Goal: Task Accomplishment & Management: Manage account settings

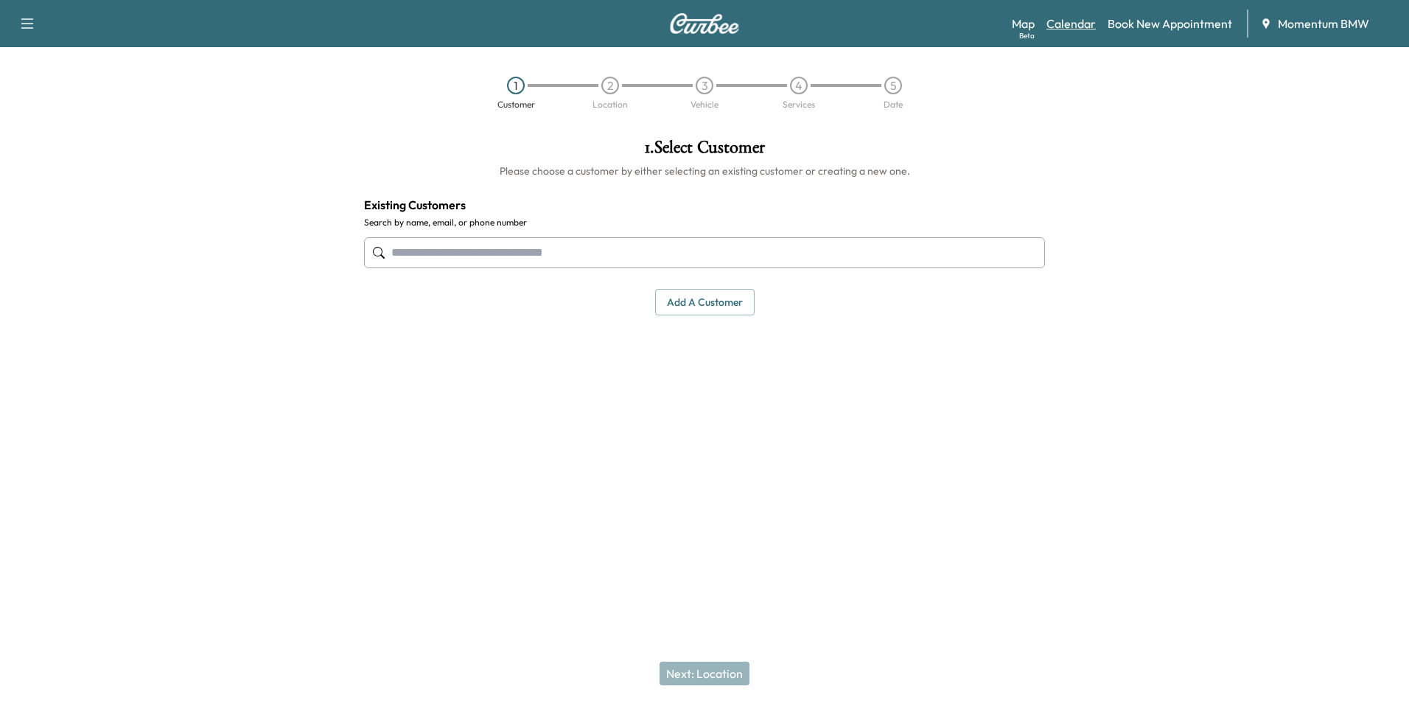
click at [1070, 30] on link "Calendar" at bounding box center [1071, 24] width 49 height 18
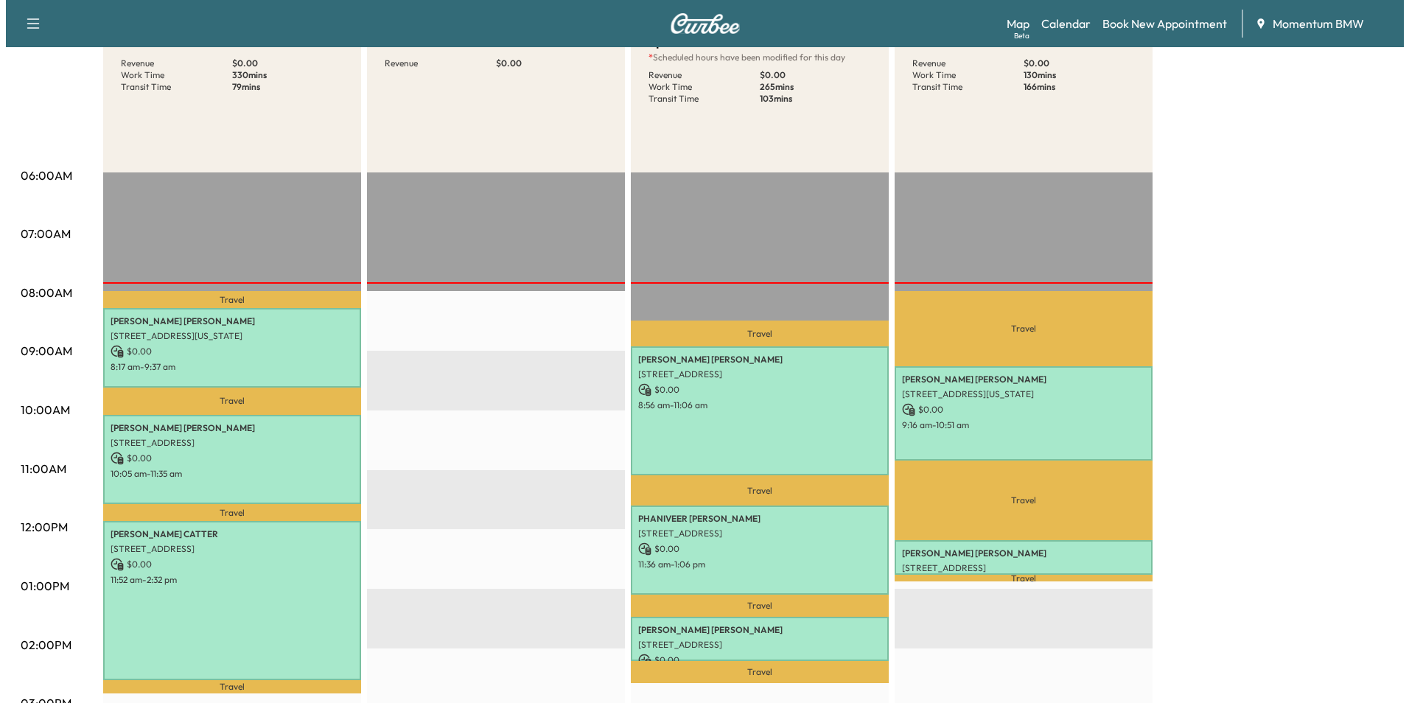
scroll to position [221, 0]
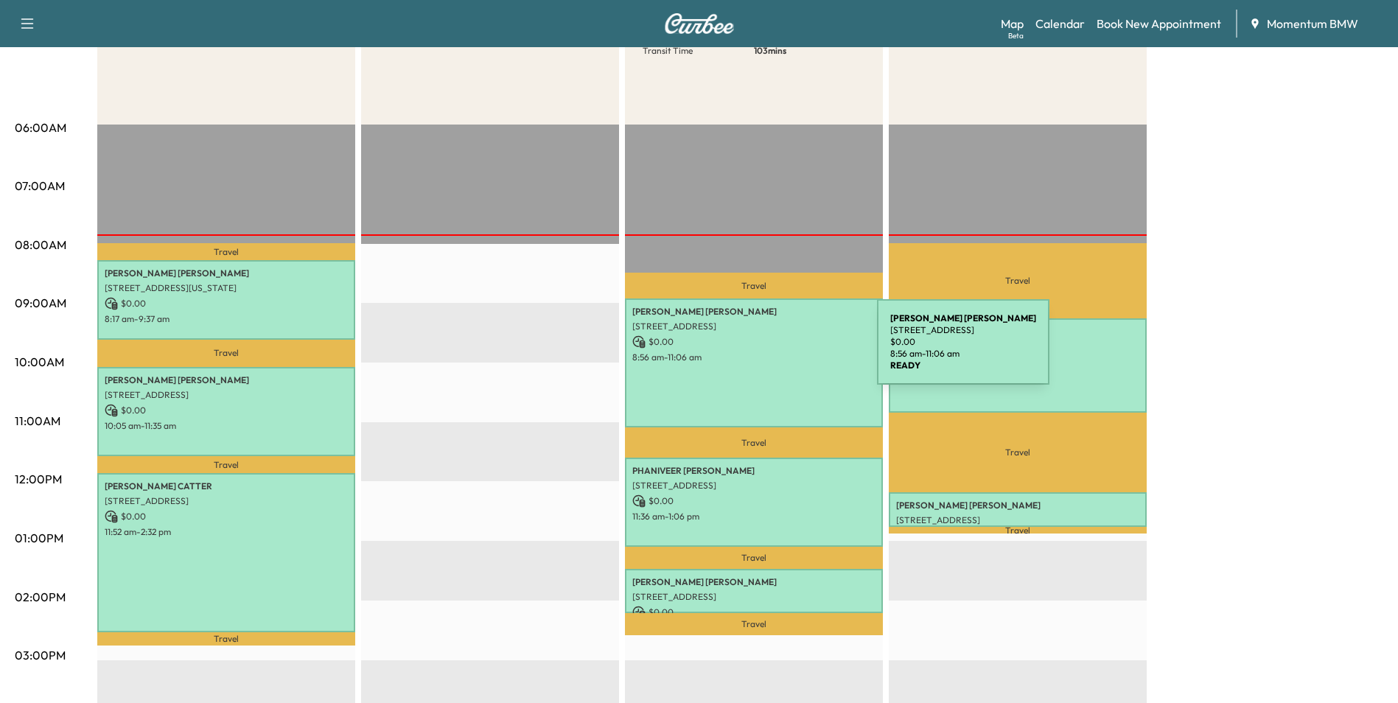
click at [767, 352] on p "8:56 am - 11:06 am" at bounding box center [753, 358] width 243 height 12
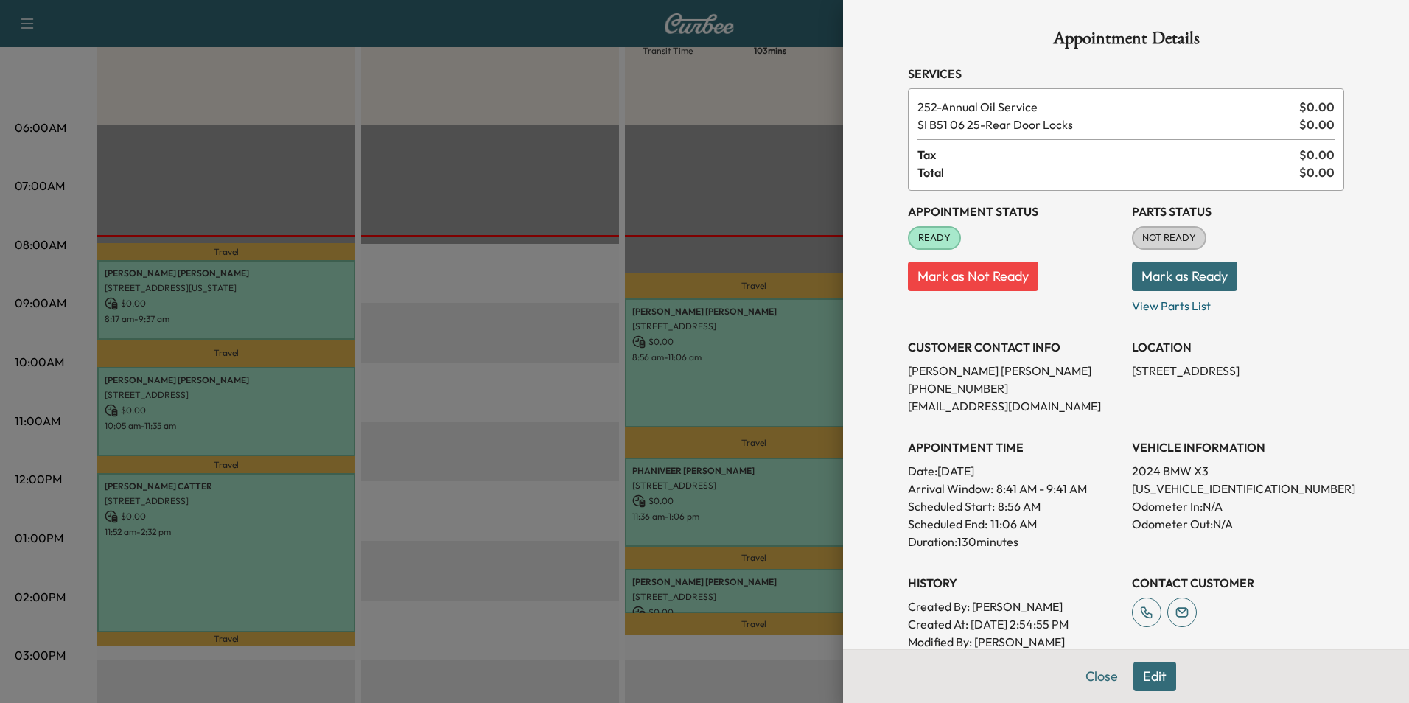
click at [1090, 673] on button "Close" at bounding box center [1102, 676] width 52 height 29
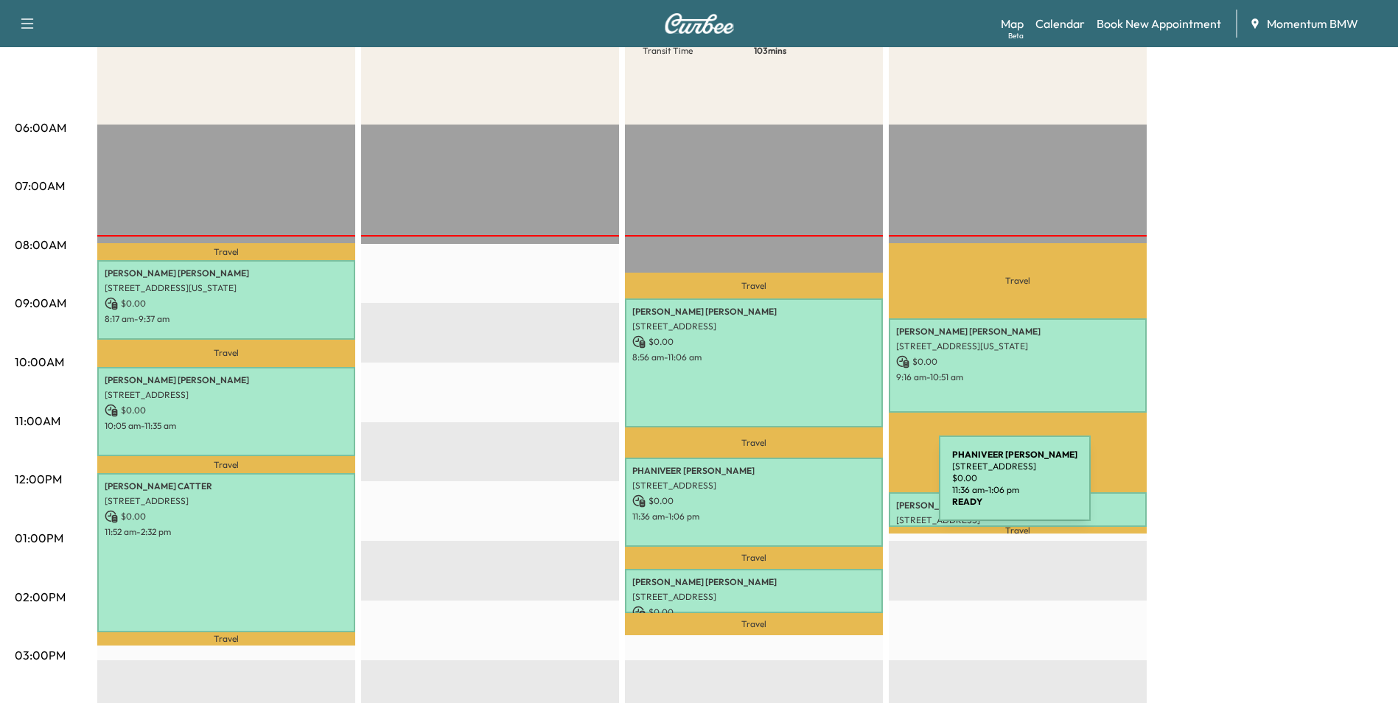
click at [829, 487] on p "[STREET_ADDRESS]" at bounding box center [753, 486] width 243 height 12
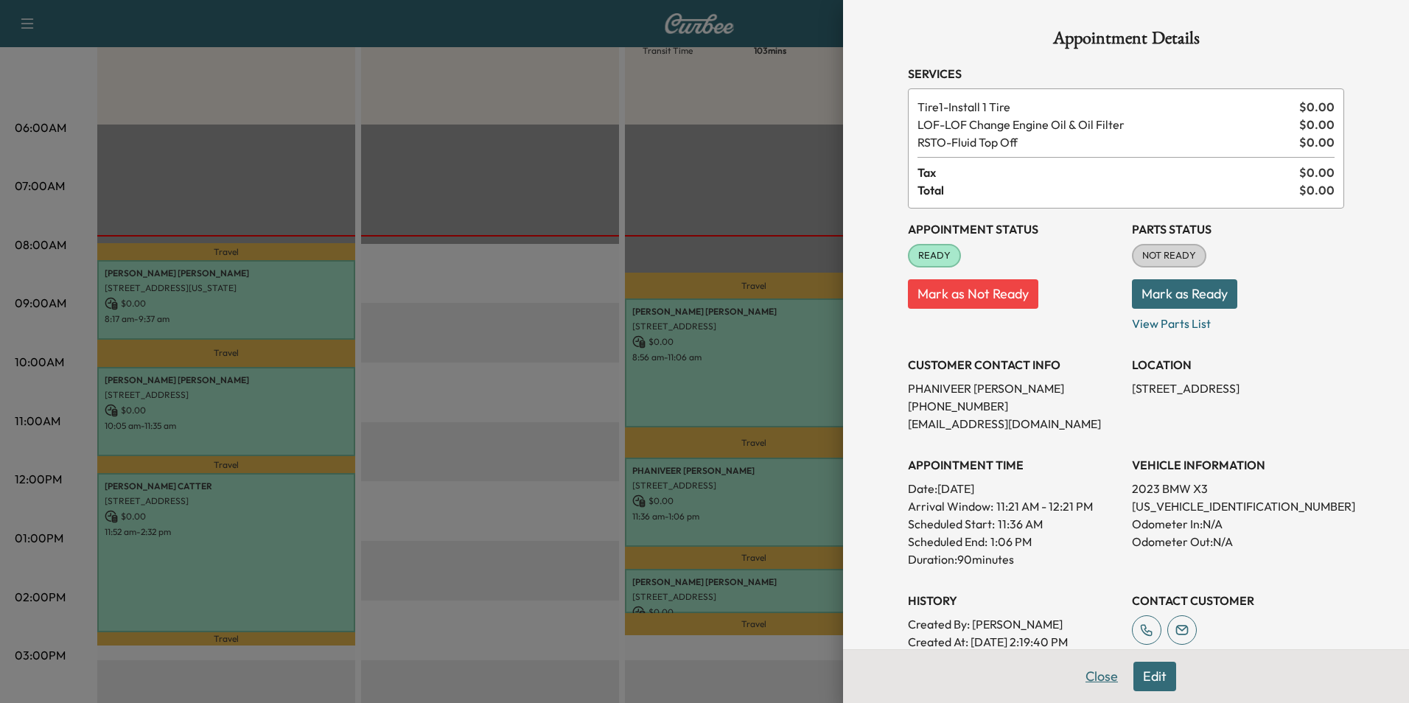
click at [1083, 677] on button "Close" at bounding box center [1102, 676] width 52 height 29
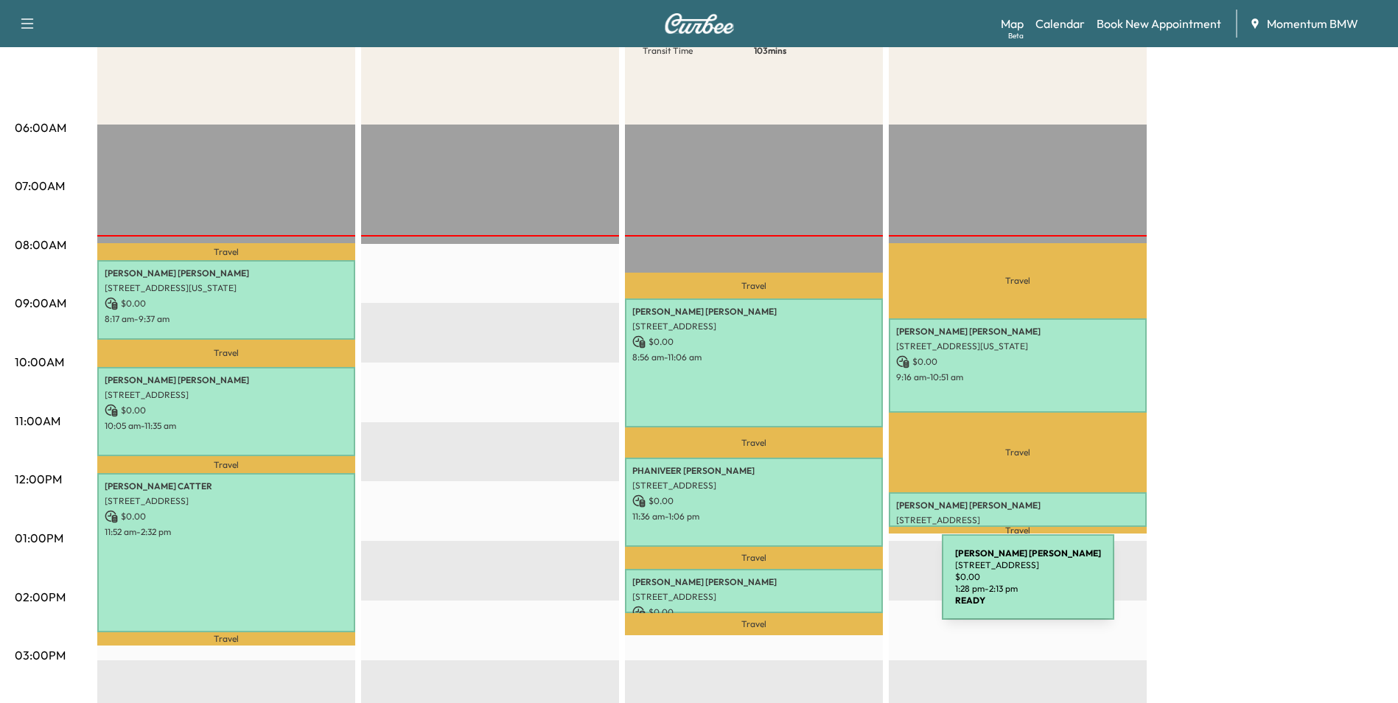
click at [831, 591] on p "[STREET_ADDRESS]" at bounding box center [753, 597] width 243 height 12
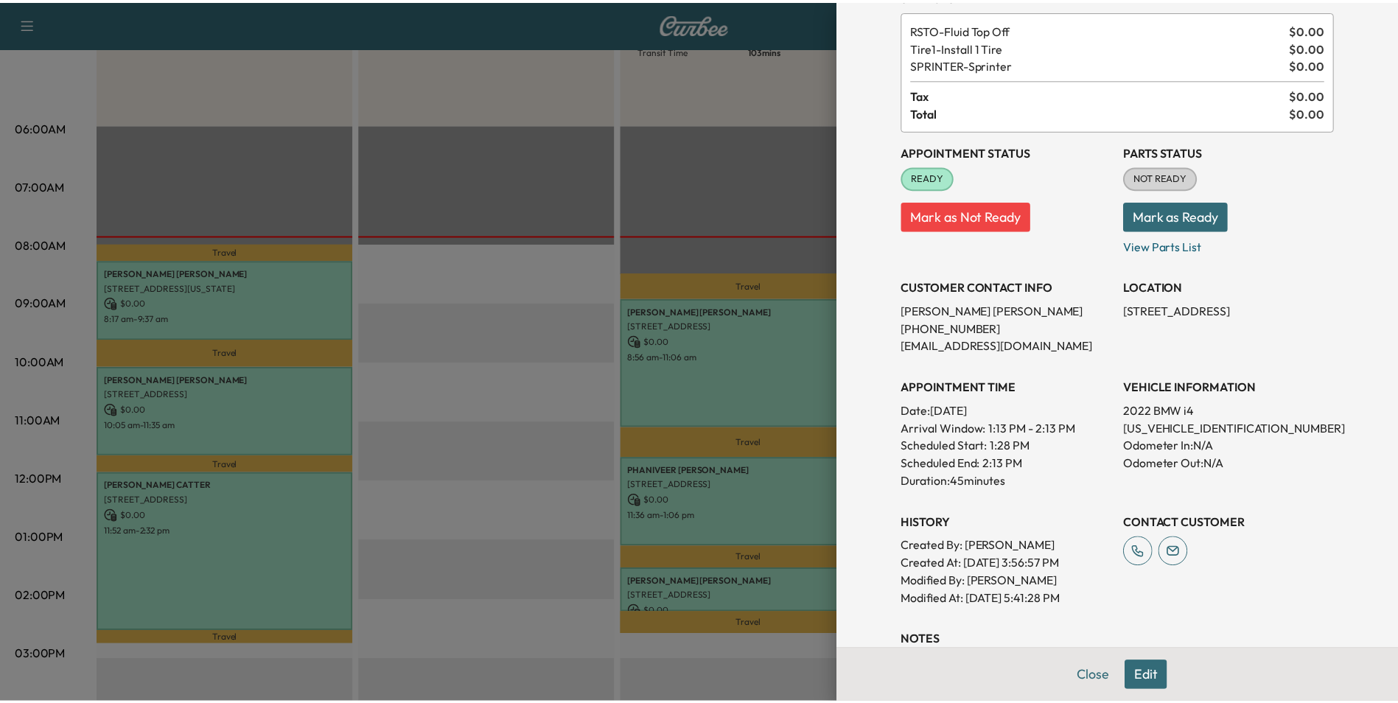
scroll to position [147, 0]
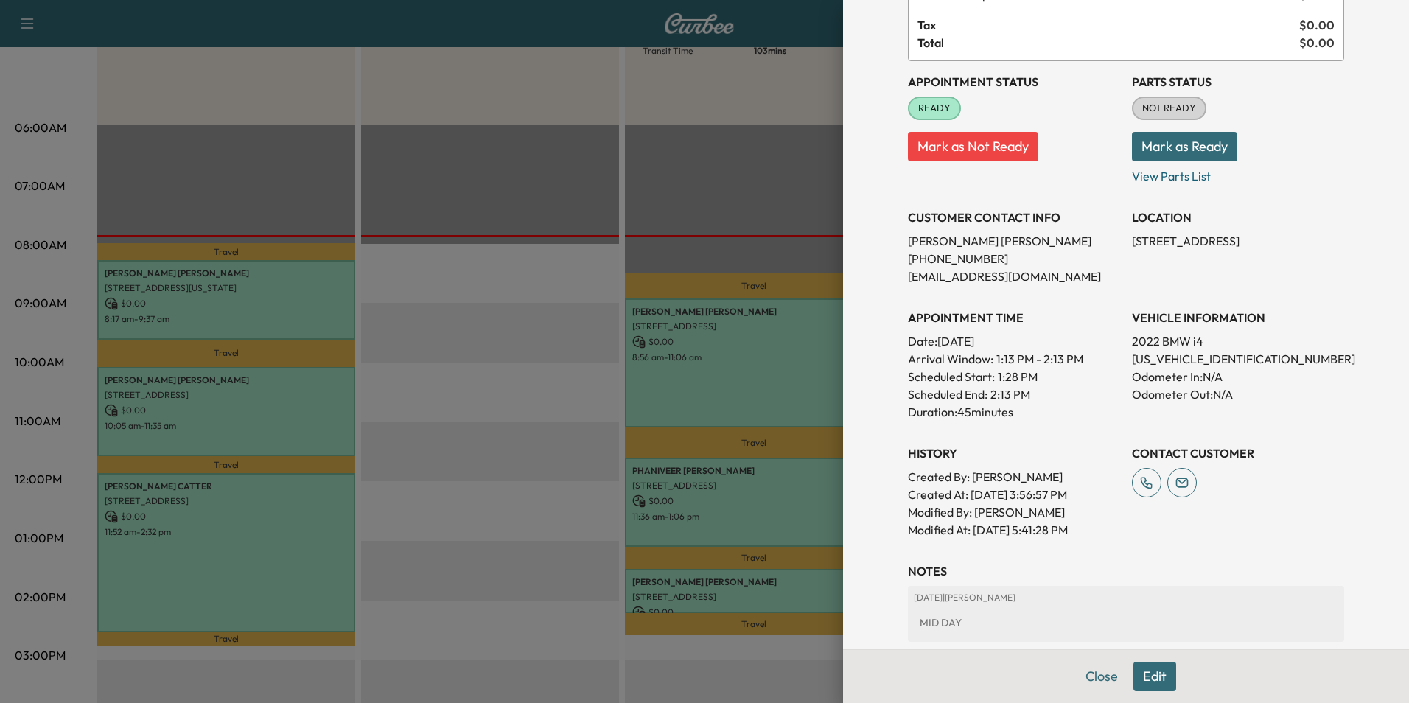
click at [1093, 674] on button "Close" at bounding box center [1102, 676] width 52 height 29
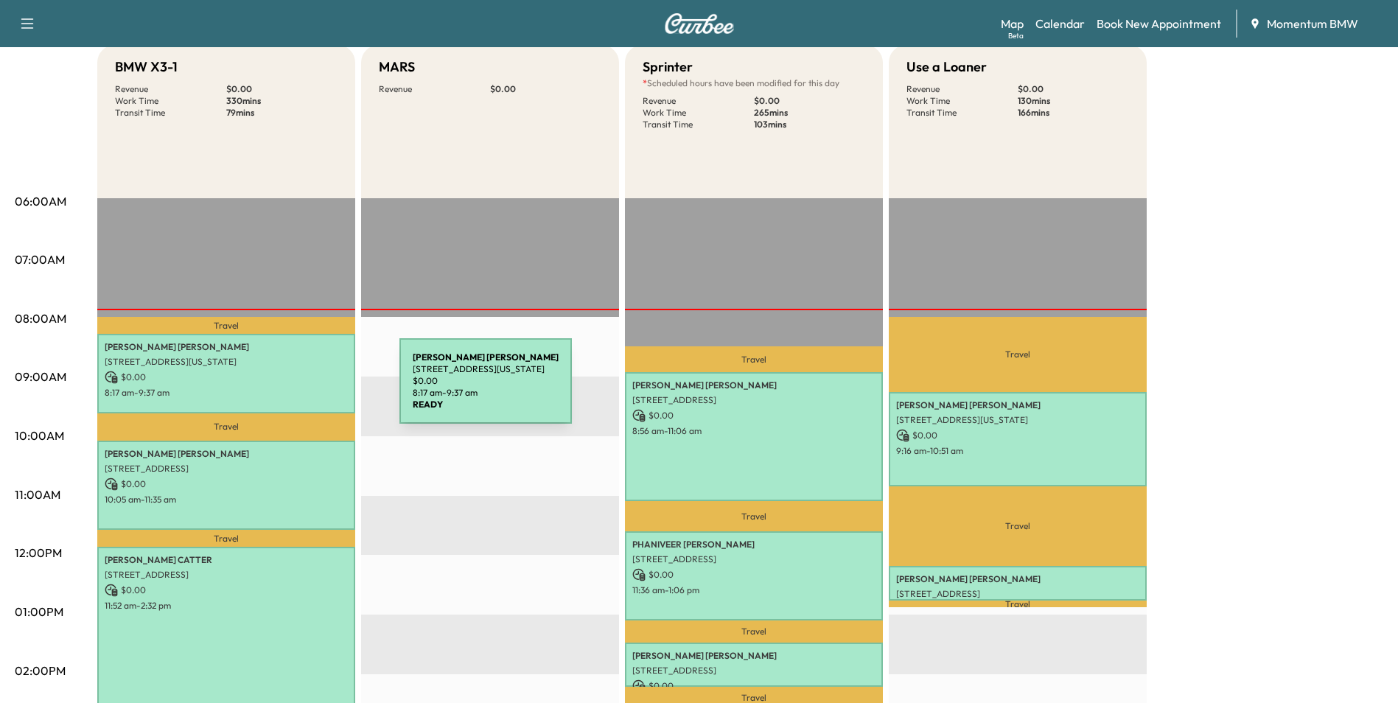
click at [289, 390] on p "8:17 am - 9:37 am" at bounding box center [226, 393] width 243 height 12
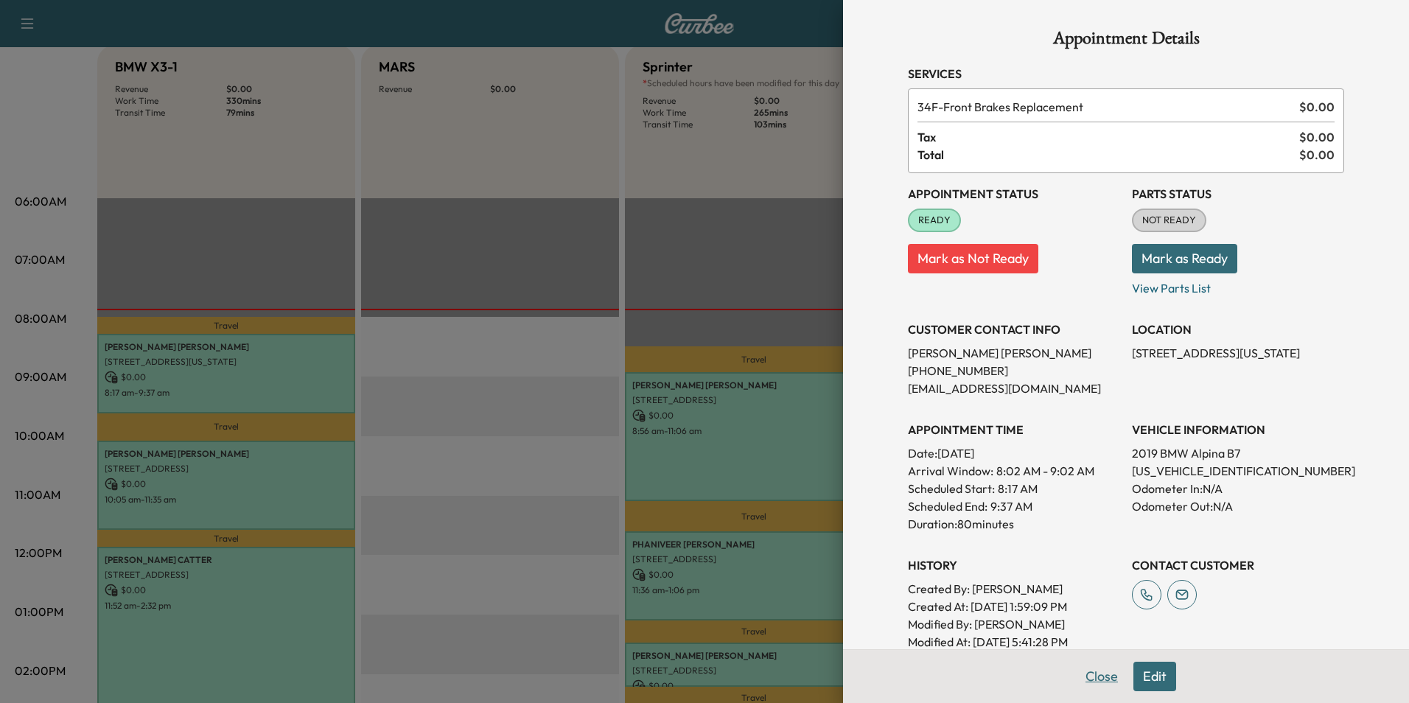
click at [1085, 673] on button "Close" at bounding box center [1102, 676] width 52 height 29
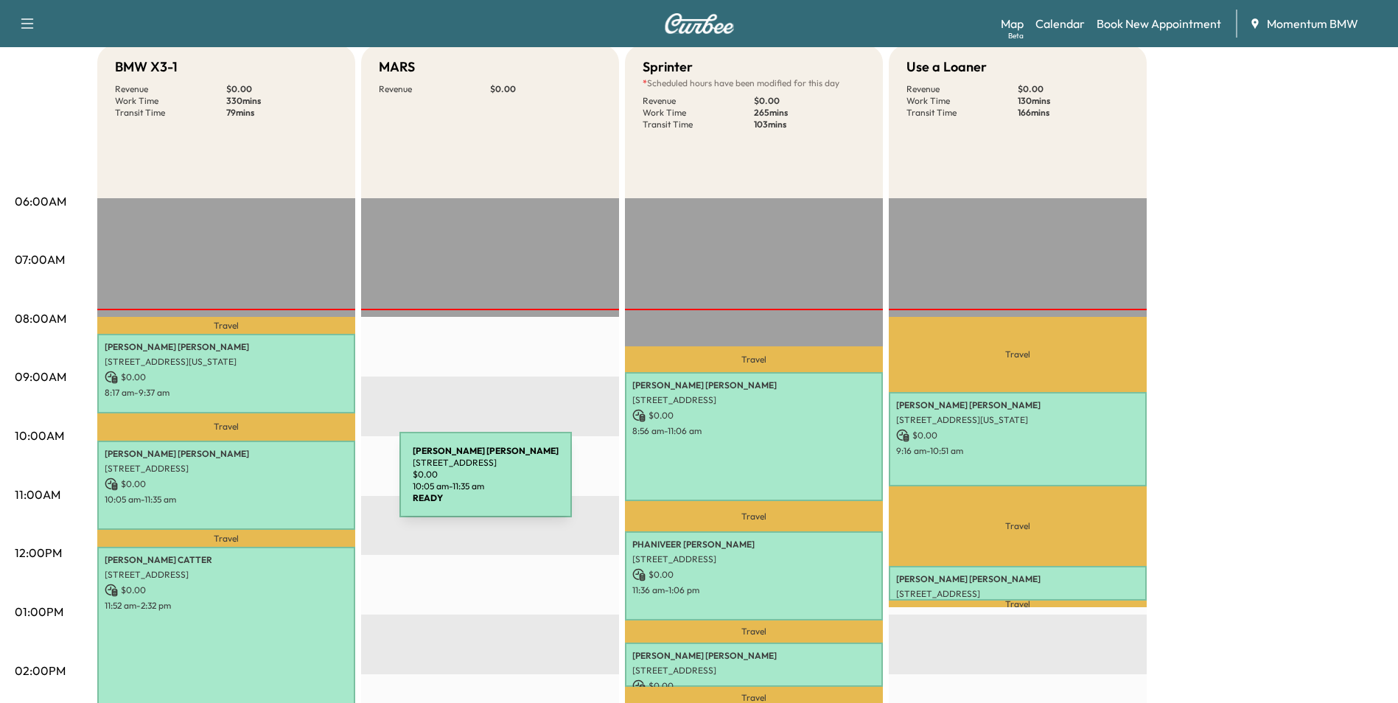
click at [289, 484] on p "$ 0.00" at bounding box center [226, 484] width 243 height 13
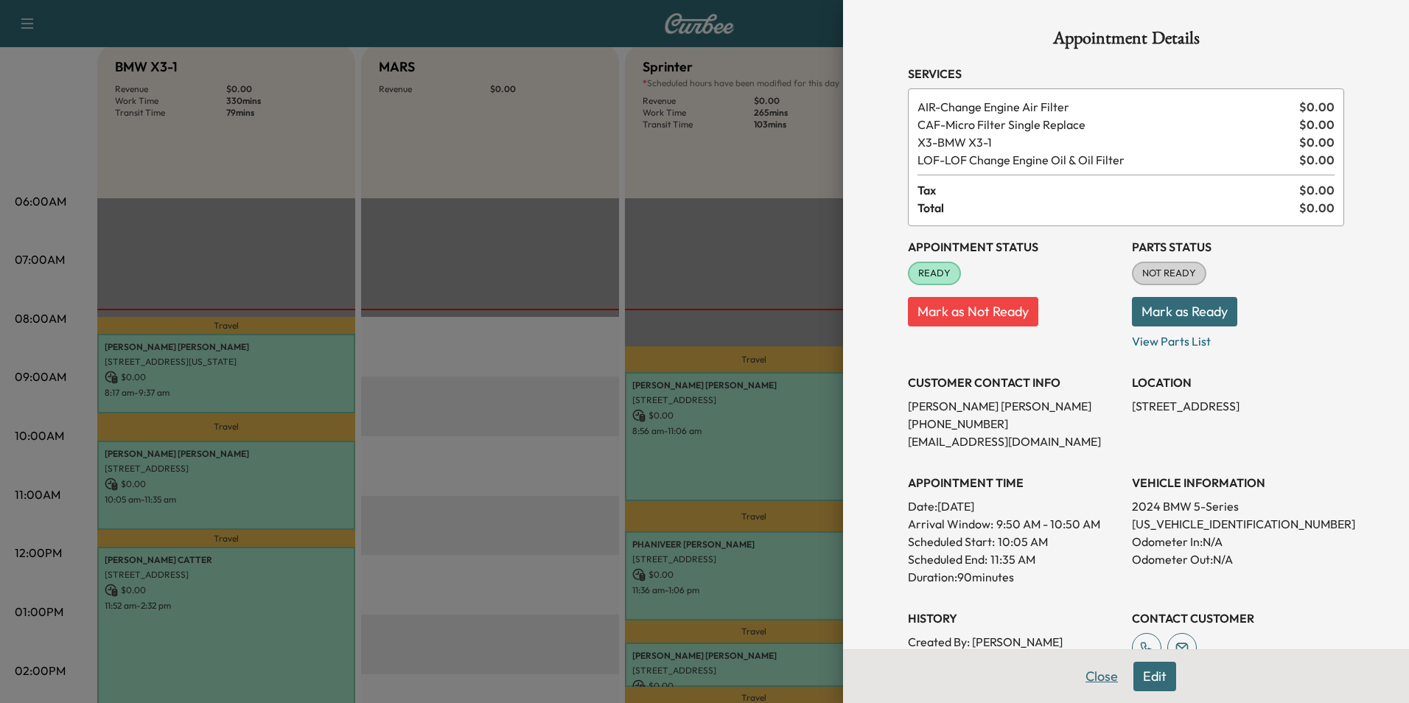
click at [1090, 681] on button "Close" at bounding box center [1102, 676] width 52 height 29
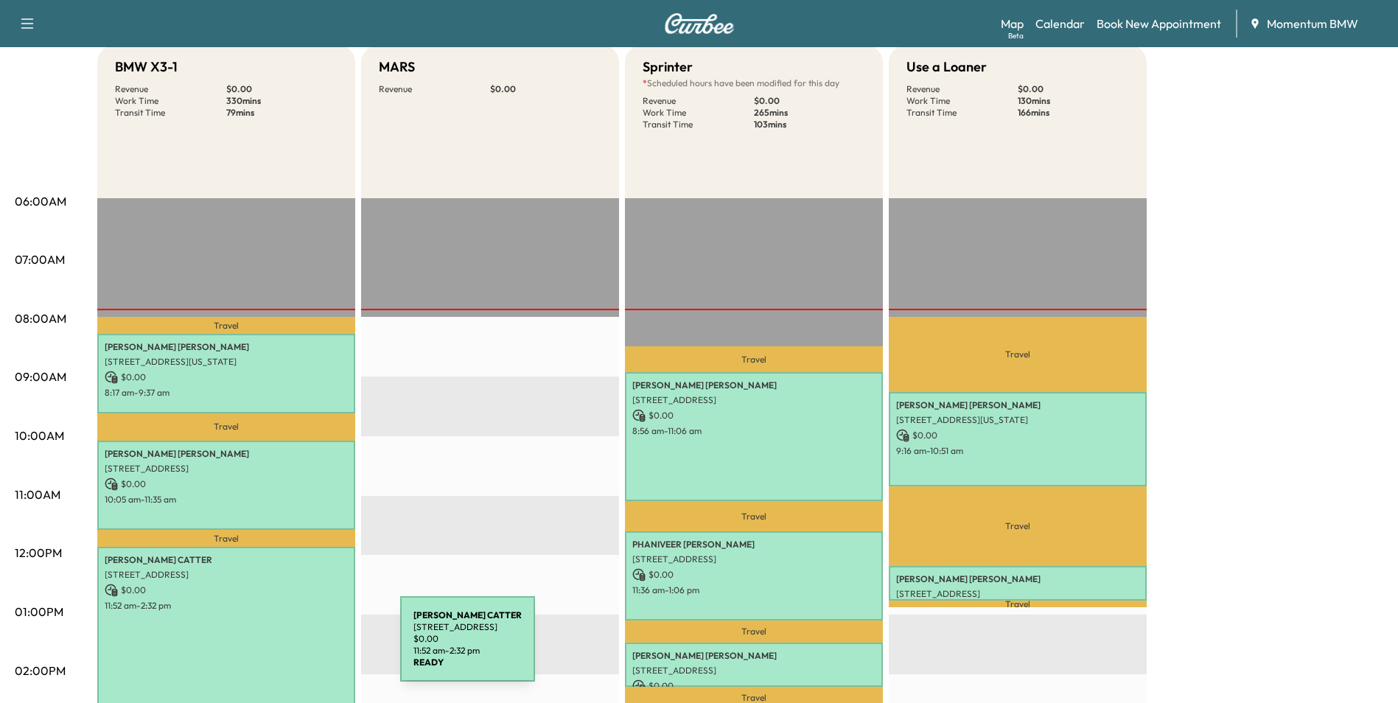
click at [290, 648] on div "[PERSON_NAME] [STREET_ADDRESS] $ 0.00 11:52 am - 2:32 pm" at bounding box center [226, 626] width 258 height 158
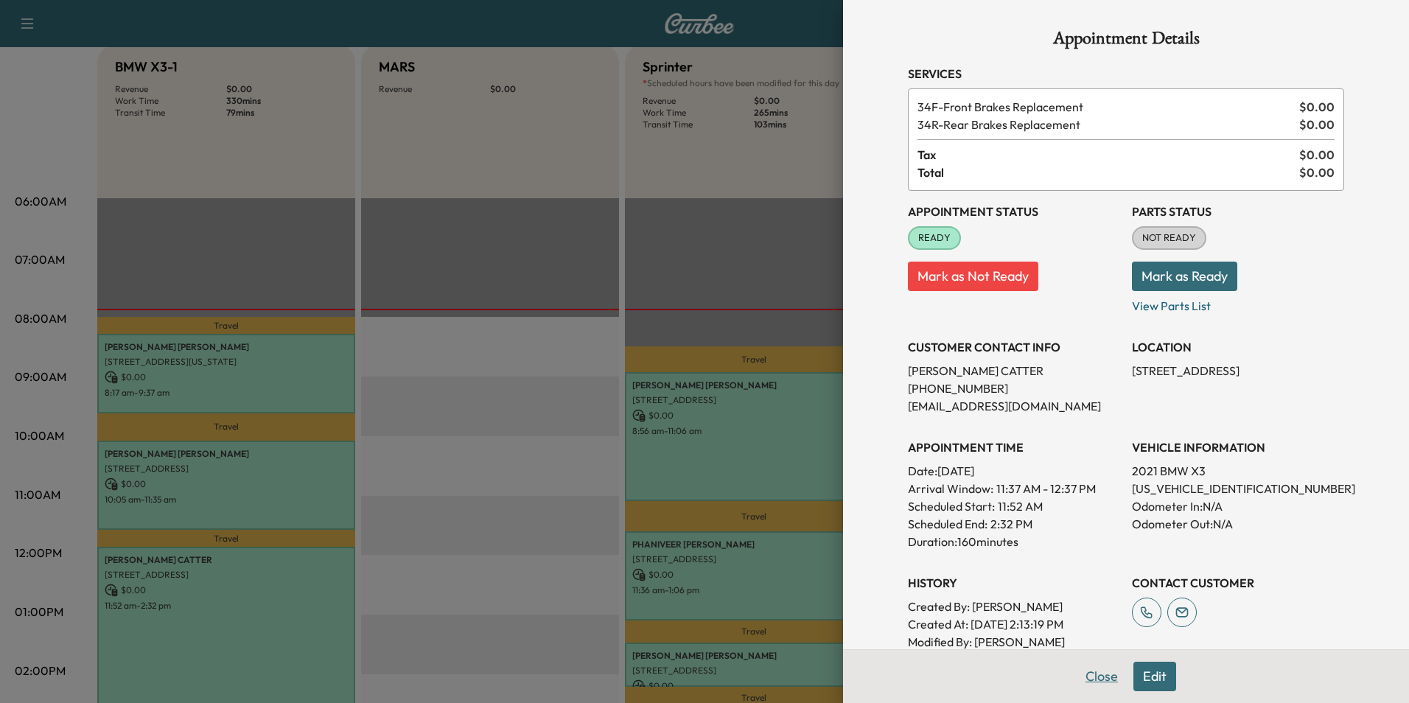
click at [1081, 676] on button "Close" at bounding box center [1102, 676] width 52 height 29
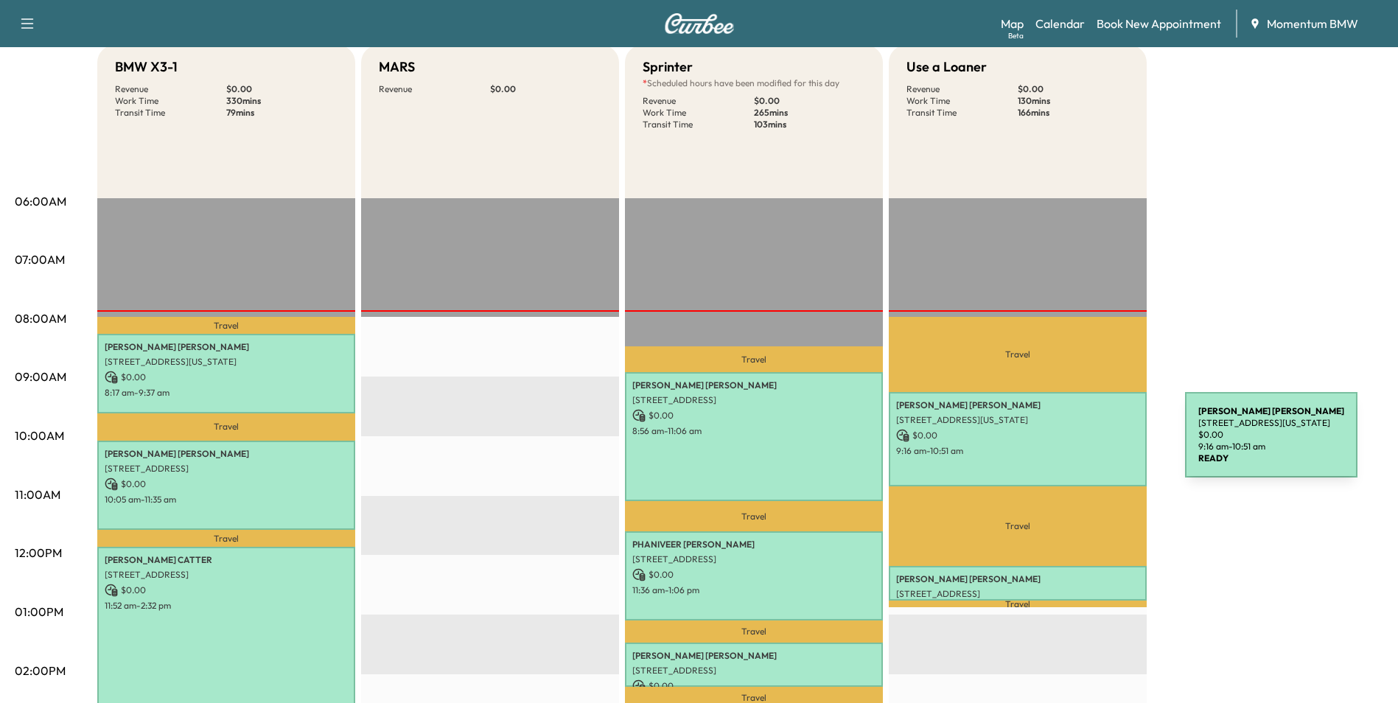
click at [1075, 445] on p "9:16 am - 10:51 am" at bounding box center [1017, 451] width 243 height 12
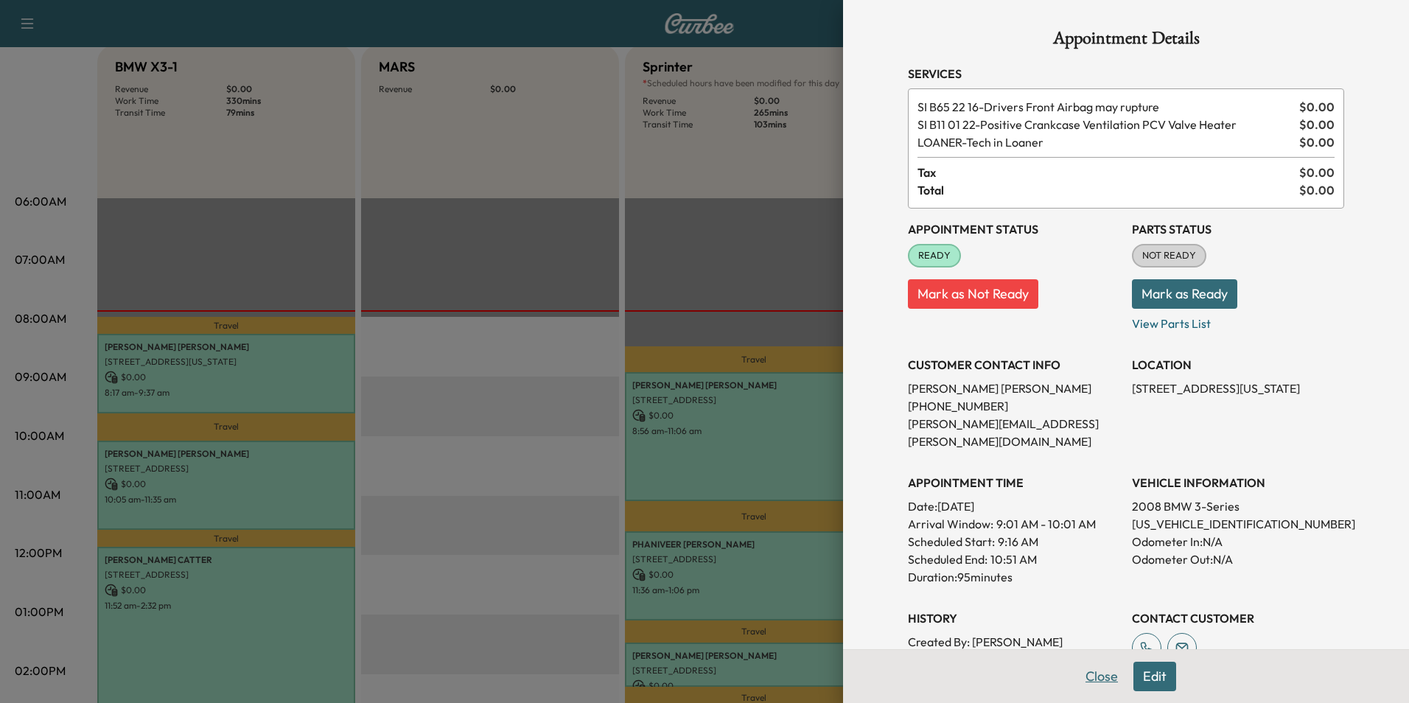
click at [1089, 677] on button "Close" at bounding box center [1102, 676] width 52 height 29
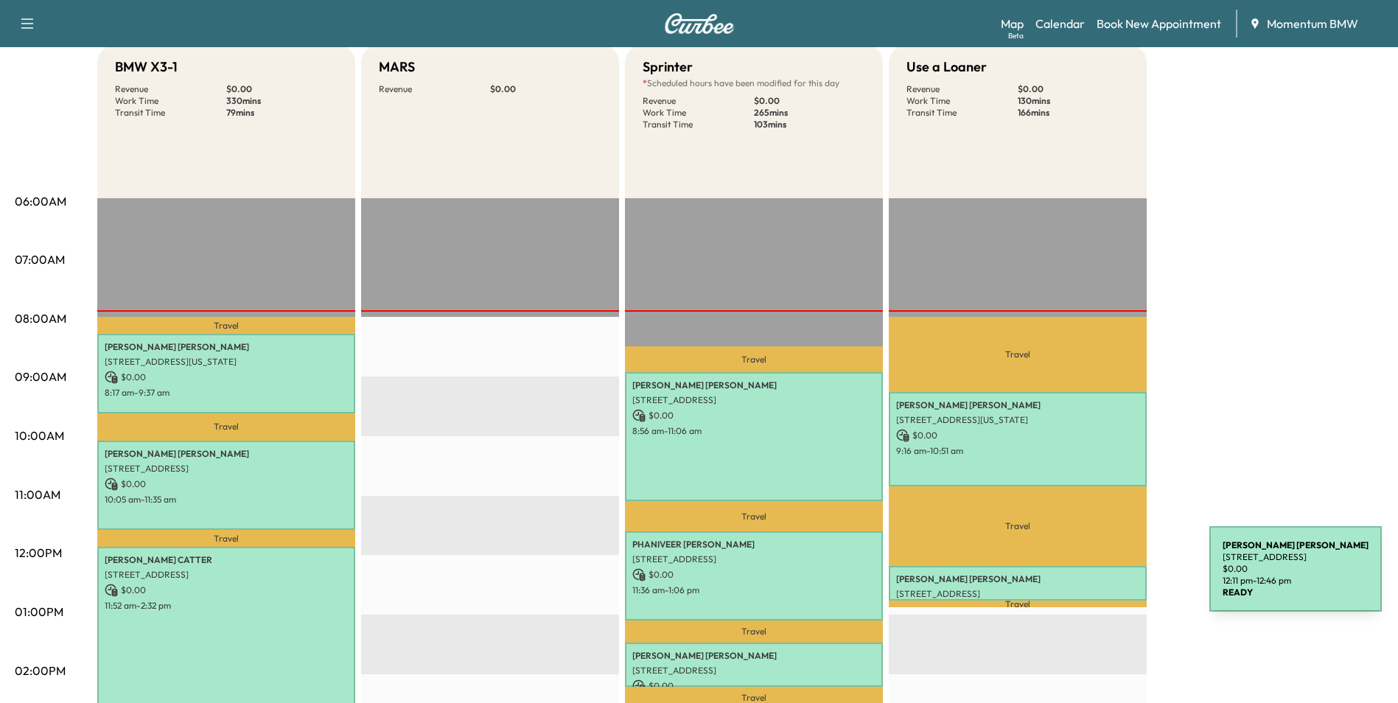
click at [1099, 578] on p "[PERSON_NAME]" at bounding box center [1017, 579] width 243 height 12
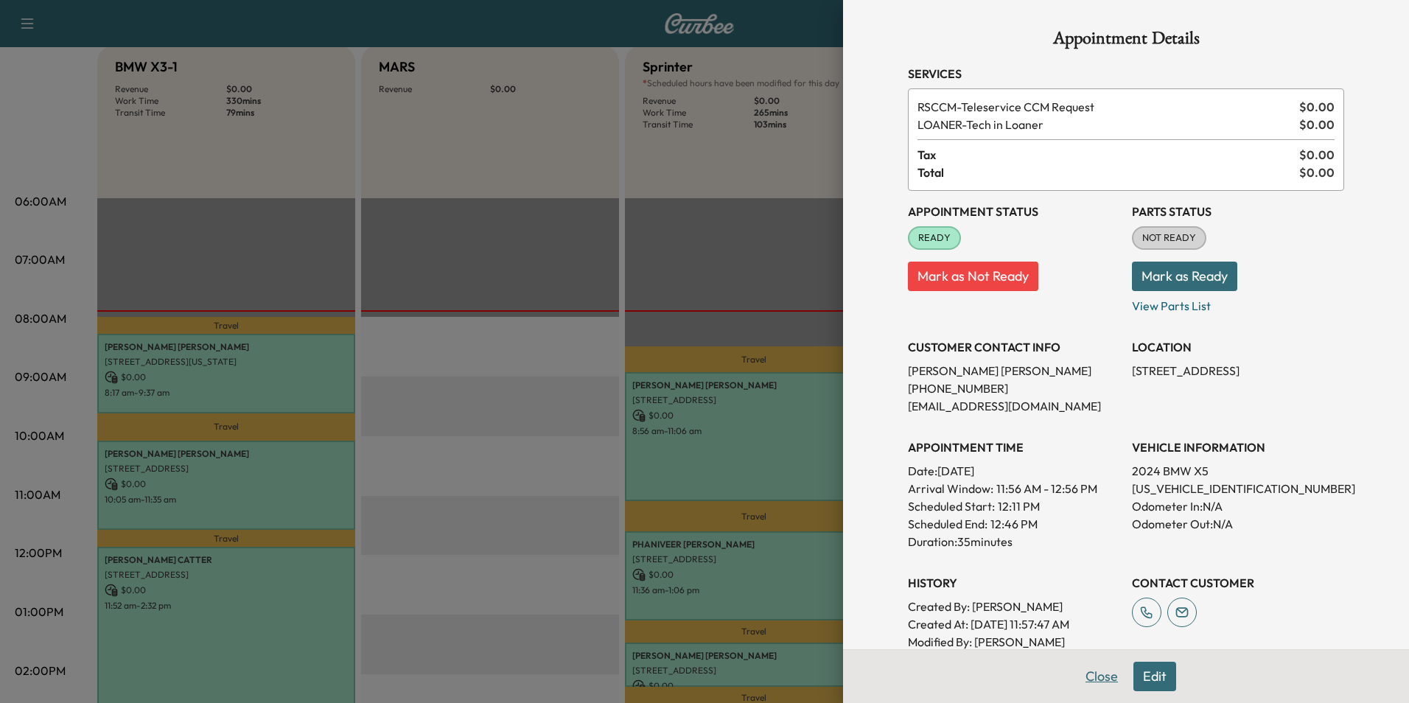
click at [1092, 677] on button "Close" at bounding box center [1102, 676] width 52 height 29
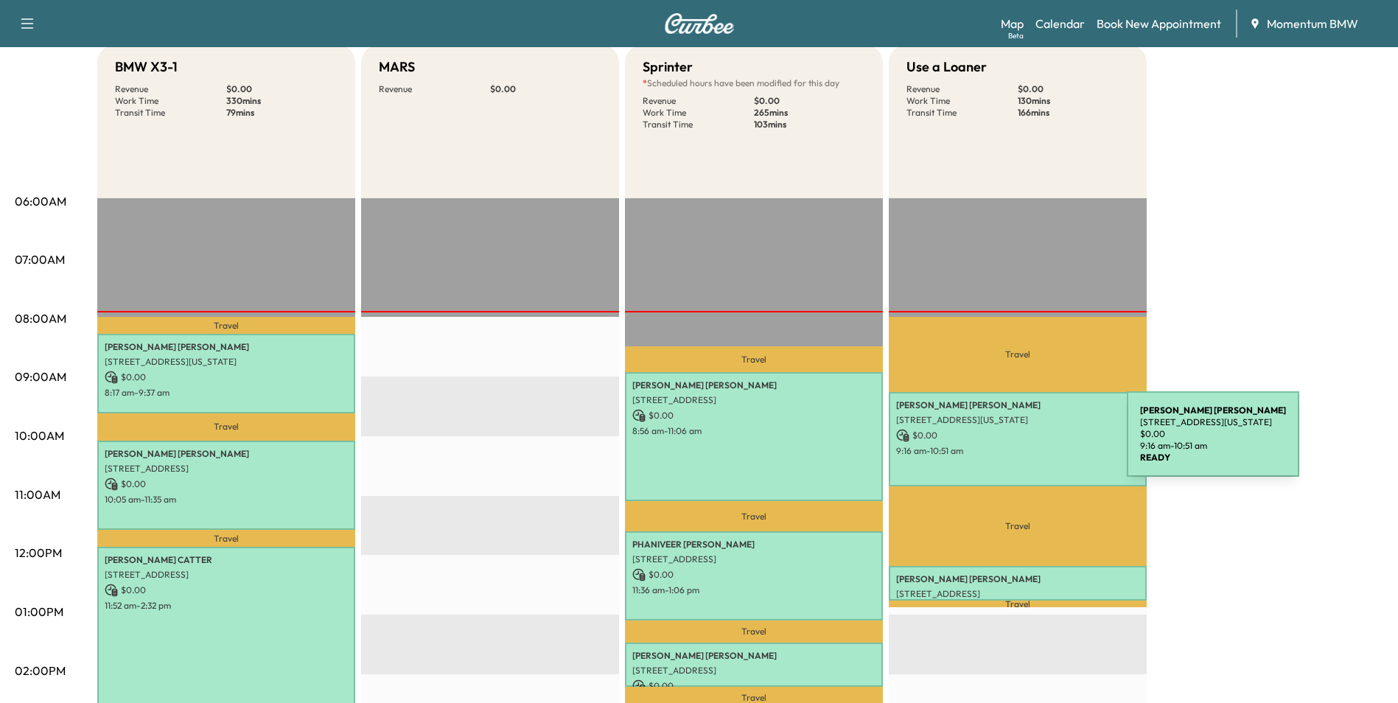
click at [1016, 442] on div "[PERSON_NAME] [STREET_ADDRESS][US_STATE] $ 0.00 9:16 am - 10:51 am" at bounding box center [1018, 439] width 258 height 94
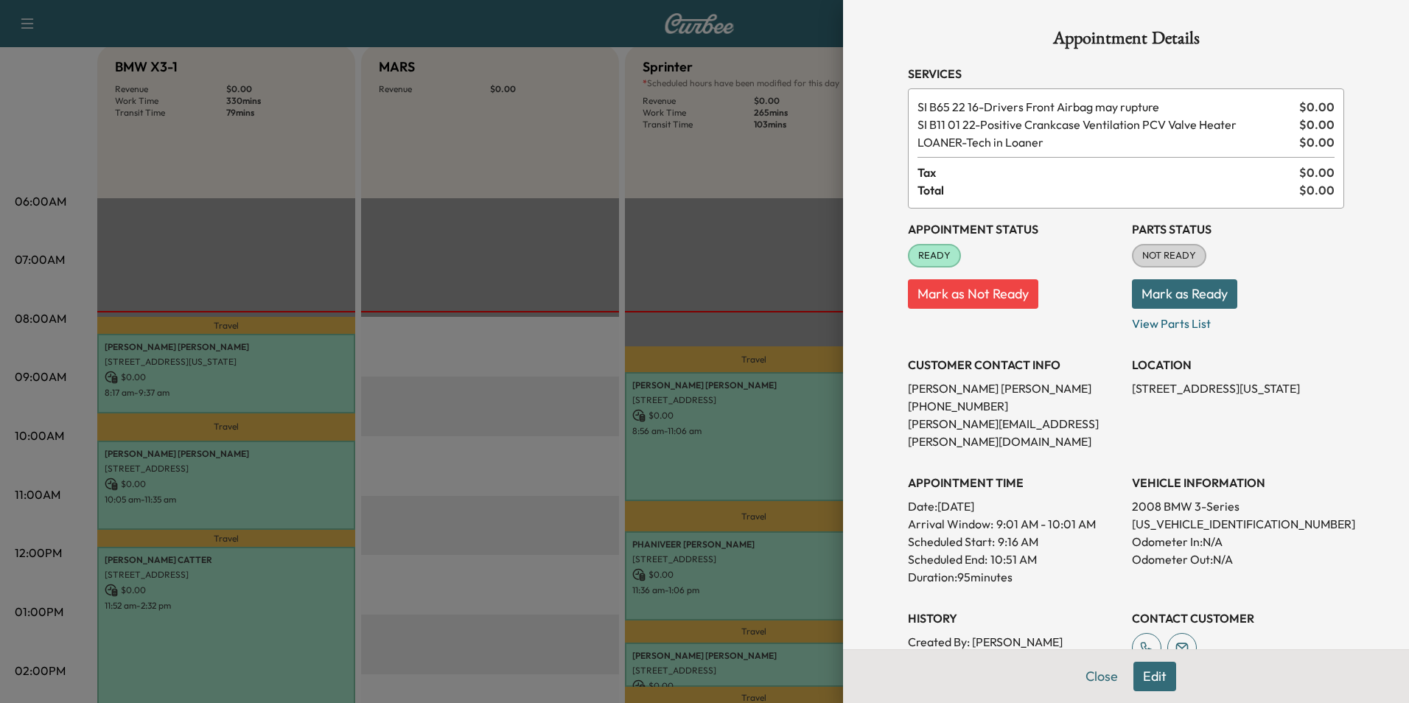
click at [1094, 678] on button "Close" at bounding box center [1102, 676] width 52 height 29
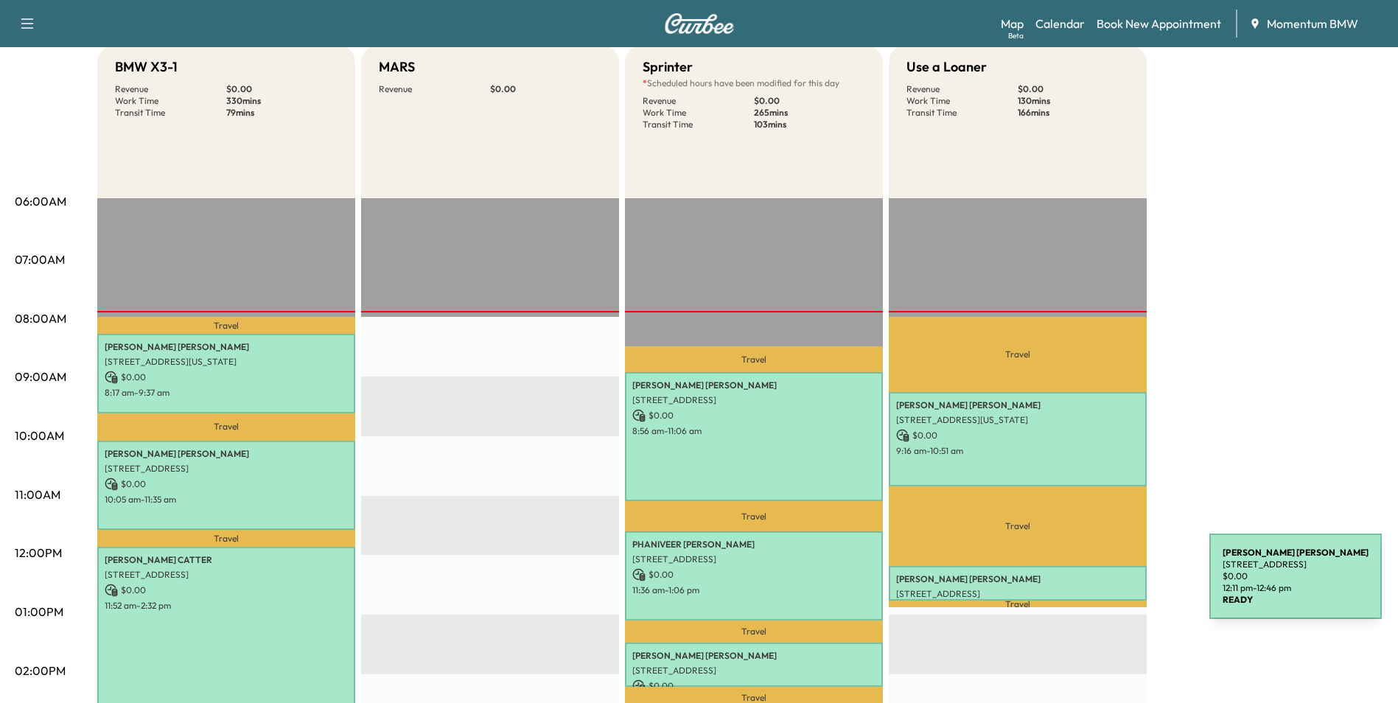
click at [1099, 588] on p "[STREET_ADDRESS]" at bounding box center [1017, 594] width 243 height 12
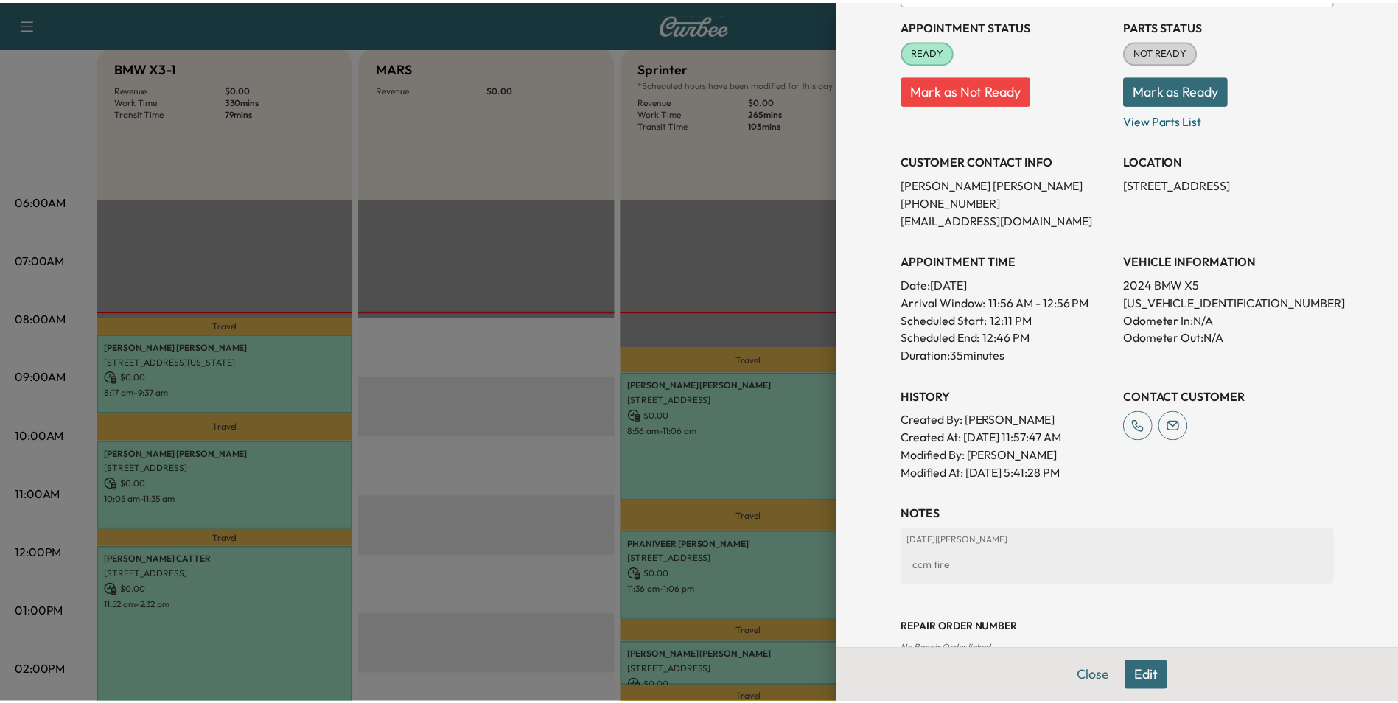
scroll to position [221, 0]
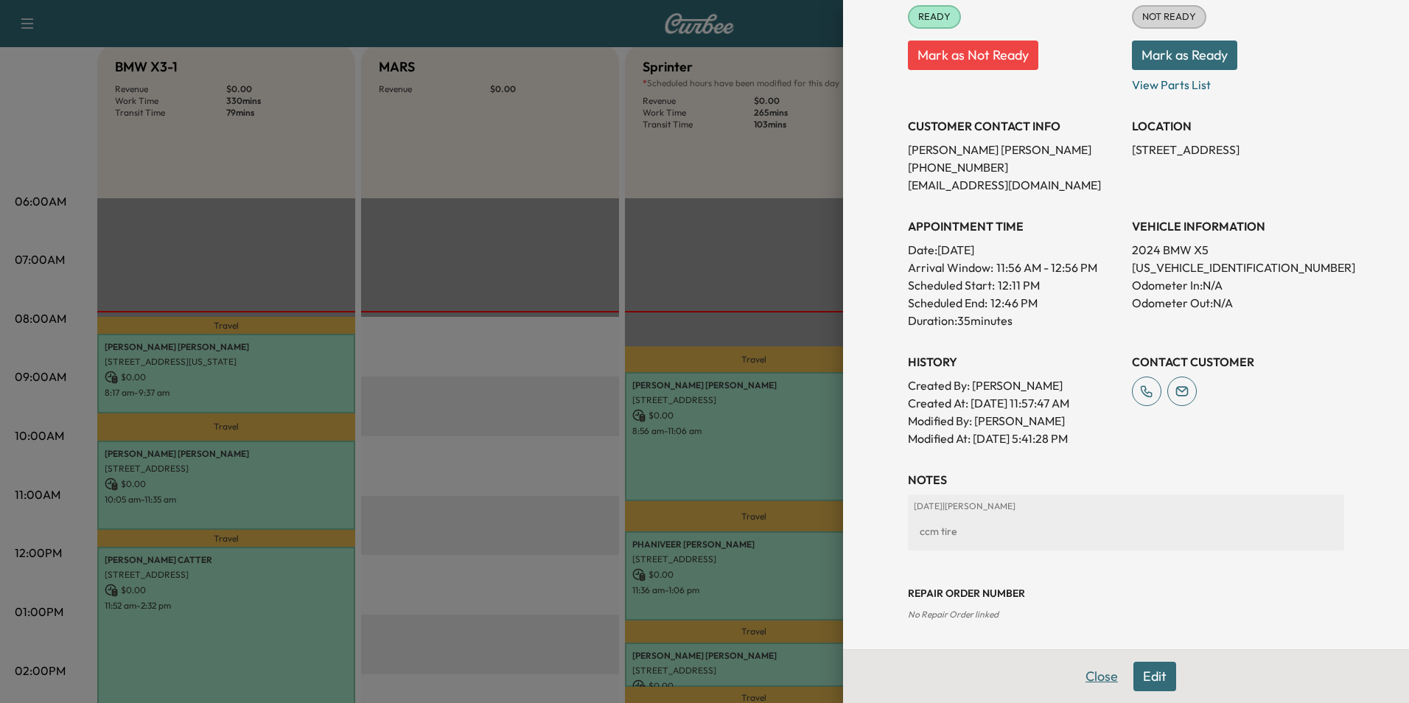
click at [1084, 680] on button "Close" at bounding box center [1102, 676] width 52 height 29
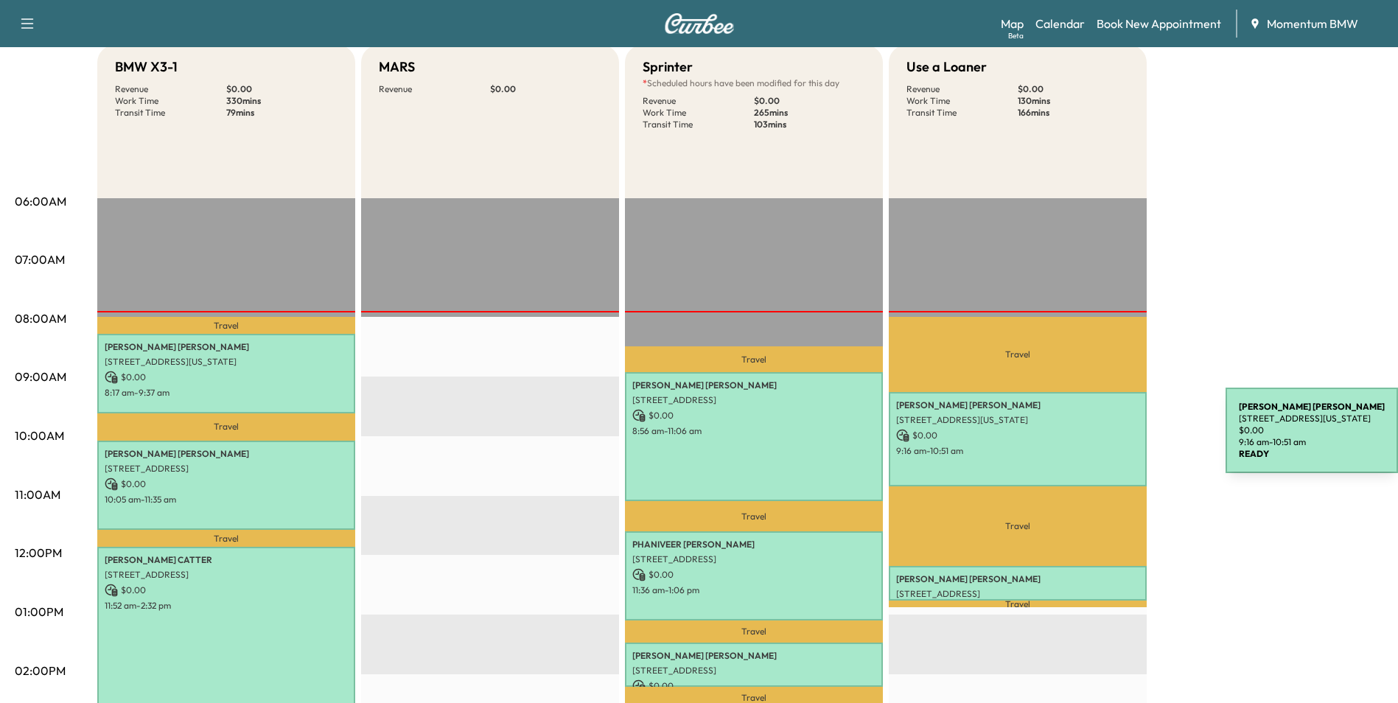
click at [1115, 439] on p "$ 0.00" at bounding box center [1017, 435] width 243 height 13
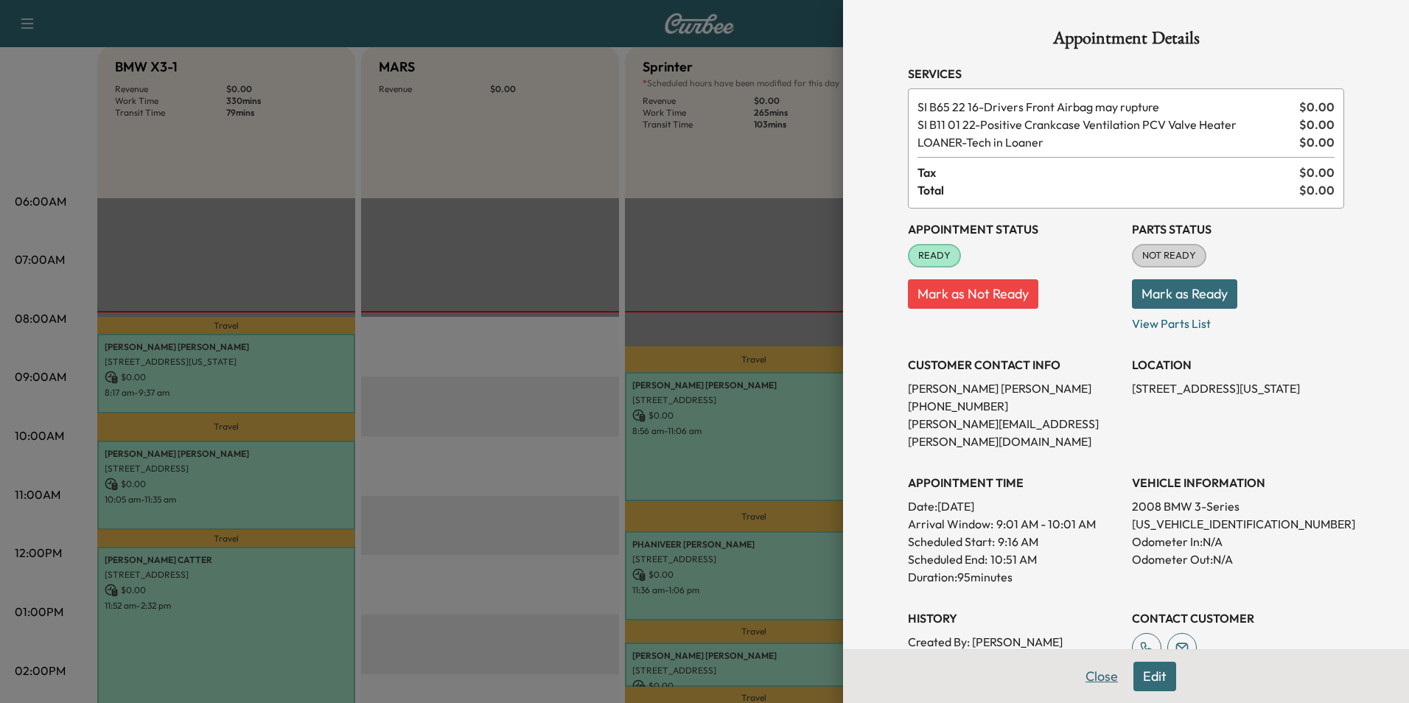
click at [1098, 674] on button "Close" at bounding box center [1102, 676] width 52 height 29
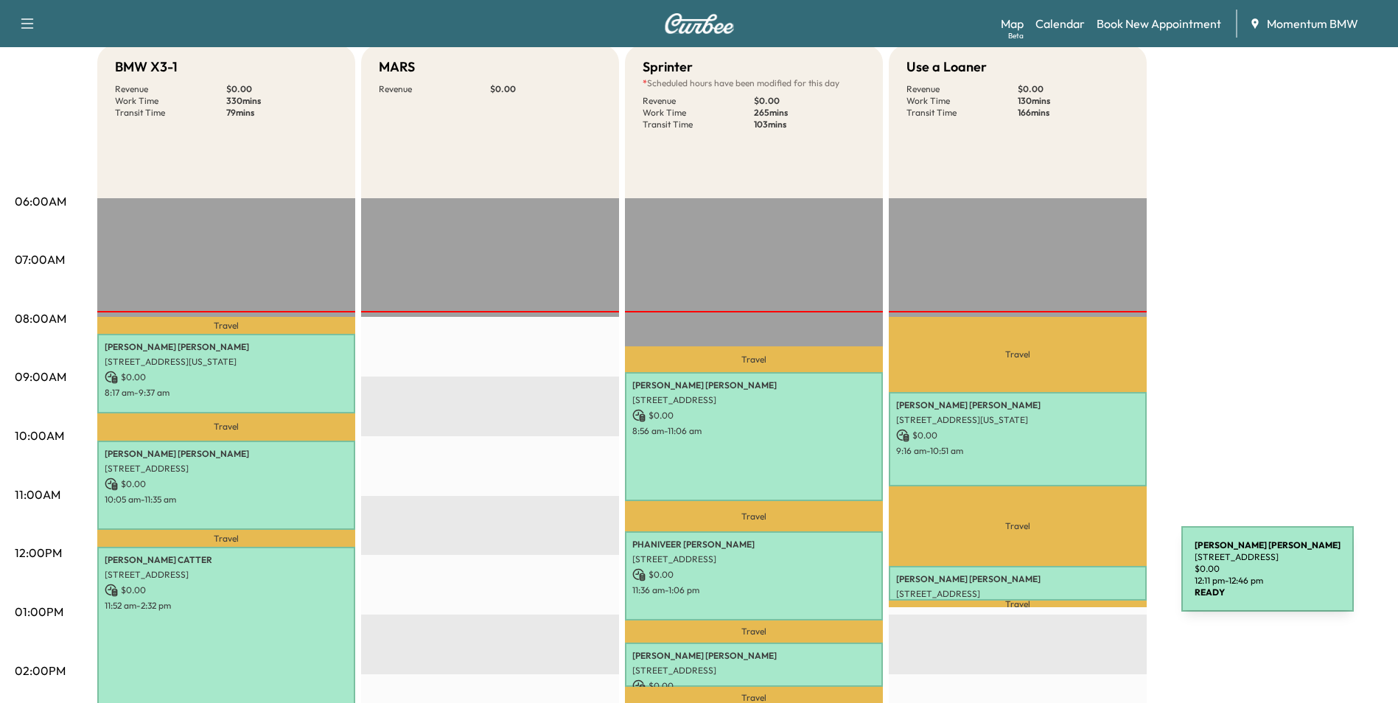
click at [1071, 578] on p "[PERSON_NAME]" at bounding box center [1017, 579] width 243 height 12
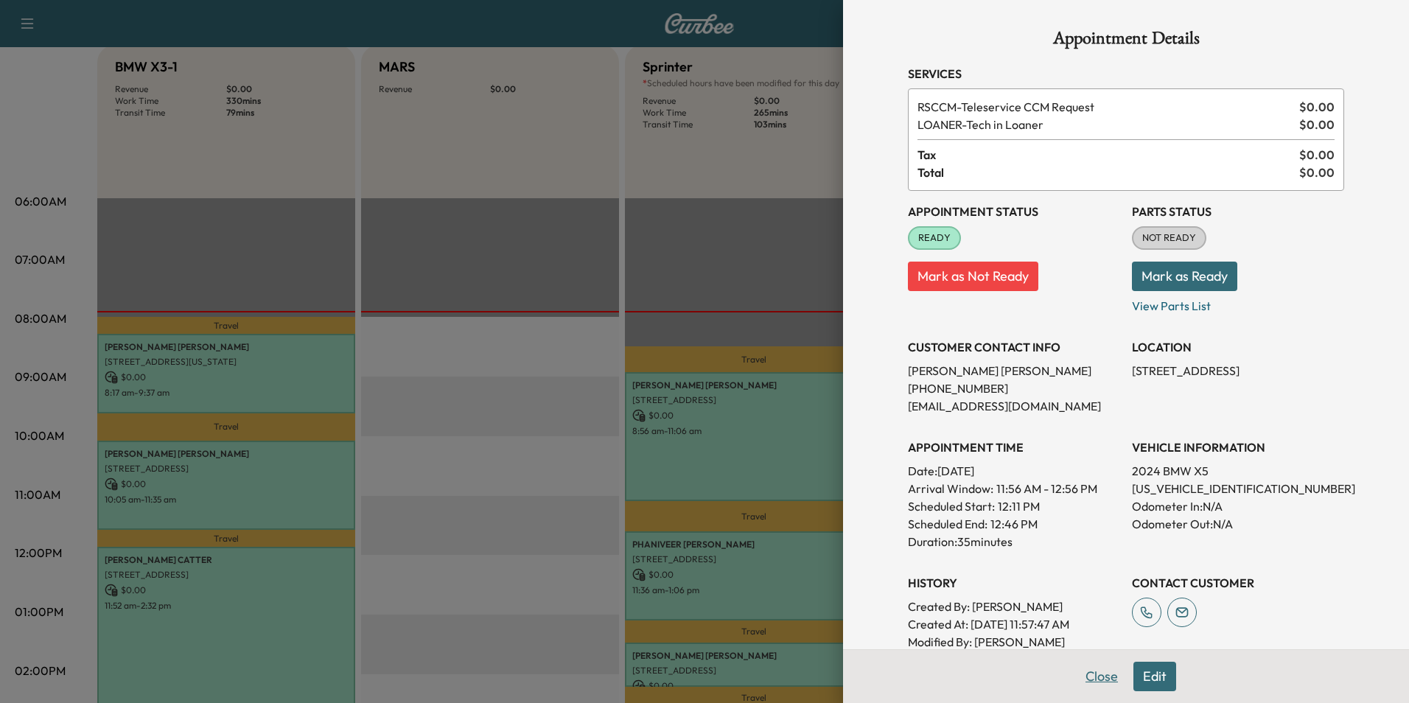
click at [1106, 672] on button "Close" at bounding box center [1102, 676] width 52 height 29
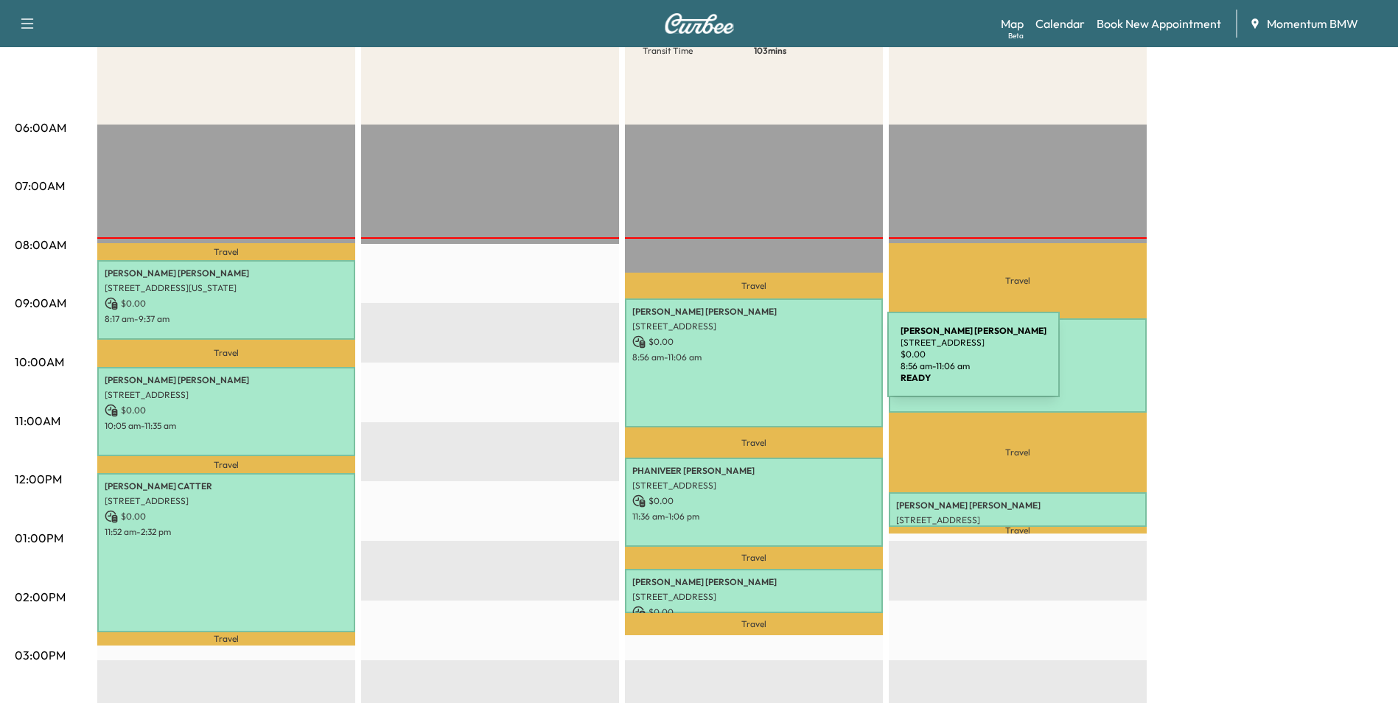
click at [777, 363] on div "[PERSON_NAME] [STREET_ADDRESS] $ 0.00 8:56 am - 11:06 am" at bounding box center [754, 363] width 258 height 129
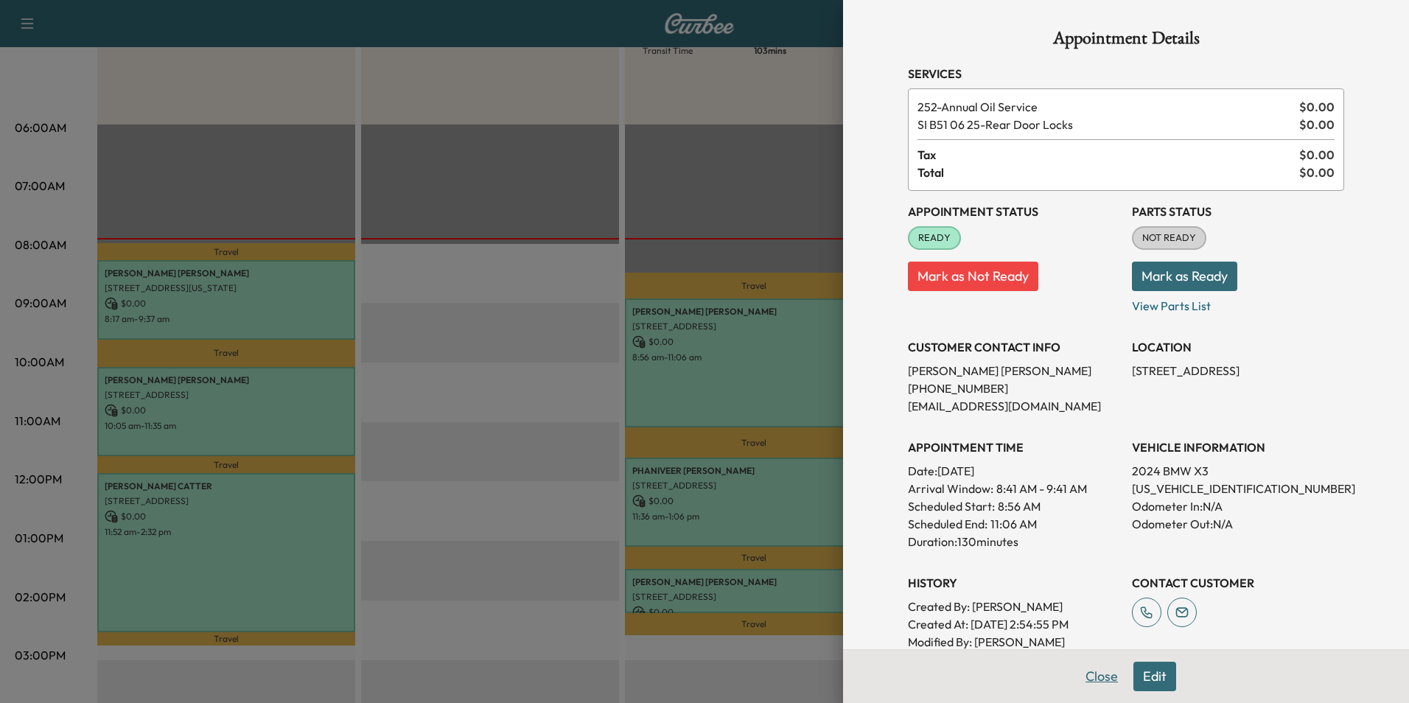
click at [1100, 680] on button "Close" at bounding box center [1102, 676] width 52 height 29
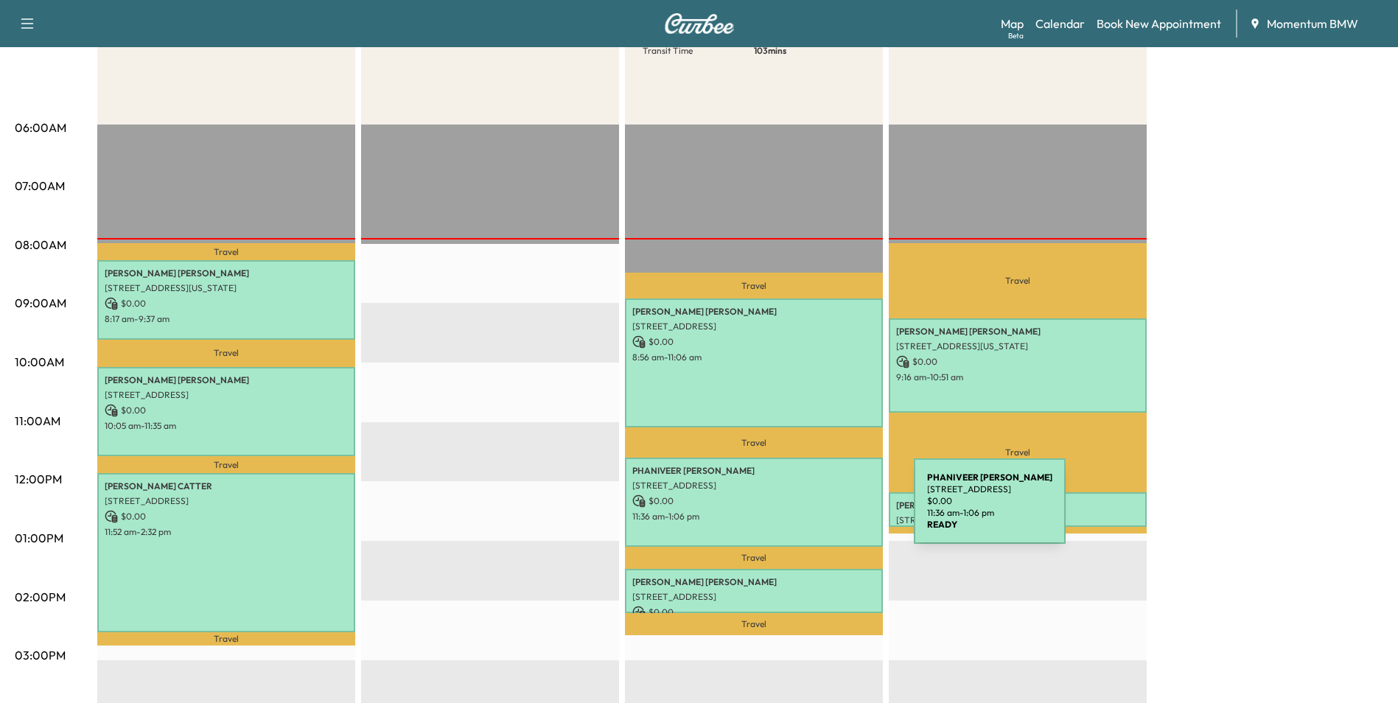
click at [803, 511] on p "11:36 am - 1:06 pm" at bounding box center [753, 517] width 243 height 12
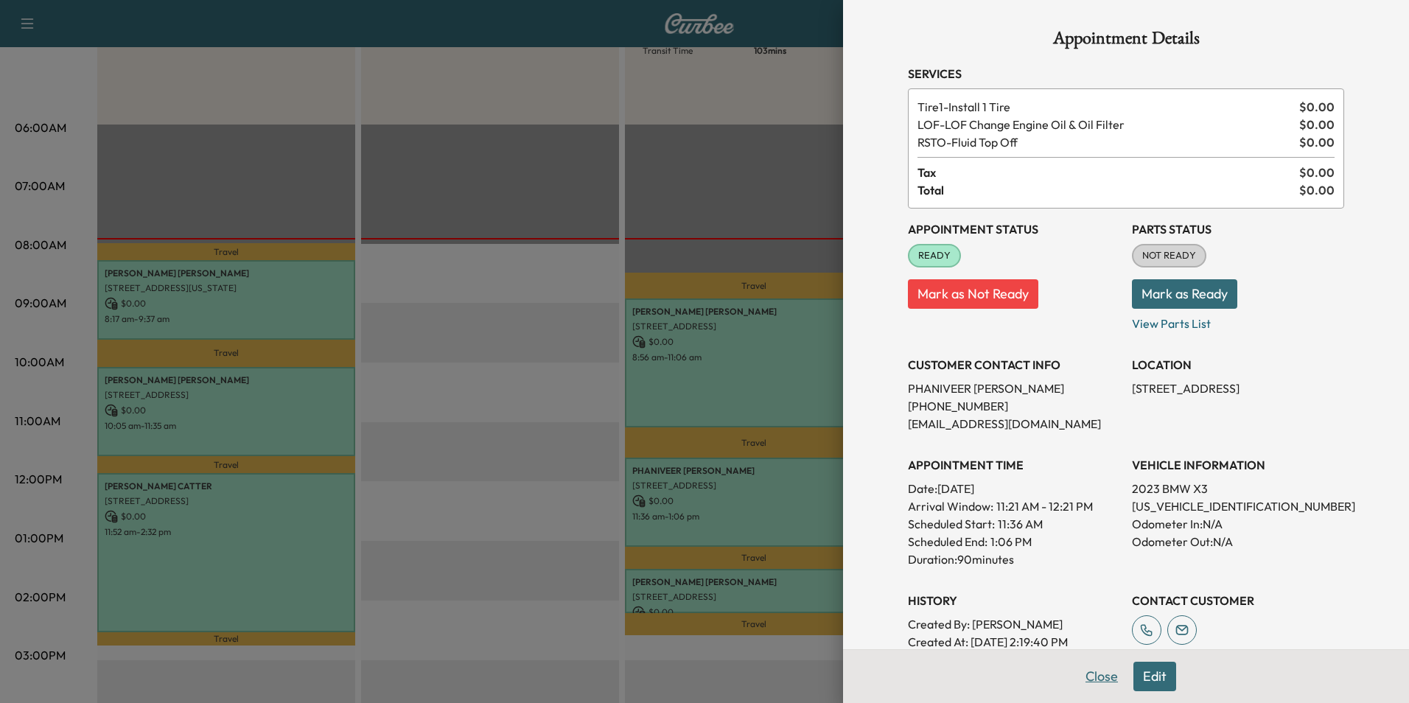
click at [1097, 676] on button "Close" at bounding box center [1102, 676] width 52 height 29
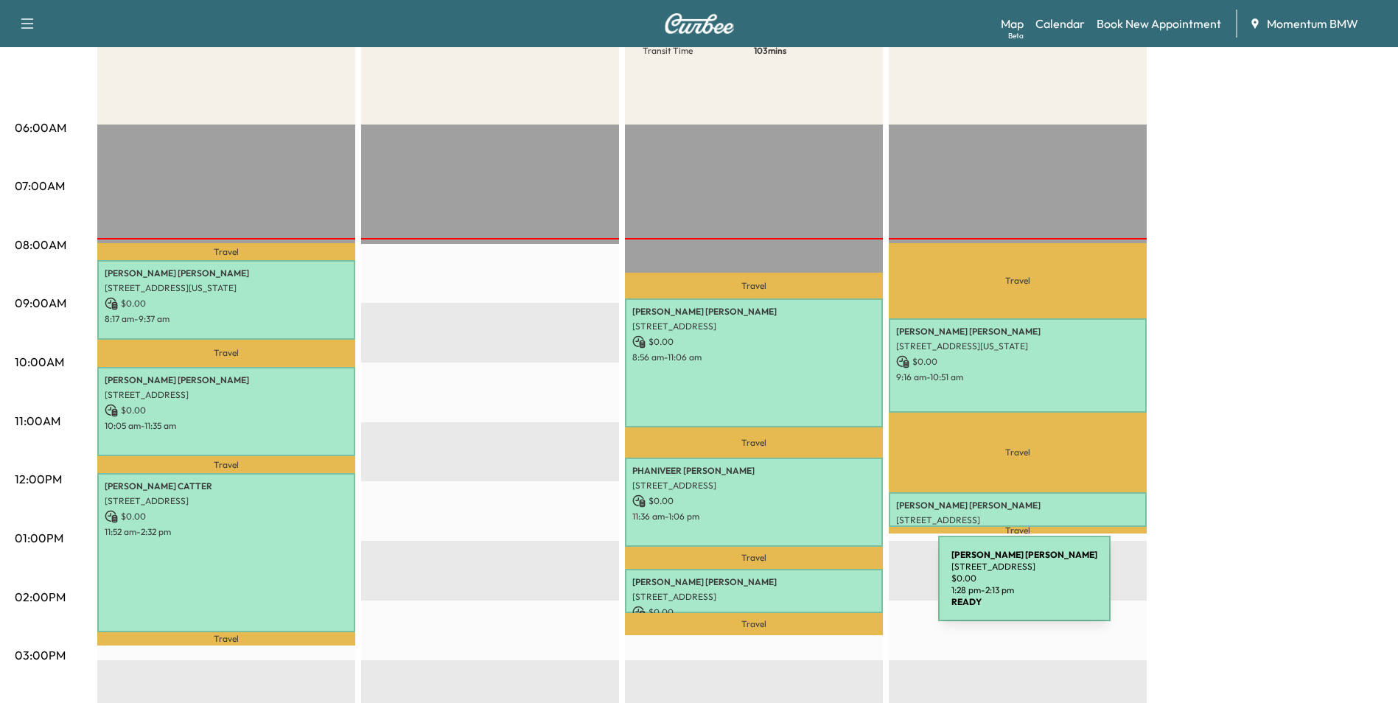
click at [828, 591] on p "[STREET_ADDRESS]" at bounding box center [753, 597] width 243 height 12
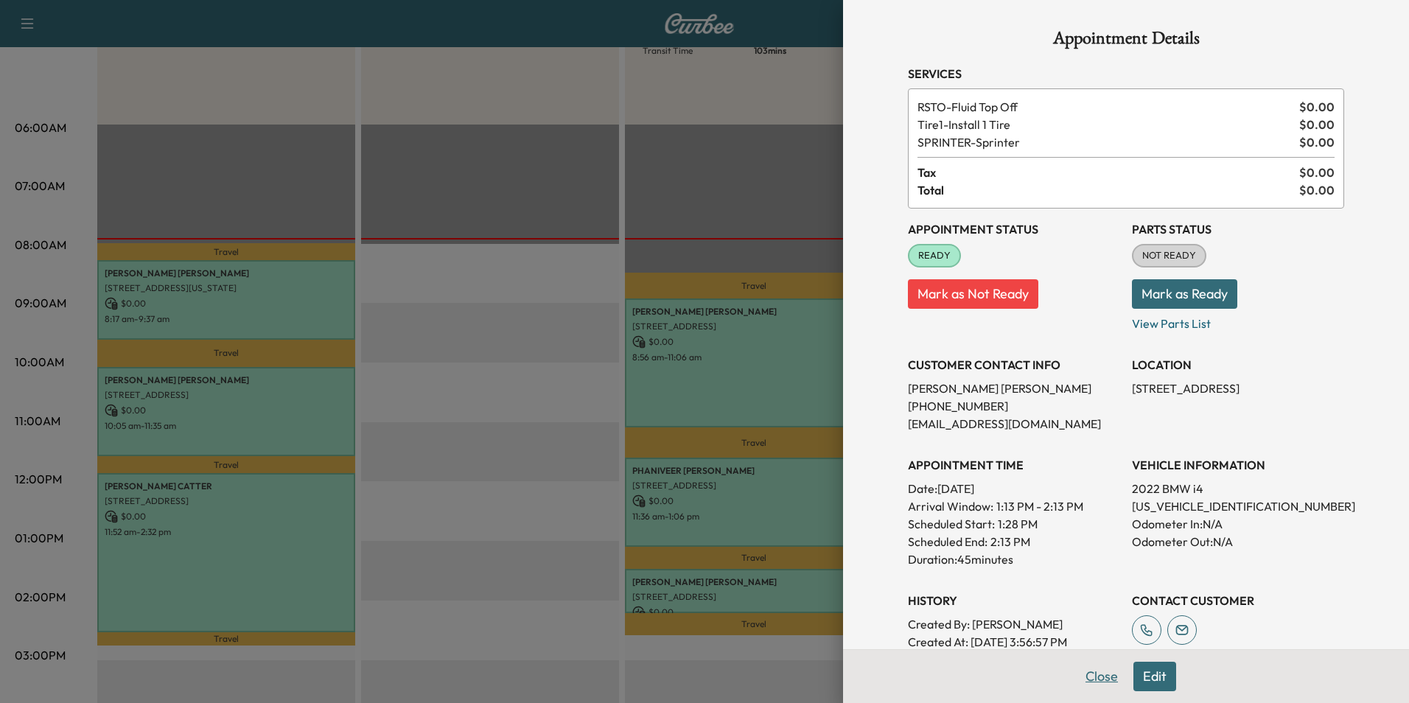
click at [1090, 677] on button "Close" at bounding box center [1102, 676] width 52 height 29
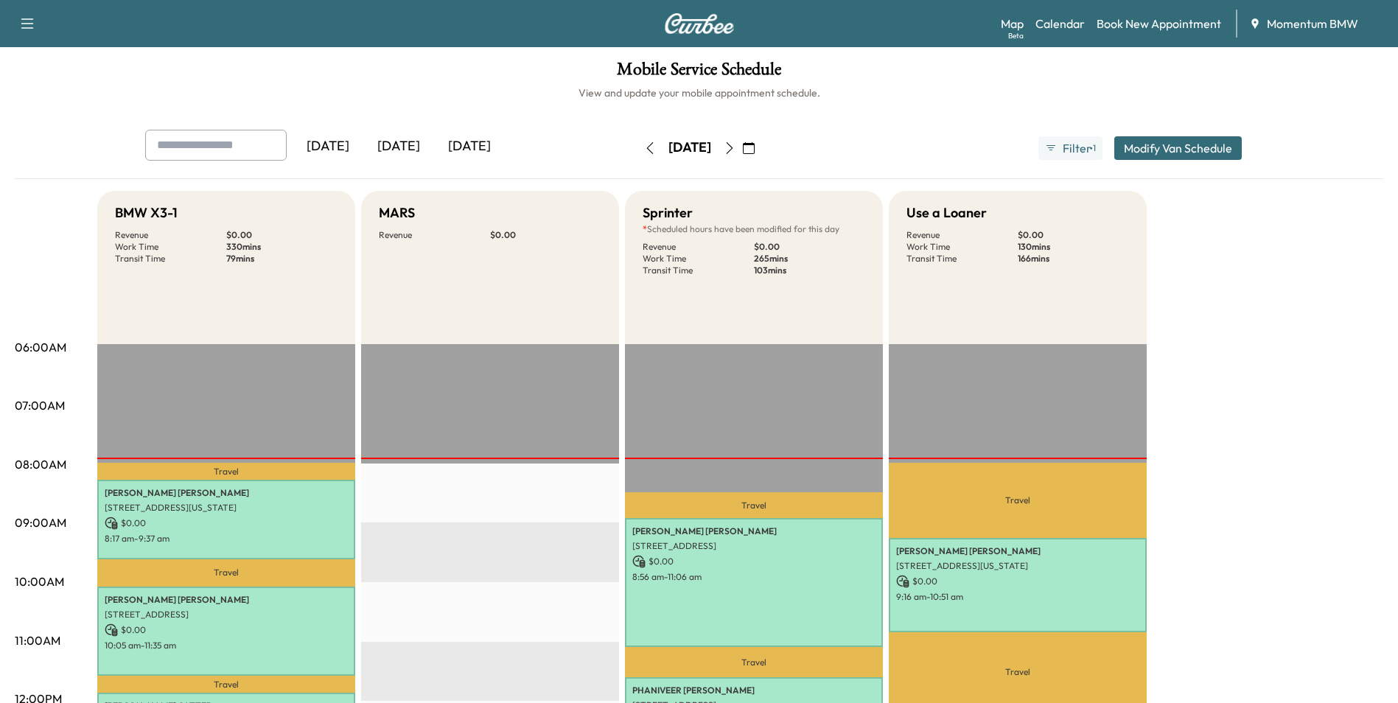
scroll to position [0, 0]
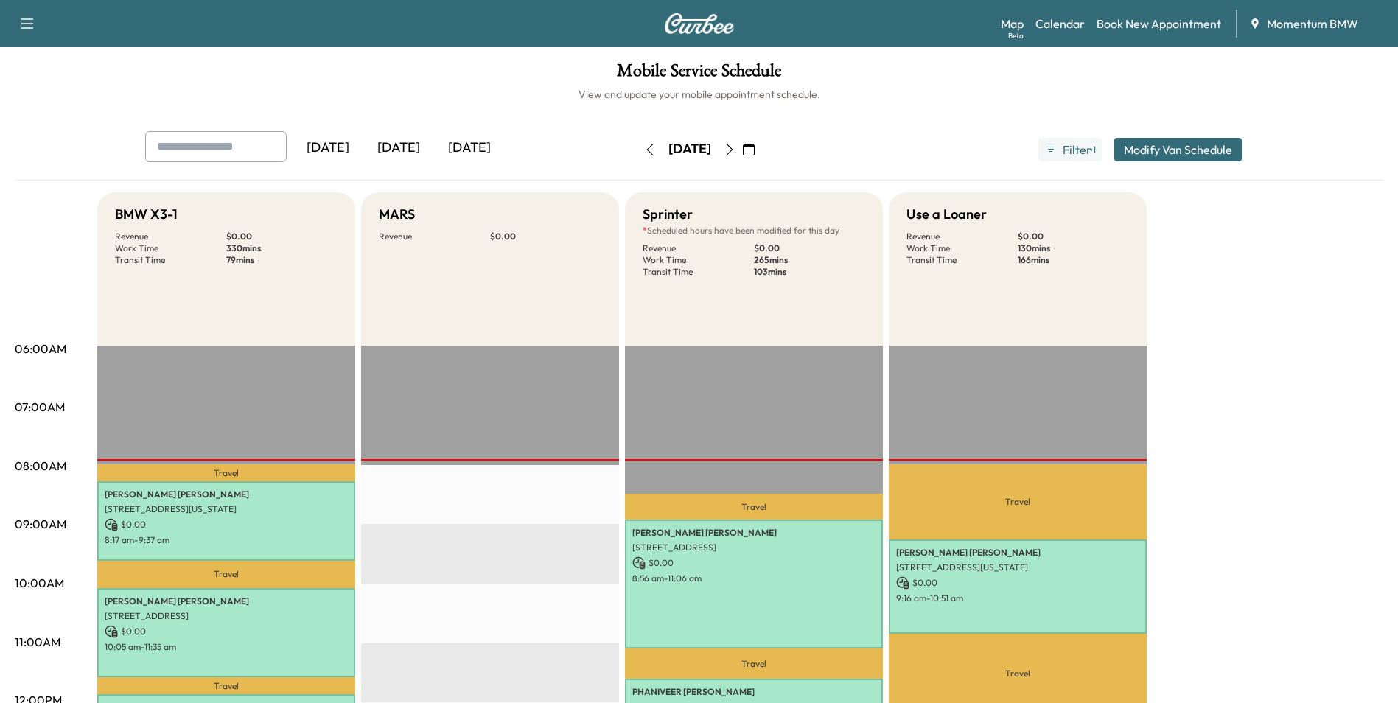
click at [644, 150] on icon "button" at bounding box center [650, 150] width 12 height 12
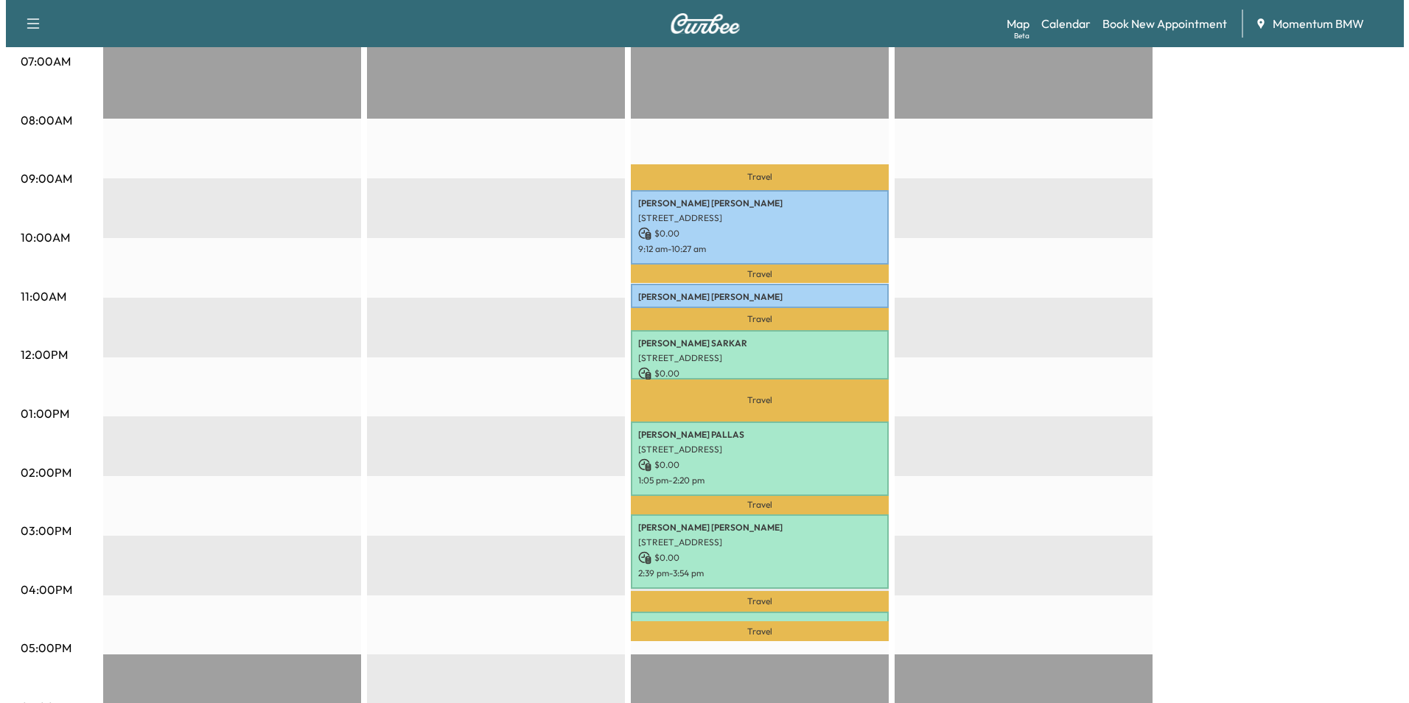
scroll to position [442, 0]
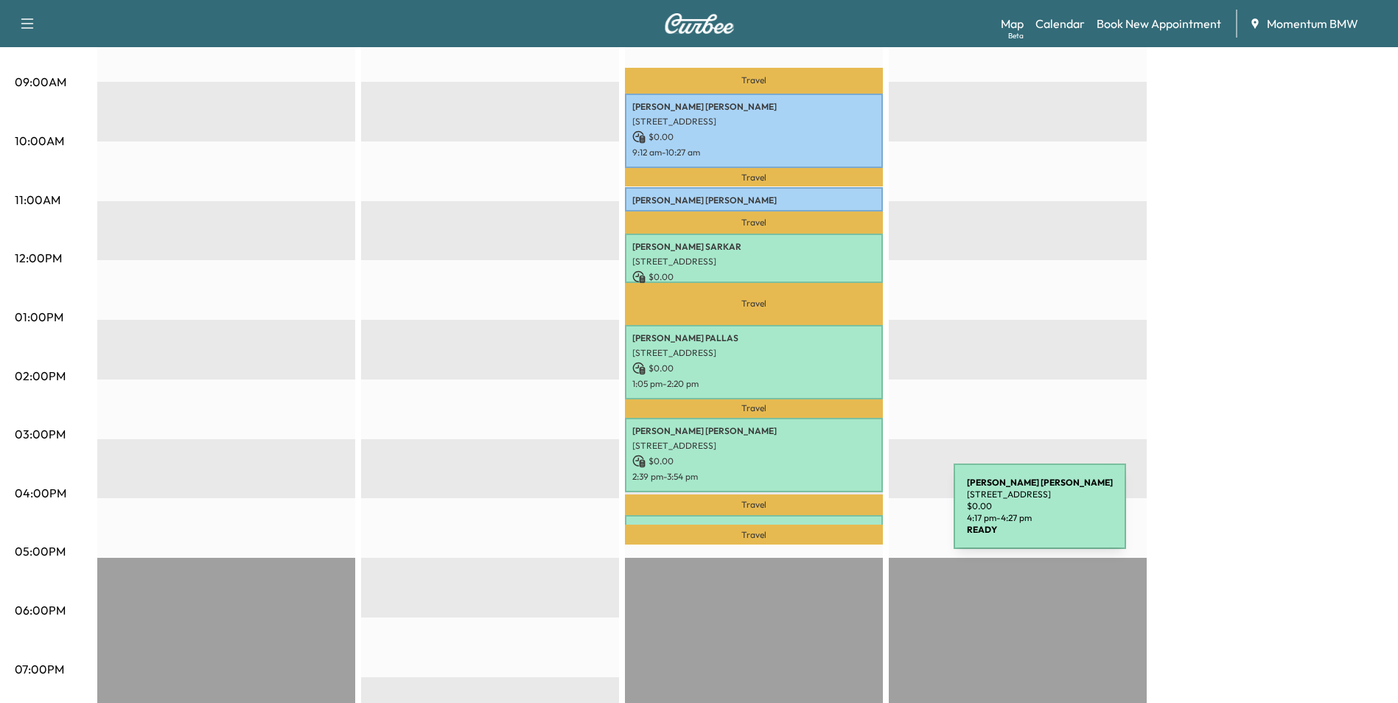
click at [843, 523] on p "[PERSON_NAME]" at bounding box center [753, 529] width 243 height 12
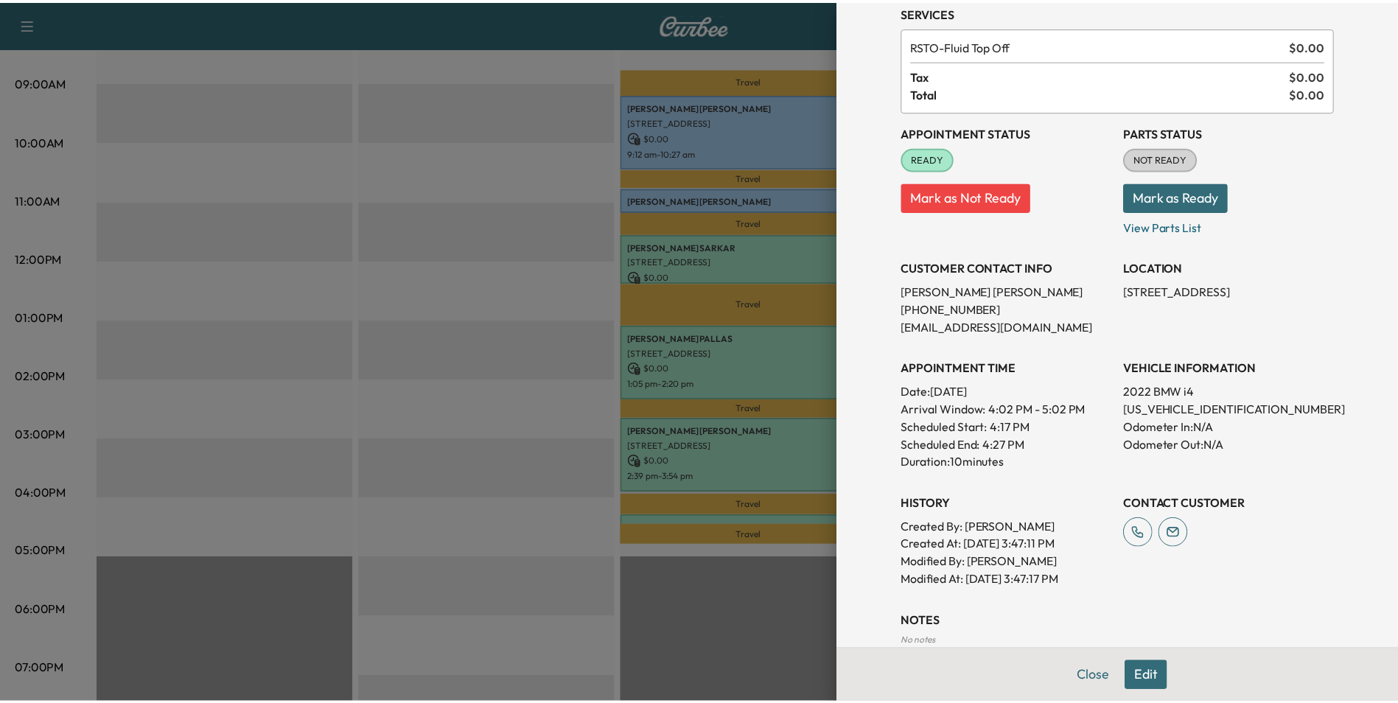
scroll to position [147, 0]
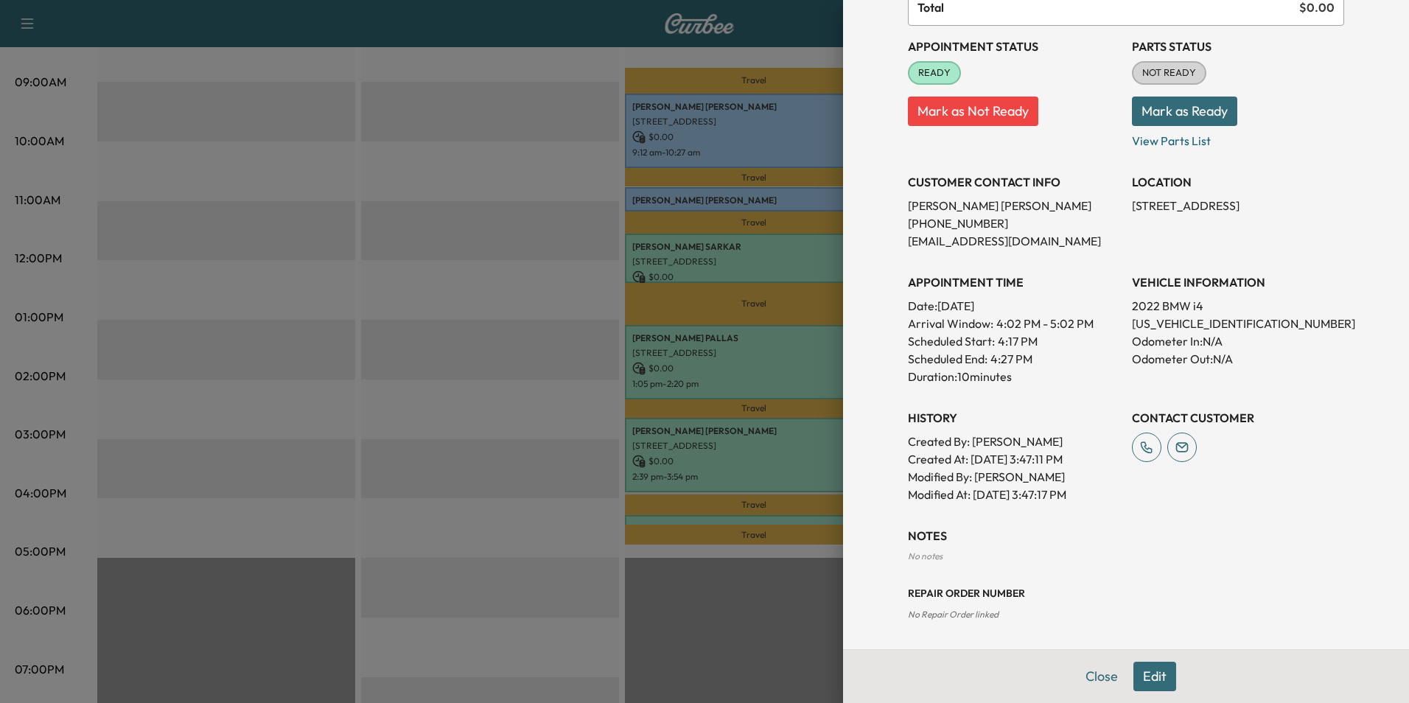
drag, startPoint x: 1296, startPoint y: 203, endPoint x: 1123, endPoint y: 199, distance: 173.3
click at [1132, 199] on p "[STREET_ADDRESS]" at bounding box center [1238, 206] width 212 height 18
drag, startPoint x: 1123, startPoint y: 199, endPoint x: 1208, endPoint y: 209, distance: 86.0
copy p "[STREET_ADDRESS]"
click at [1081, 681] on button "Close" at bounding box center [1102, 676] width 52 height 29
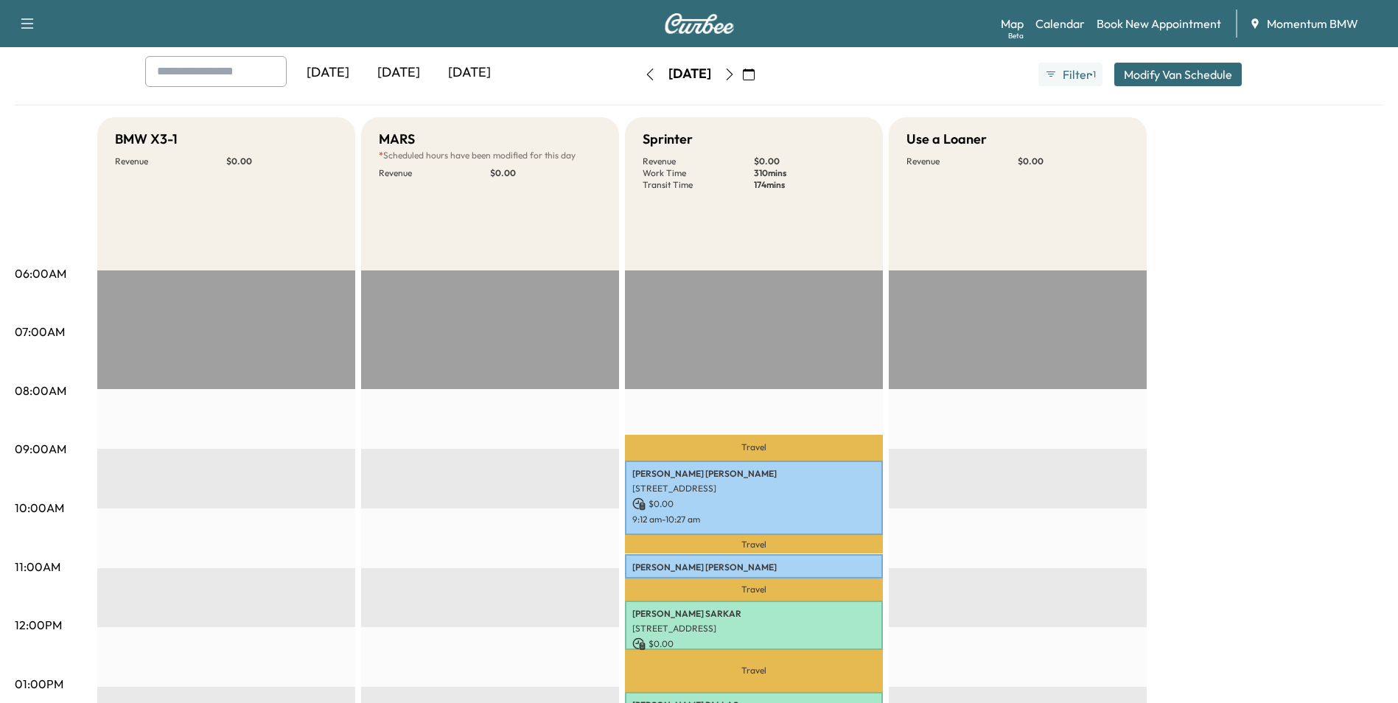
scroll to position [74, 0]
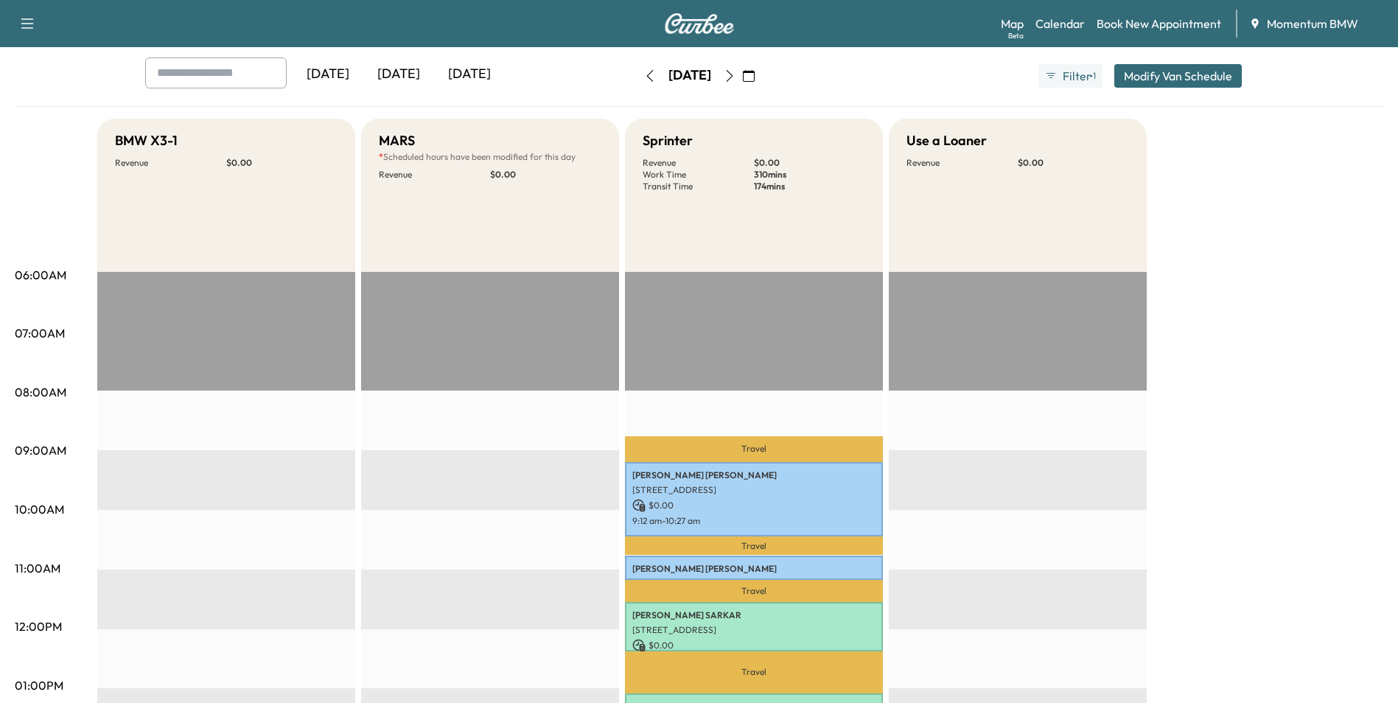
click at [736, 80] on icon "button" at bounding box center [730, 76] width 12 height 12
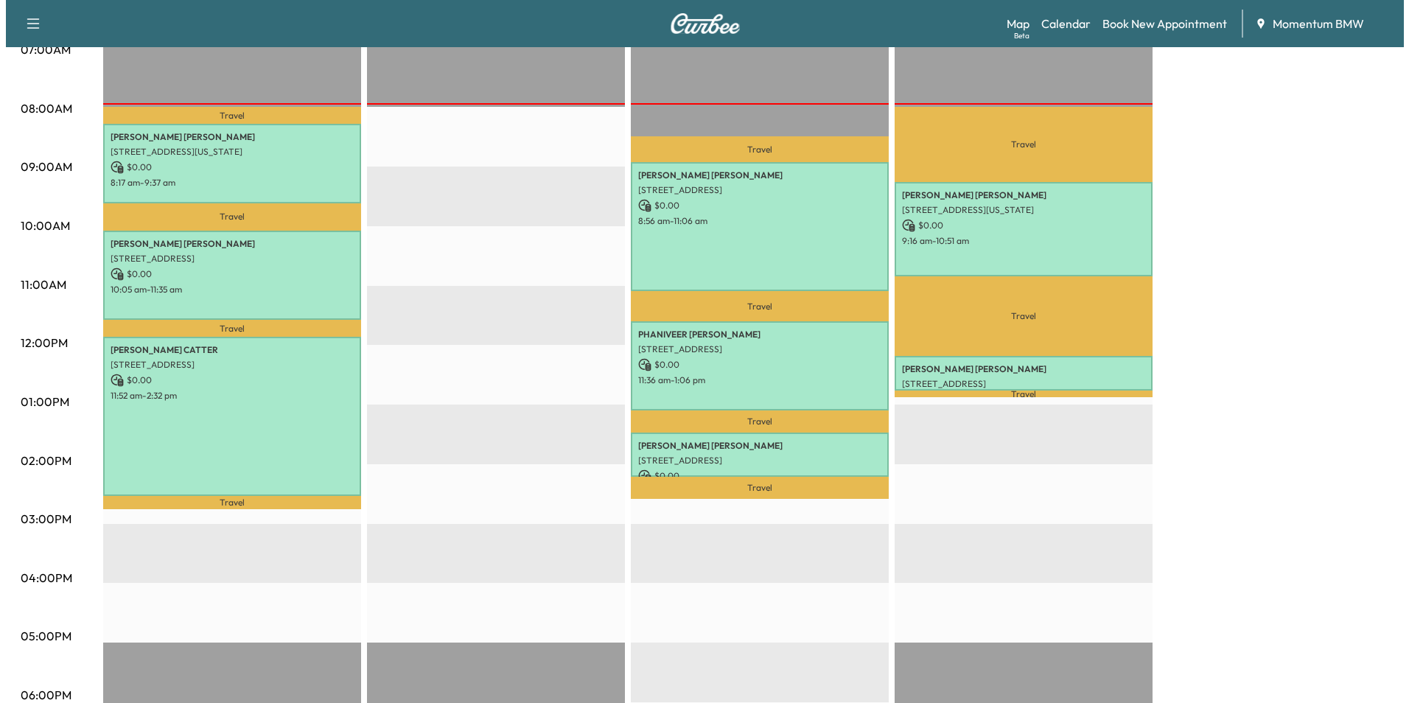
scroll to position [369, 0]
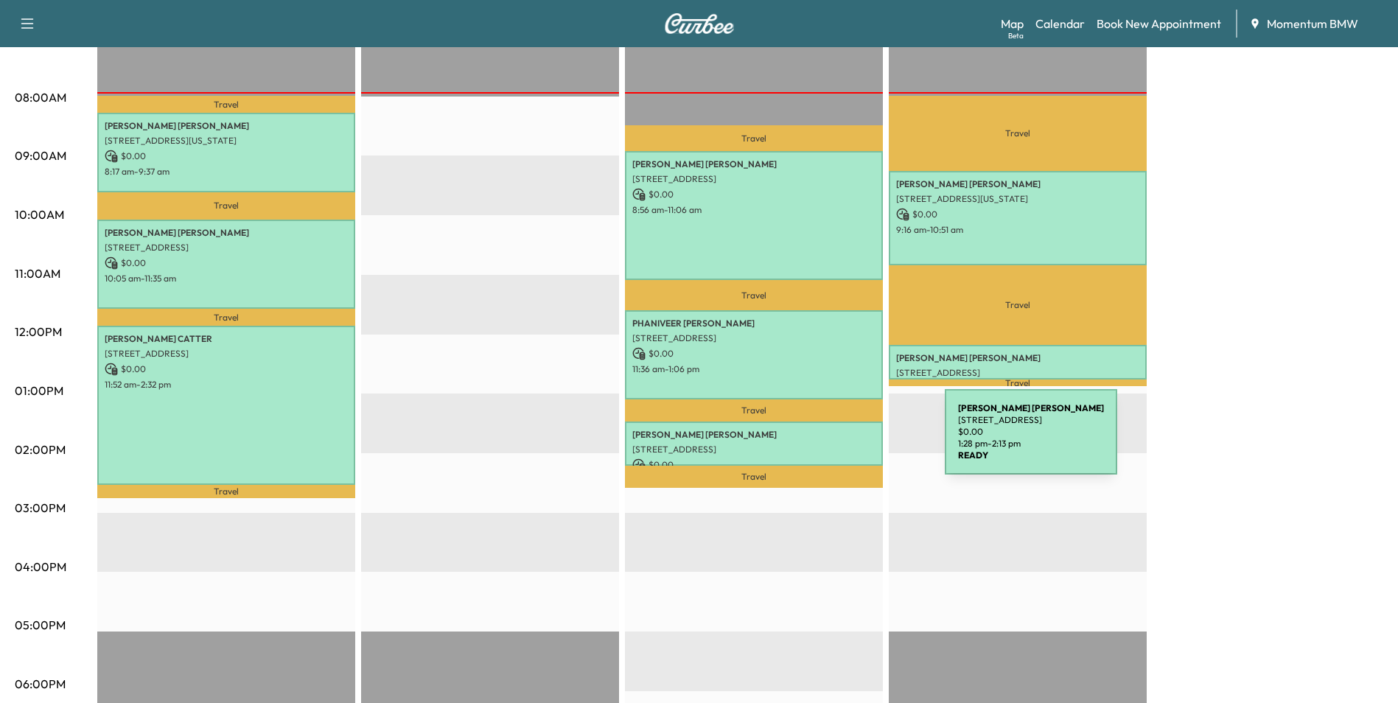
click at [834, 444] on p "[STREET_ADDRESS]" at bounding box center [753, 450] width 243 height 12
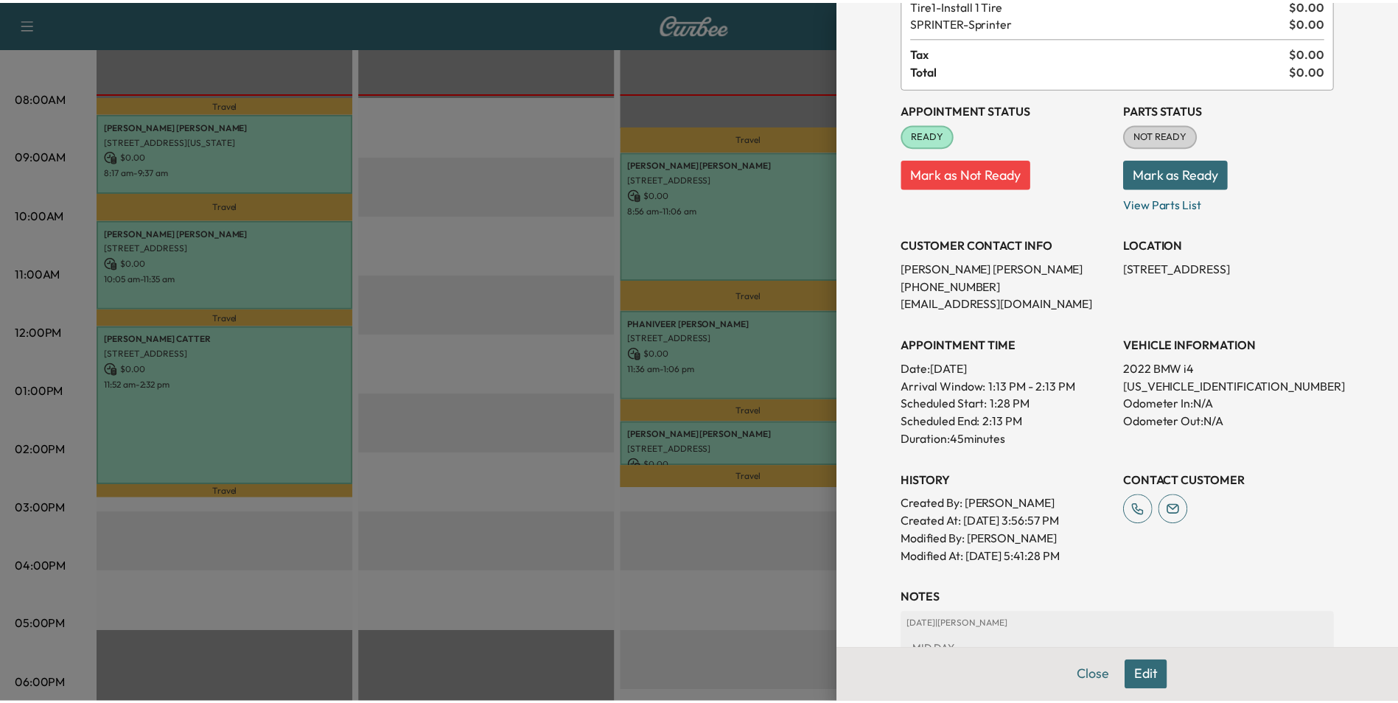
scroll to position [147, 0]
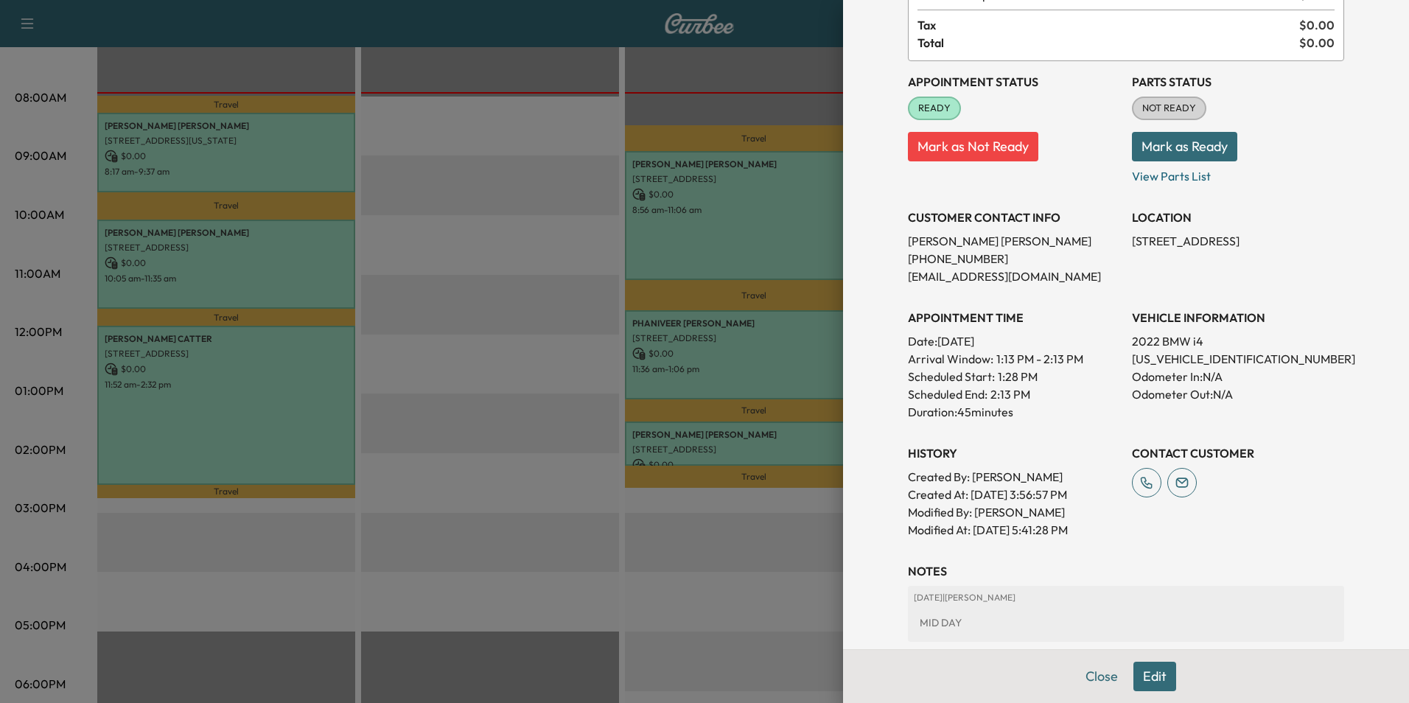
click at [1142, 678] on button "Edit" at bounding box center [1155, 676] width 43 height 29
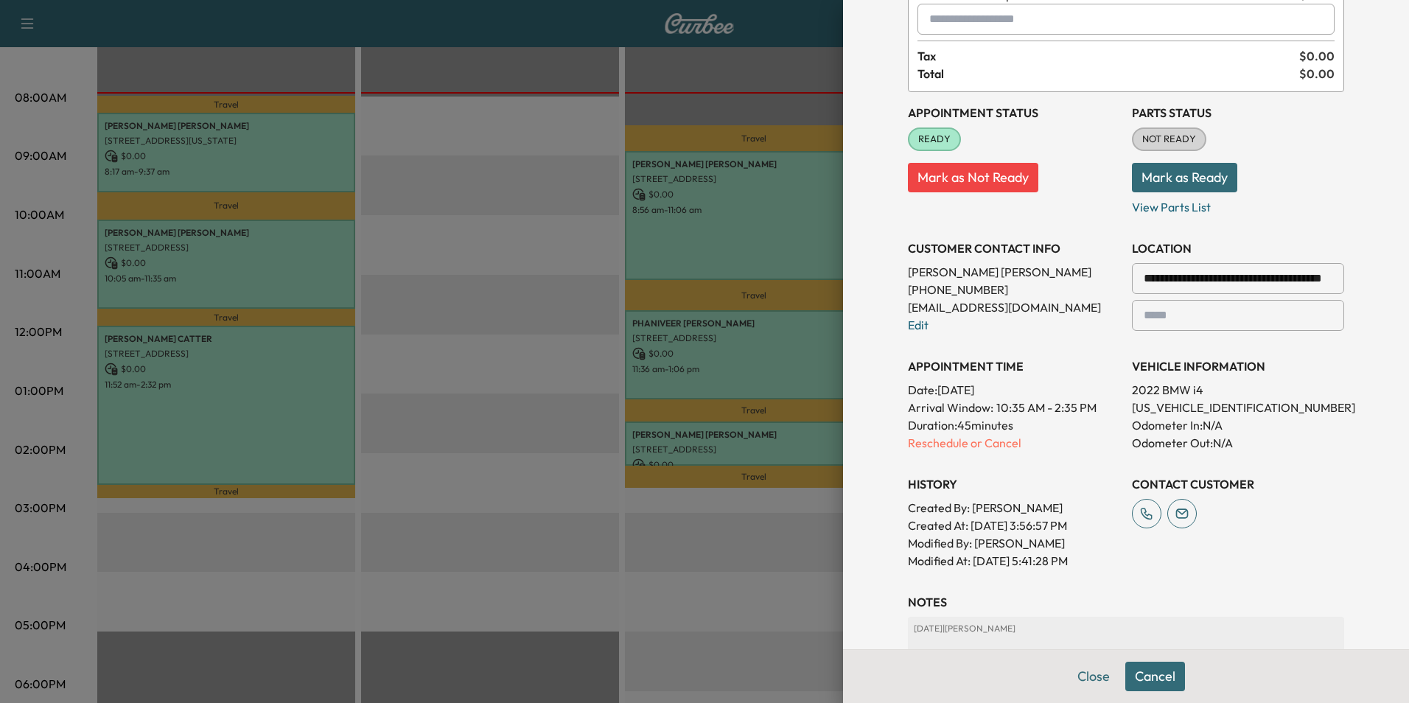
click at [1322, 277] on div at bounding box center [1330, 279] width 18 height 18
click at [1321, 276] on div at bounding box center [1330, 279] width 18 height 18
click at [1321, 277] on div at bounding box center [1330, 279] width 18 height 18
click at [1291, 280] on input "**********" at bounding box center [1238, 278] width 212 height 31
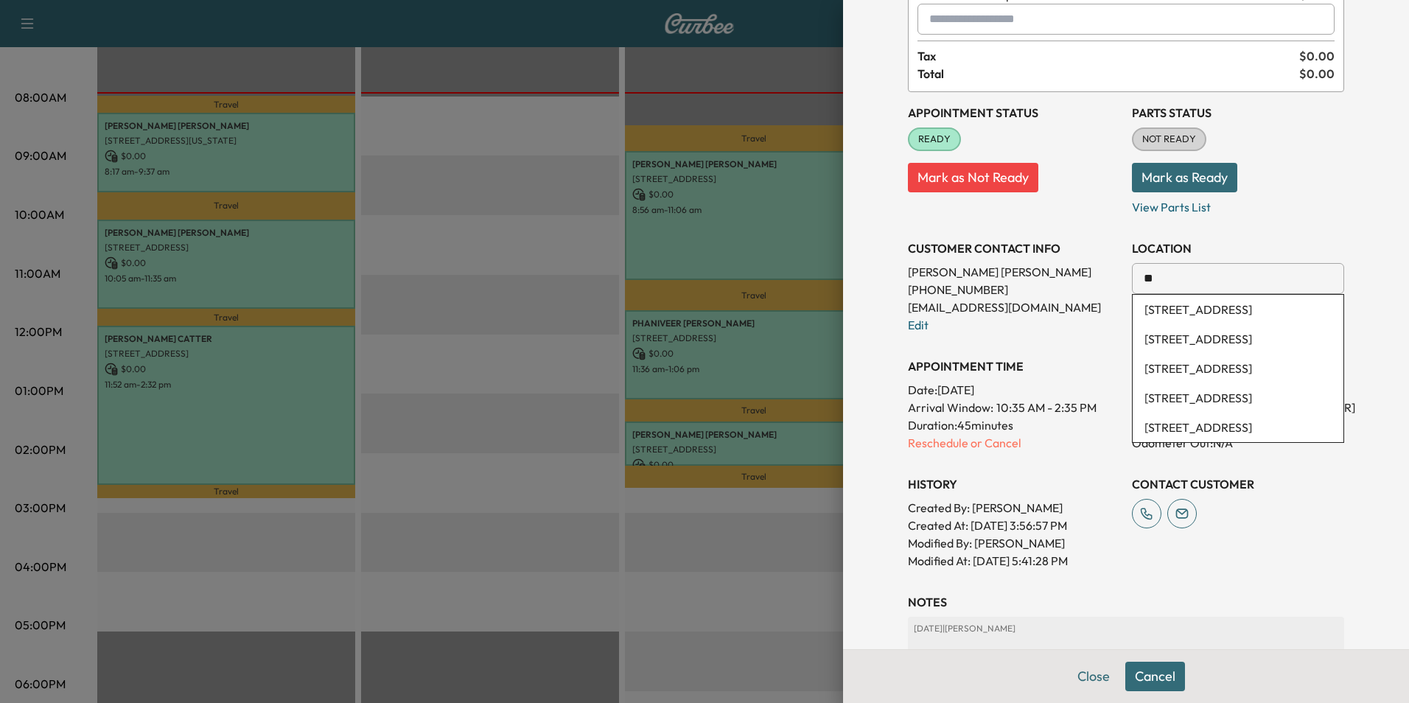
type input "*"
paste input "**********"
click at [1207, 308] on li "[STREET_ADDRESS]" at bounding box center [1238, 309] width 211 height 29
type input "**********"
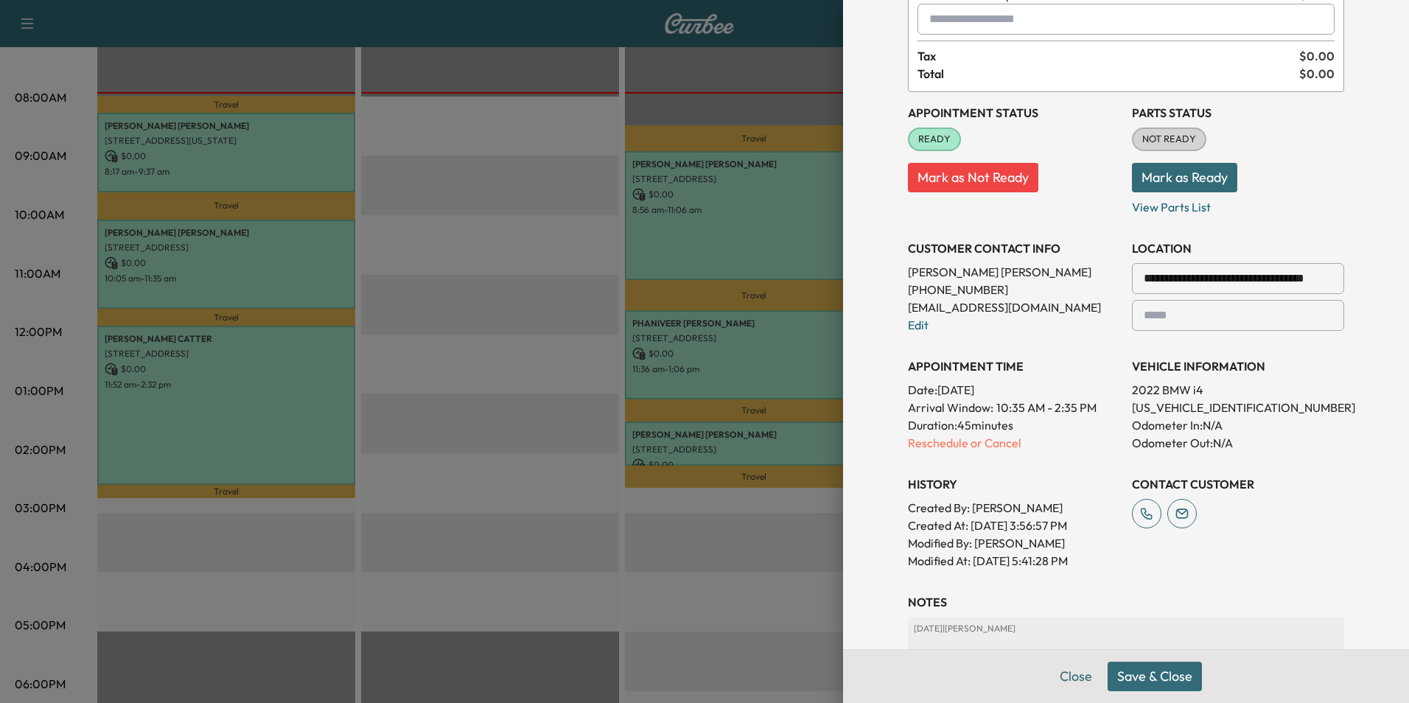
drag, startPoint x: 1159, startPoint y: 672, endPoint x: 1168, endPoint y: 671, distance: 9.0
click at [1162, 673] on button "Save & Close" at bounding box center [1155, 676] width 94 height 29
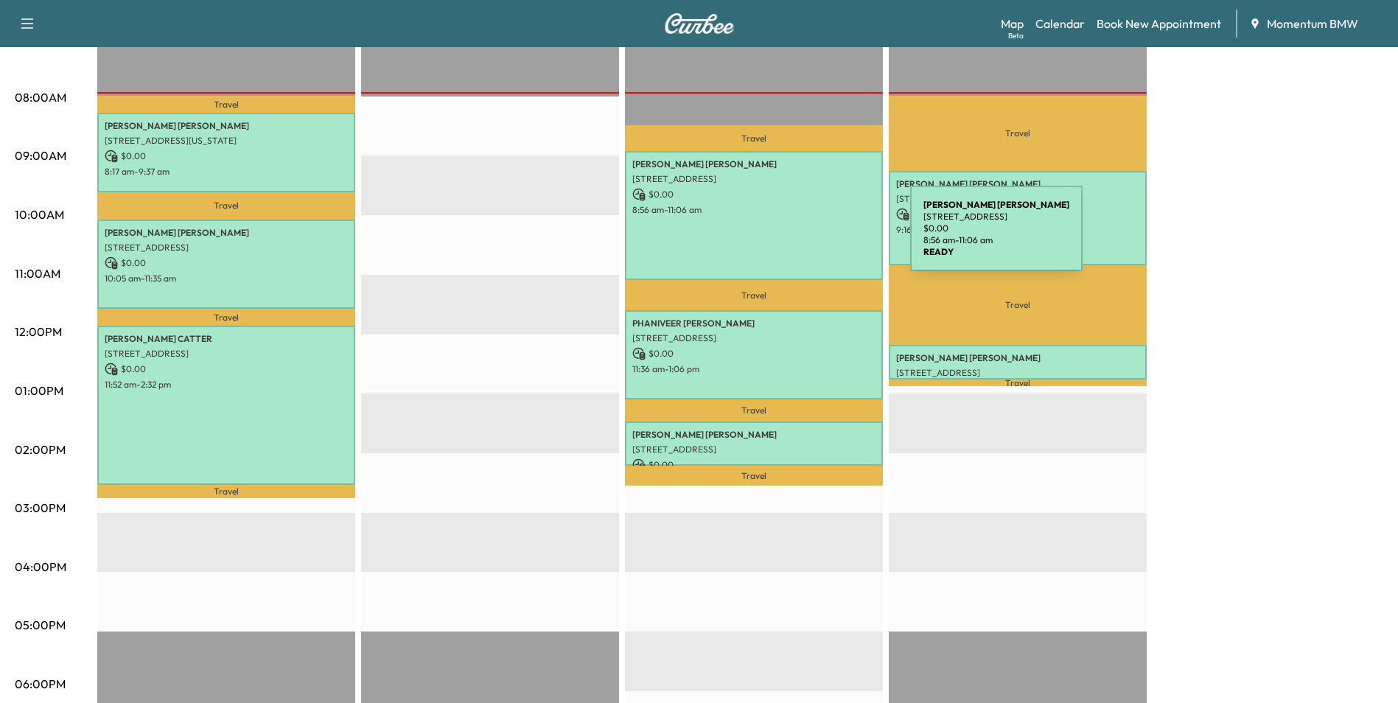
click at [800, 237] on div "[PERSON_NAME] [STREET_ADDRESS] $ 0.00 8:56 am - 11:06 am" at bounding box center [754, 215] width 258 height 129
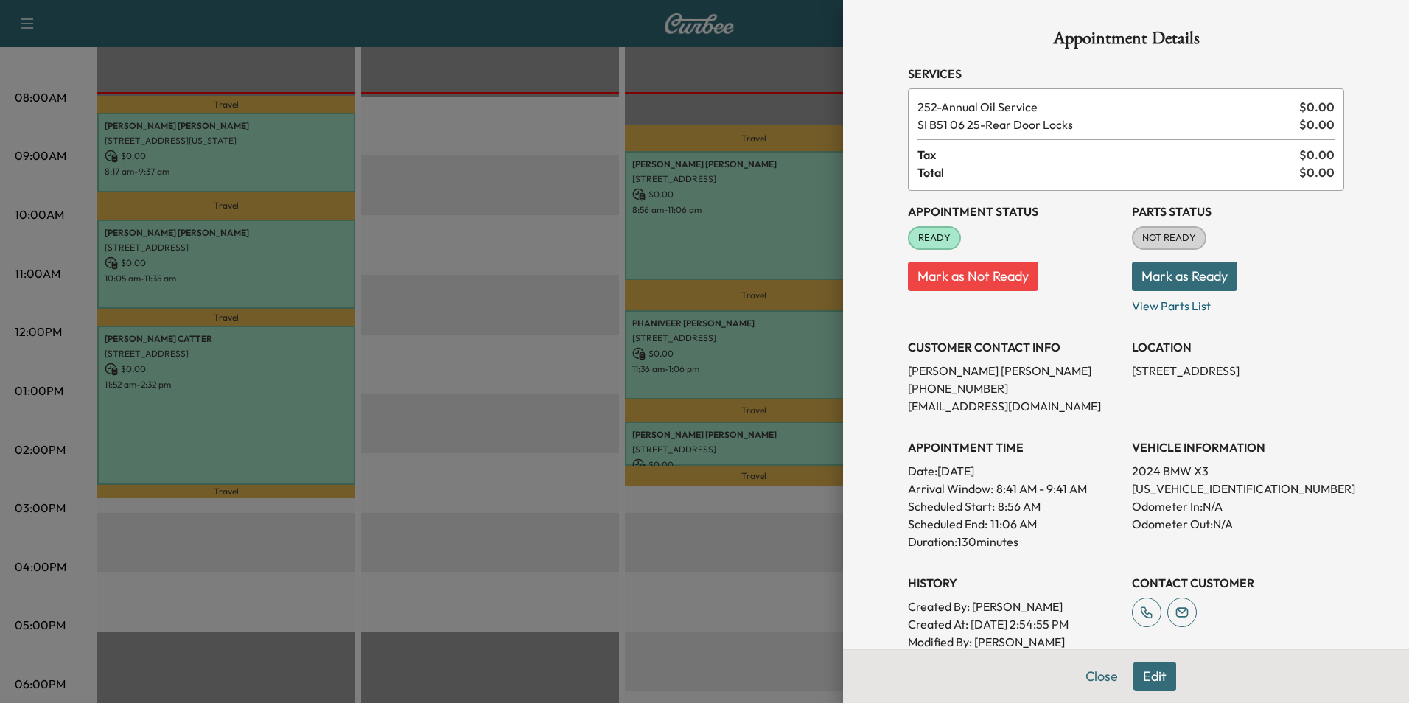
click at [985, 277] on button "Mark as Not Ready" at bounding box center [973, 276] width 130 height 29
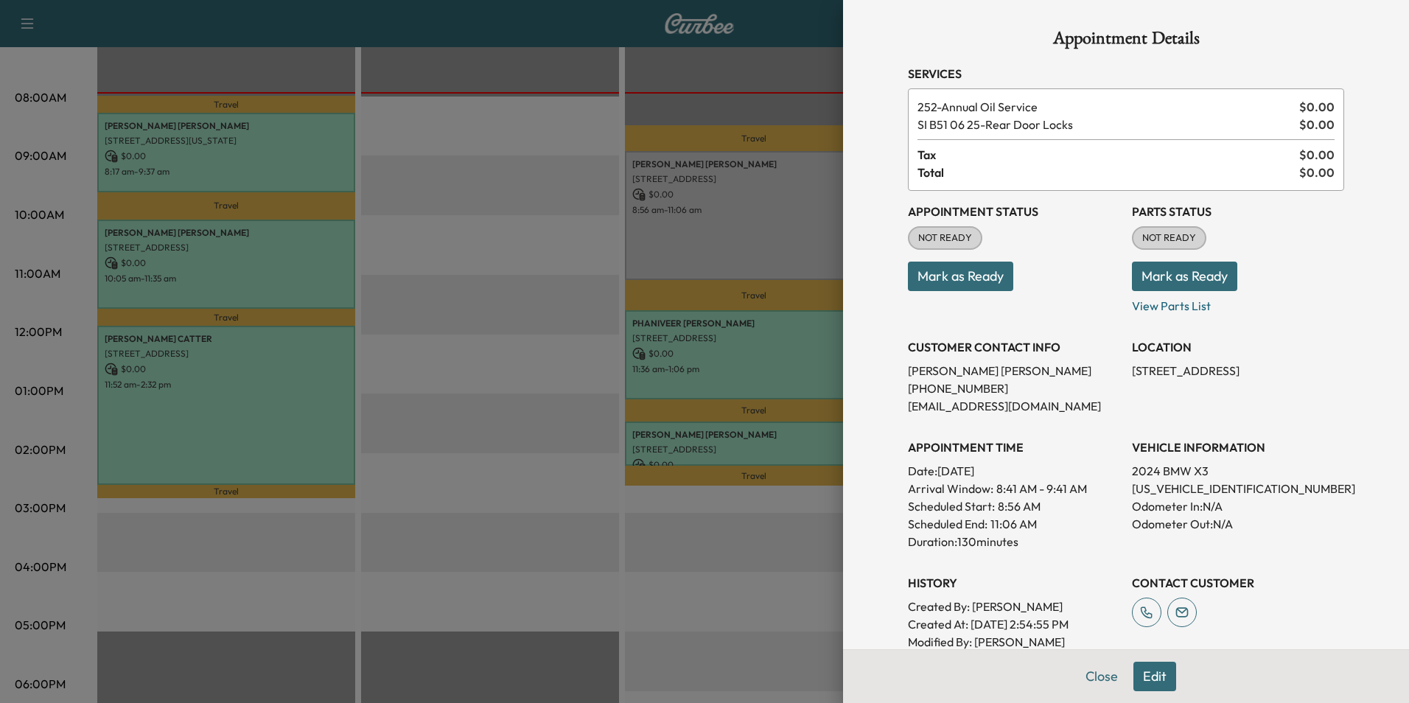
click at [1143, 676] on button "Edit" at bounding box center [1155, 676] width 43 height 29
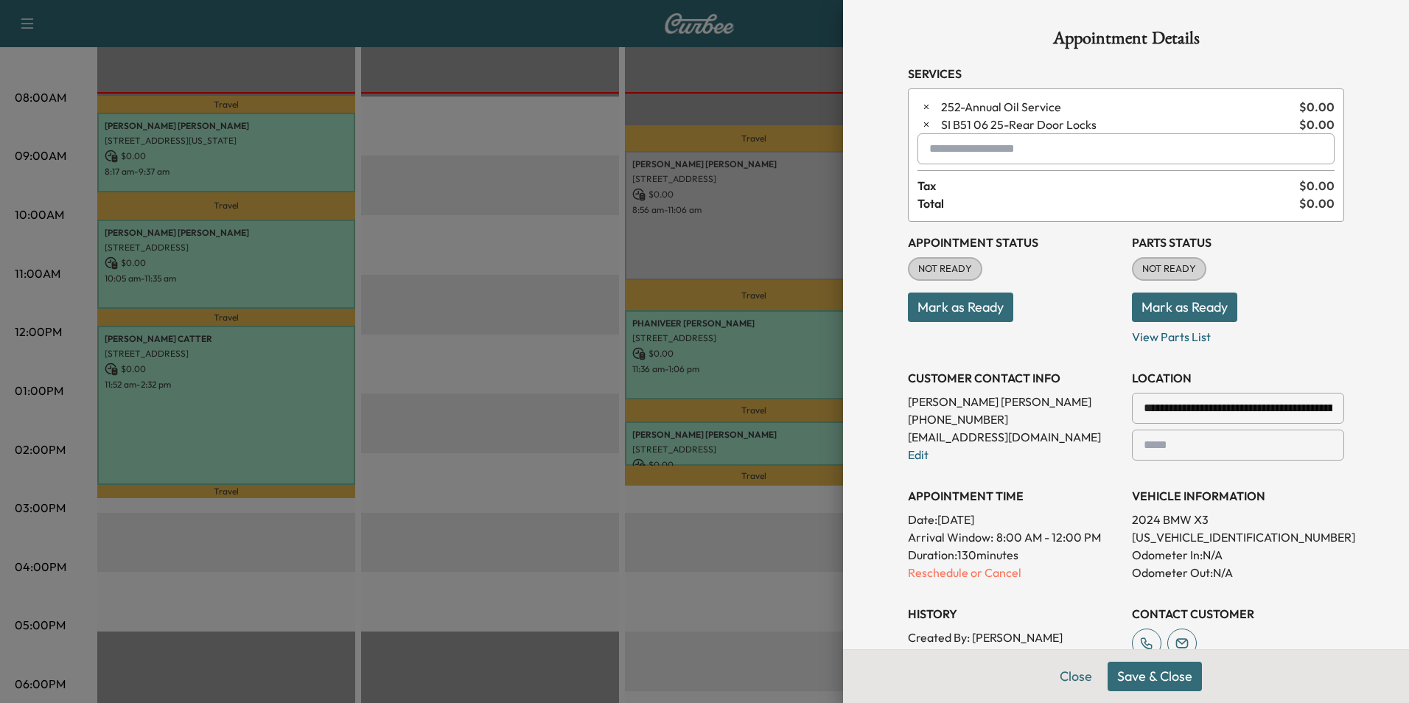
click at [1045, 143] on input "text" at bounding box center [1126, 148] width 417 height 31
type input "*"
click at [1065, 669] on button "Close" at bounding box center [1076, 676] width 52 height 29
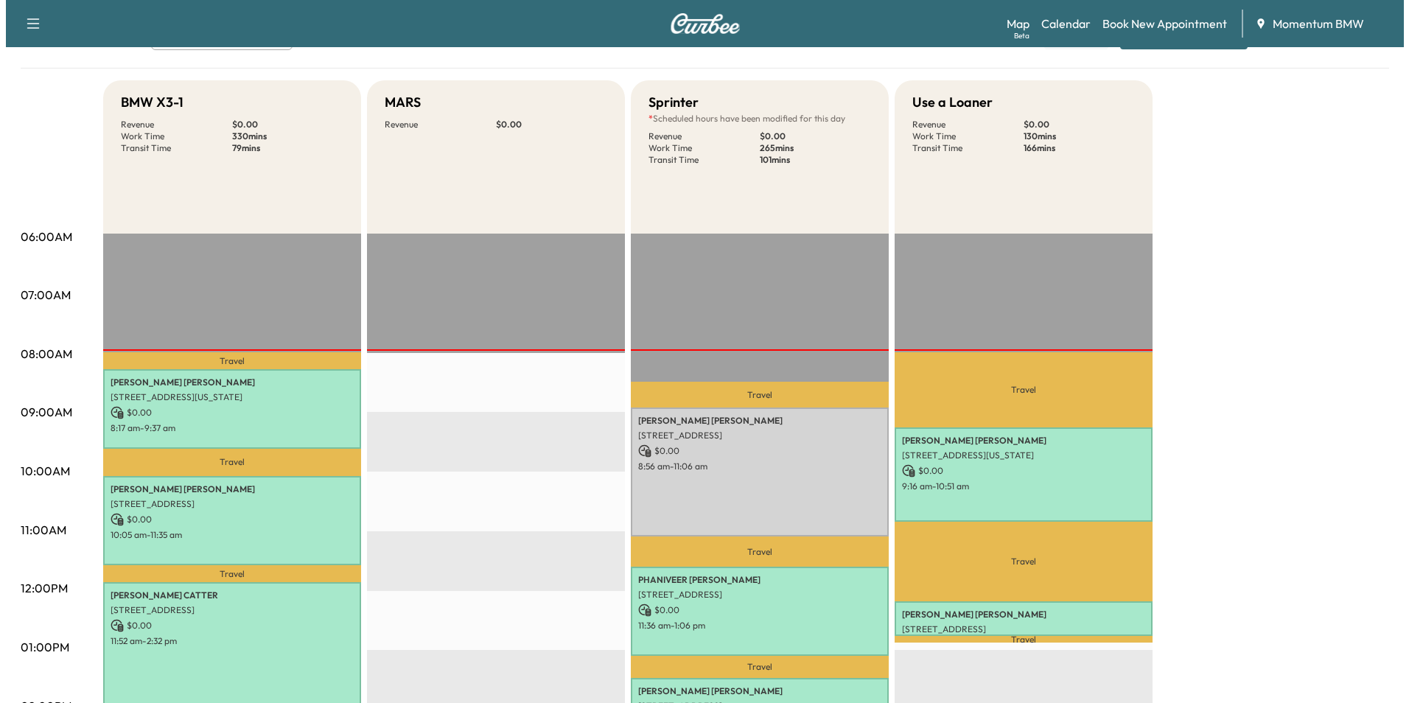
scroll to position [295, 0]
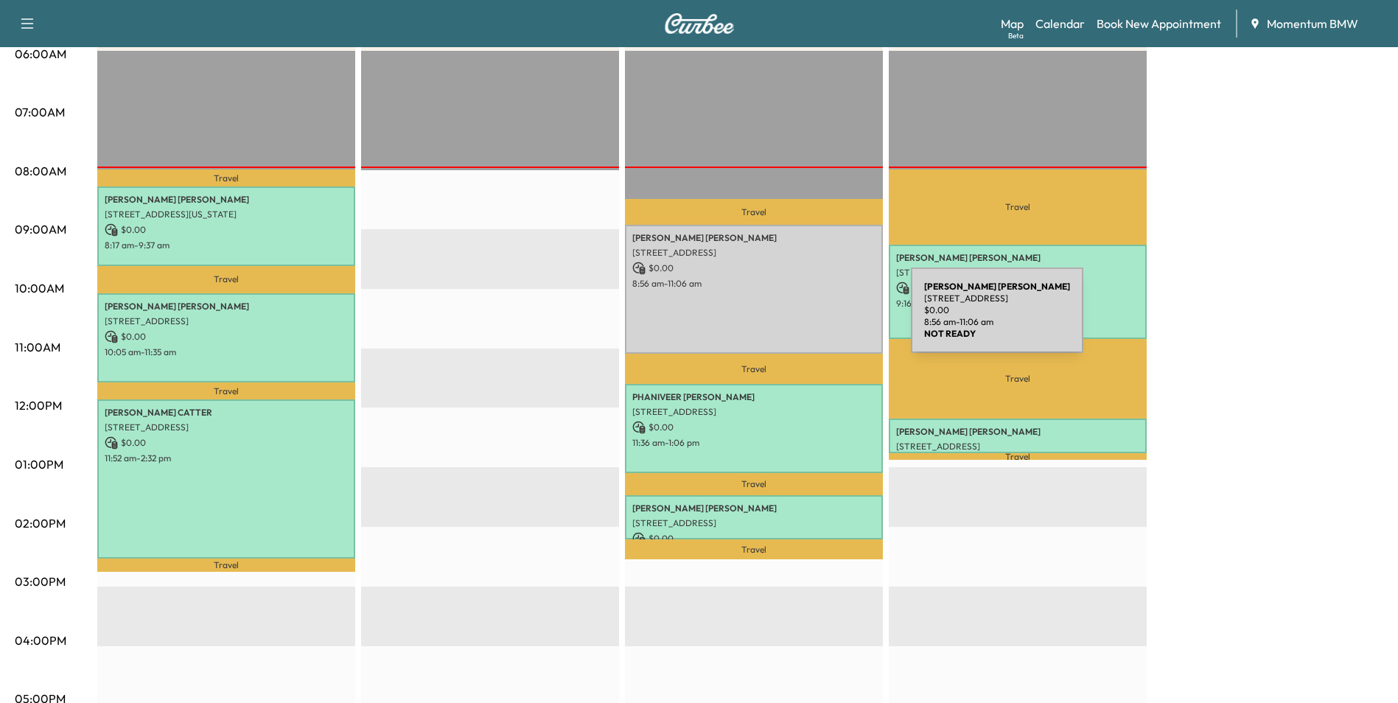
click at [801, 319] on div "[PERSON_NAME] [STREET_ADDRESS] $ 0.00 8:56 am - 11:06 am" at bounding box center [754, 289] width 258 height 129
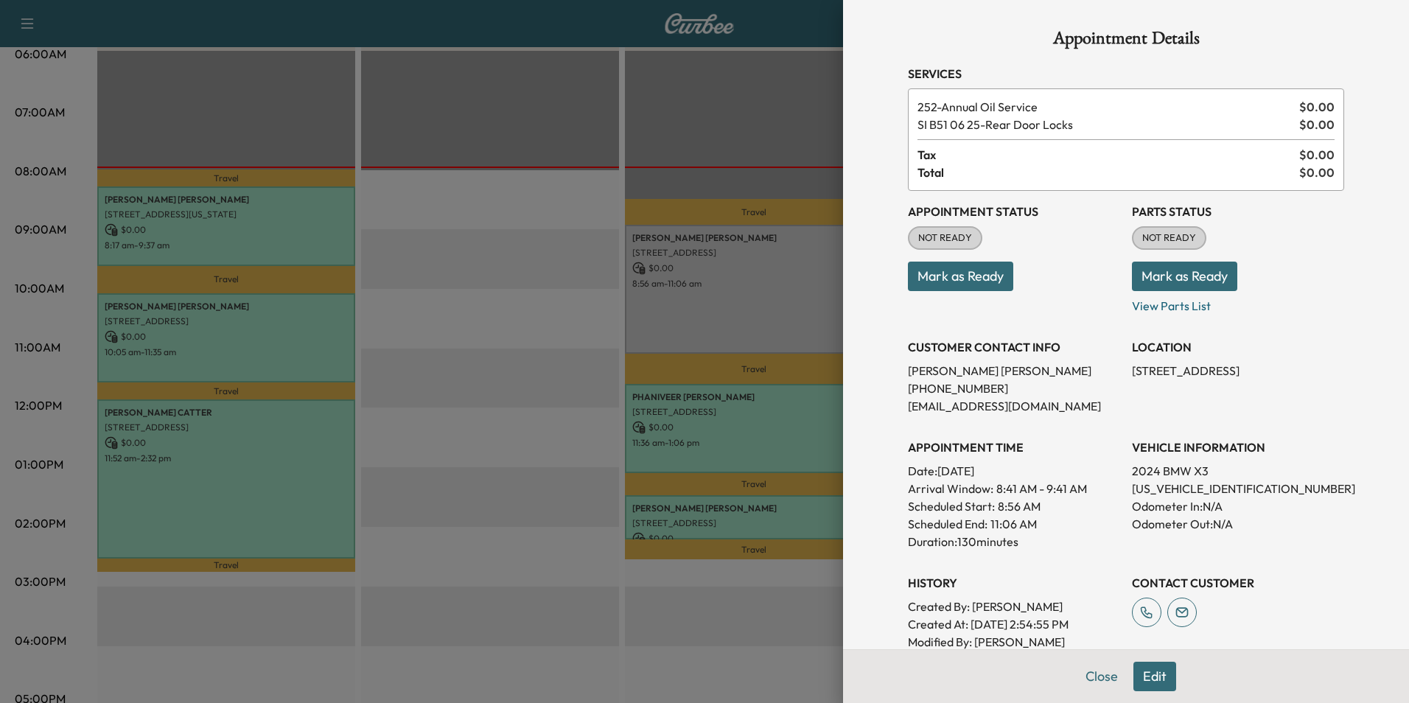
click at [1134, 677] on button "Edit" at bounding box center [1155, 676] width 43 height 29
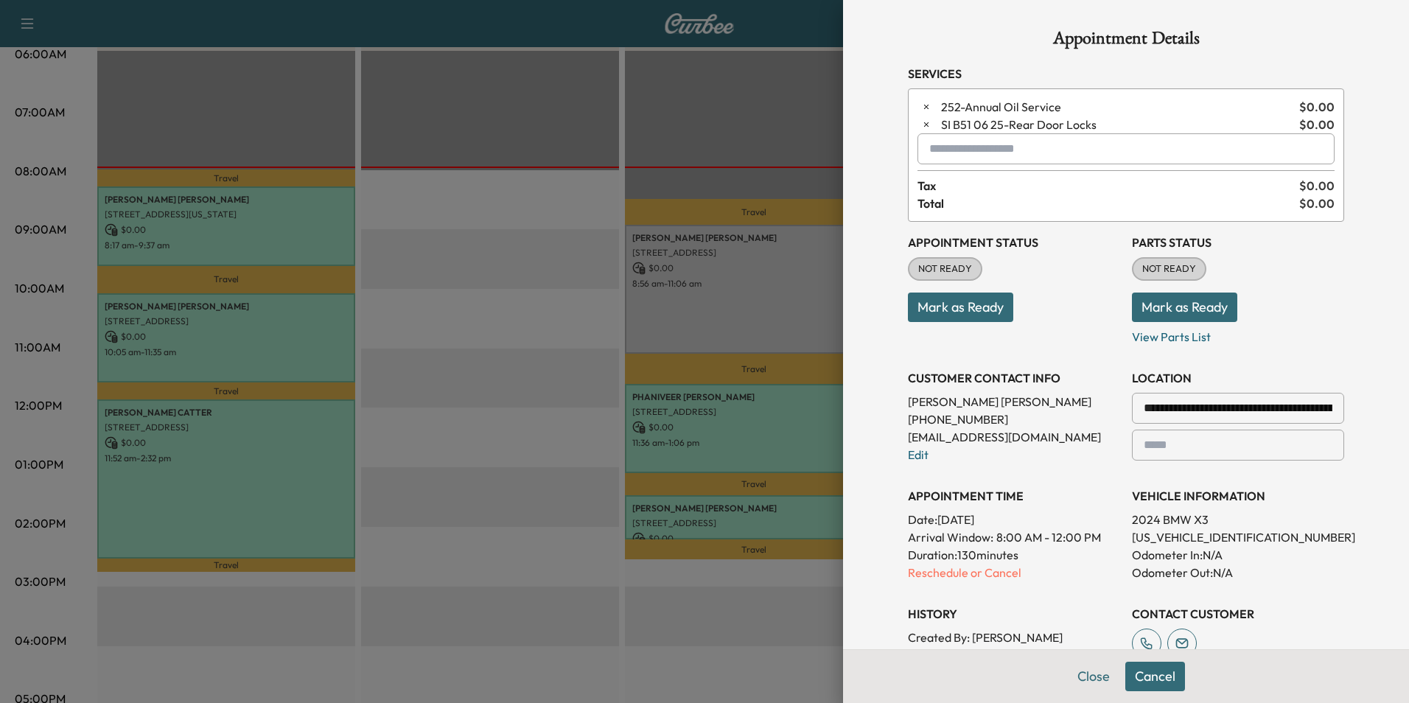
click at [965, 159] on input "text" at bounding box center [1126, 148] width 417 height 31
type input "*"
type input "**********"
click at [1087, 683] on button "Close" at bounding box center [1094, 676] width 52 height 29
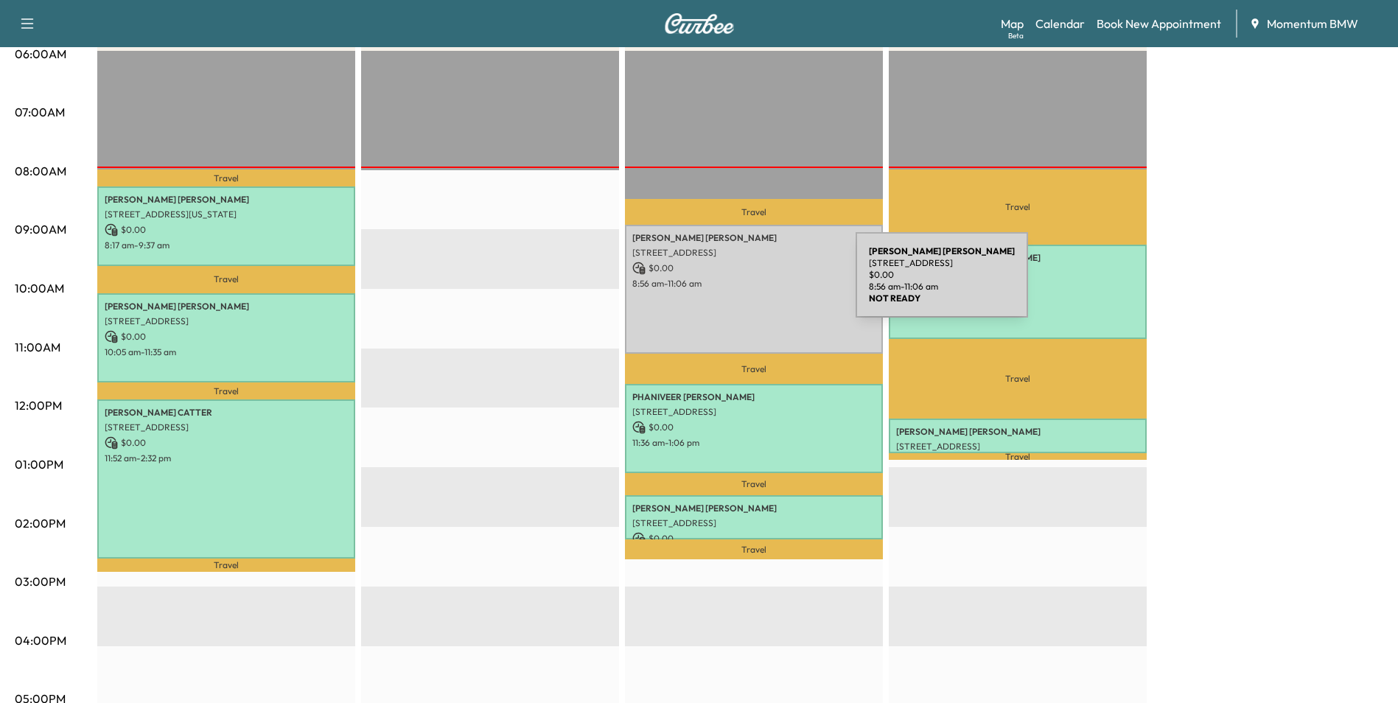
click at [745, 284] on p "8:56 am - 11:06 am" at bounding box center [753, 284] width 243 height 12
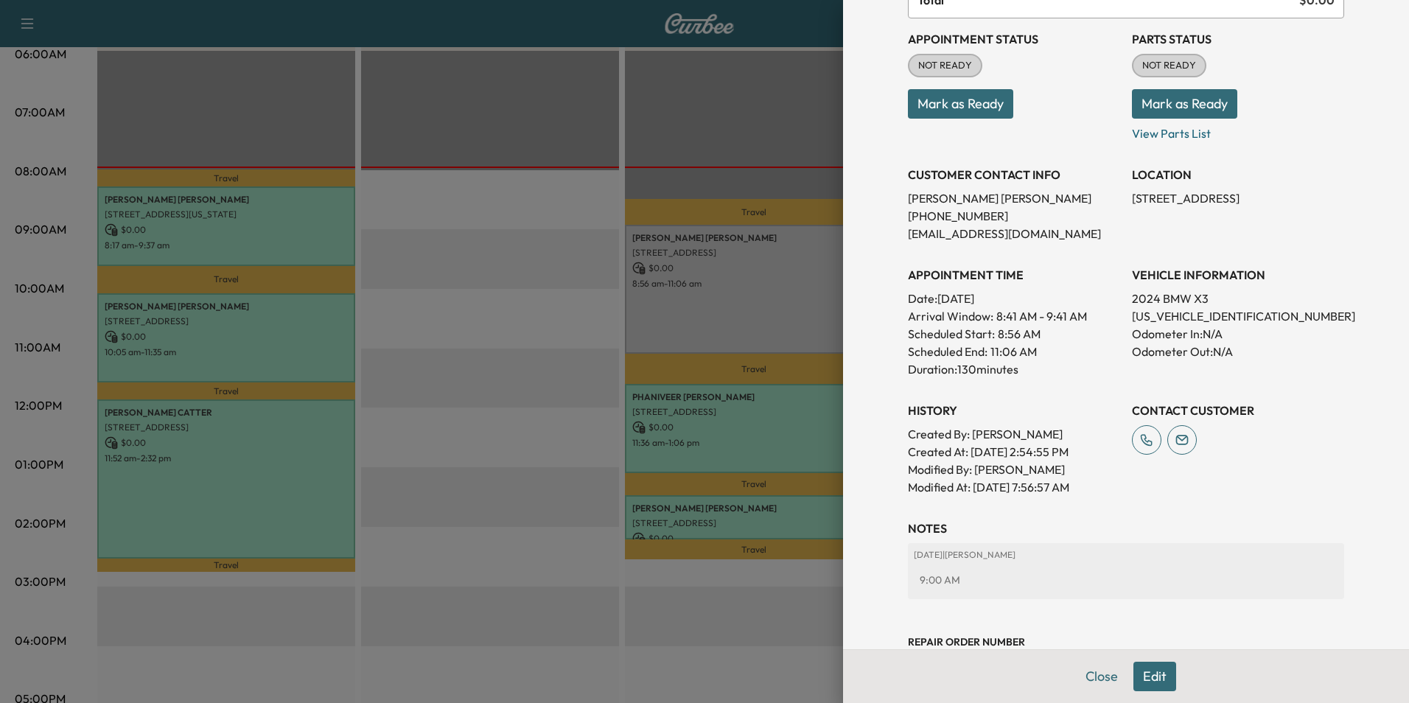
scroll to position [221, 0]
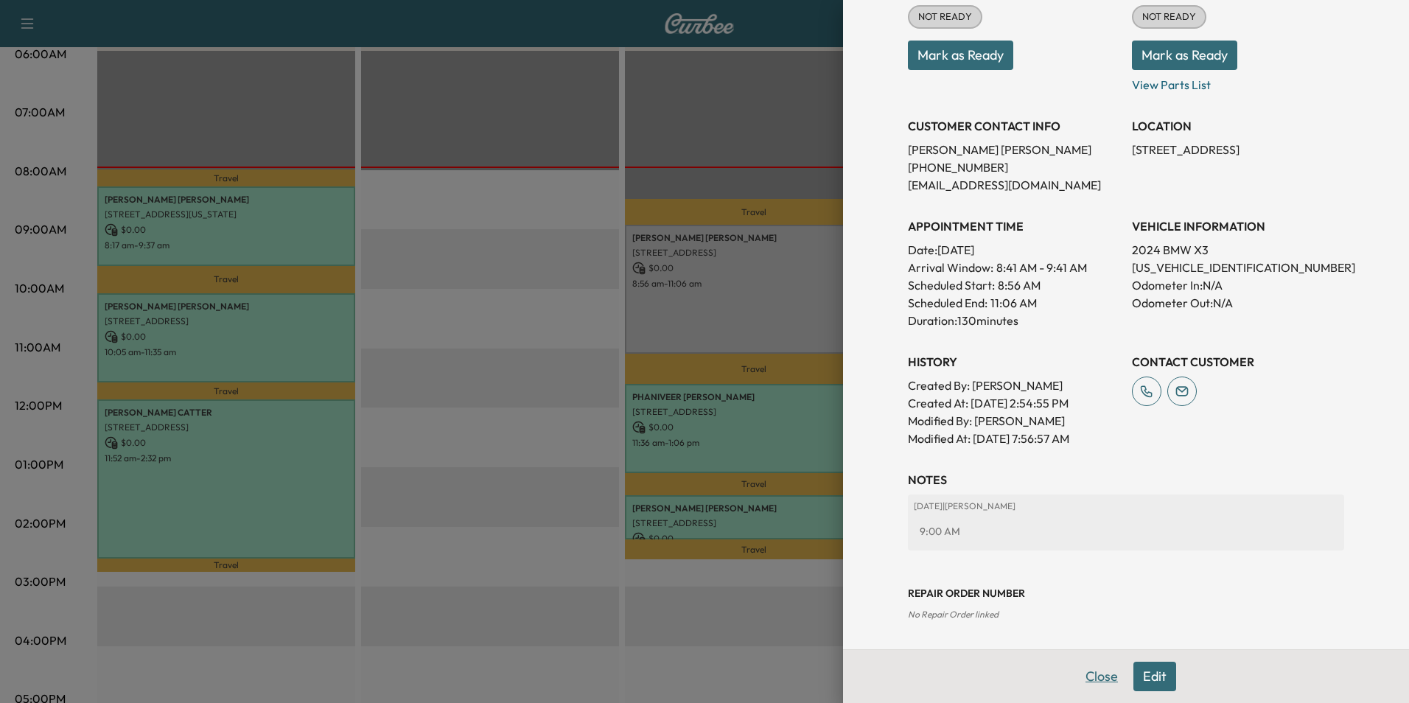
click at [1094, 670] on button "Close" at bounding box center [1102, 676] width 52 height 29
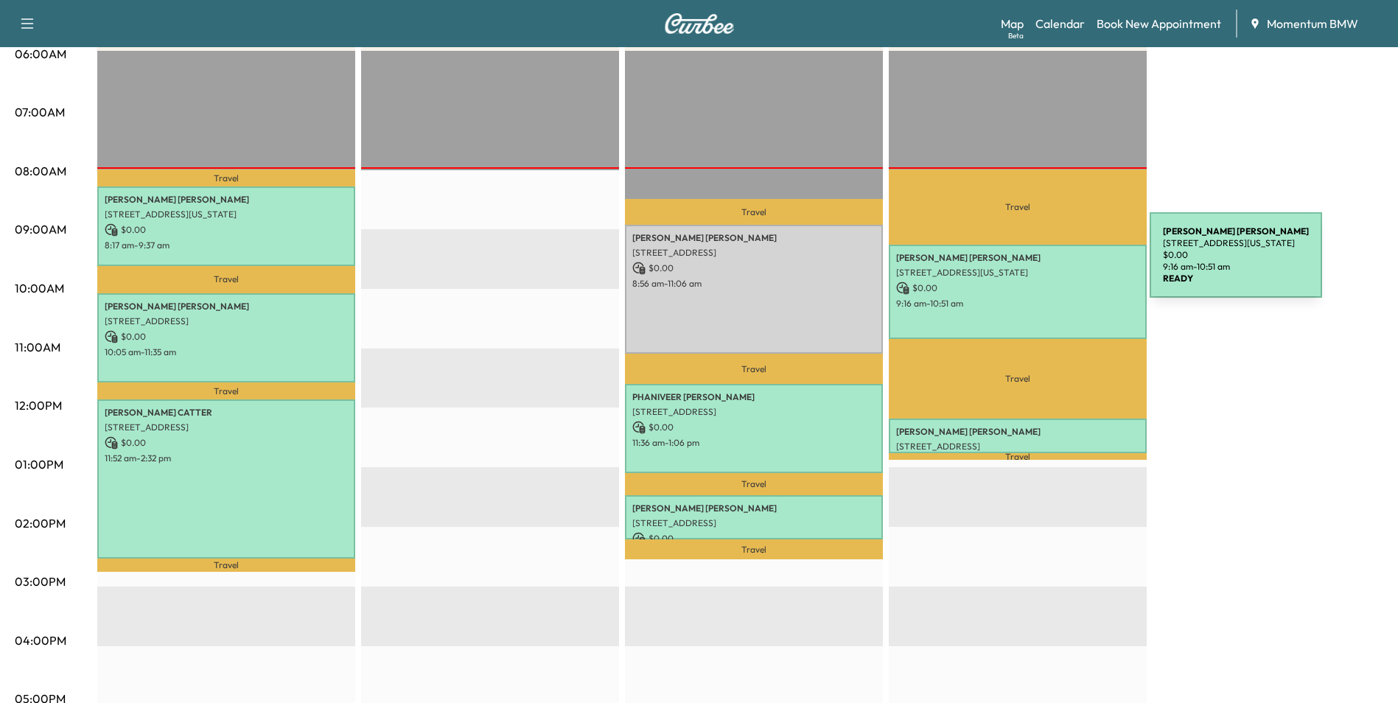
click at [1039, 264] on div "[PERSON_NAME] [STREET_ADDRESS][US_STATE] $ 0.00 9:16 am - 10:51 am" at bounding box center [1018, 292] width 258 height 94
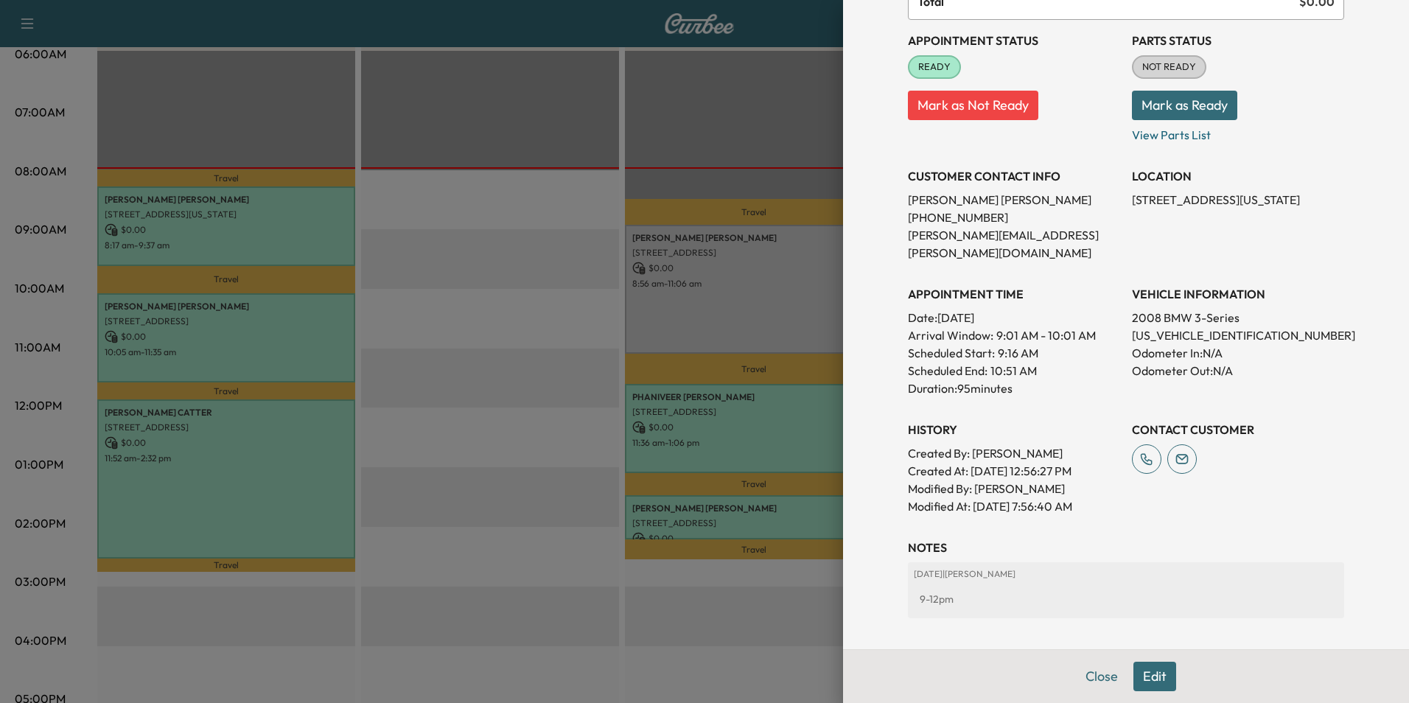
scroll to position [240, 0]
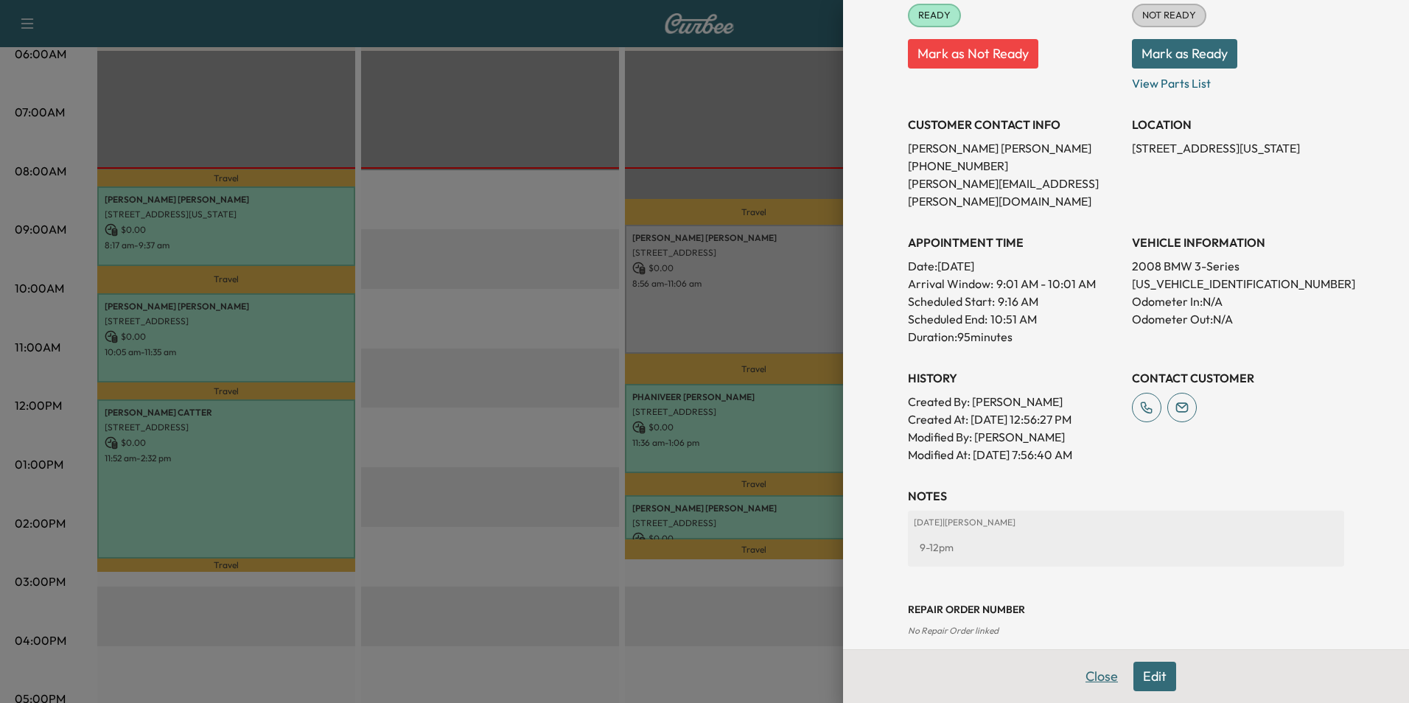
click at [1091, 677] on button "Close" at bounding box center [1102, 676] width 52 height 29
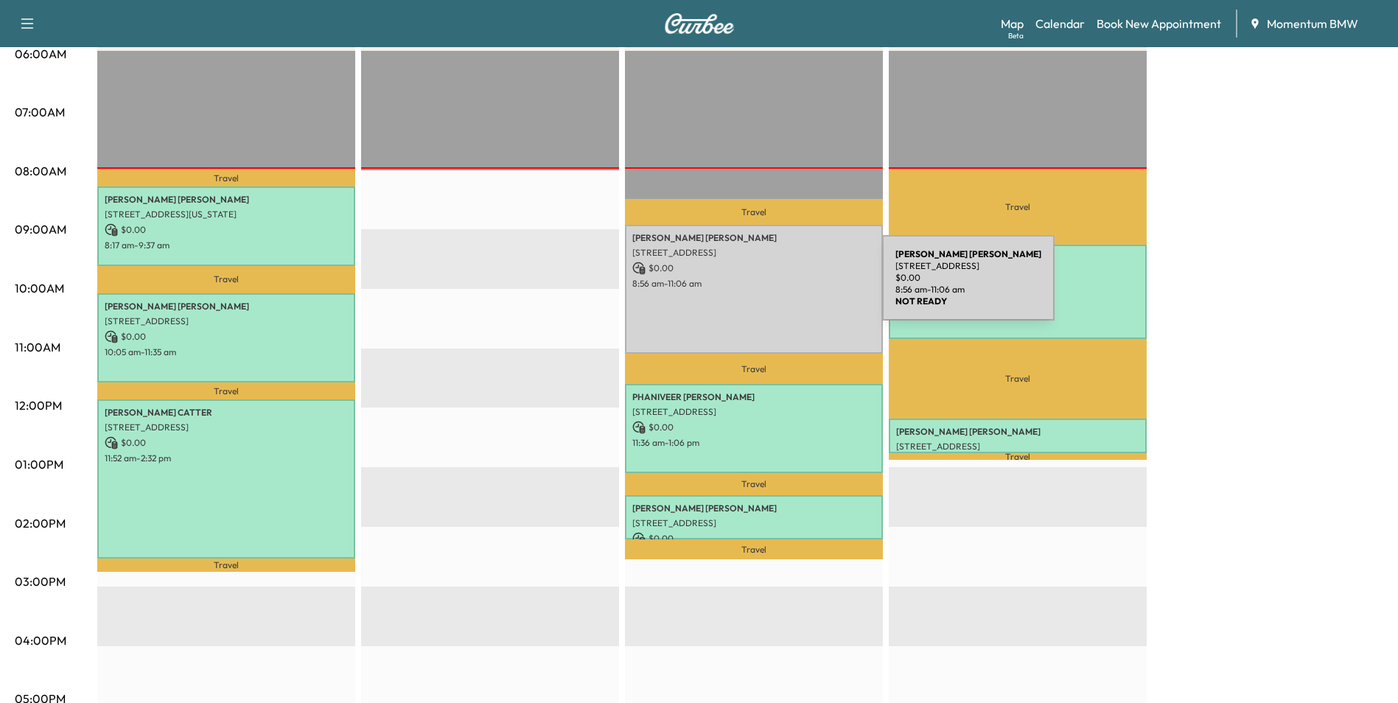
click at [772, 287] on p "8:56 am - 11:06 am" at bounding box center [753, 284] width 243 height 12
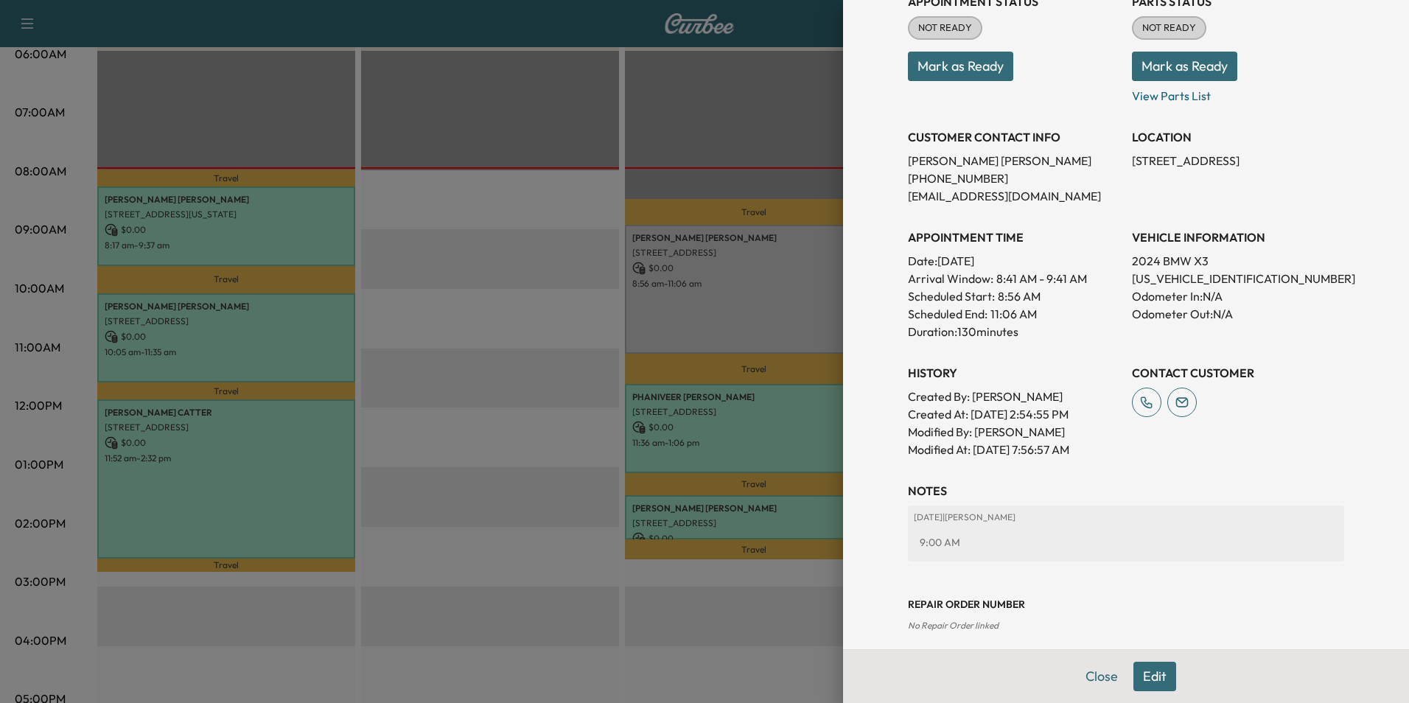
scroll to position [223, 0]
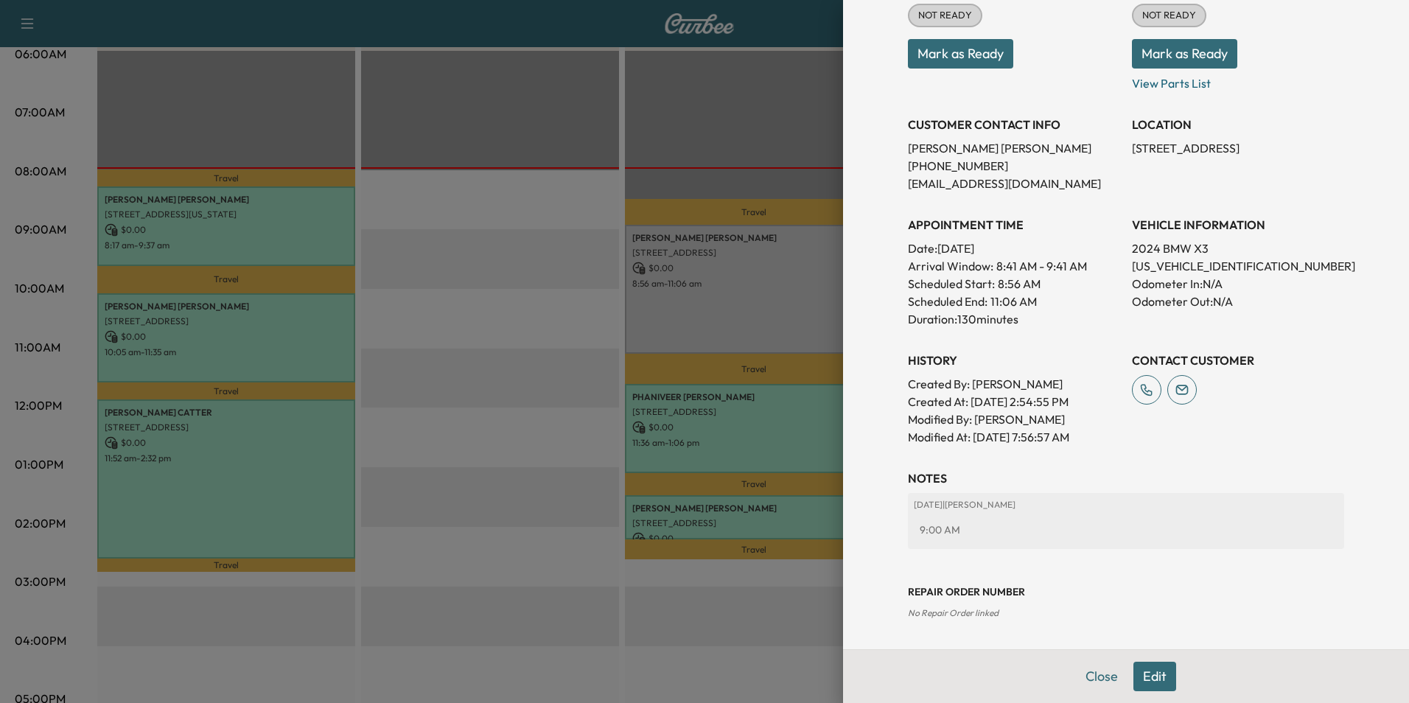
click at [1154, 674] on div "Close Edit" at bounding box center [1126, 676] width 566 height 54
click at [1137, 680] on button "Edit" at bounding box center [1155, 676] width 43 height 29
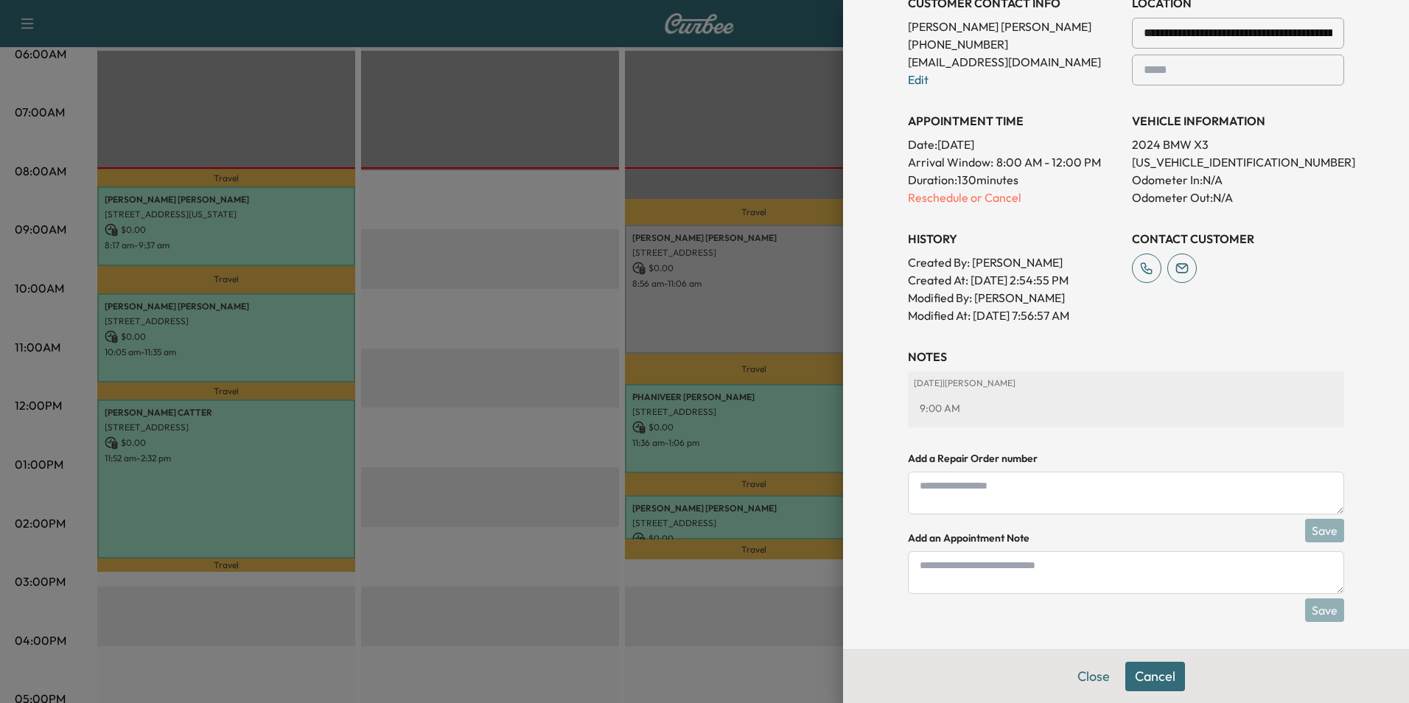
scroll to position [377, 0]
click at [1050, 578] on textarea at bounding box center [1126, 570] width 436 height 43
type textarea "****"
click at [1316, 597] on button "Save" at bounding box center [1324, 608] width 39 height 24
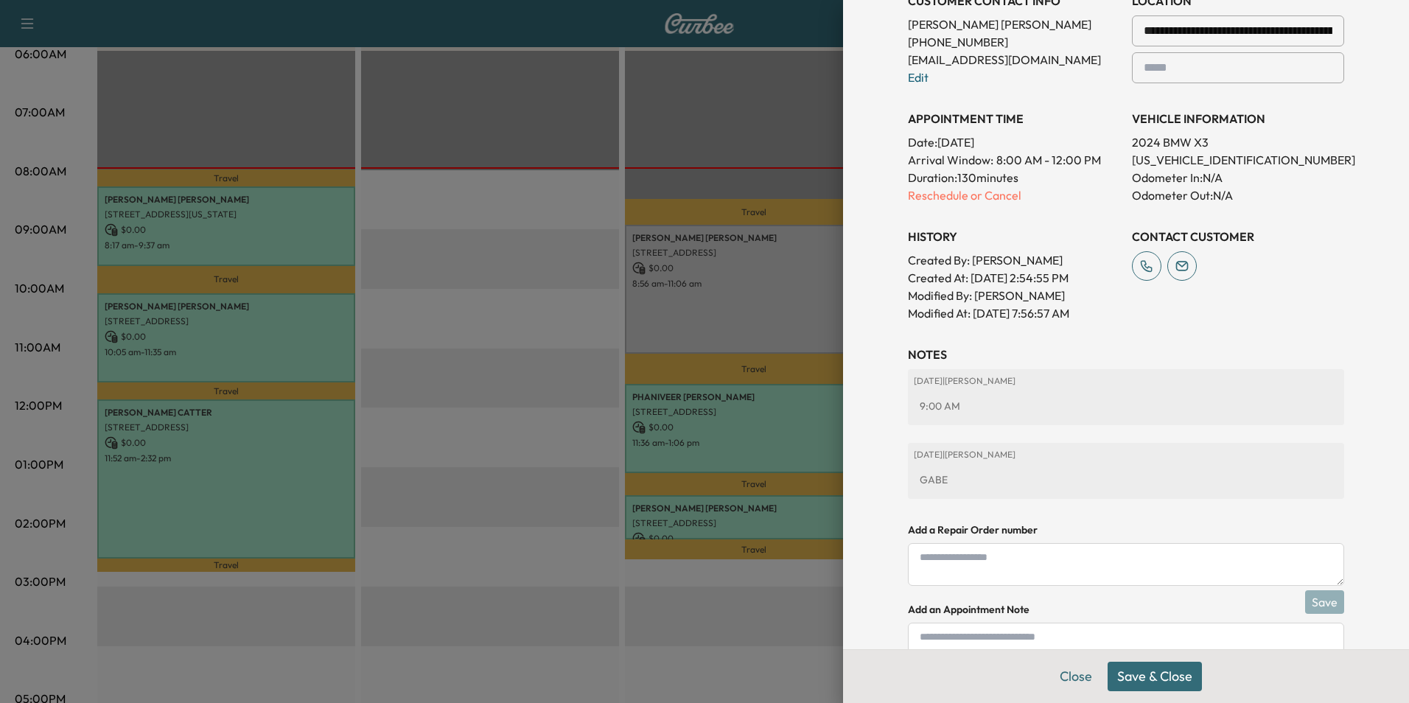
click at [1171, 674] on button "Save & Close" at bounding box center [1155, 676] width 94 height 29
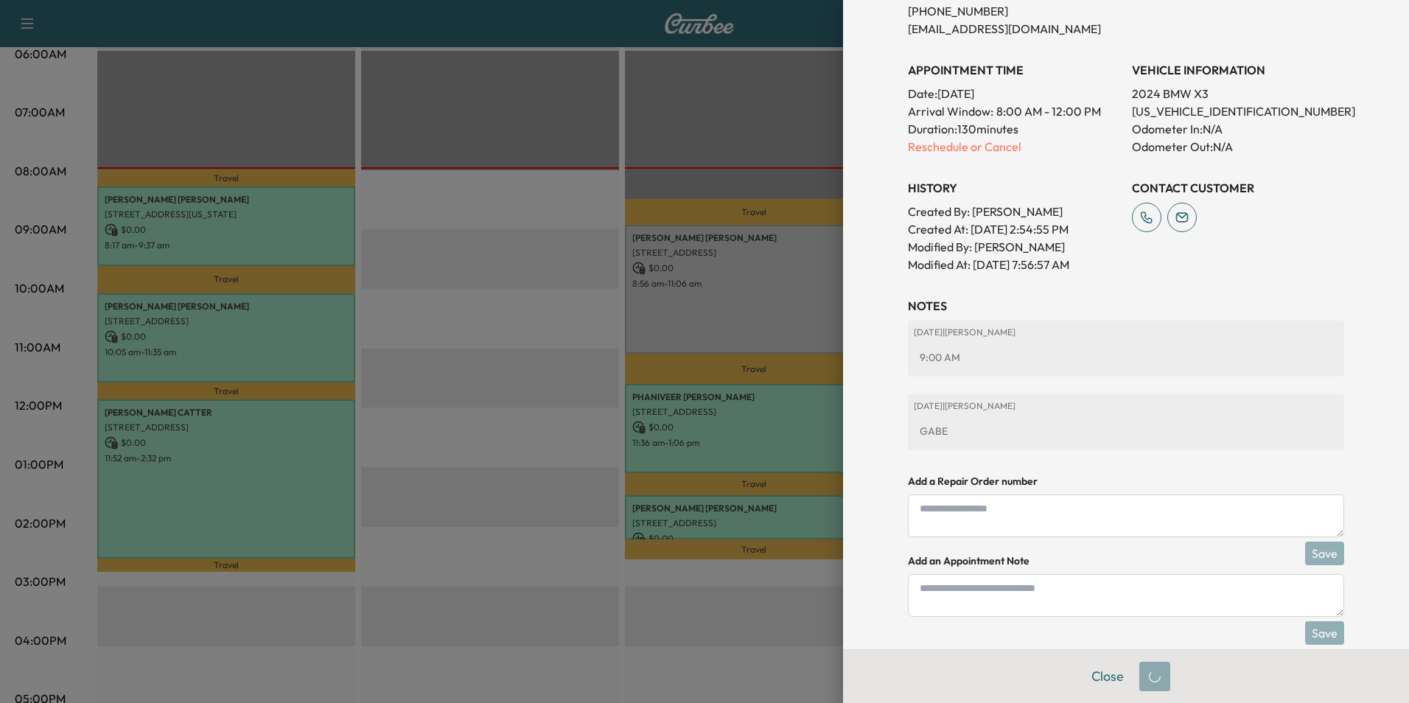
scroll to position [346, 0]
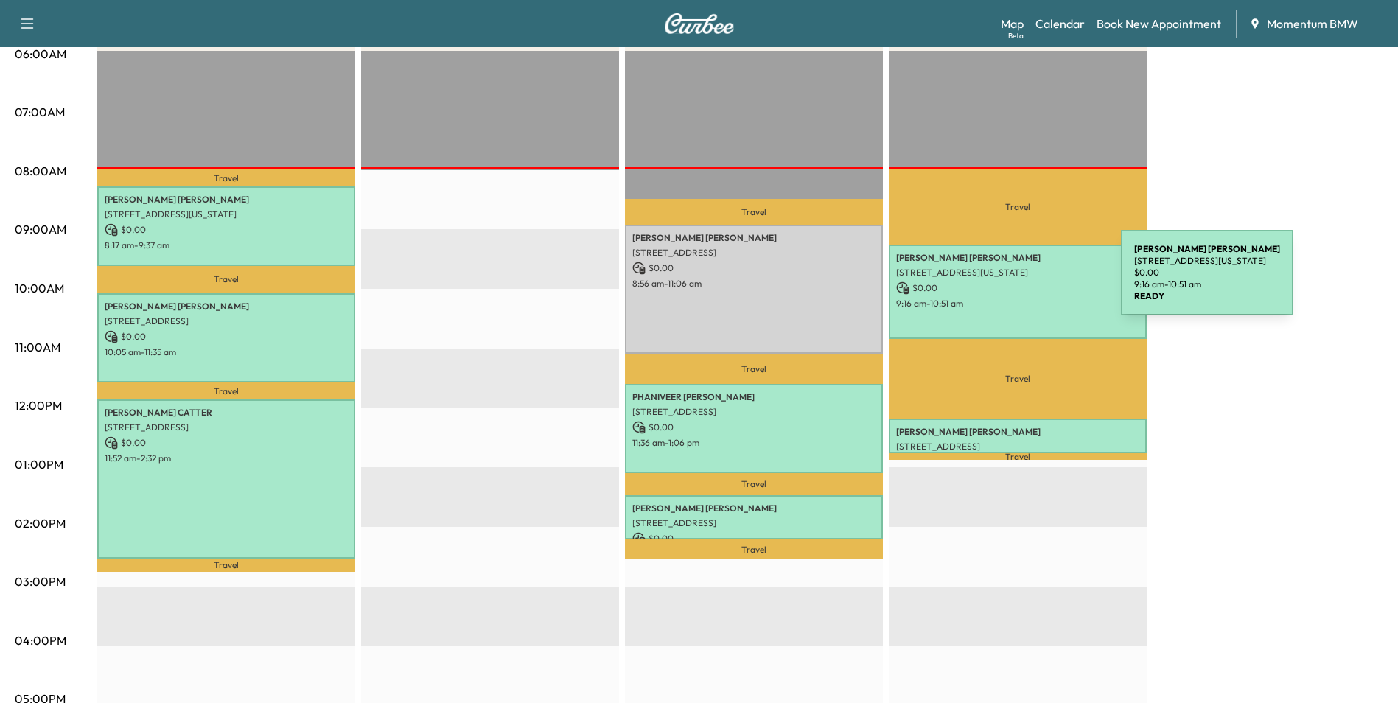
click at [1011, 282] on p "$ 0.00" at bounding box center [1017, 288] width 243 height 13
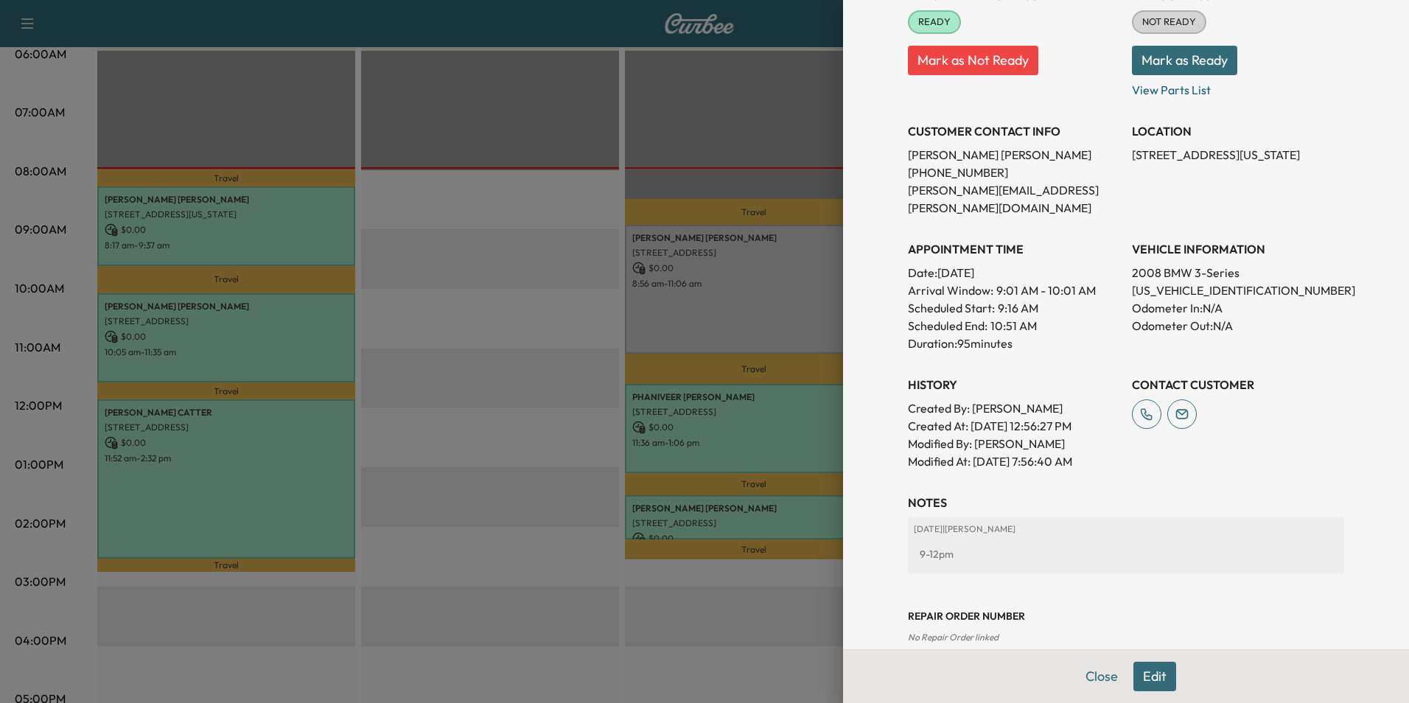
scroll to position [240, 0]
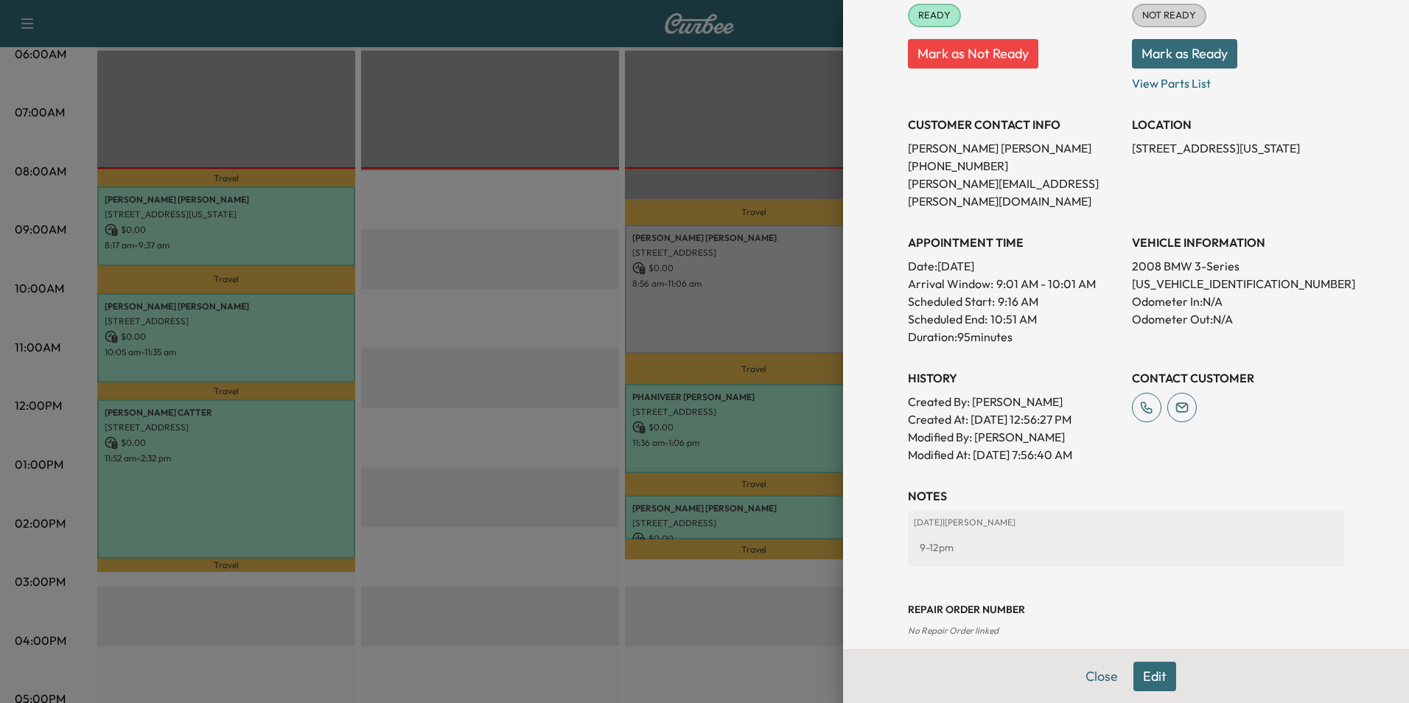
drag, startPoint x: 1144, startPoint y: 675, endPoint x: 1120, endPoint y: 655, distance: 31.9
click at [1140, 674] on button "Edit" at bounding box center [1155, 676] width 43 height 29
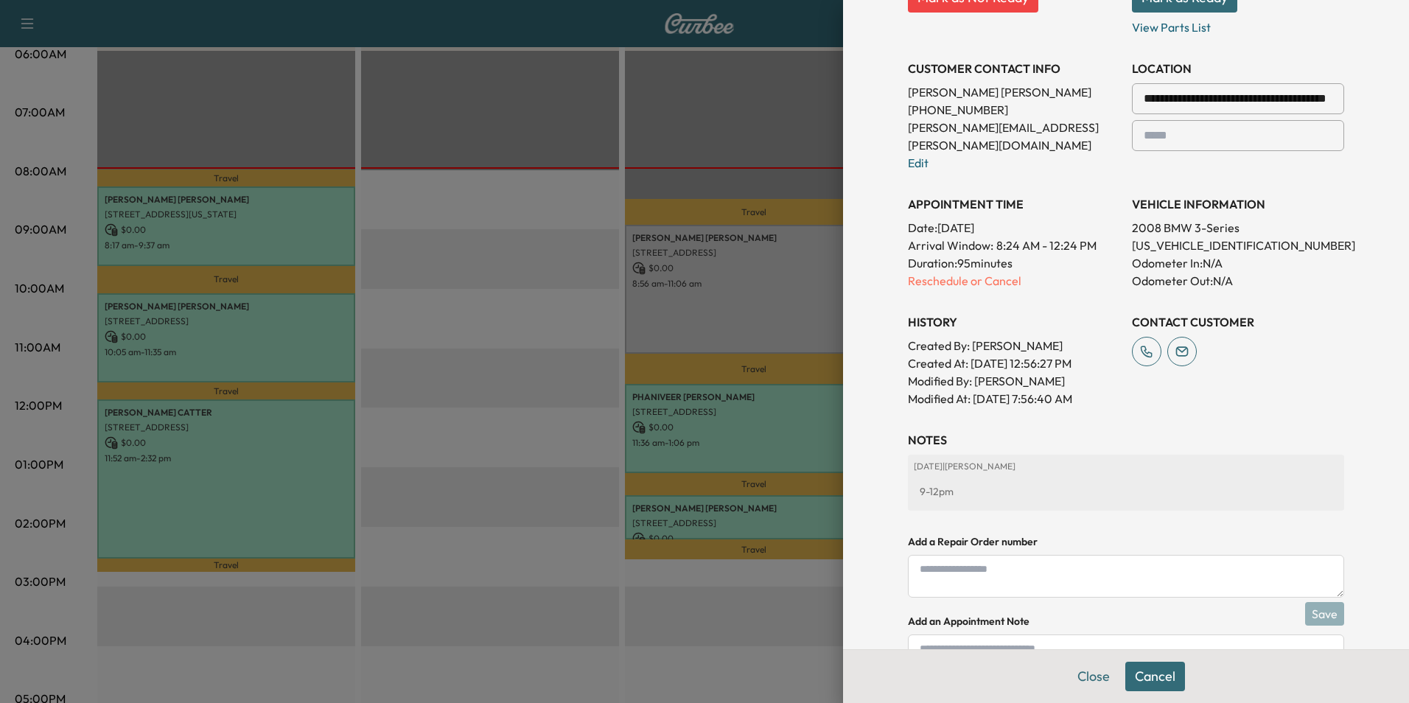
scroll to position [395, 0]
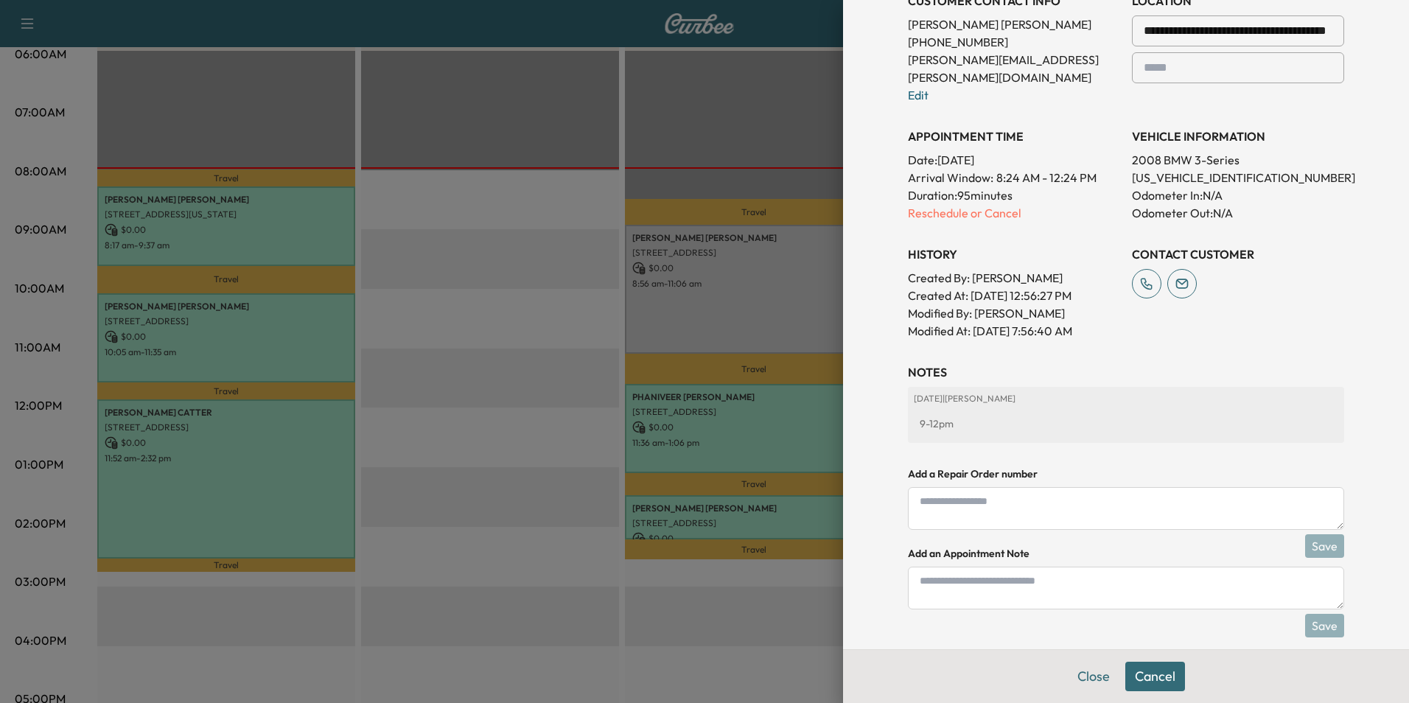
click at [1022, 567] on textarea at bounding box center [1126, 588] width 436 height 43
type textarea "****"
click at [1327, 614] on button "Save" at bounding box center [1324, 626] width 39 height 24
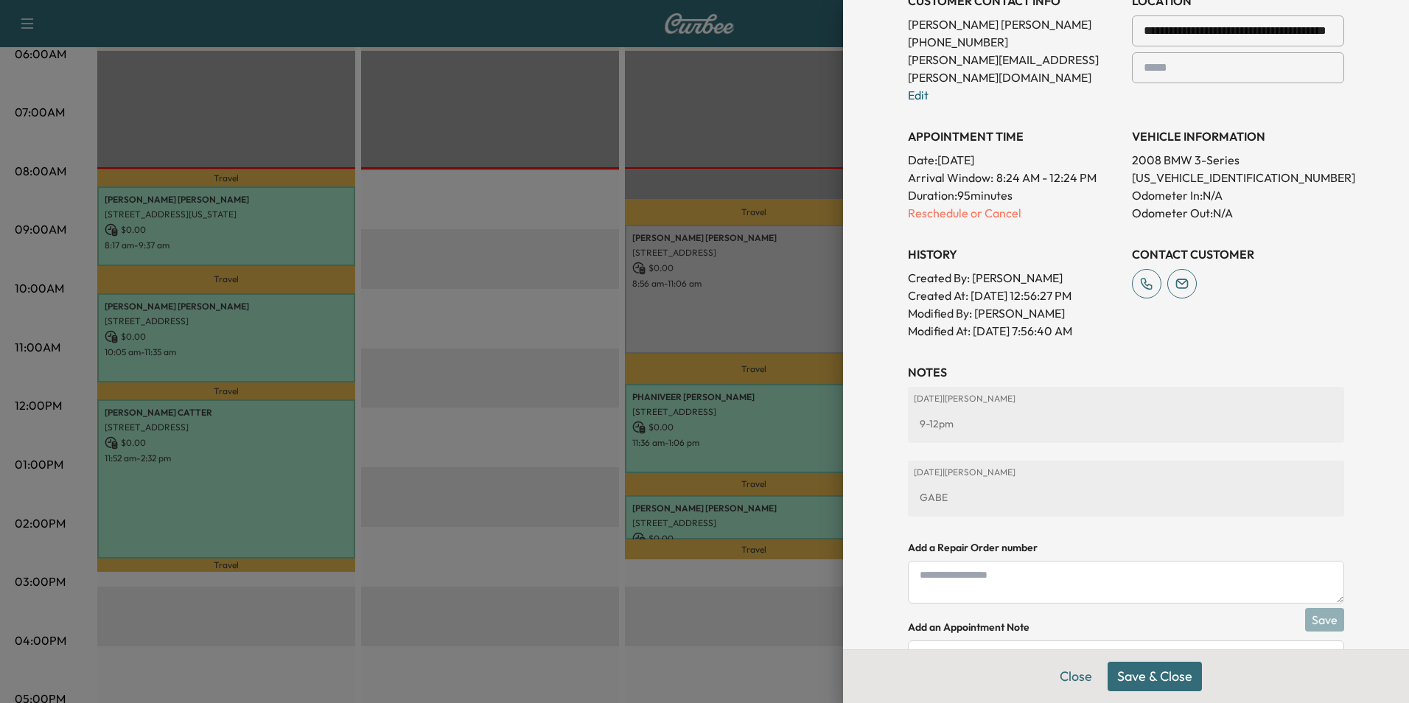
click at [1149, 680] on button "Save & Close" at bounding box center [1155, 676] width 94 height 29
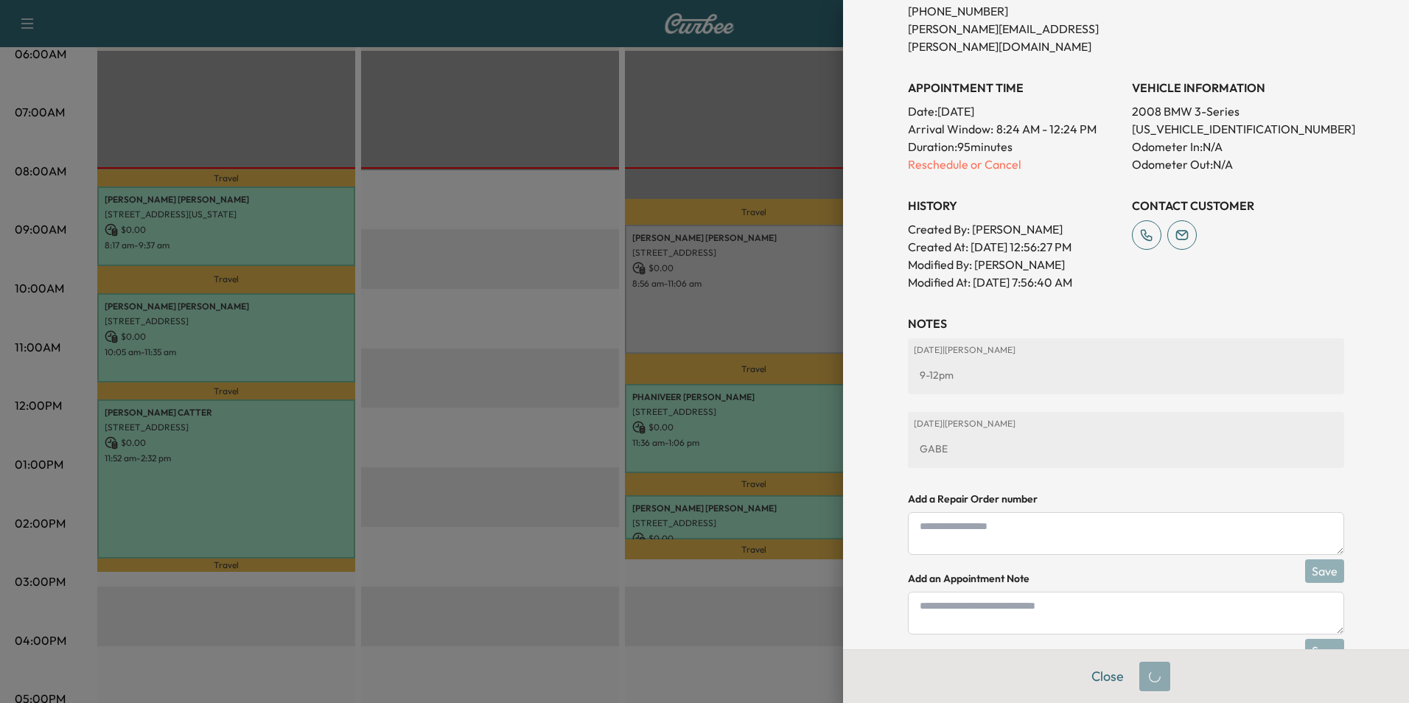
scroll to position [364, 0]
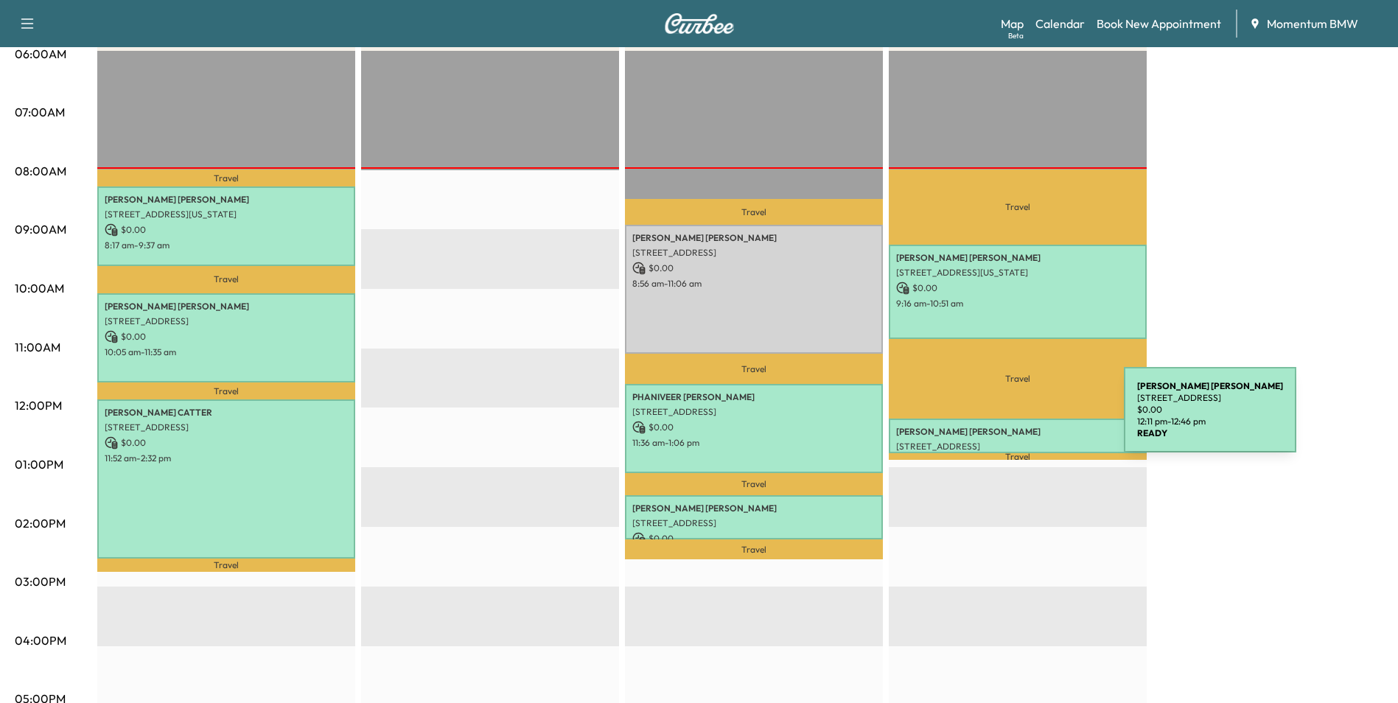
click at [1014, 419] on div "[PERSON_NAME] [STREET_ADDRESS] $ 0.00 12:11 pm - 12:46 pm" at bounding box center [1018, 436] width 258 height 35
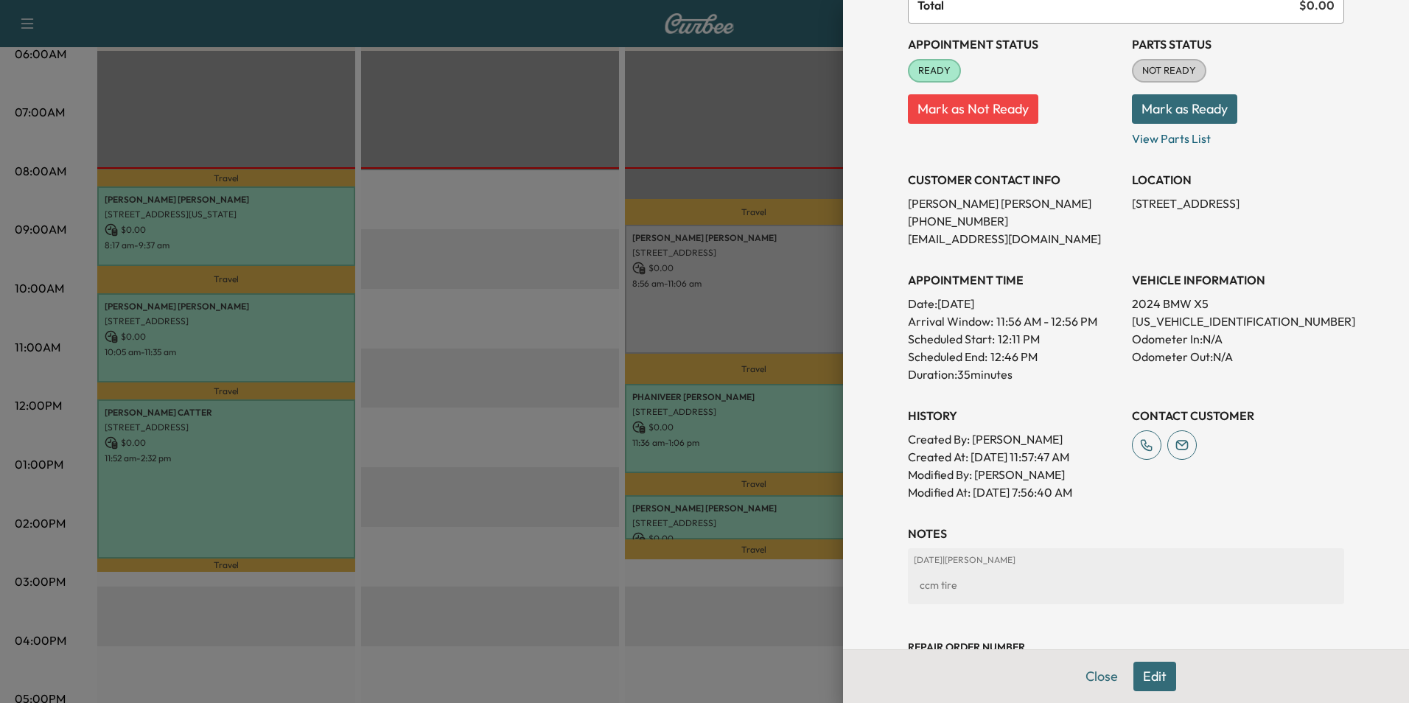
scroll to position [223, 0]
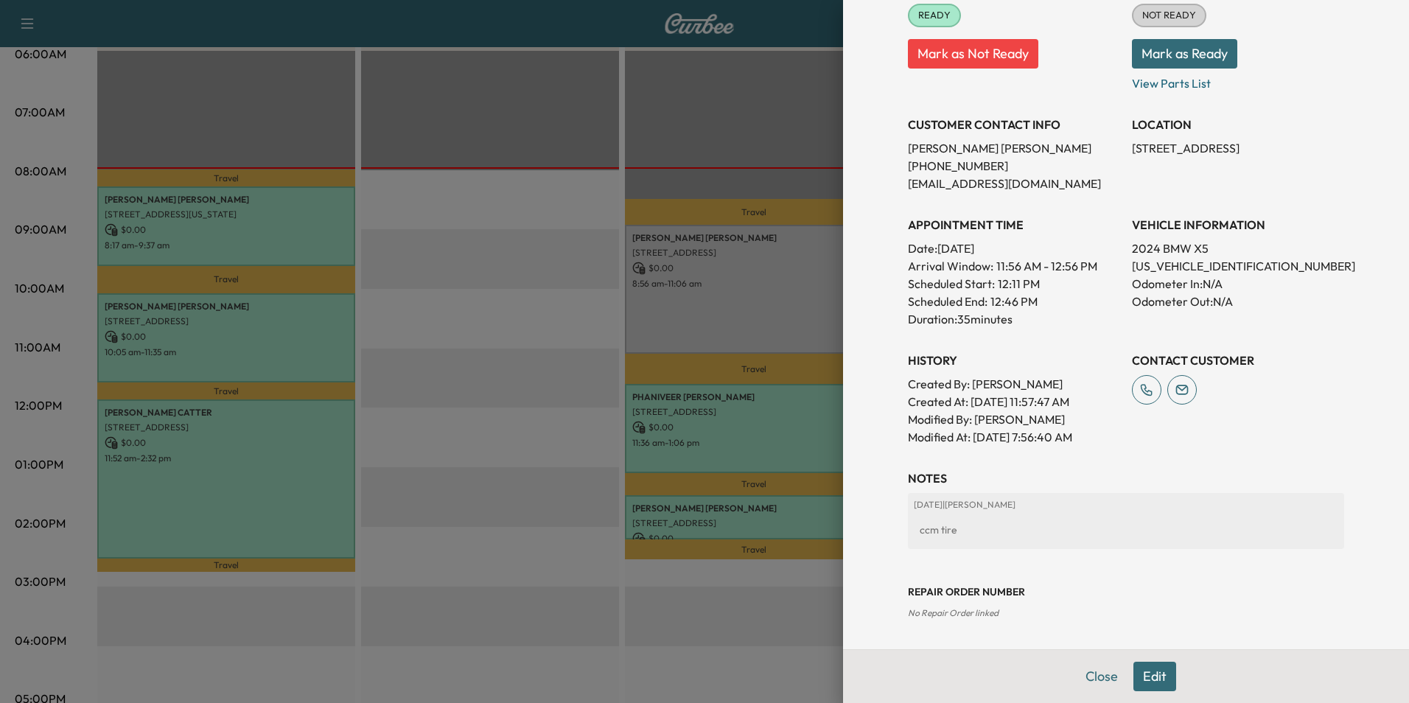
click at [1149, 674] on button "Edit" at bounding box center [1155, 676] width 43 height 29
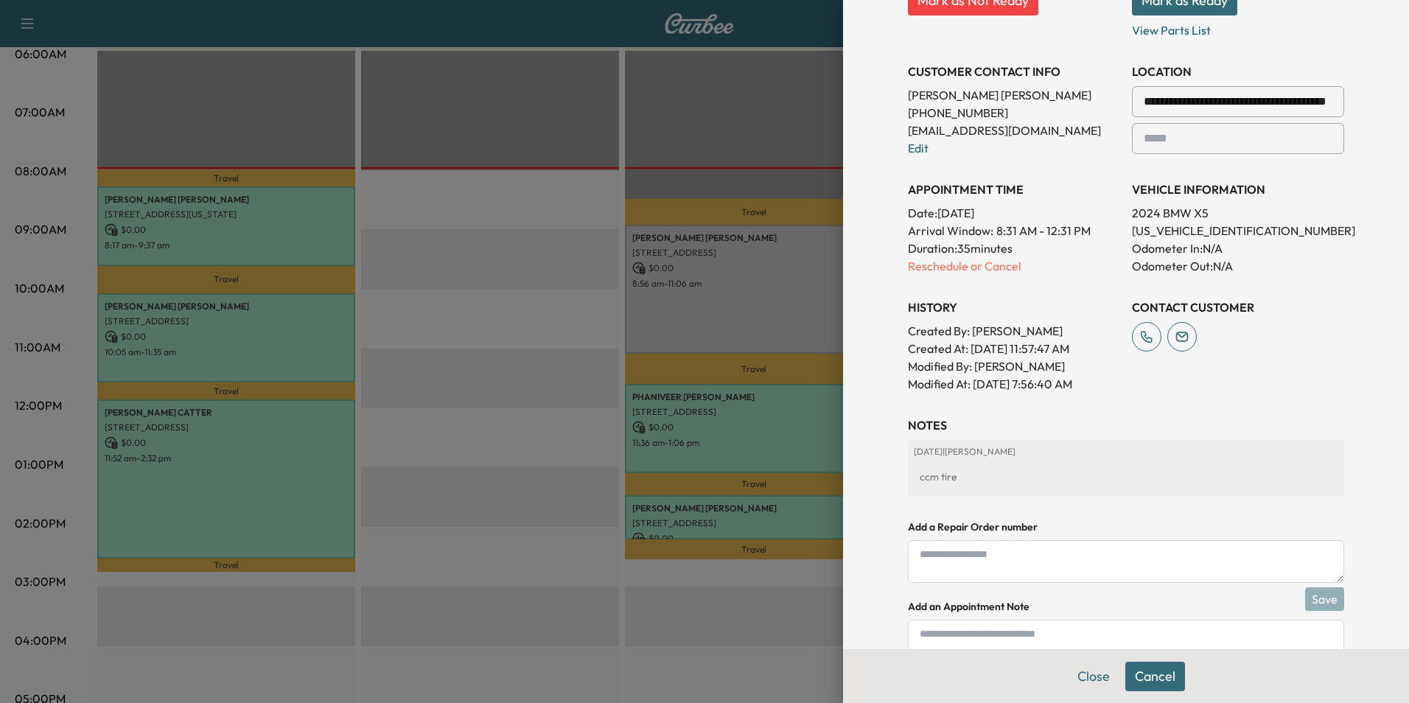
scroll to position [377, 0]
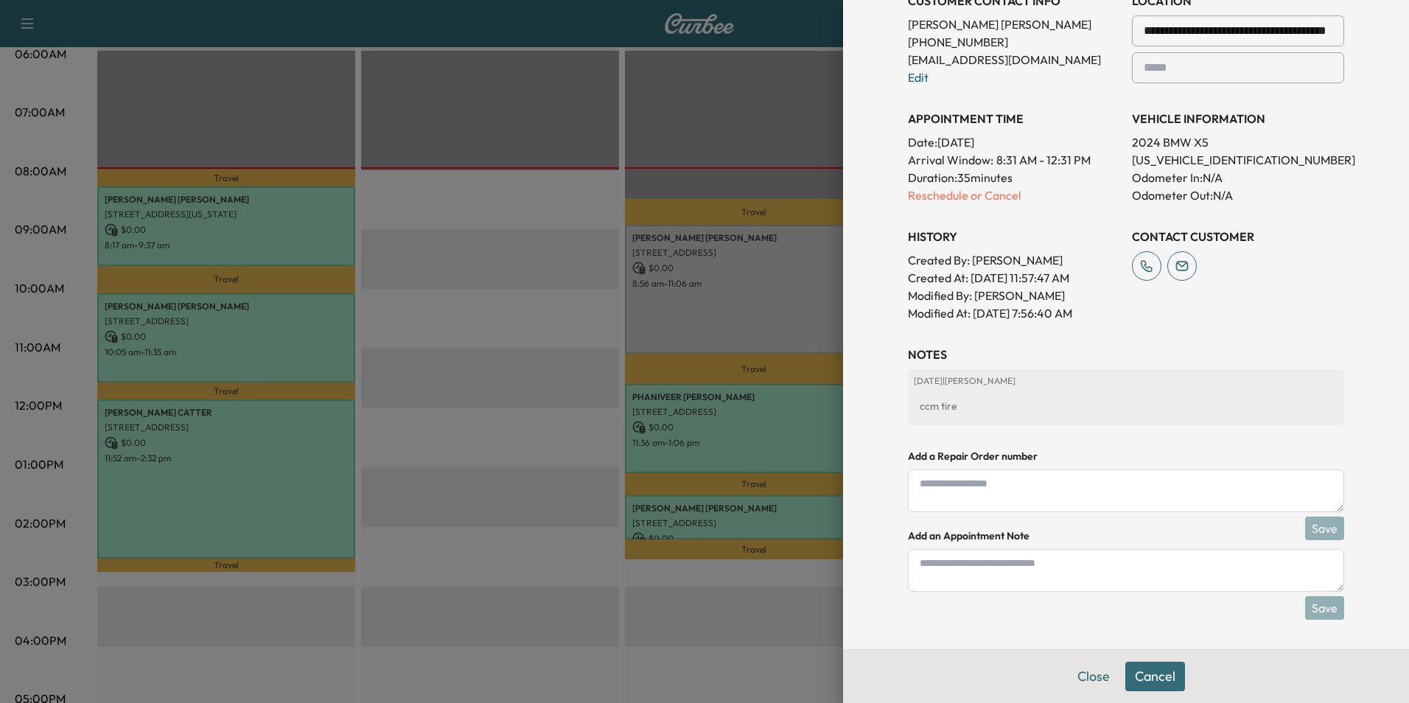
click at [1092, 579] on textarea at bounding box center [1126, 570] width 436 height 43
type textarea "****"
click at [1315, 601] on button "Save" at bounding box center [1324, 608] width 39 height 24
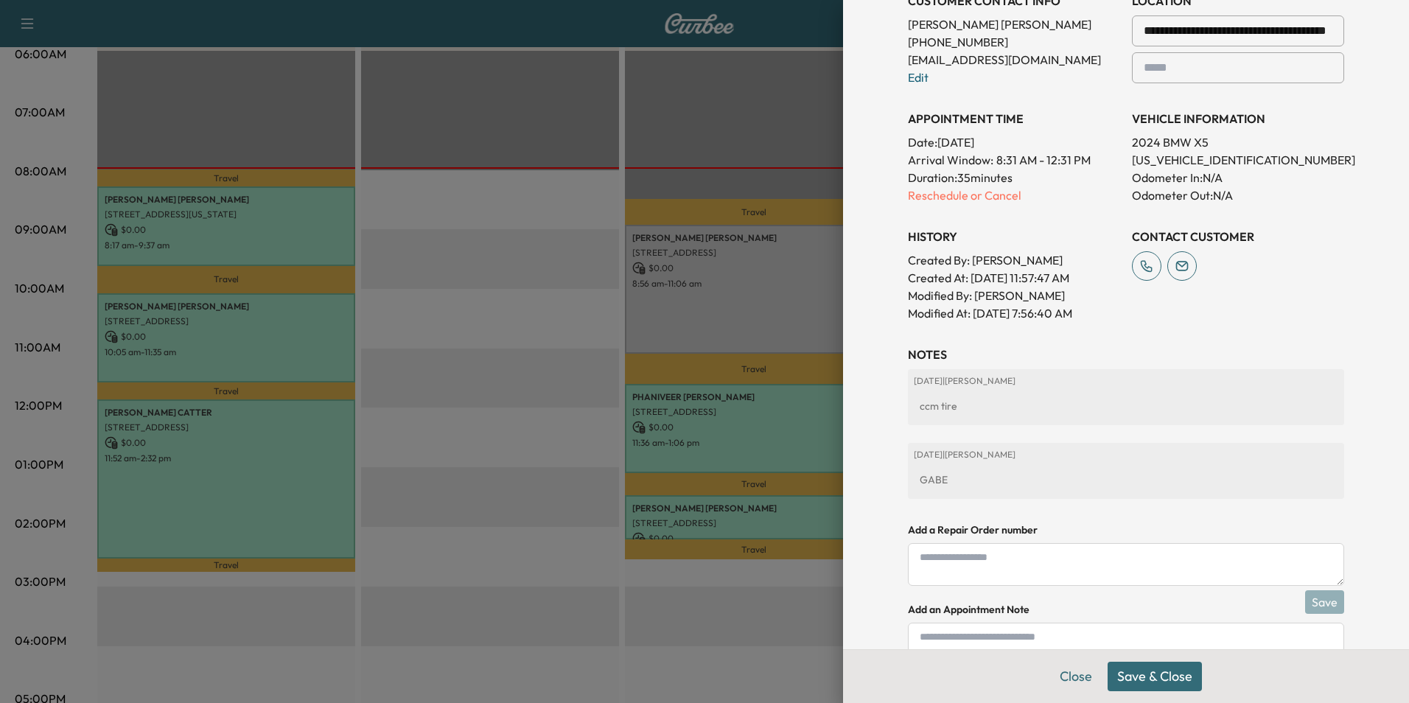
scroll to position [451, 0]
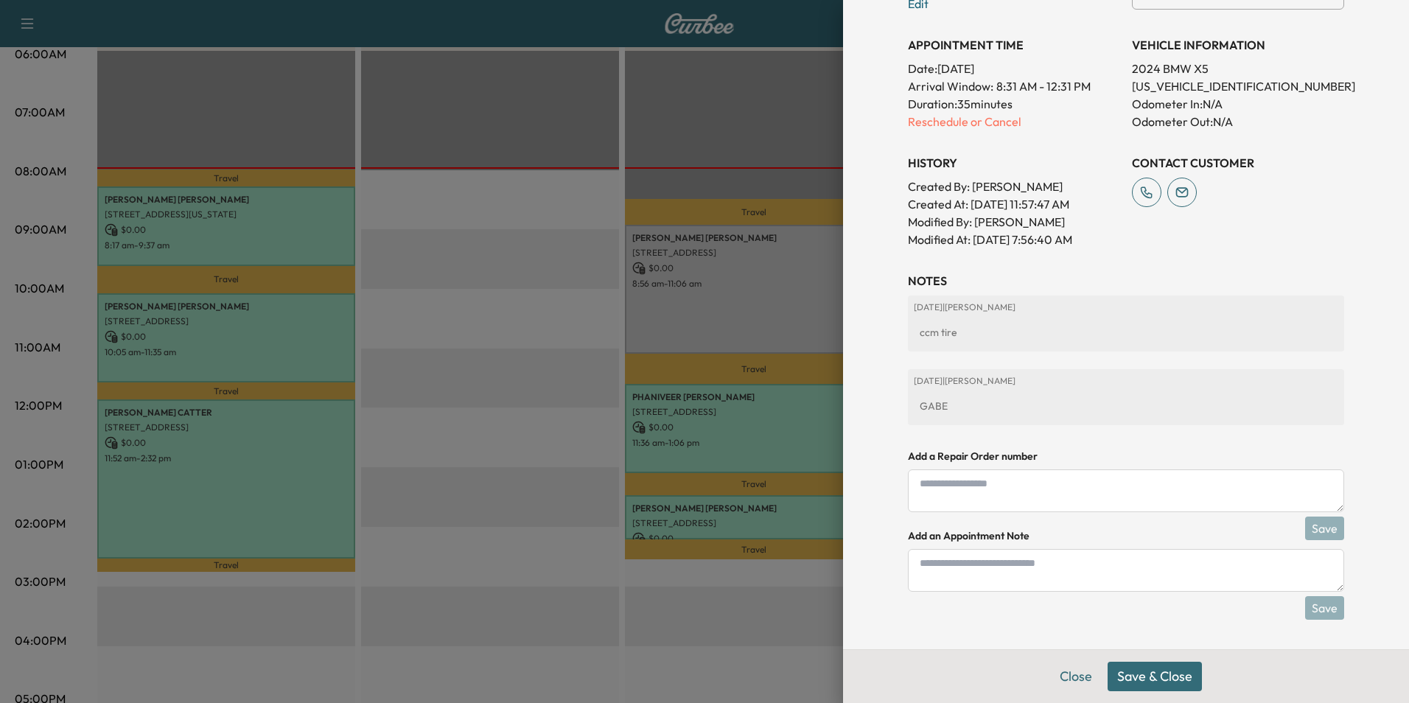
click at [1161, 680] on button "Save & Close" at bounding box center [1155, 676] width 94 height 29
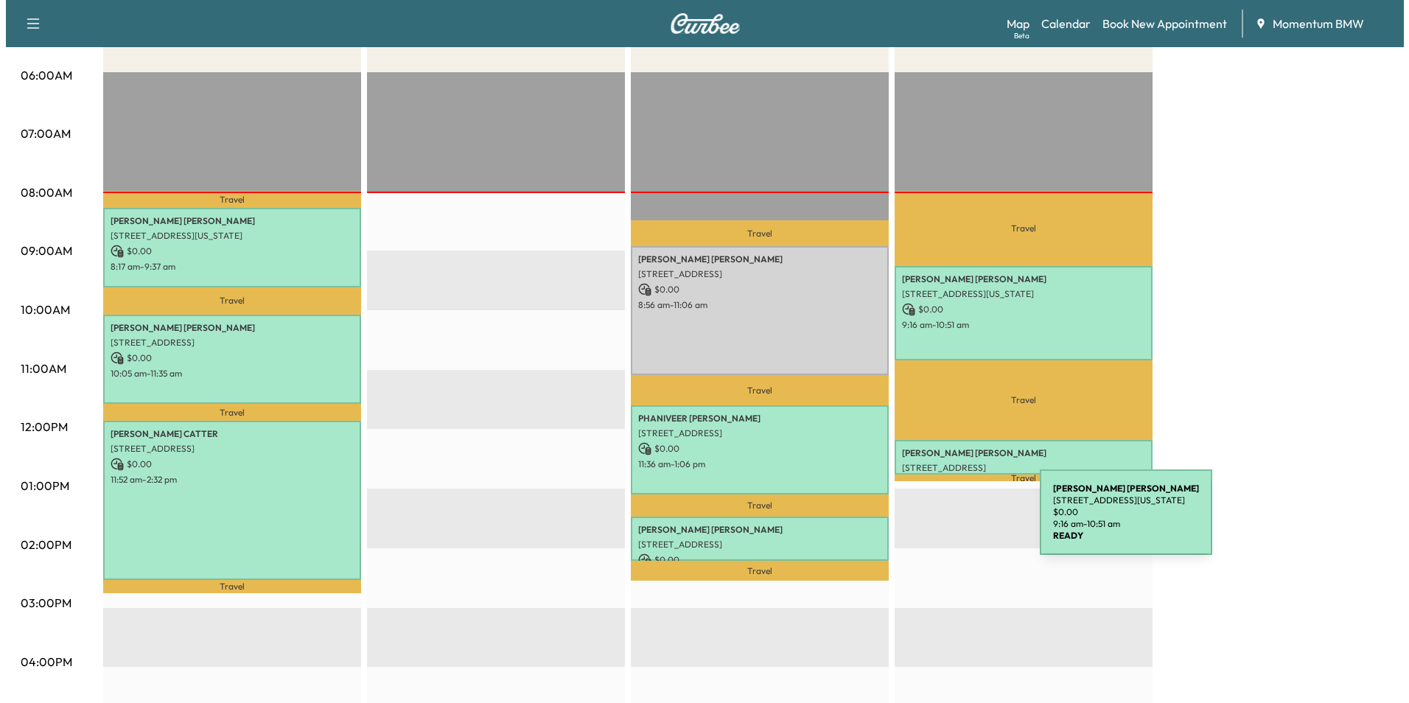
scroll to position [295, 0]
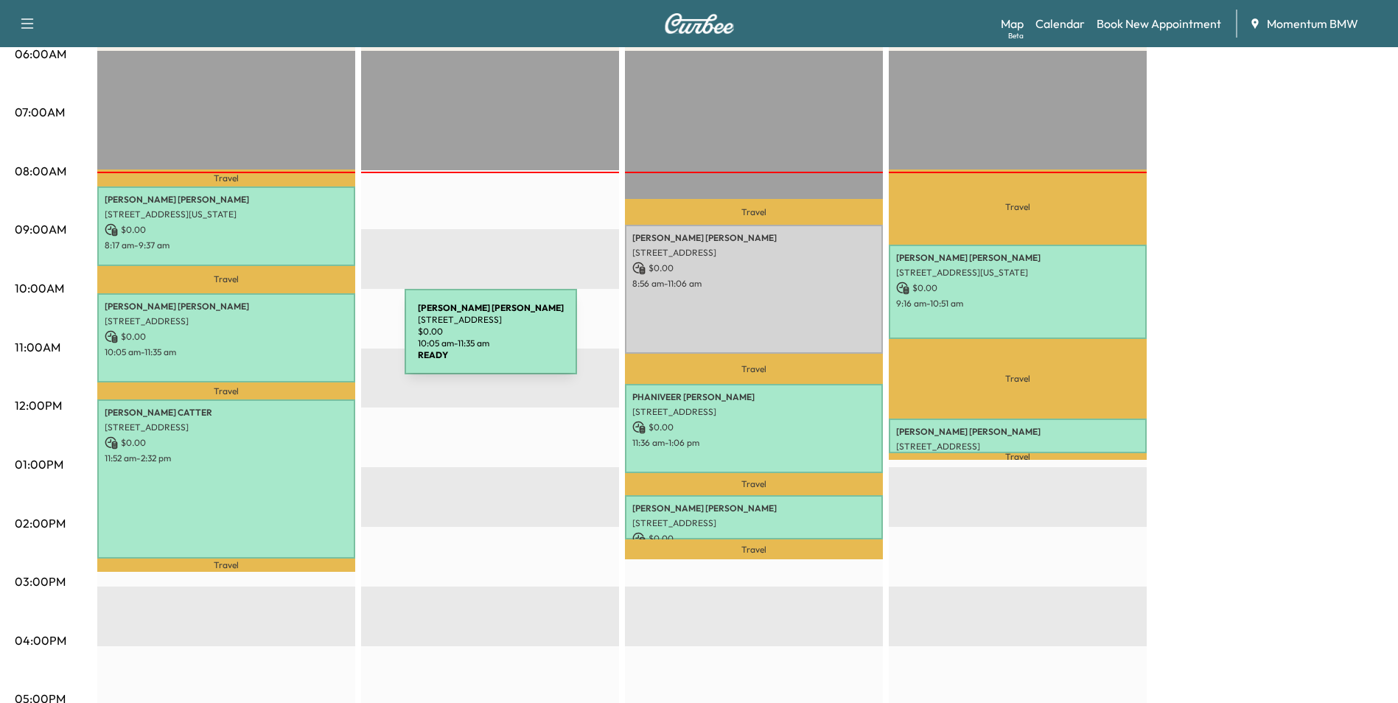
click at [294, 341] on p "$ 0.00" at bounding box center [226, 336] width 243 height 13
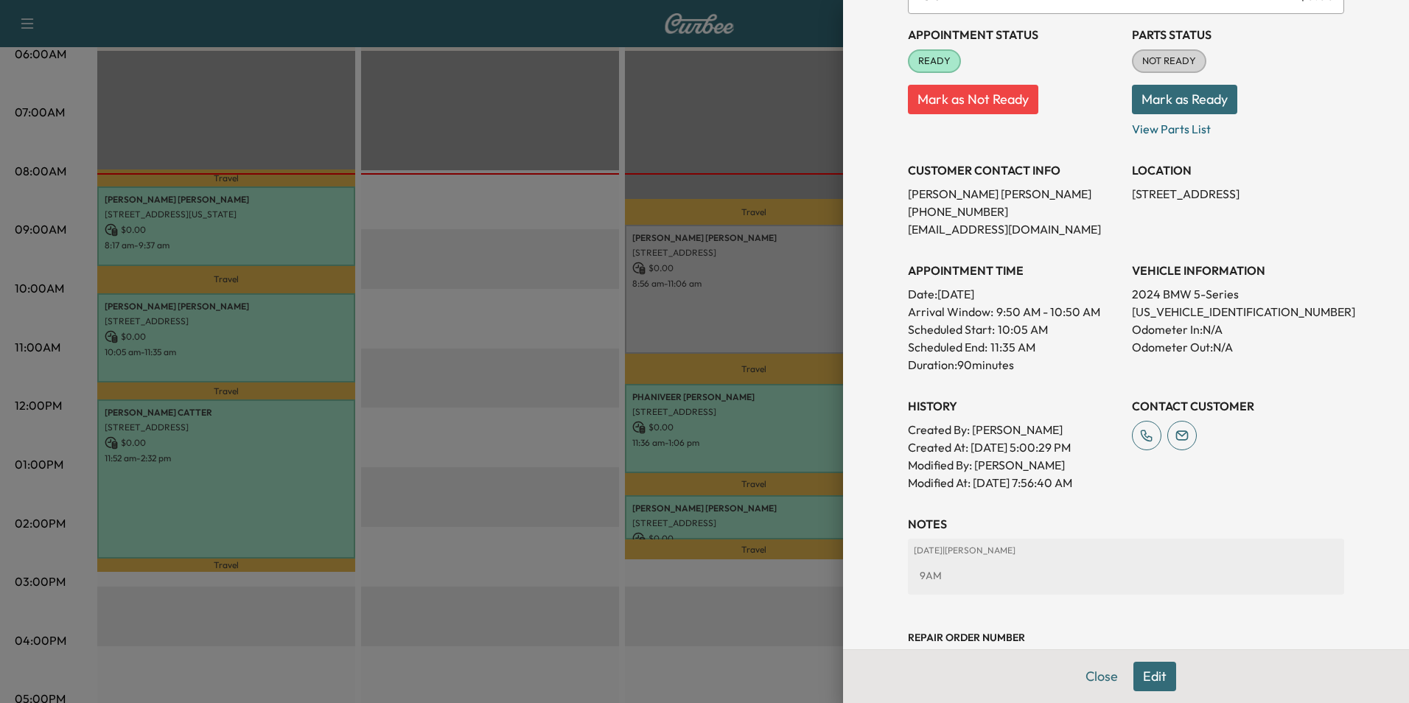
scroll to position [221, 0]
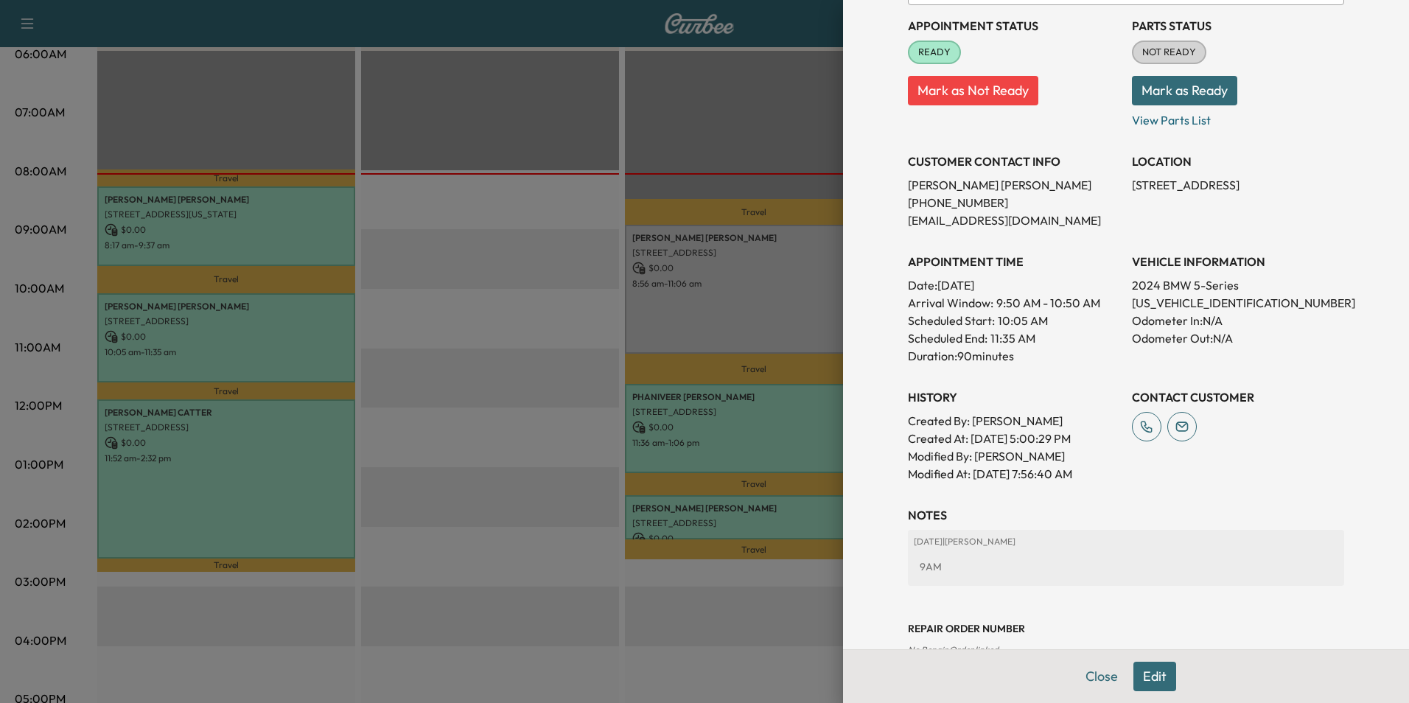
click at [972, 83] on button "Mark as Not Ready" at bounding box center [973, 90] width 130 height 29
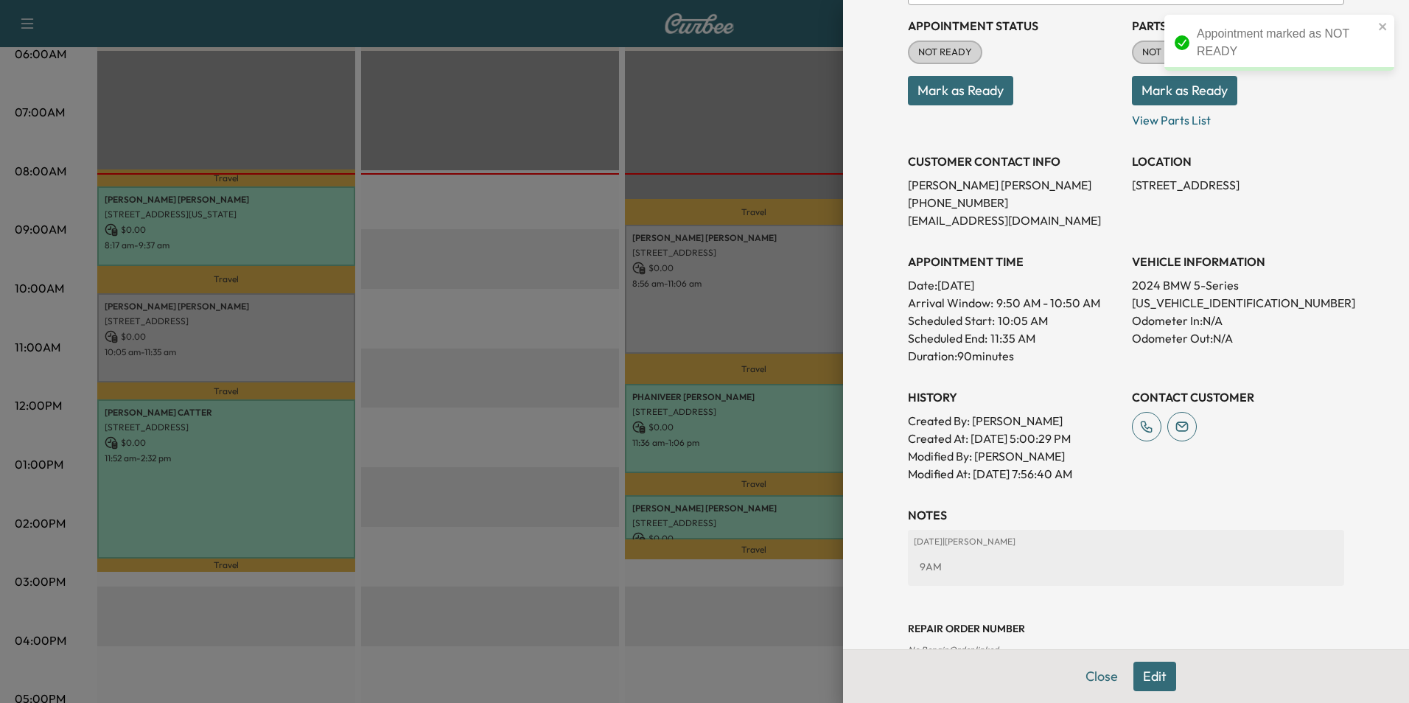
click at [1152, 680] on button "Edit" at bounding box center [1155, 676] width 43 height 29
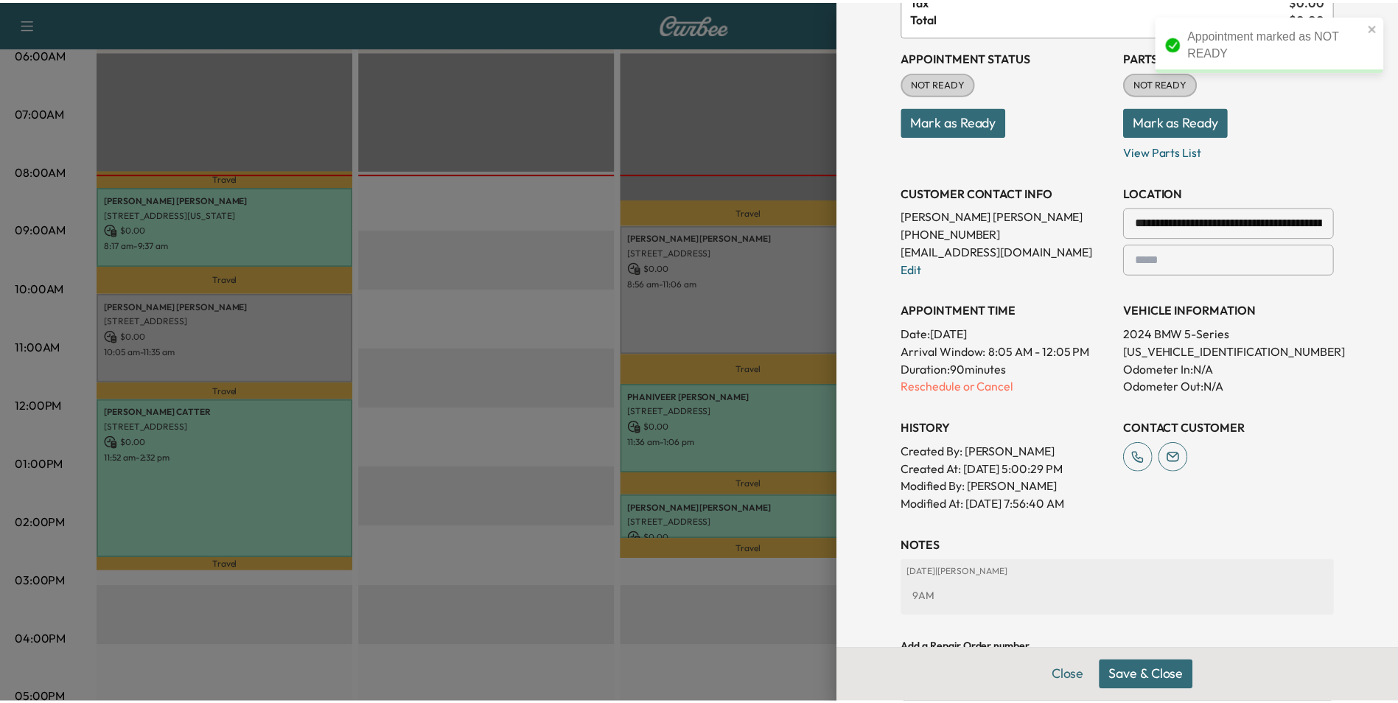
scroll to position [0, 0]
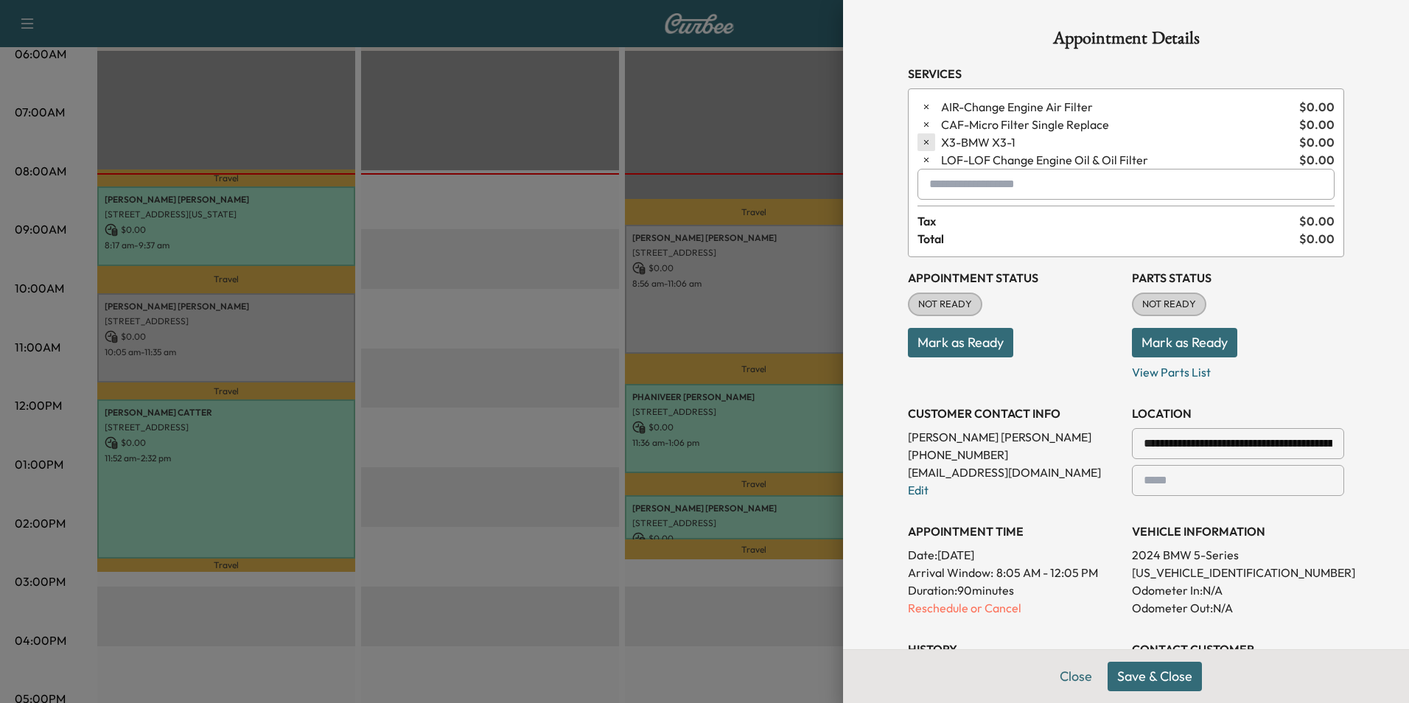
click at [921, 140] on icon "button" at bounding box center [926, 142] width 10 height 10
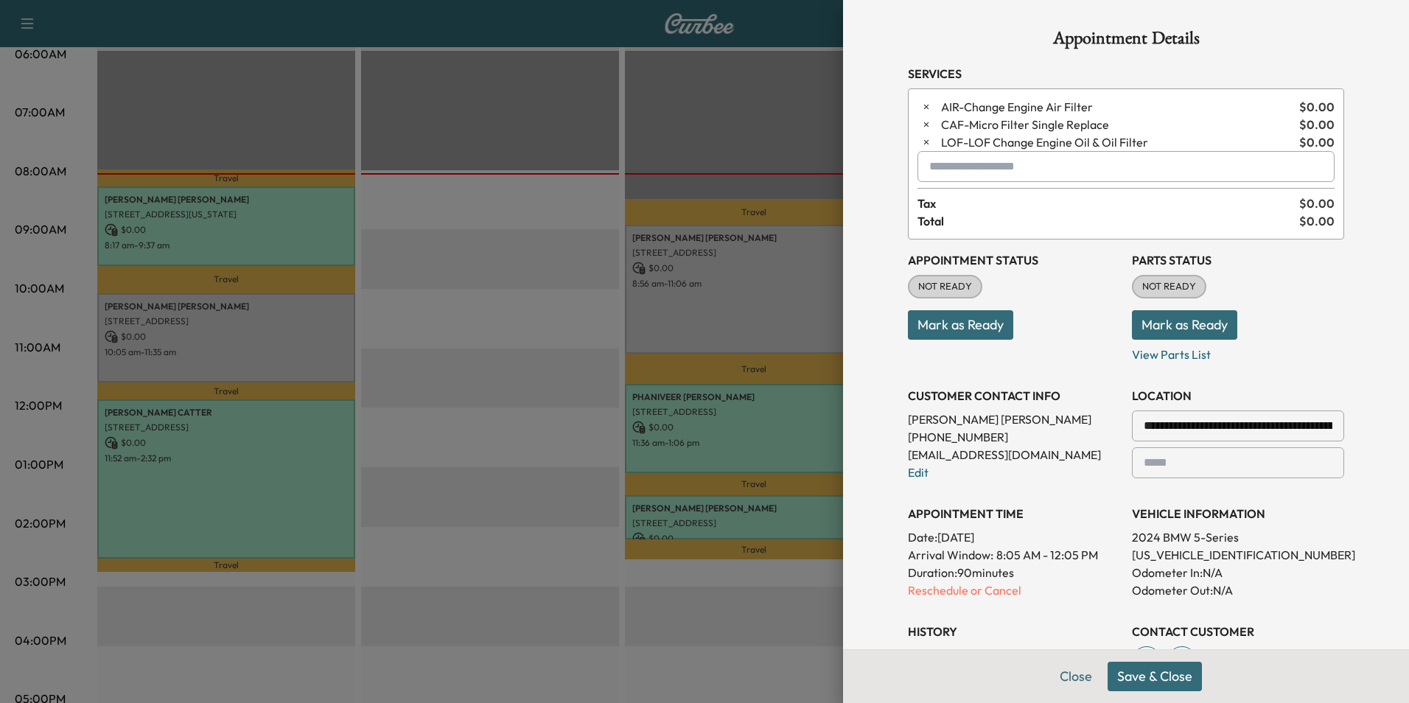
click at [988, 170] on input "text" at bounding box center [1126, 166] width 417 height 31
click at [959, 206] on div "No results" at bounding box center [1115, 202] width 416 height 38
type input "********"
click at [1061, 681] on button "Close" at bounding box center [1076, 676] width 52 height 29
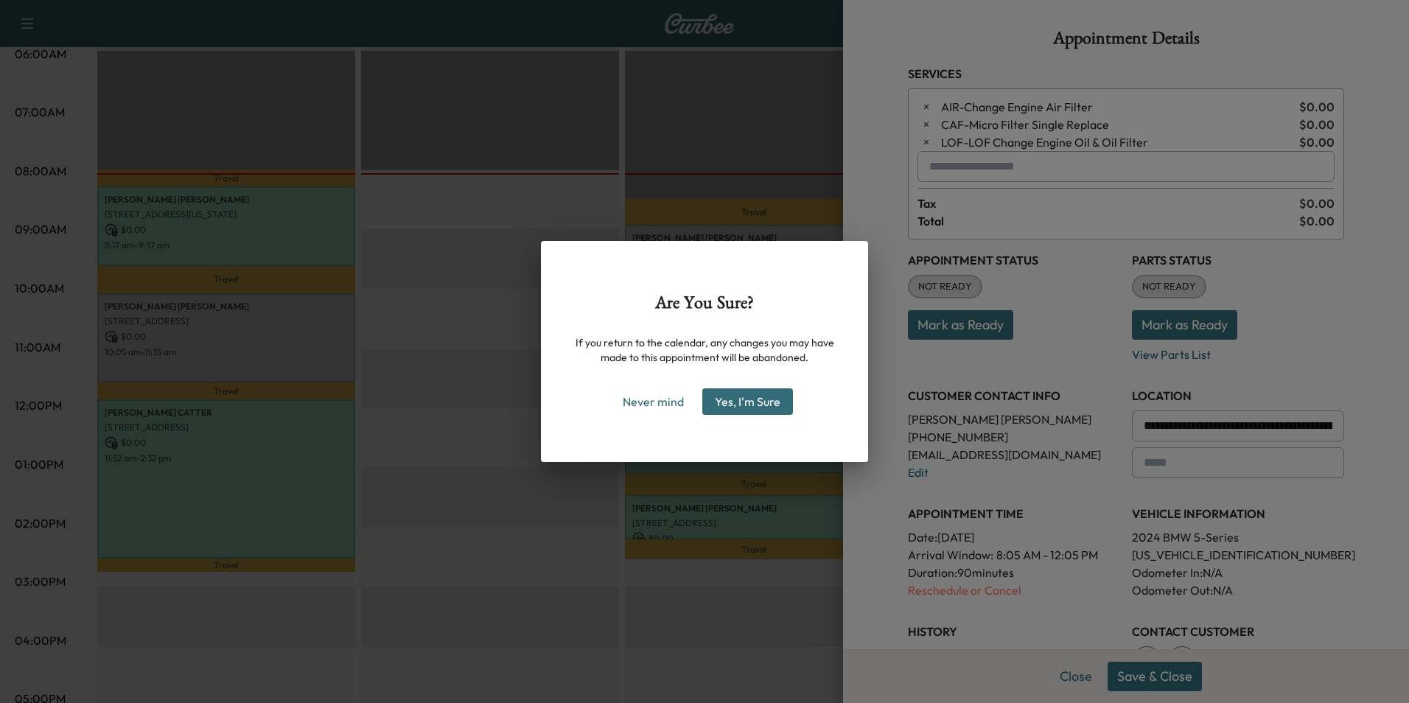
click at [1134, 161] on div "Are You Sure? If you return to the calendar, any changes you may have made to t…" at bounding box center [704, 351] width 1409 height 703
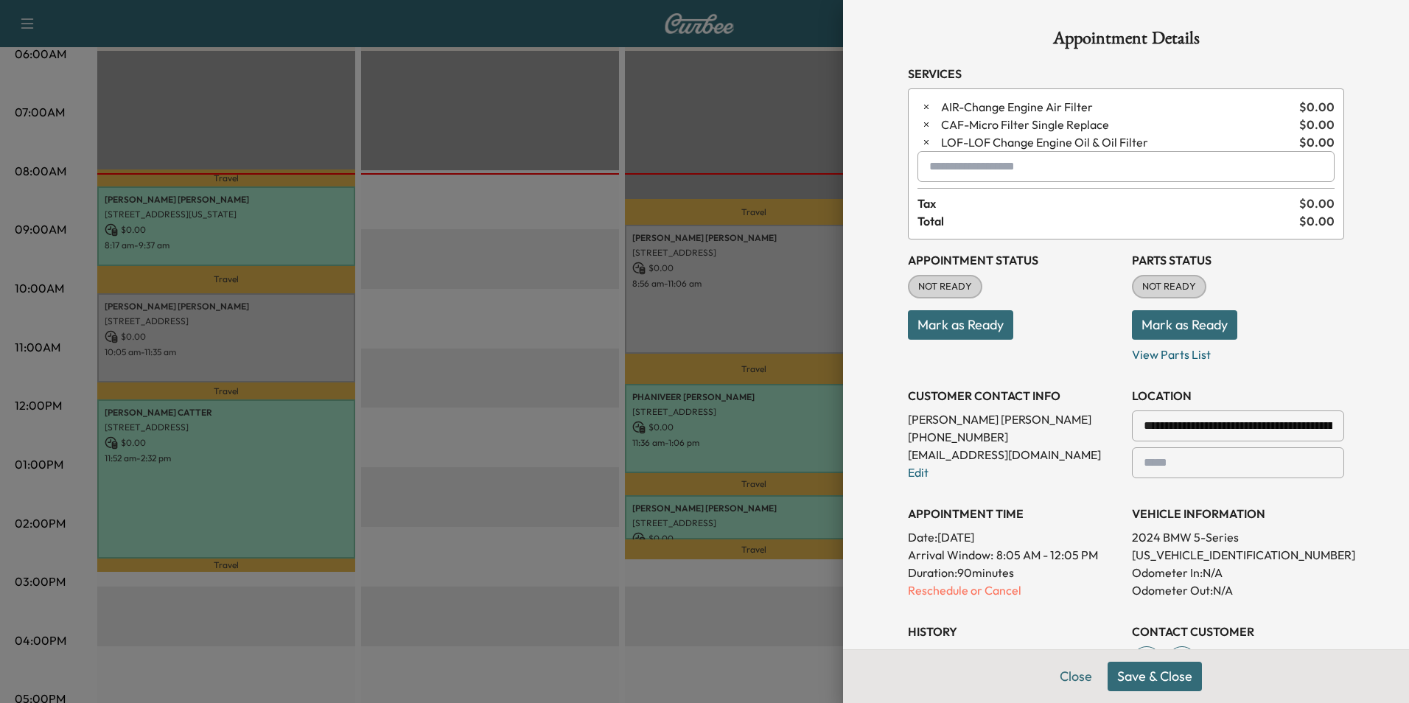
click at [997, 174] on input "text" at bounding box center [1126, 166] width 417 height 31
click at [983, 205] on p "X3 - BMW X3-1" at bounding box center [1073, 205] width 321 height 21
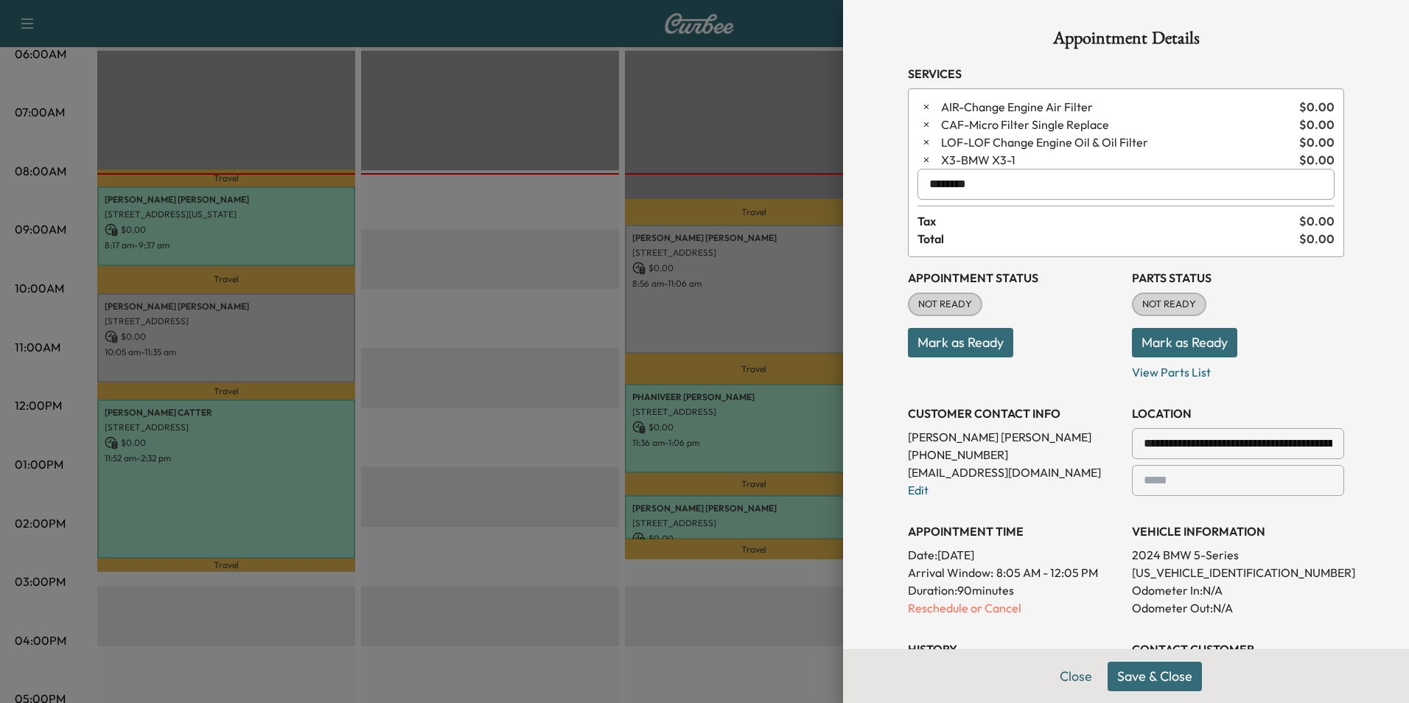
type input "********"
click at [1162, 677] on button "Save & Close" at bounding box center [1155, 676] width 94 height 29
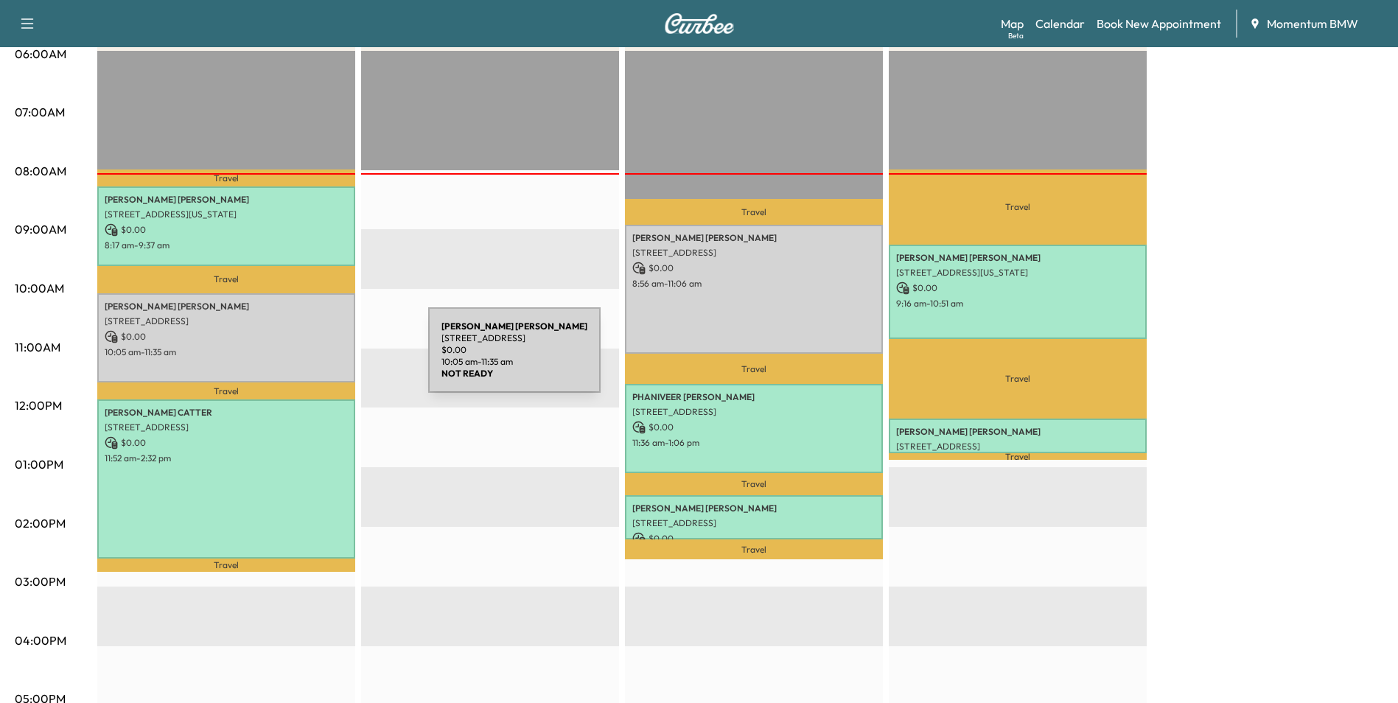
click at [314, 357] on div "[PERSON_NAME] [STREET_ADDRESS] $ 0.00 10:05 am - 11:35 am" at bounding box center [226, 337] width 258 height 89
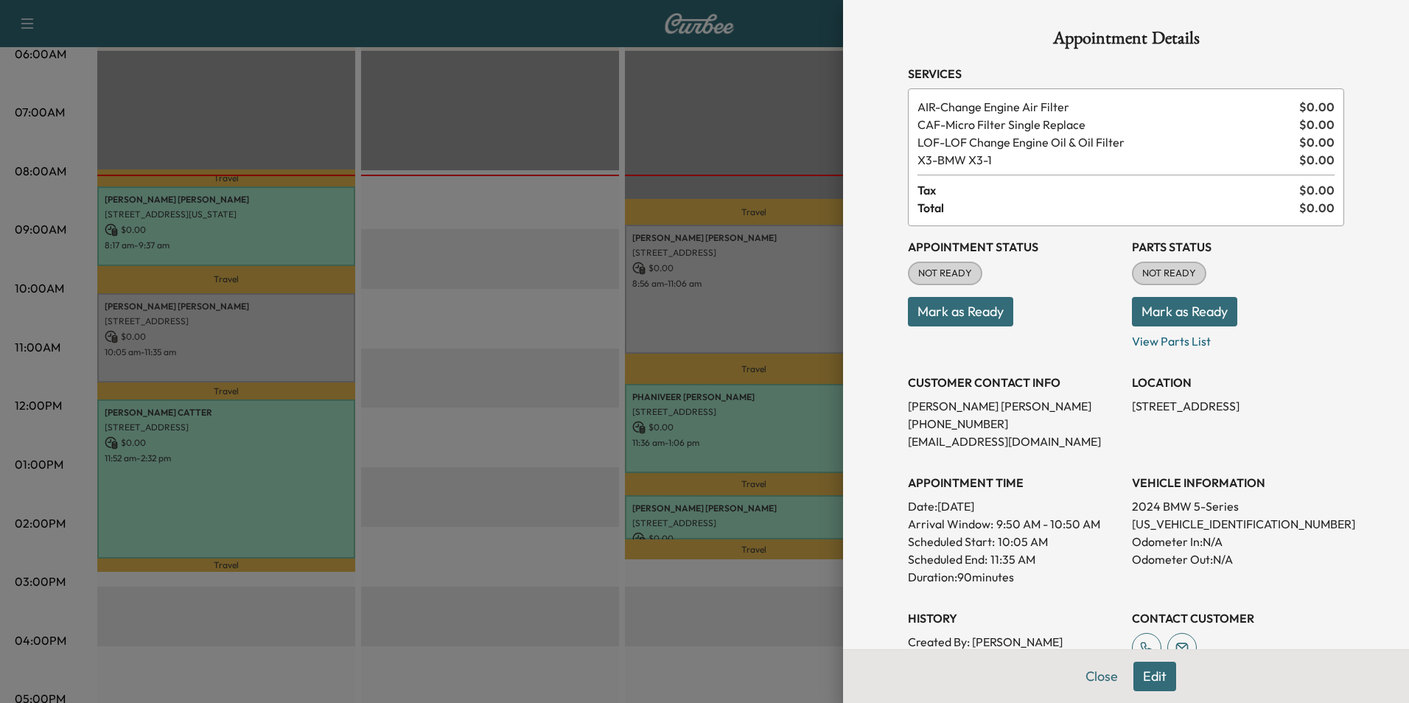
click at [966, 311] on button "Mark as Ready" at bounding box center [960, 311] width 105 height 29
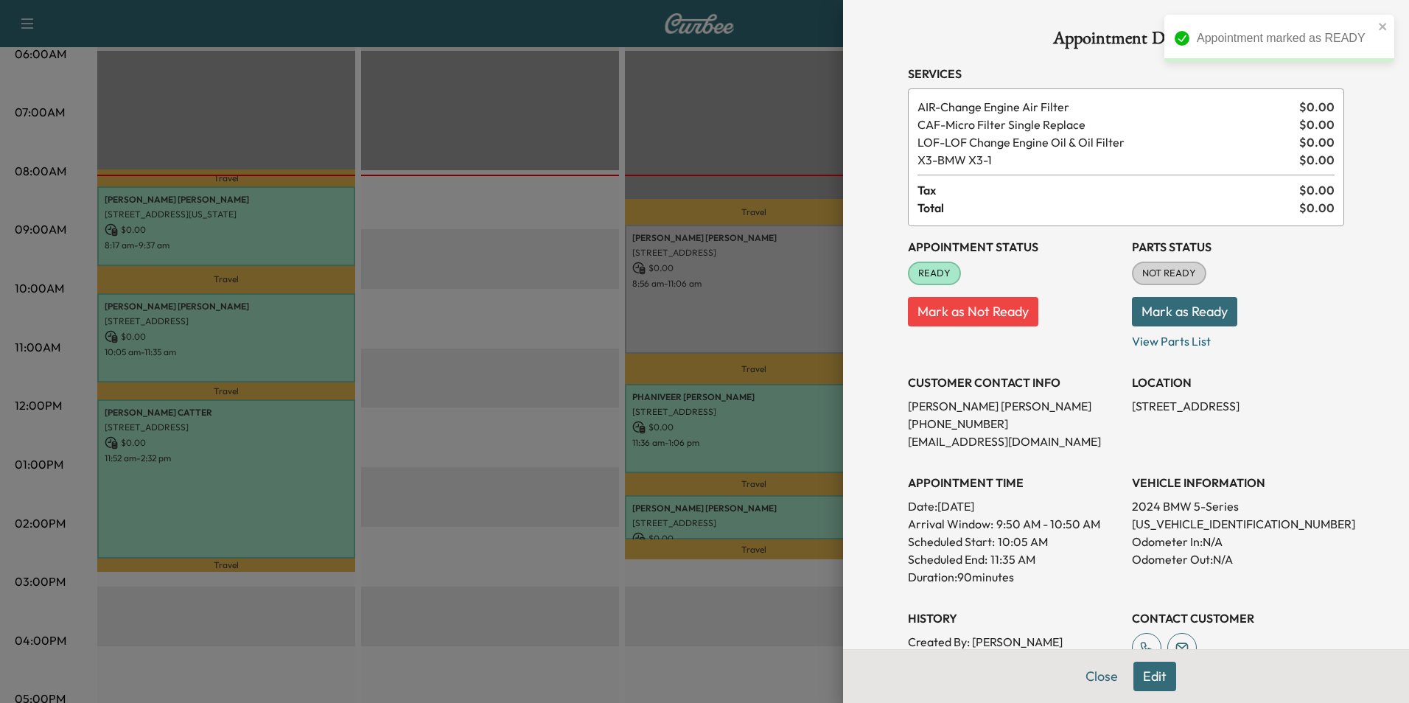
click at [1084, 677] on button "Close" at bounding box center [1102, 676] width 52 height 29
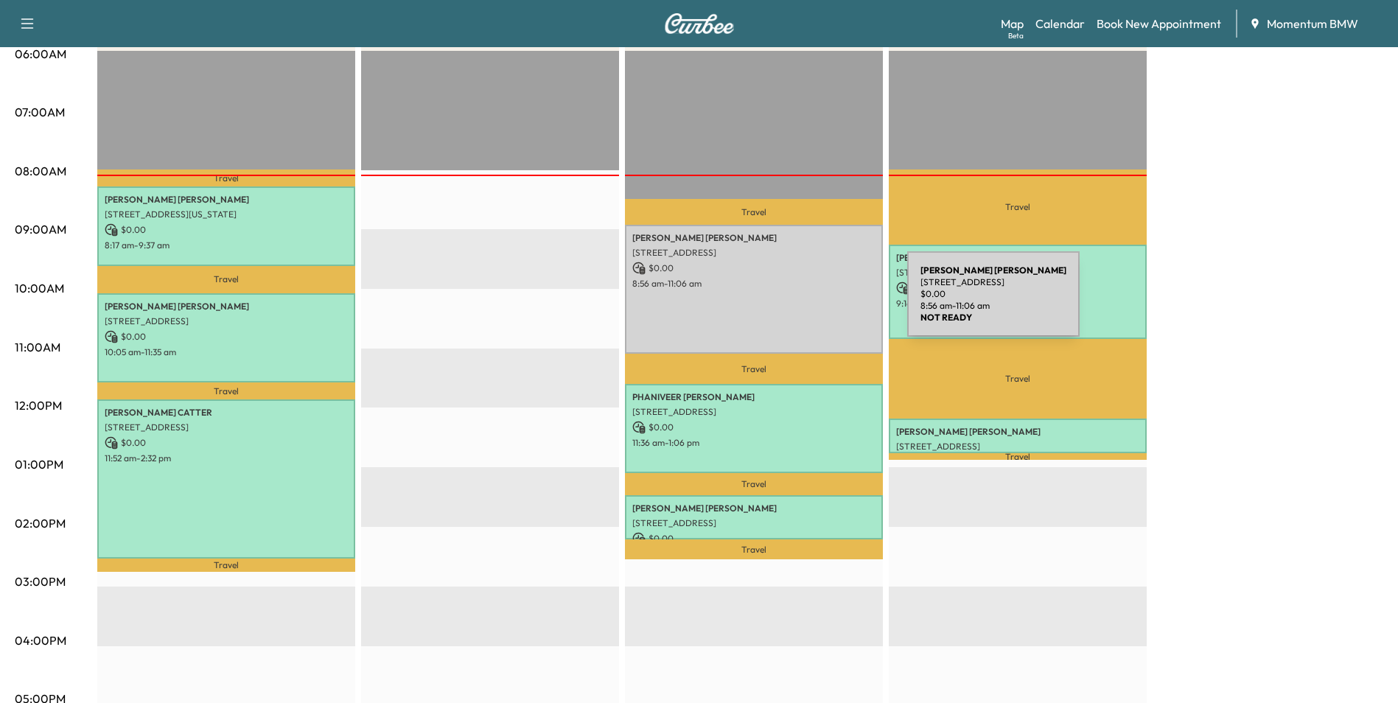
click at [797, 303] on div "[PERSON_NAME] [STREET_ADDRESS] $ 0.00 8:56 am - 11:06 am" at bounding box center [754, 289] width 258 height 129
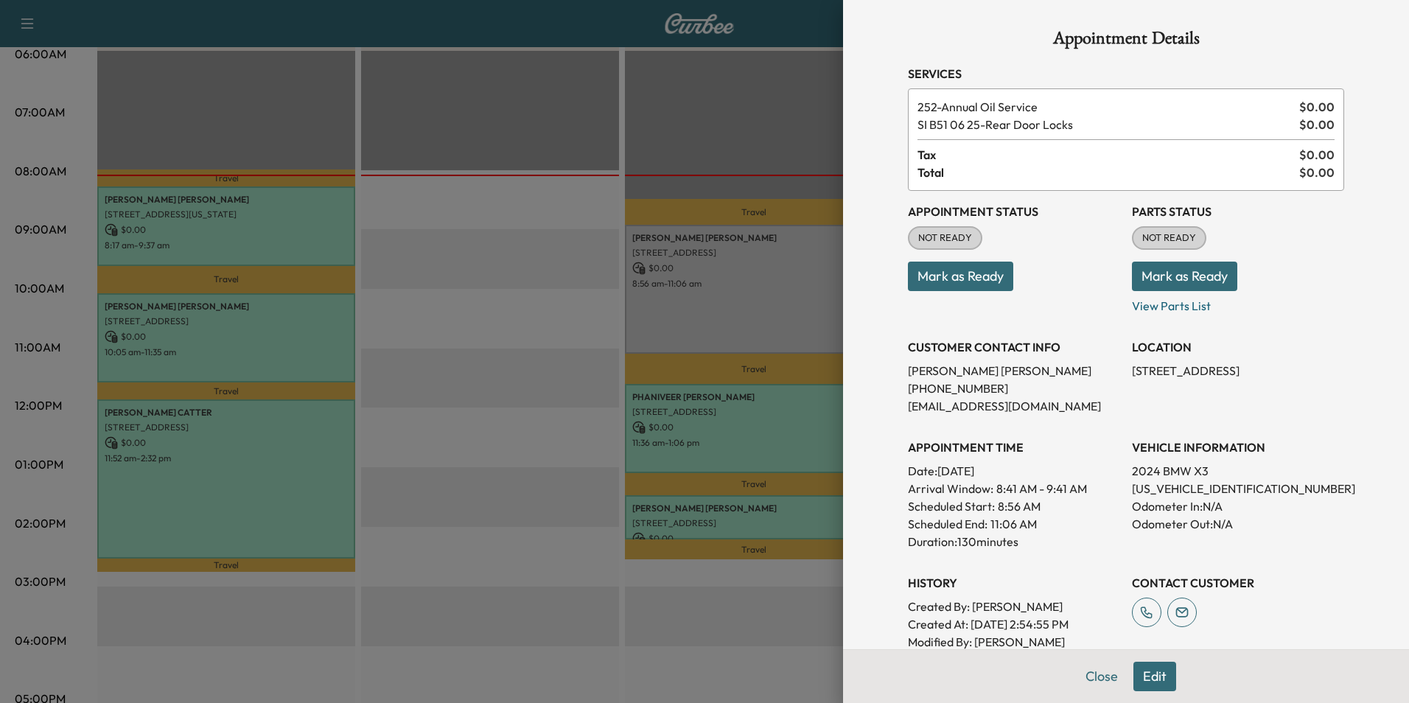
click at [1149, 681] on button "Edit" at bounding box center [1155, 676] width 43 height 29
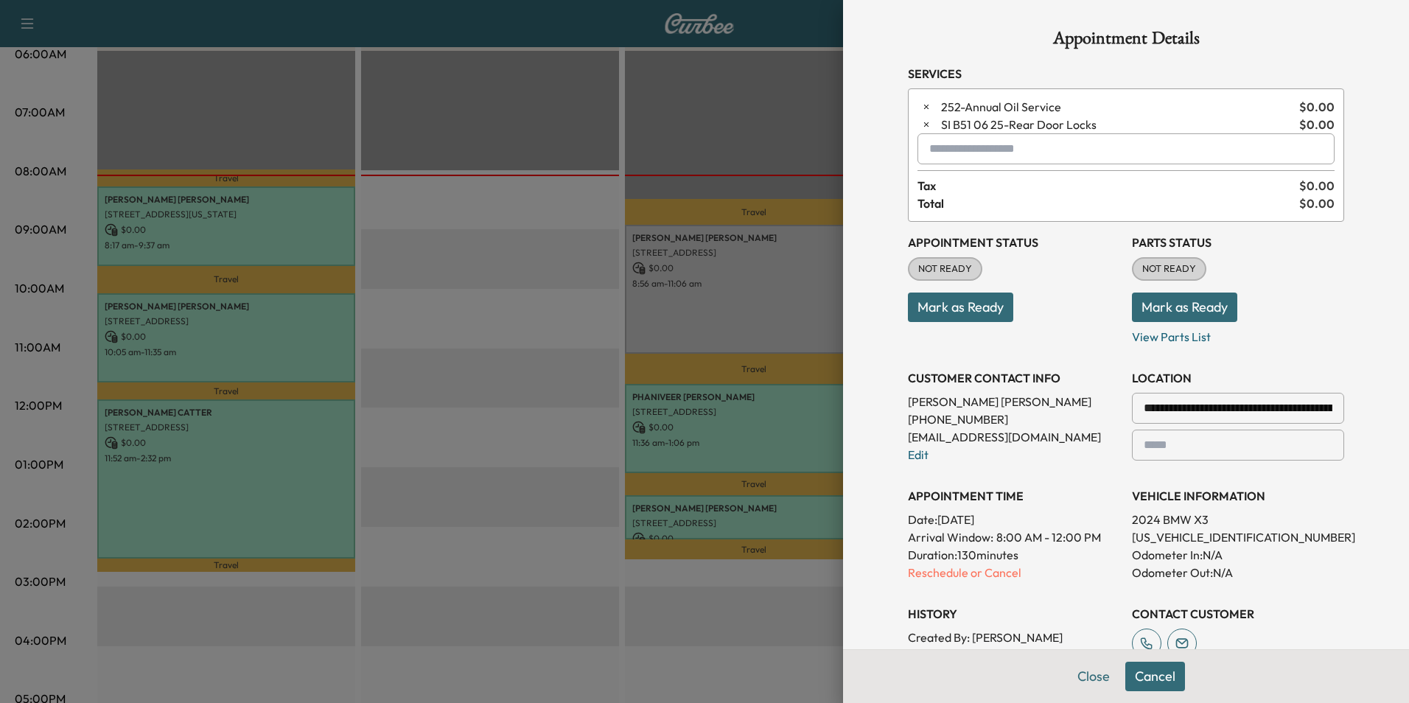
click at [965, 155] on input "text" at bounding box center [1126, 148] width 417 height 31
type input "**********"
click at [1051, 321] on p "Mark as Ready" at bounding box center [1014, 301] width 212 height 41
click at [964, 150] on input "text" at bounding box center [1126, 148] width 417 height 31
type input "******"
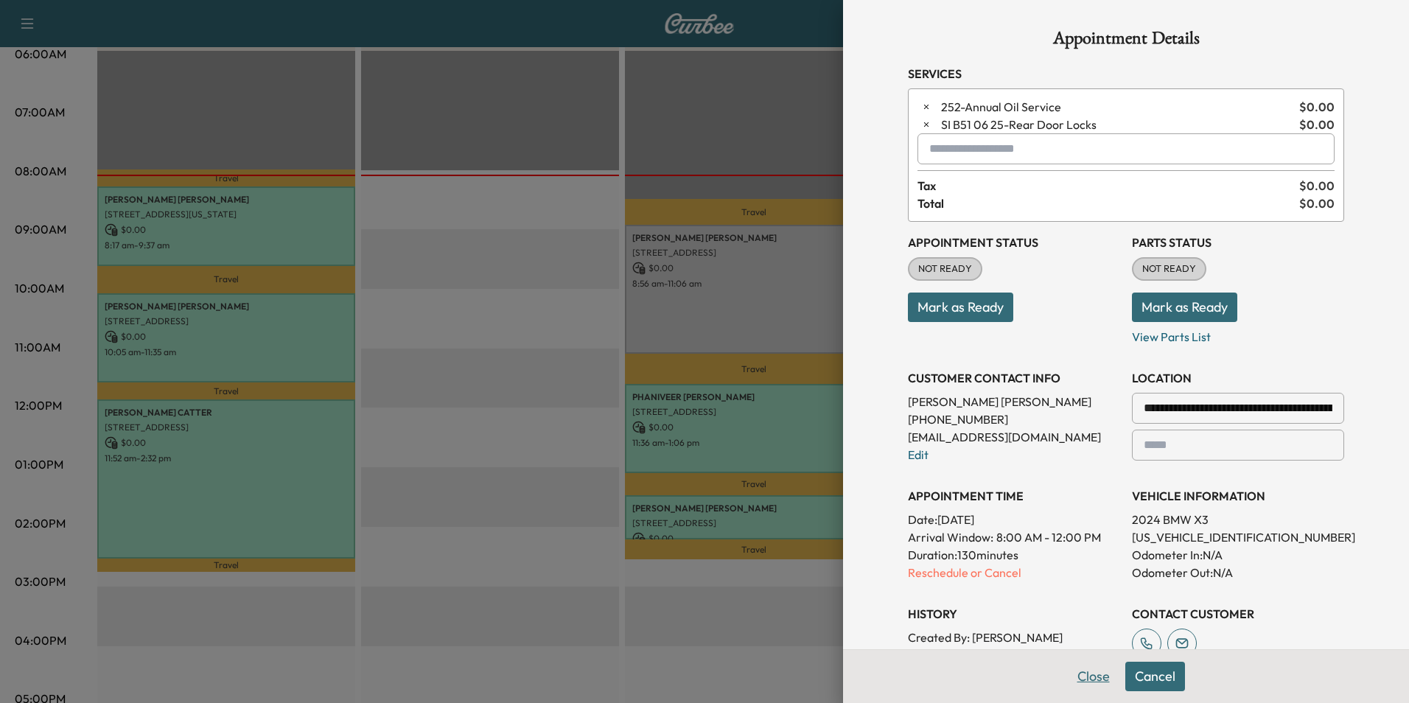
click at [1086, 677] on button "Close" at bounding box center [1094, 676] width 52 height 29
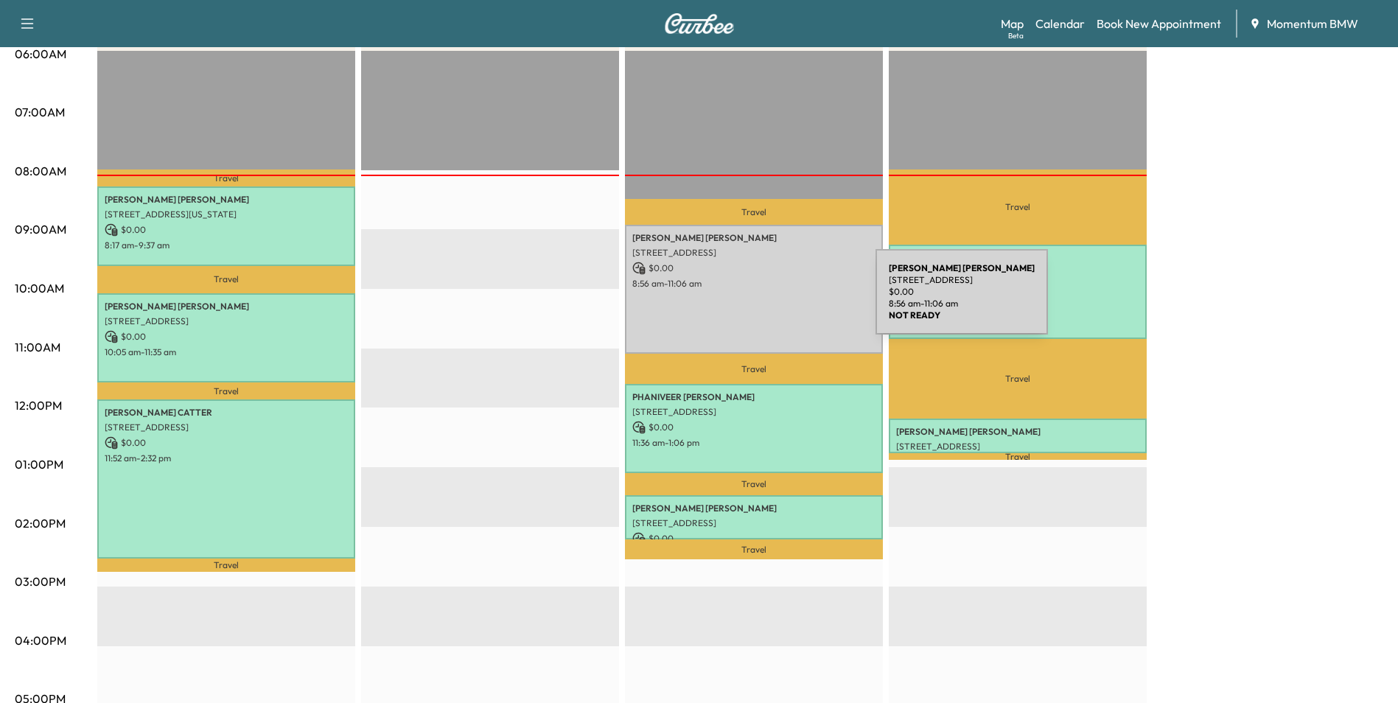
click at [765, 301] on div "[PERSON_NAME] [STREET_ADDRESS] $ 0.00 8:56 am - 11:06 am" at bounding box center [754, 289] width 258 height 129
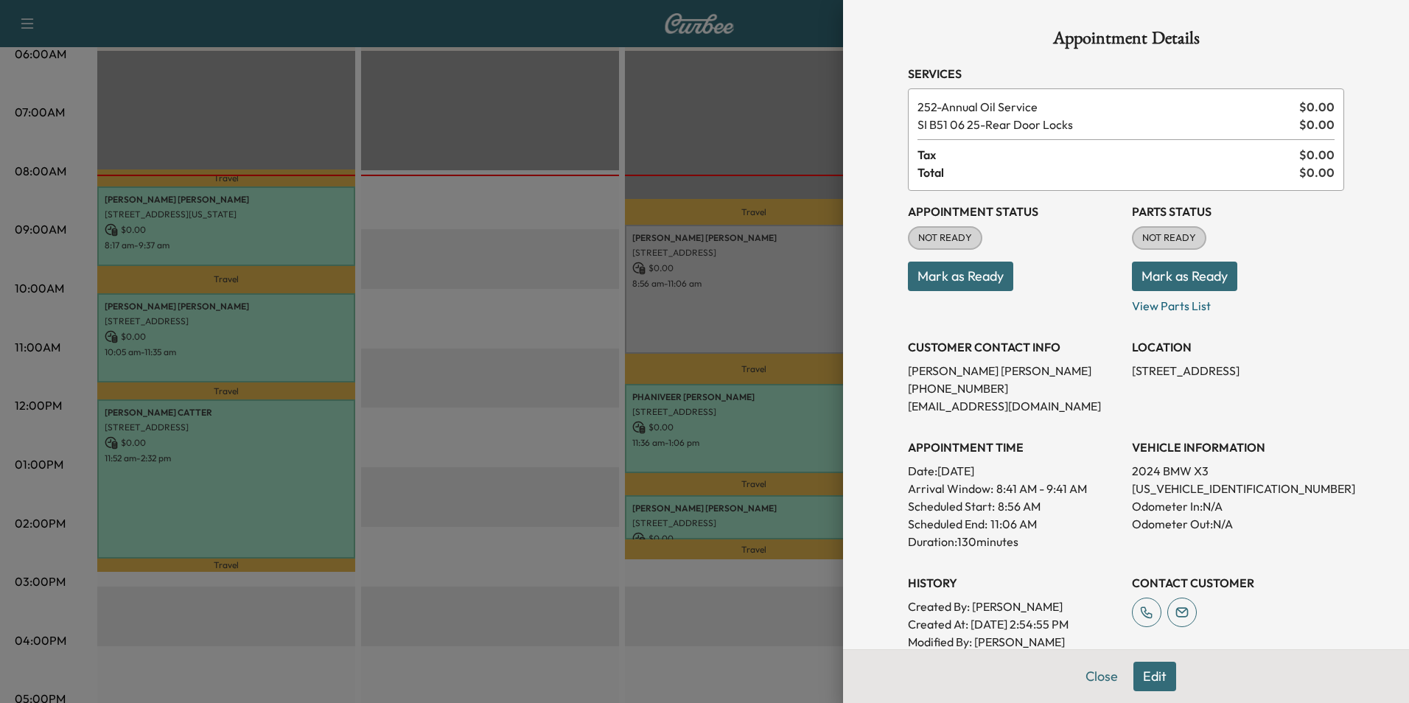
click at [959, 277] on button "Mark as Ready" at bounding box center [960, 276] width 105 height 29
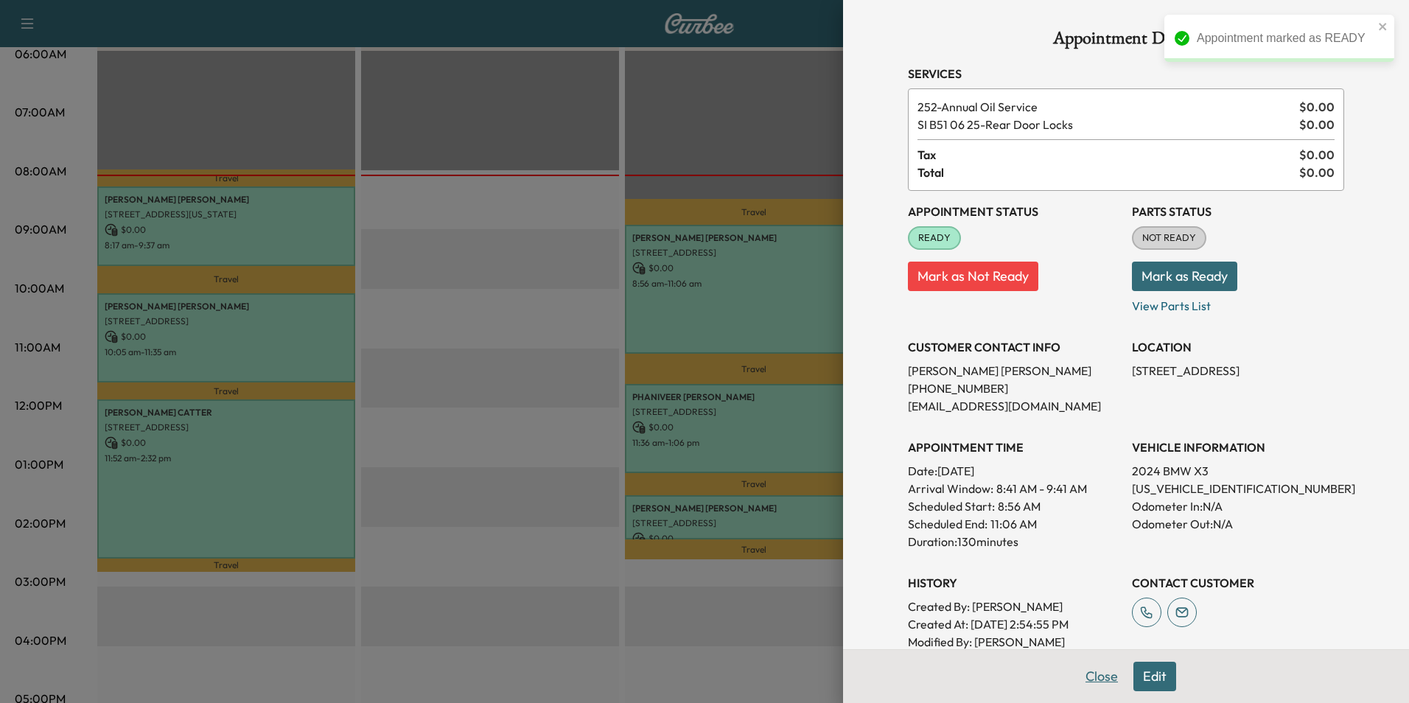
click at [1098, 677] on button "Close" at bounding box center [1102, 676] width 52 height 29
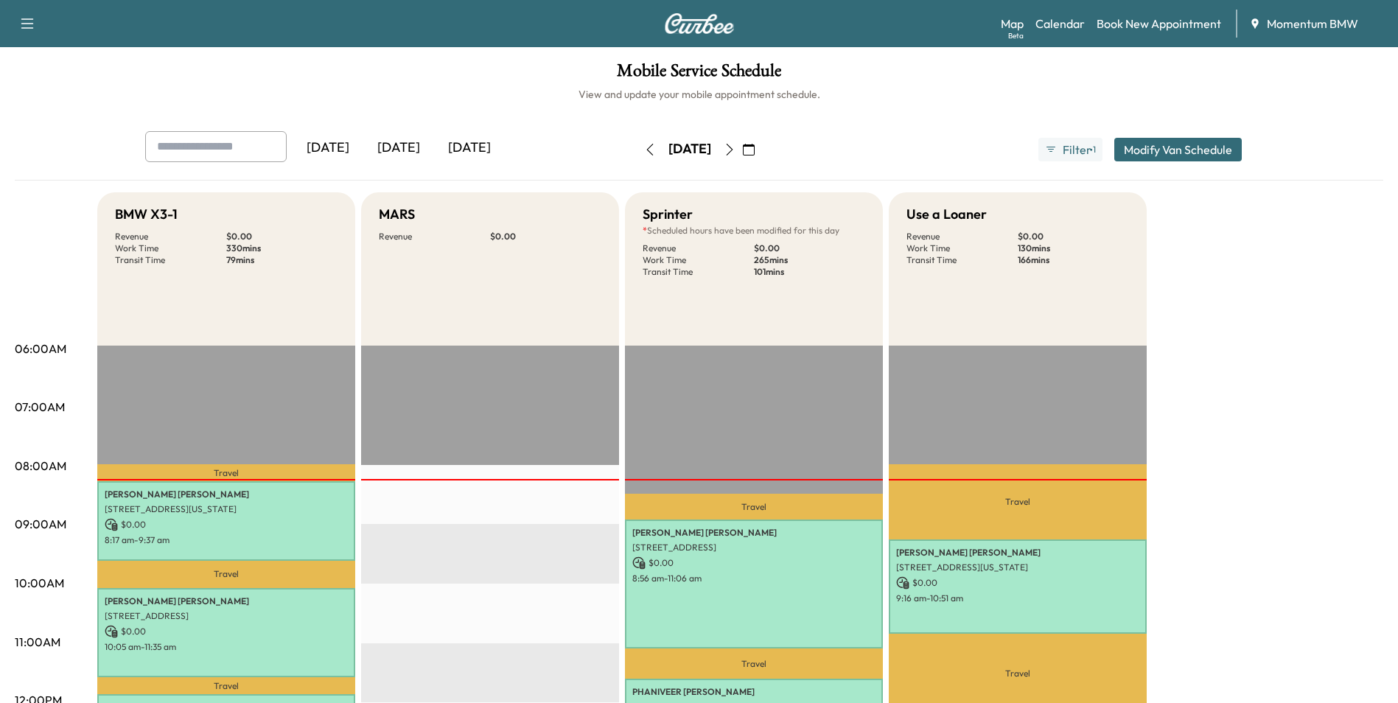
click at [755, 150] on icon "button" at bounding box center [749, 150] width 12 height 12
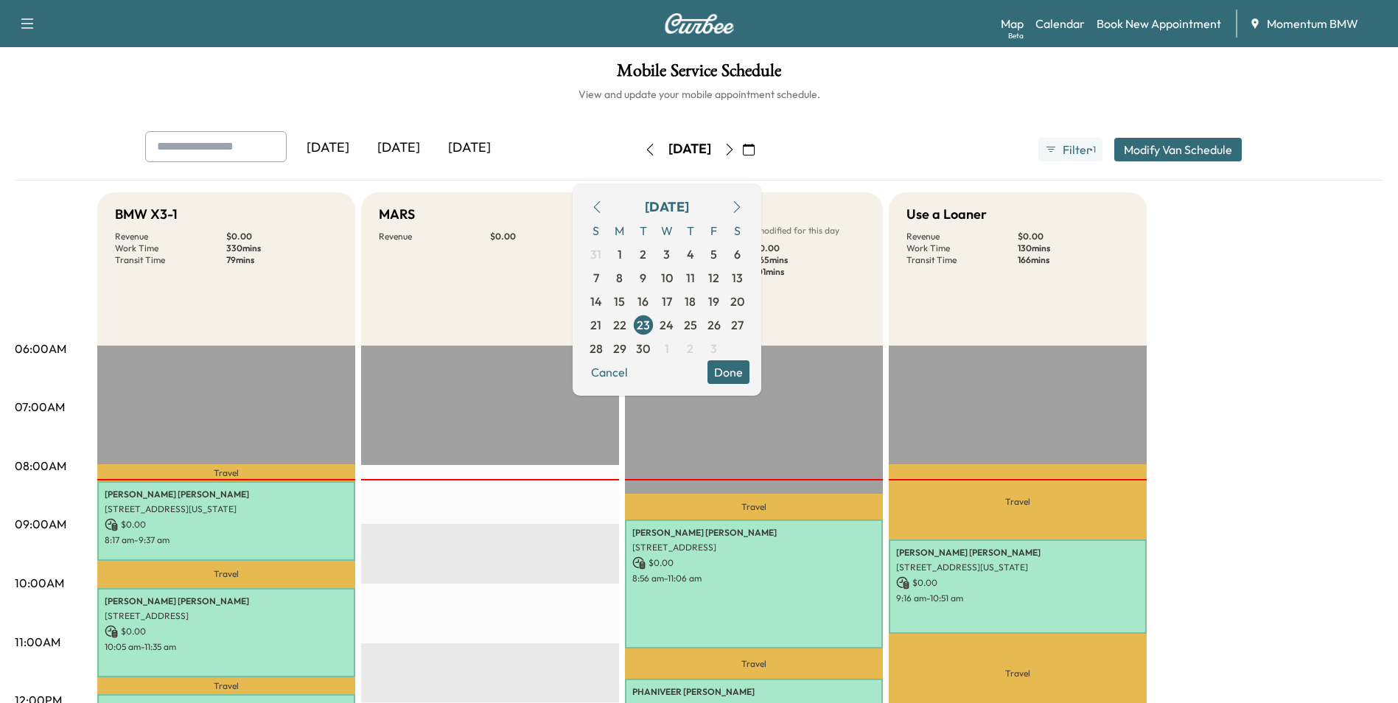
click at [603, 211] on icon "button" at bounding box center [597, 207] width 12 height 12
click at [603, 207] on icon "button" at bounding box center [597, 207] width 12 height 12
click at [694, 254] on span "3" at bounding box center [690, 254] width 7 height 18
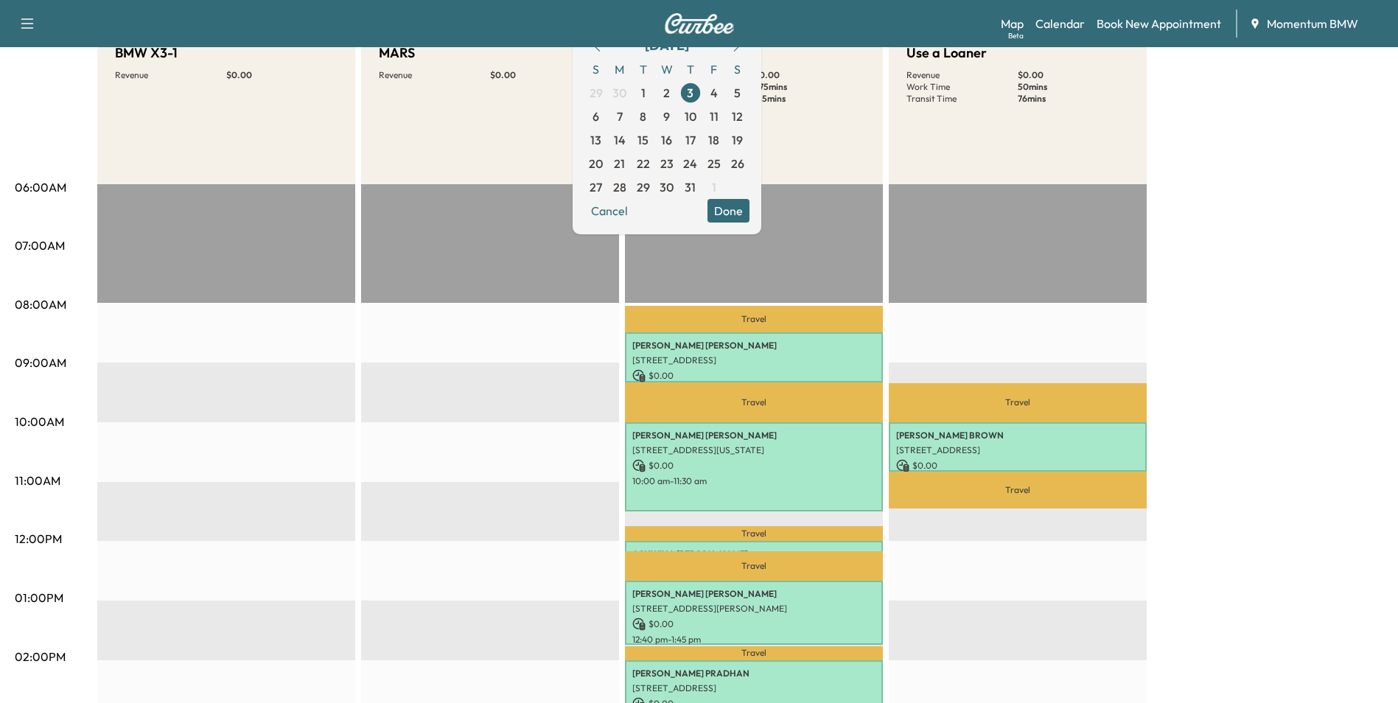
scroll to position [221, 0]
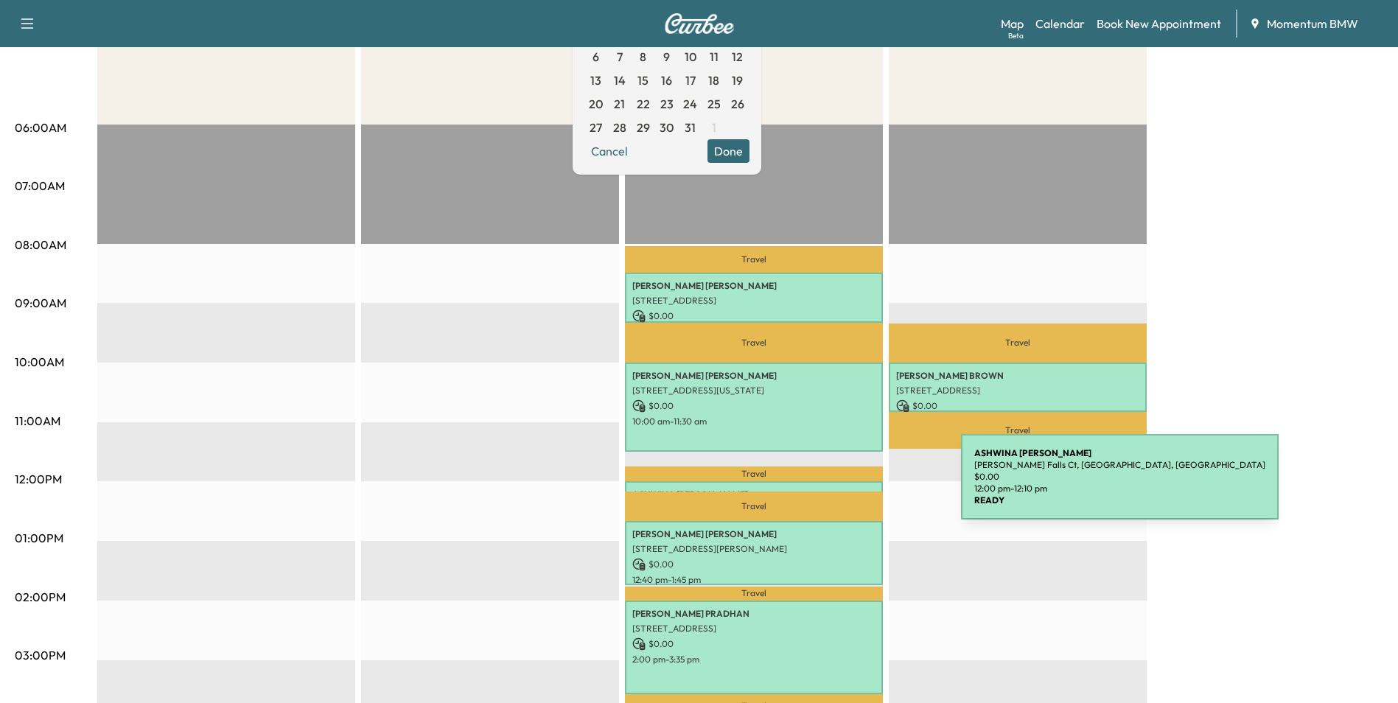
click at [851, 489] on p "[PERSON_NAME]" at bounding box center [753, 495] width 243 height 12
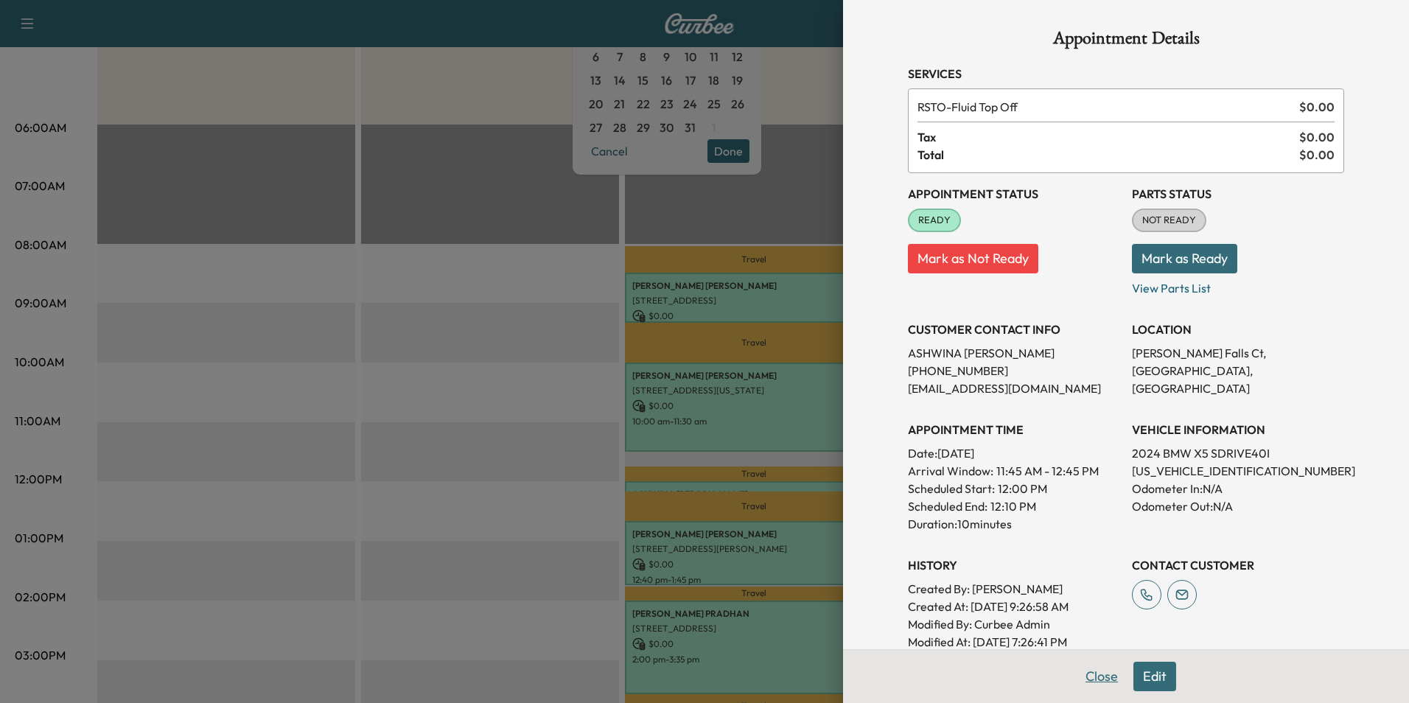
click at [1087, 676] on button "Close" at bounding box center [1102, 676] width 52 height 29
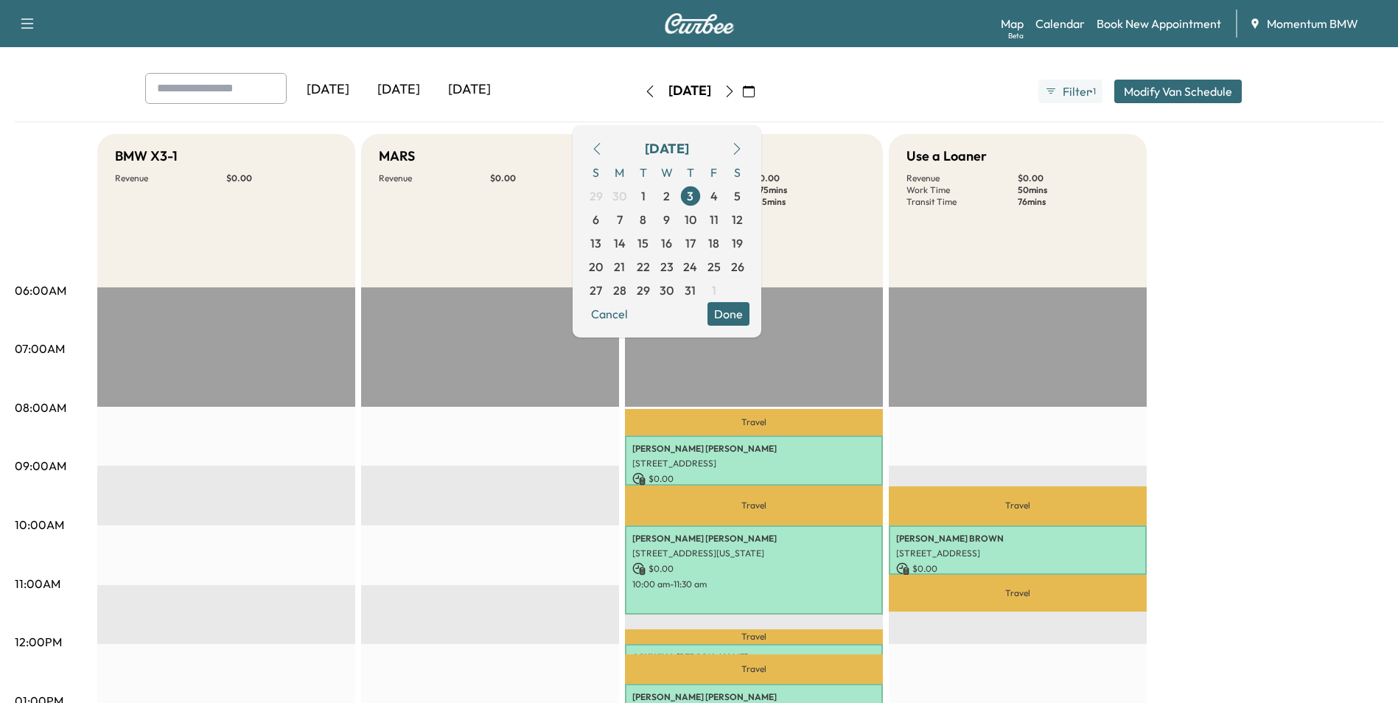
scroll to position [74, 0]
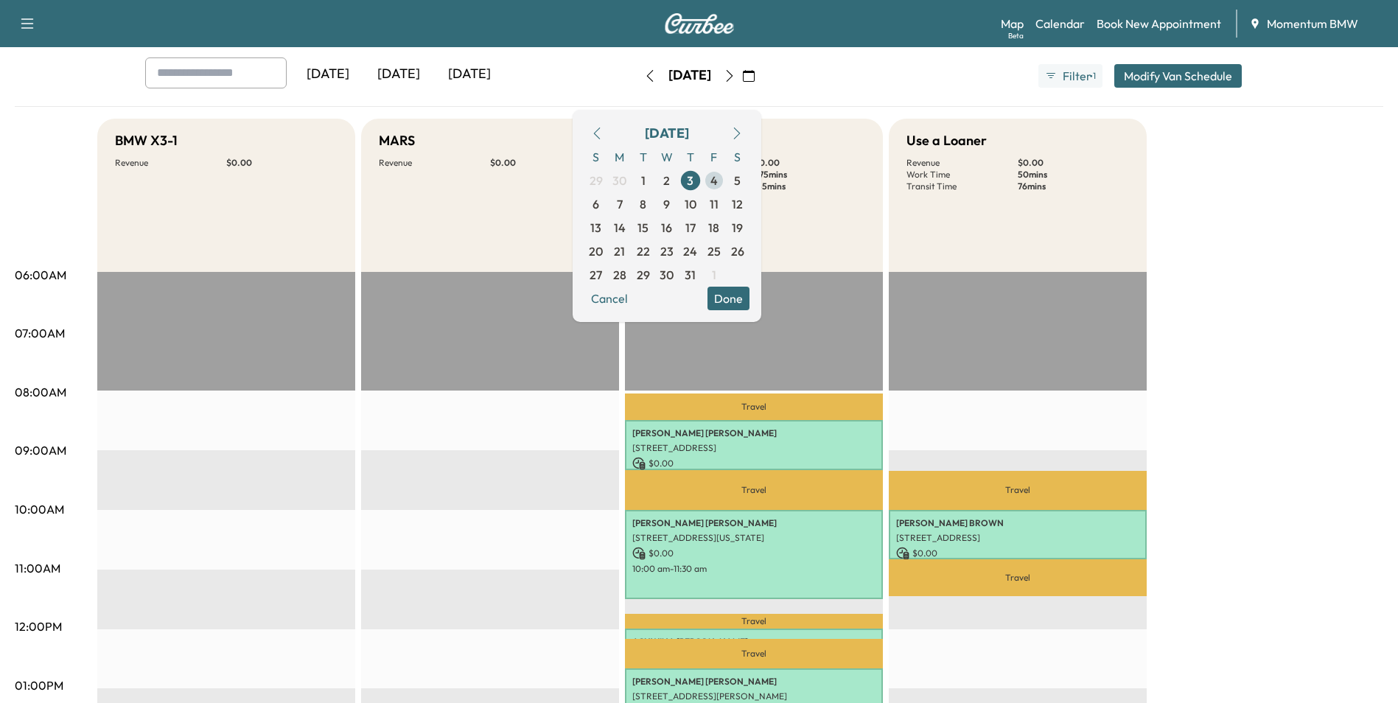
click at [718, 181] on span "4" at bounding box center [714, 181] width 7 height 18
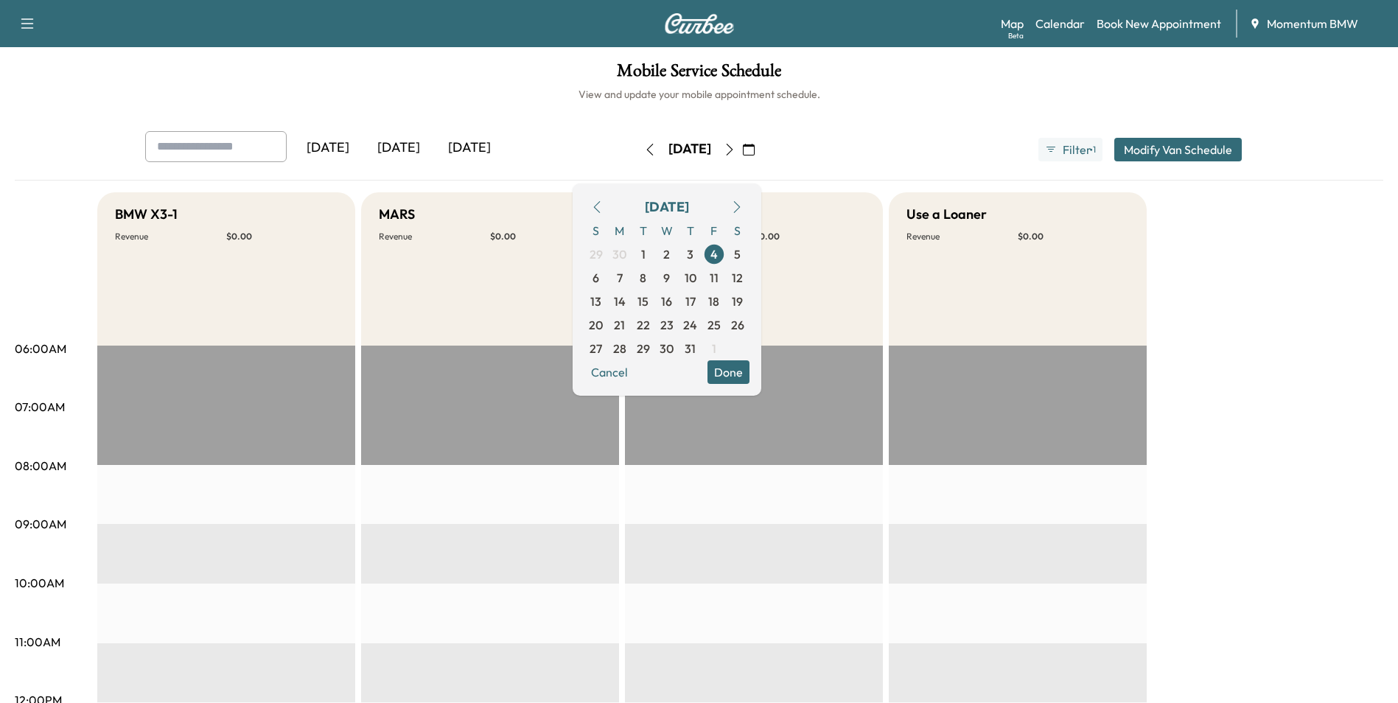
click at [750, 369] on button "Done" at bounding box center [729, 372] width 42 height 24
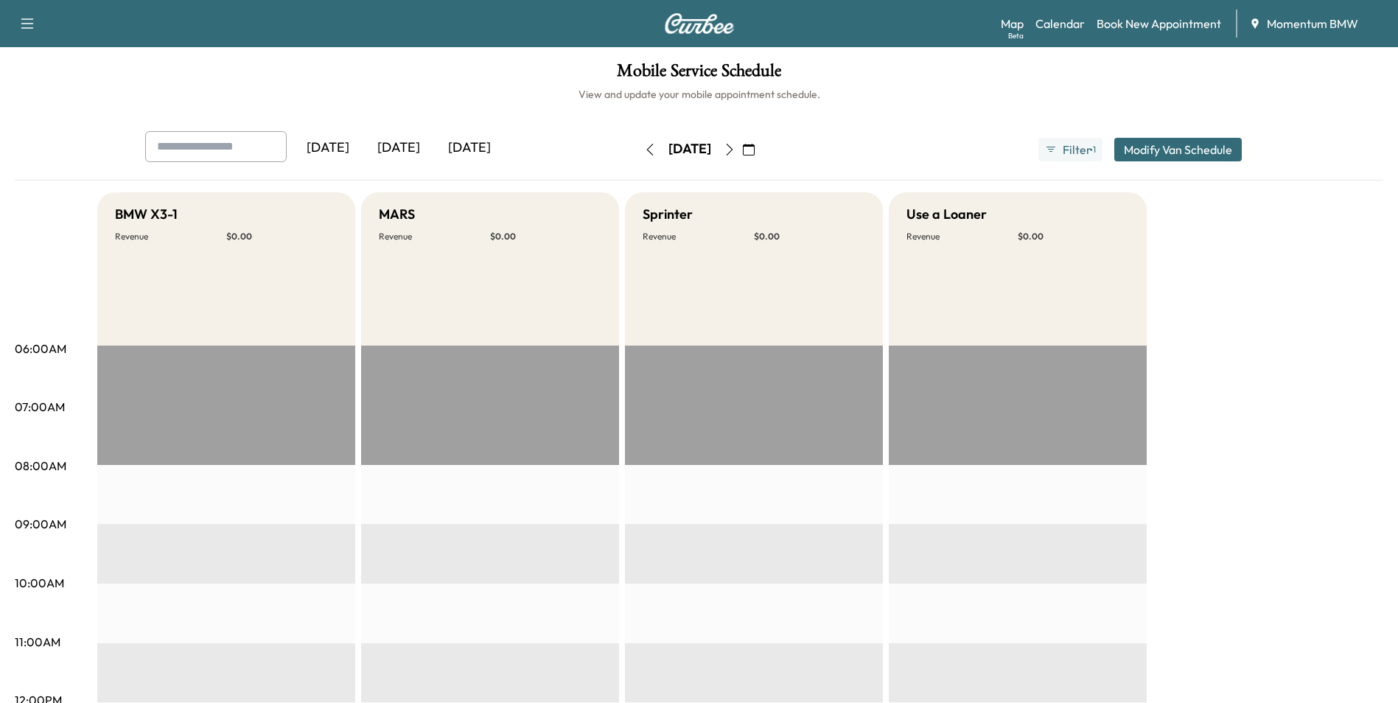
click at [755, 150] on icon "button" at bounding box center [749, 150] width 12 height 12
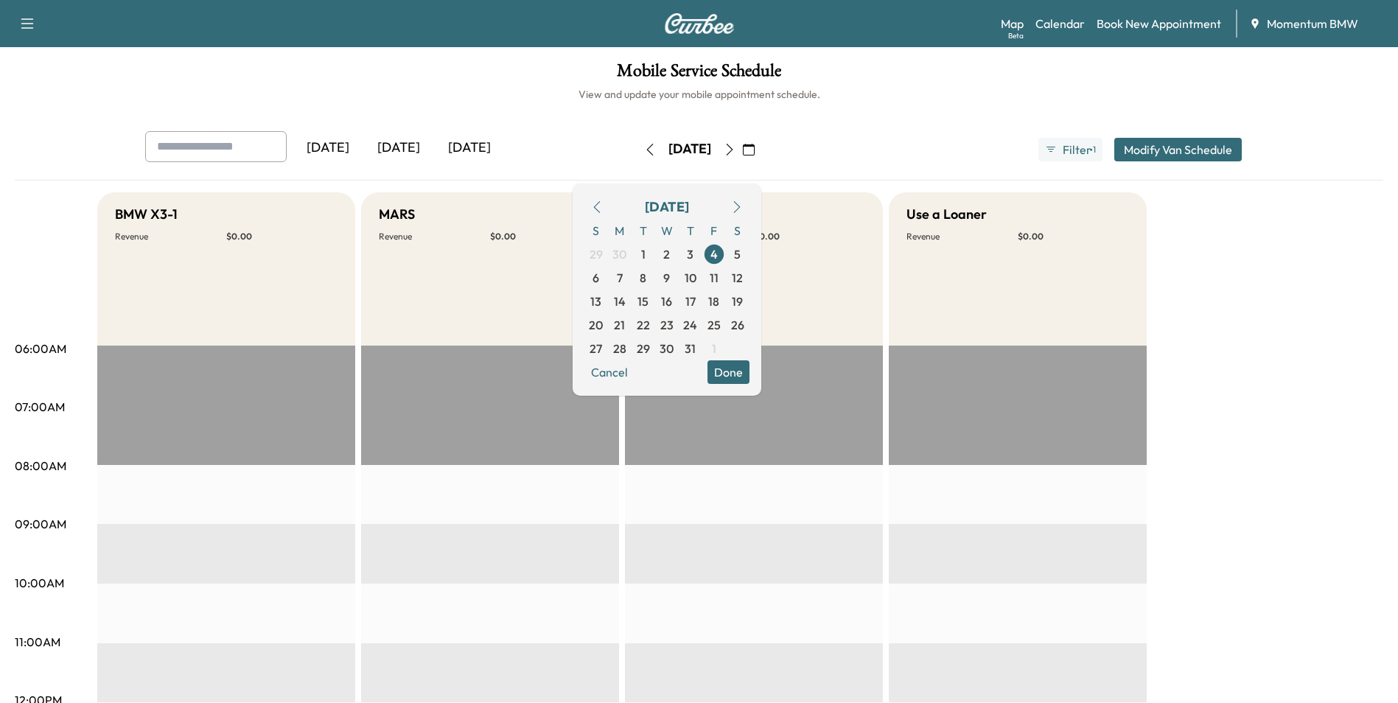
click at [603, 203] on icon "button" at bounding box center [597, 207] width 12 height 12
click at [671, 256] on span "4" at bounding box center [666, 254] width 7 height 18
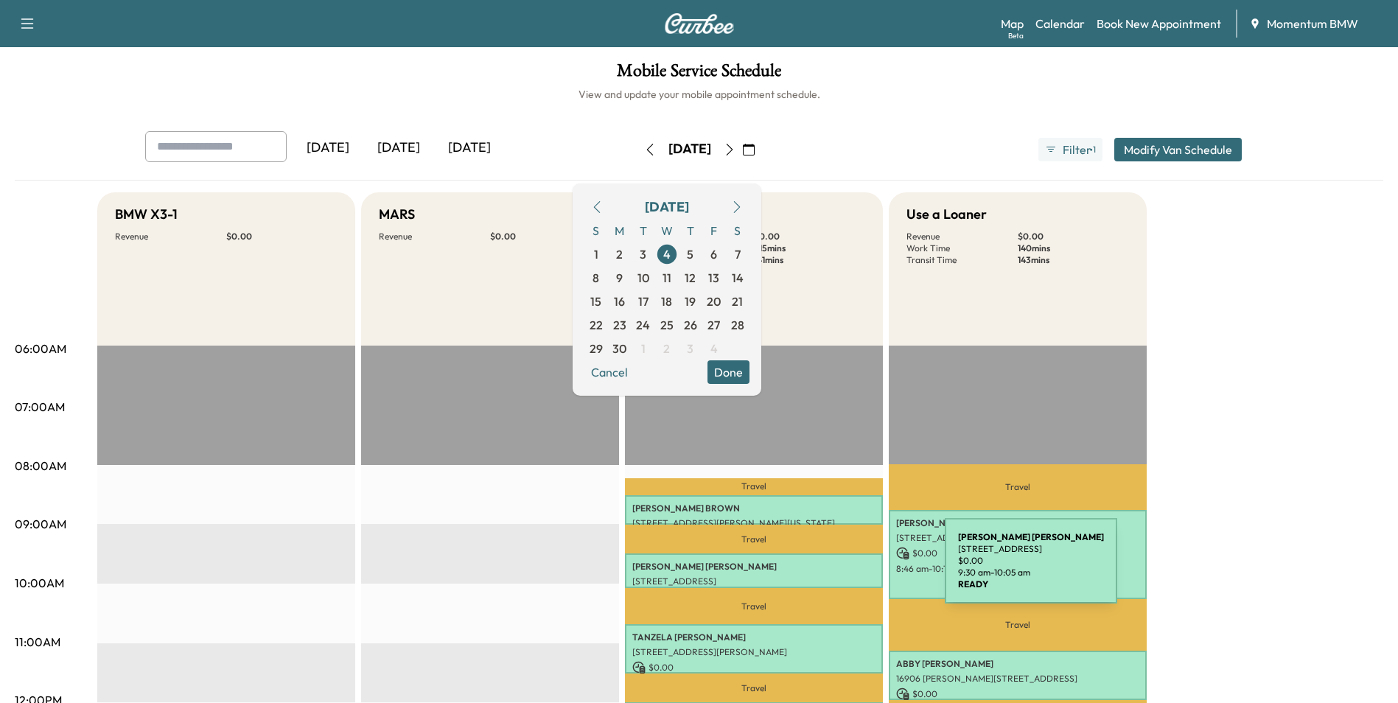
click at [834, 570] on p "[PERSON_NAME]" at bounding box center [753, 567] width 243 height 12
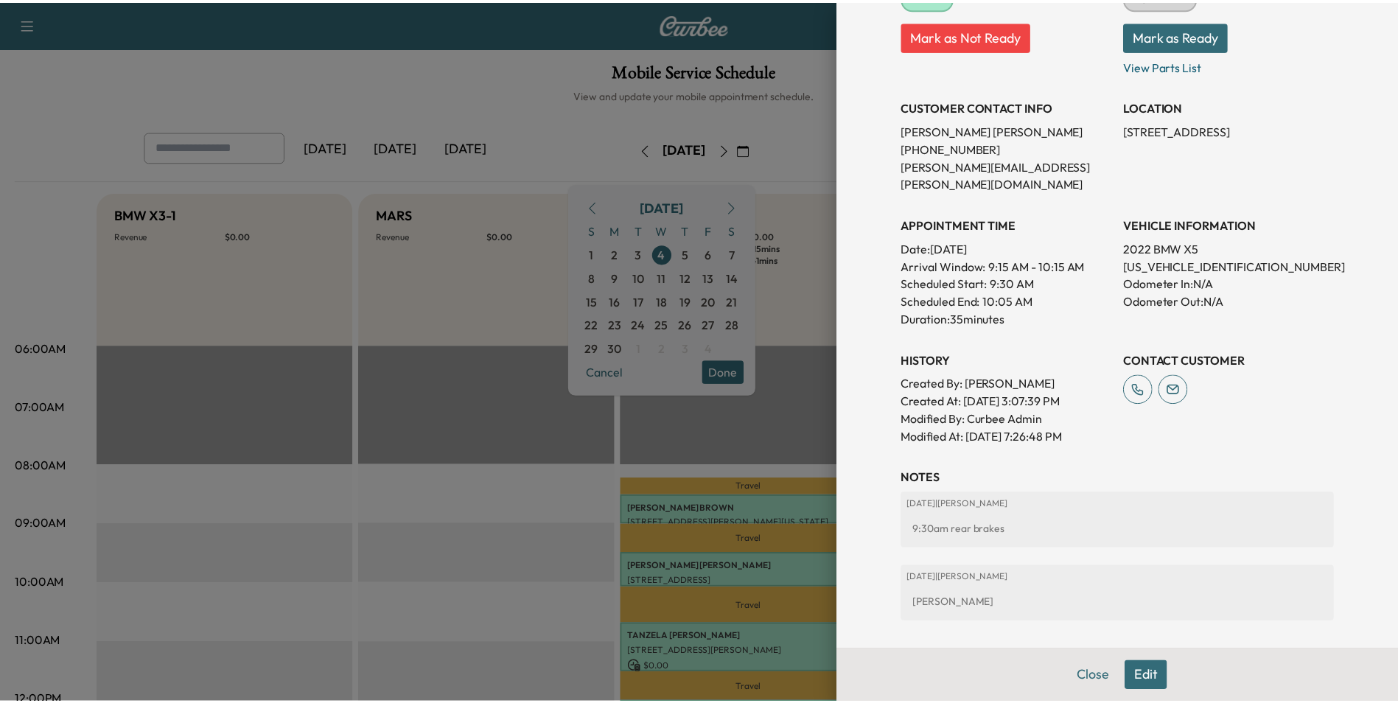
scroll to position [296, 0]
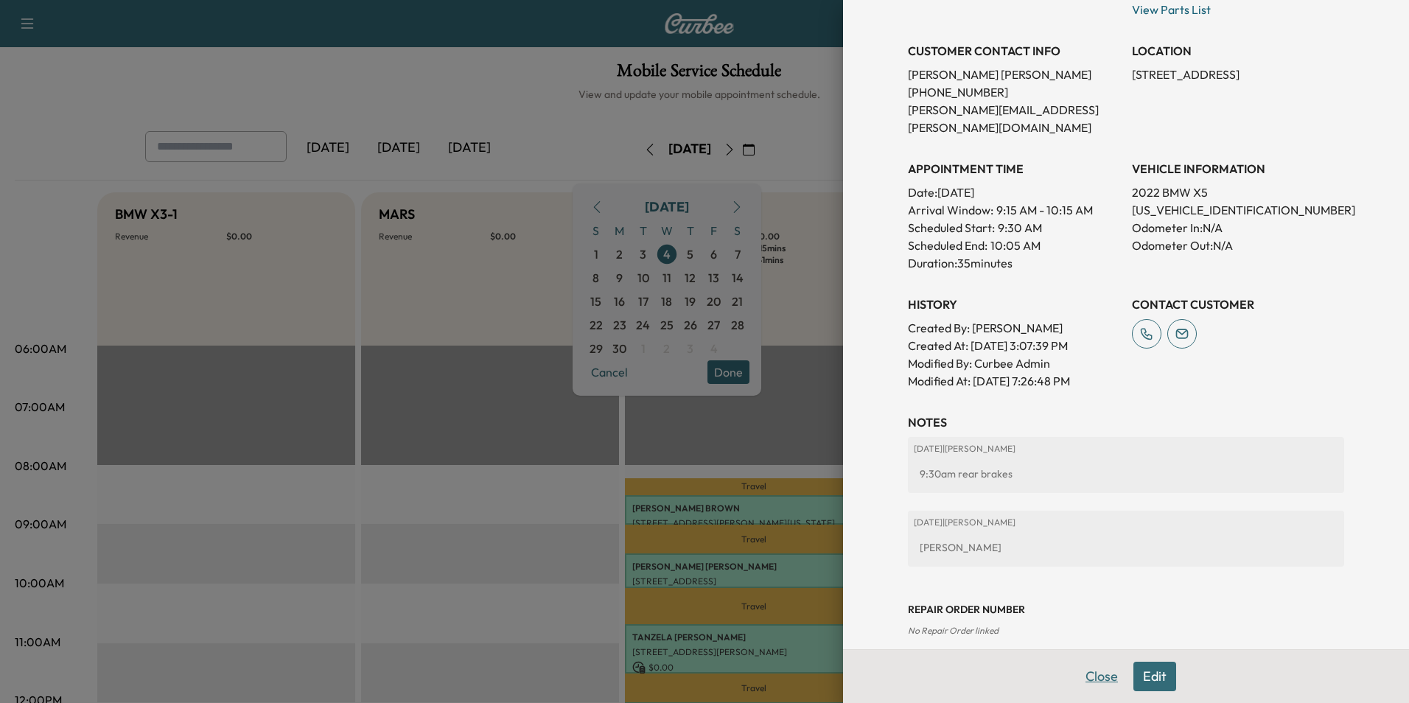
click at [1084, 677] on button "Close" at bounding box center [1102, 676] width 52 height 29
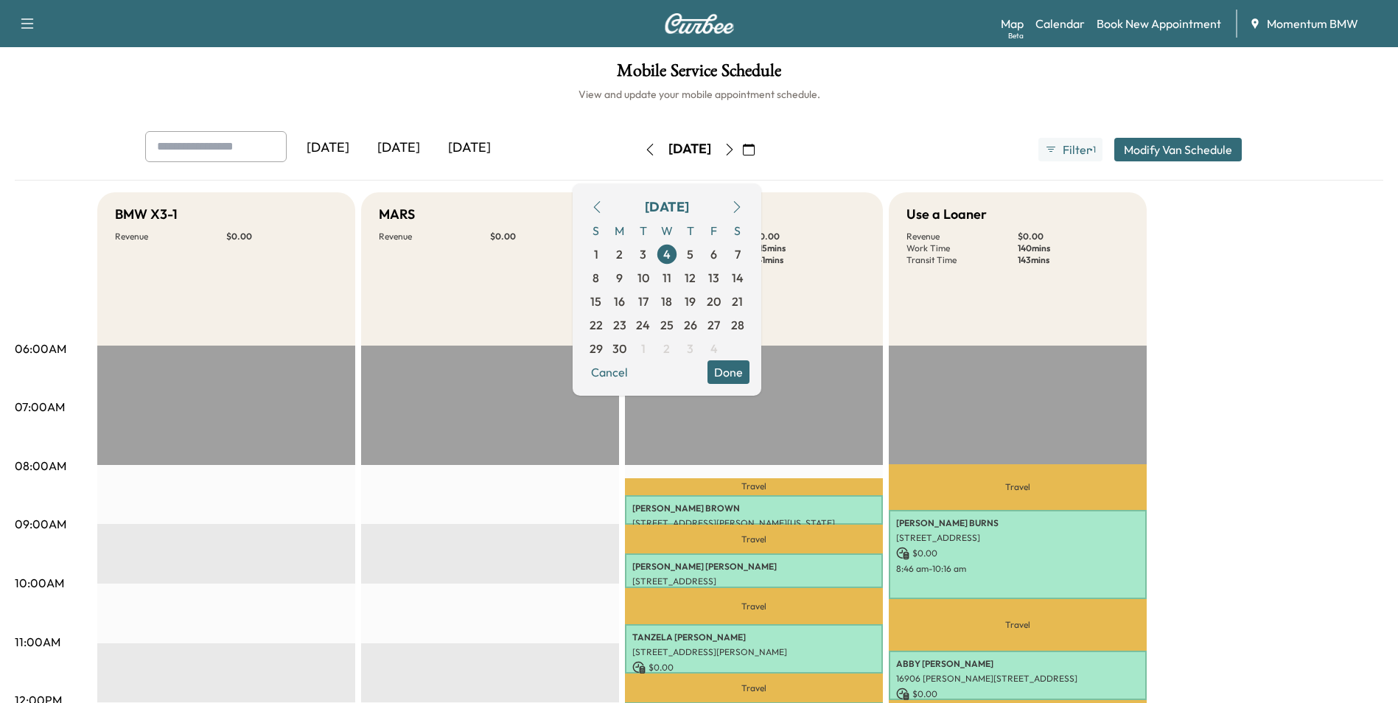
click at [750, 372] on button "Done" at bounding box center [729, 372] width 42 height 24
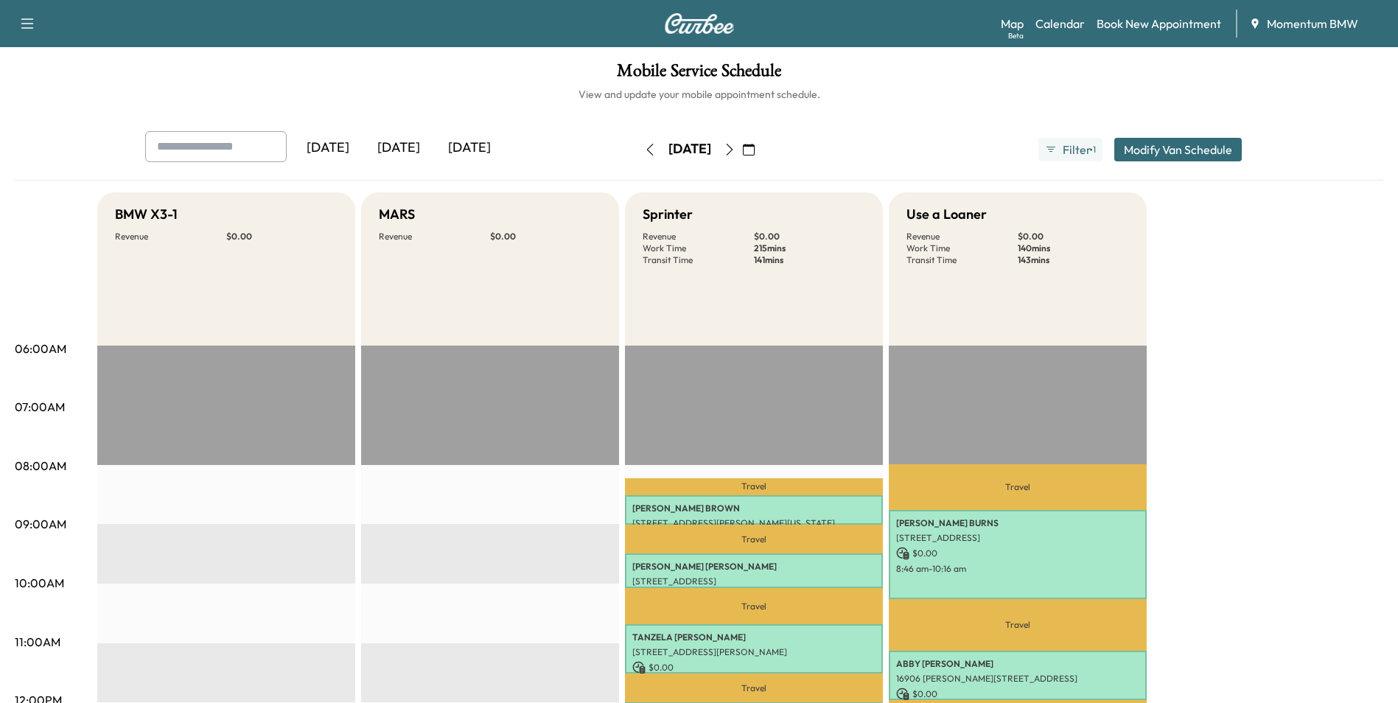
click at [755, 147] on icon "button" at bounding box center [749, 150] width 12 height 12
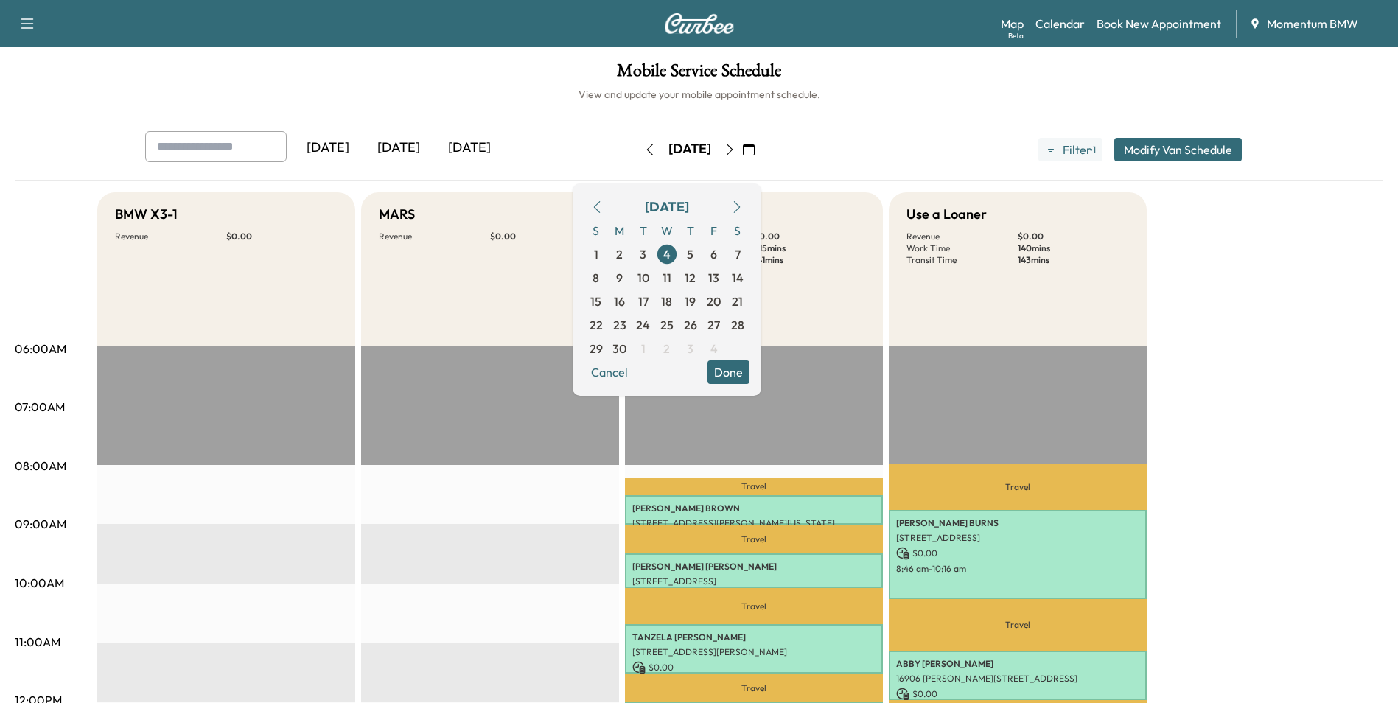
click at [743, 207] on icon "button" at bounding box center [737, 207] width 12 height 12
click at [650, 323] on span "23" at bounding box center [643, 325] width 13 height 18
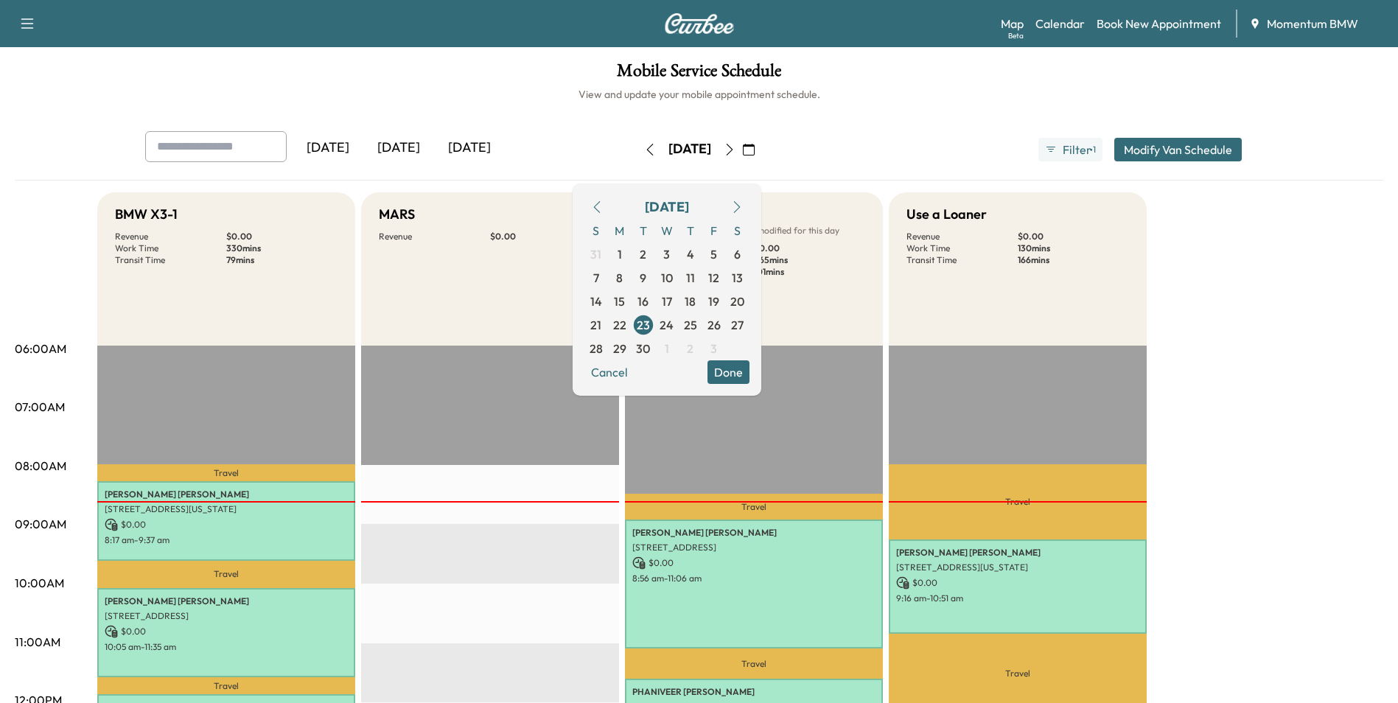
click at [750, 370] on button "Done" at bounding box center [729, 372] width 42 height 24
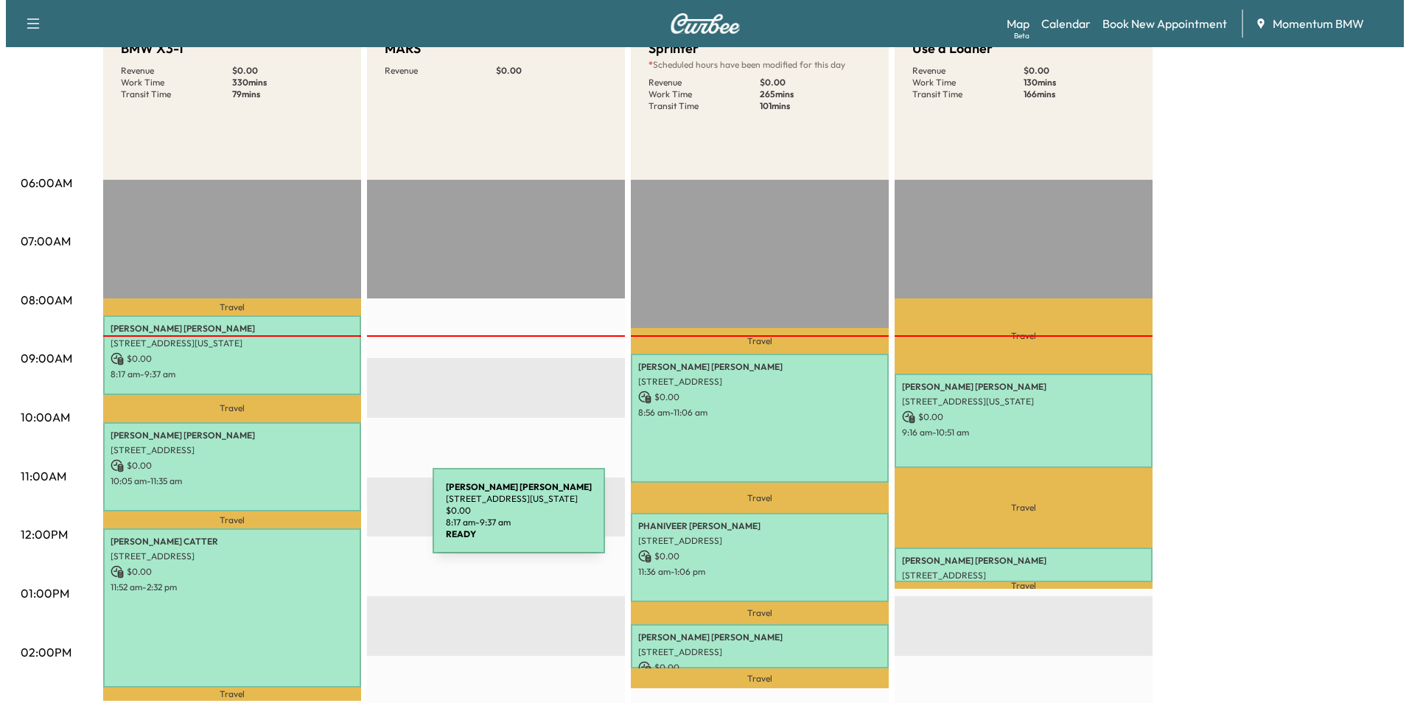
scroll to position [221, 0]
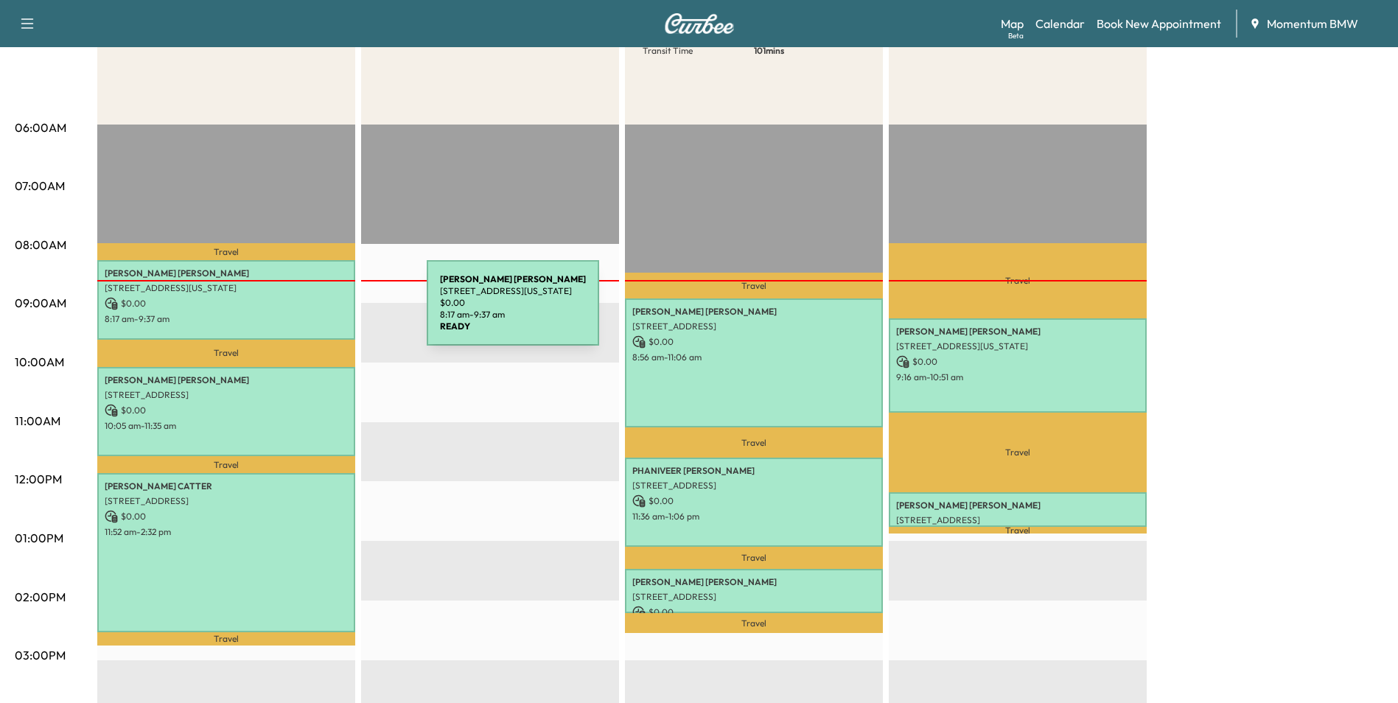
click at [316, 313] on p "8:17 am - 9:37 am" at bounding box center [226, 319] width 243 height 12
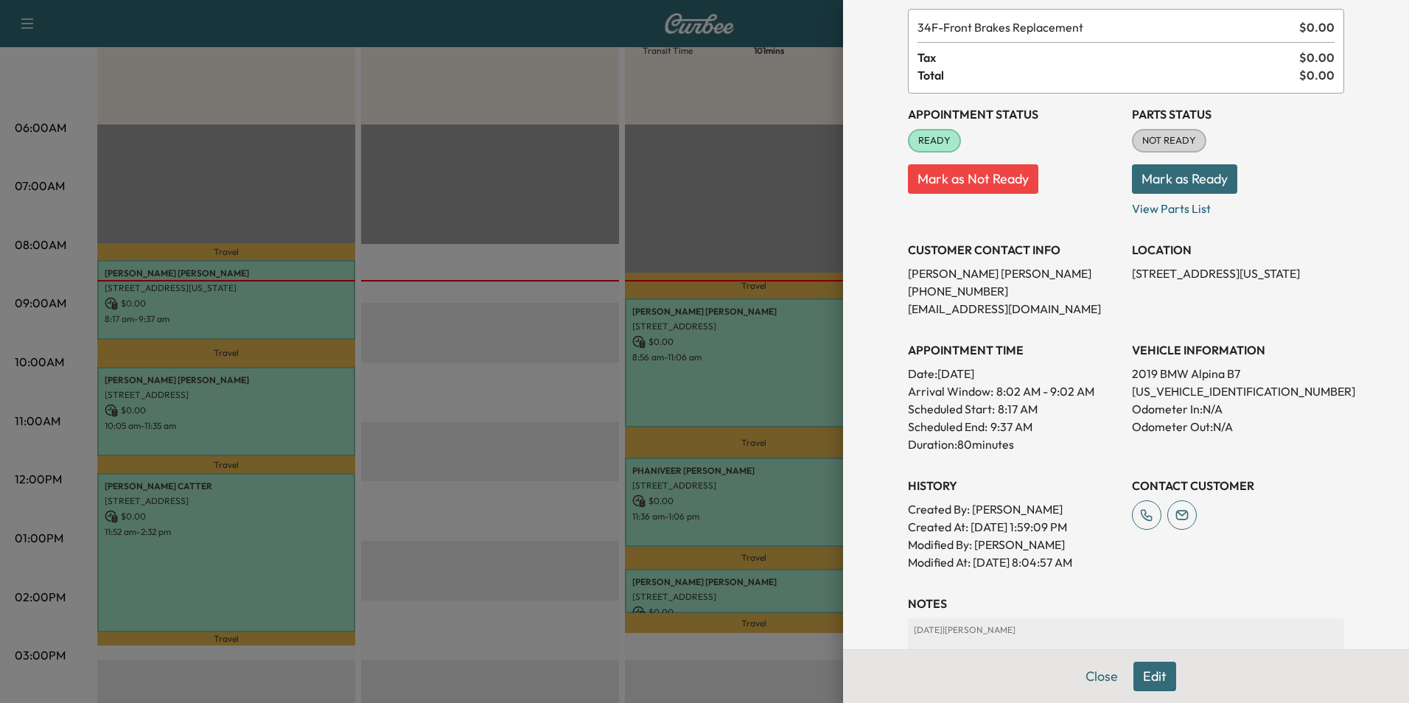
scroll to position [205, 0]
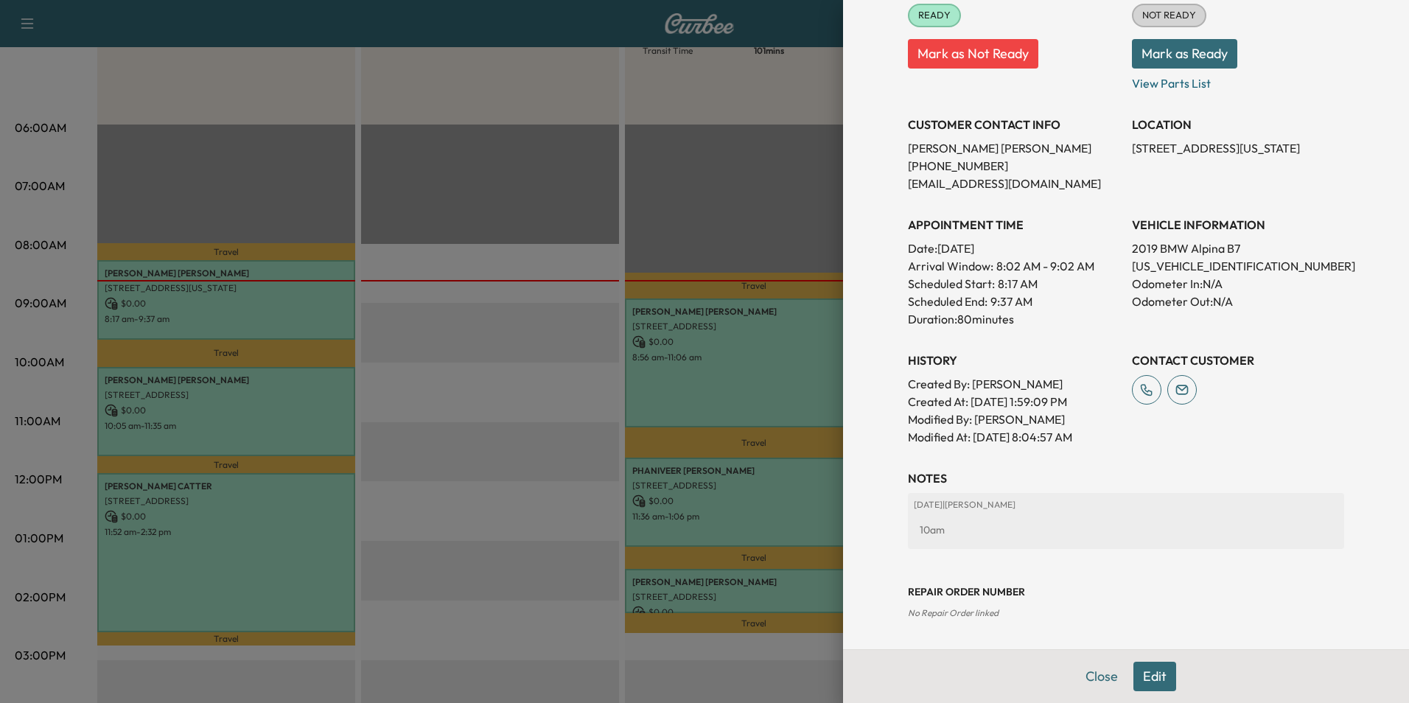
drag, startPoint x: 1099, startPoint y: 691, endPoint x: 1062, endPoint y: 657, distance: 50.6
click at [1090, 678] on button "Close" at bounding box center [1102, 676] width 52 height 29
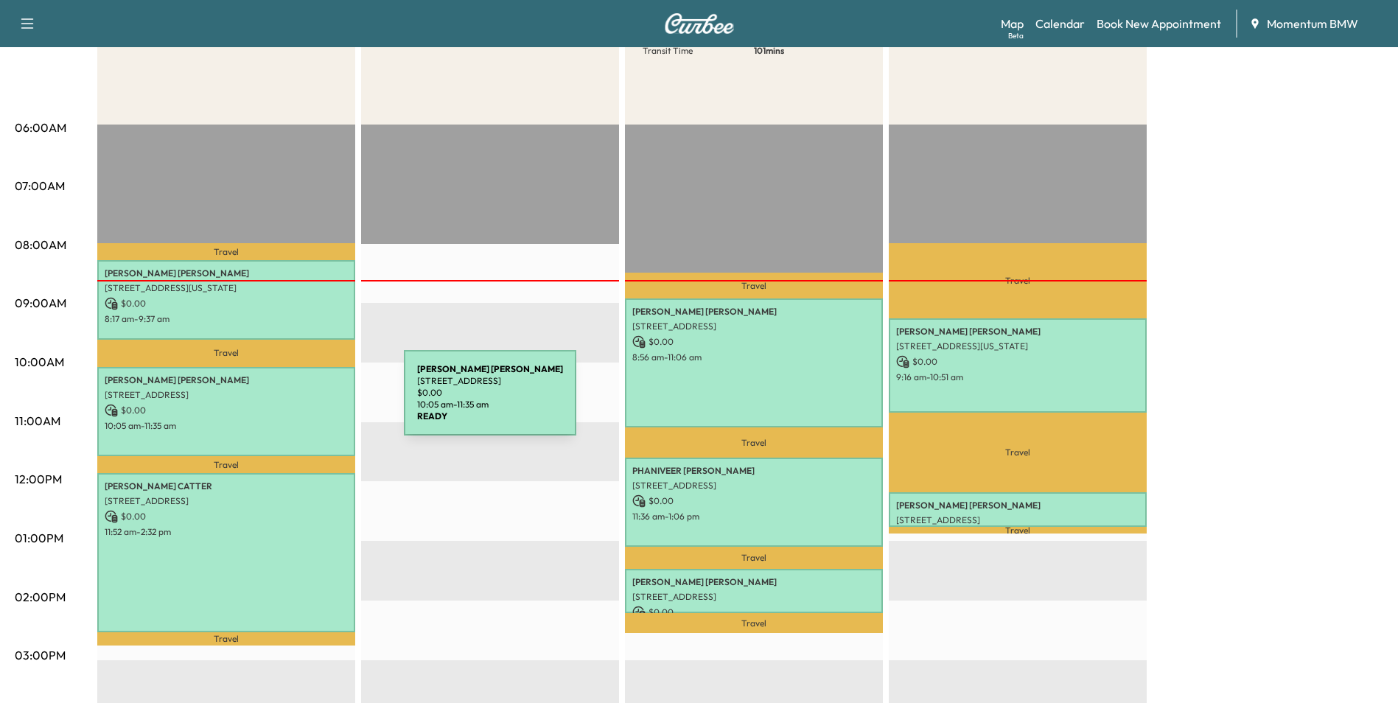
click at [292, 404] on p "$ 0.00" at bounding box center [226, 410] width 243 height 13
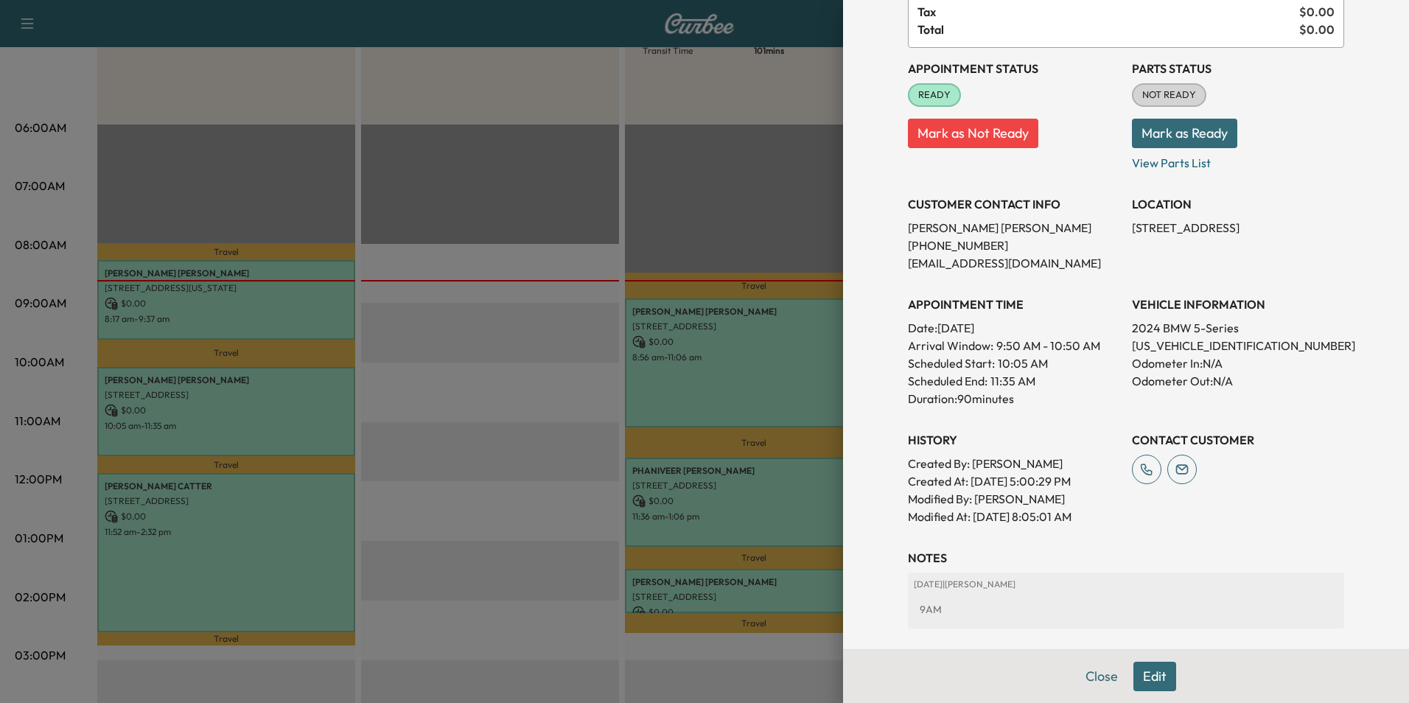
scroll to position [258, 0]
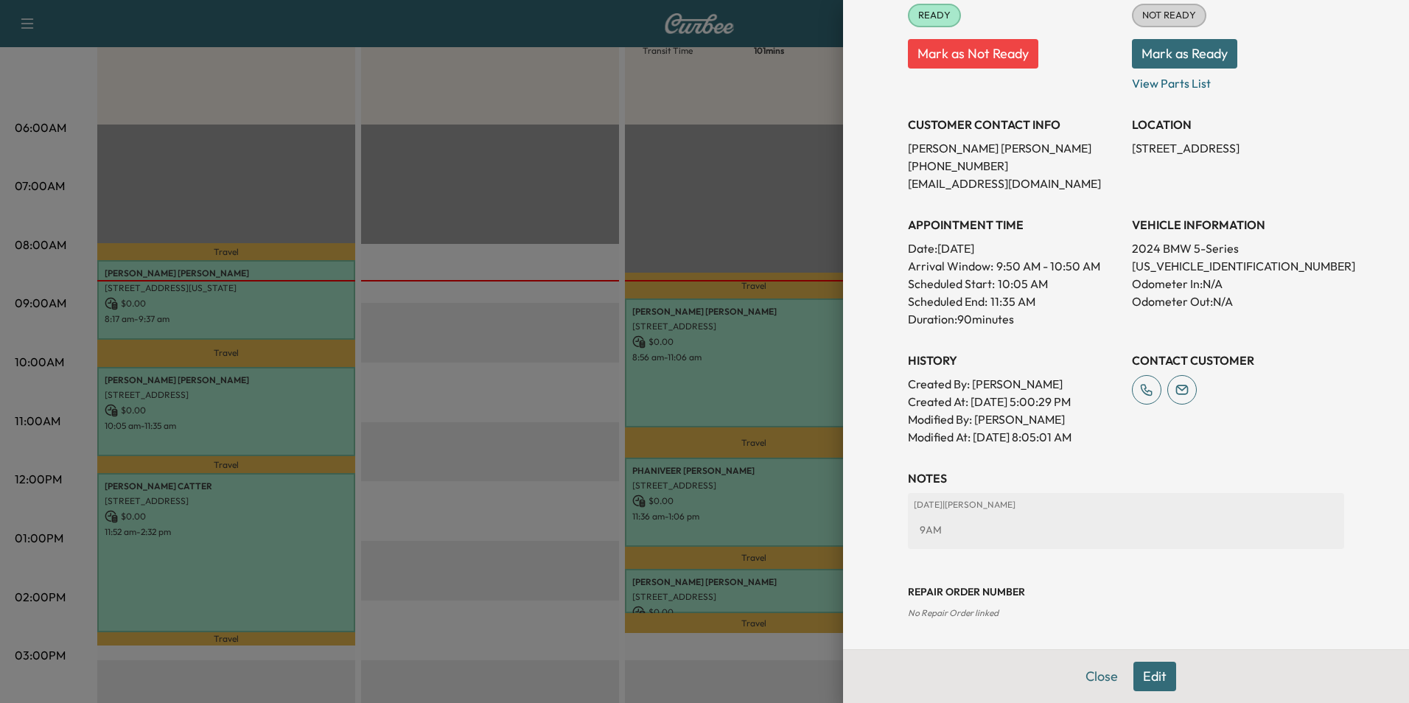
drag, startPoint x: 1089, startPoint y: 676, endPoint x: 1053, endPoint y: 669, distance: 36.7
click at [1083, 676] on button "Close" at bounding box center [1102, 676] width 52 height 29
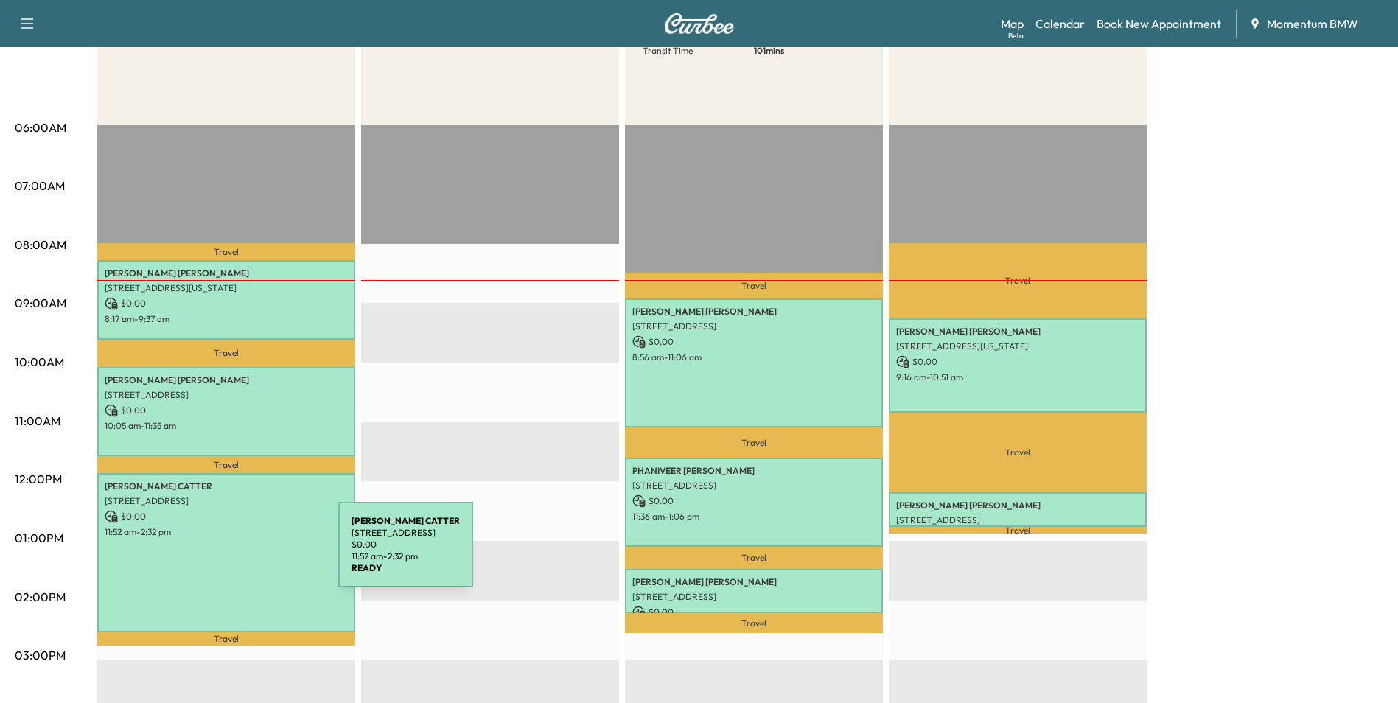
click at [228, 554] on div "[PERSON_NAME] [STREET_ADDRESS] $ 0.00 11:52 am - 2:32 pm" at bounding box center [226, 552] width 258 height 158
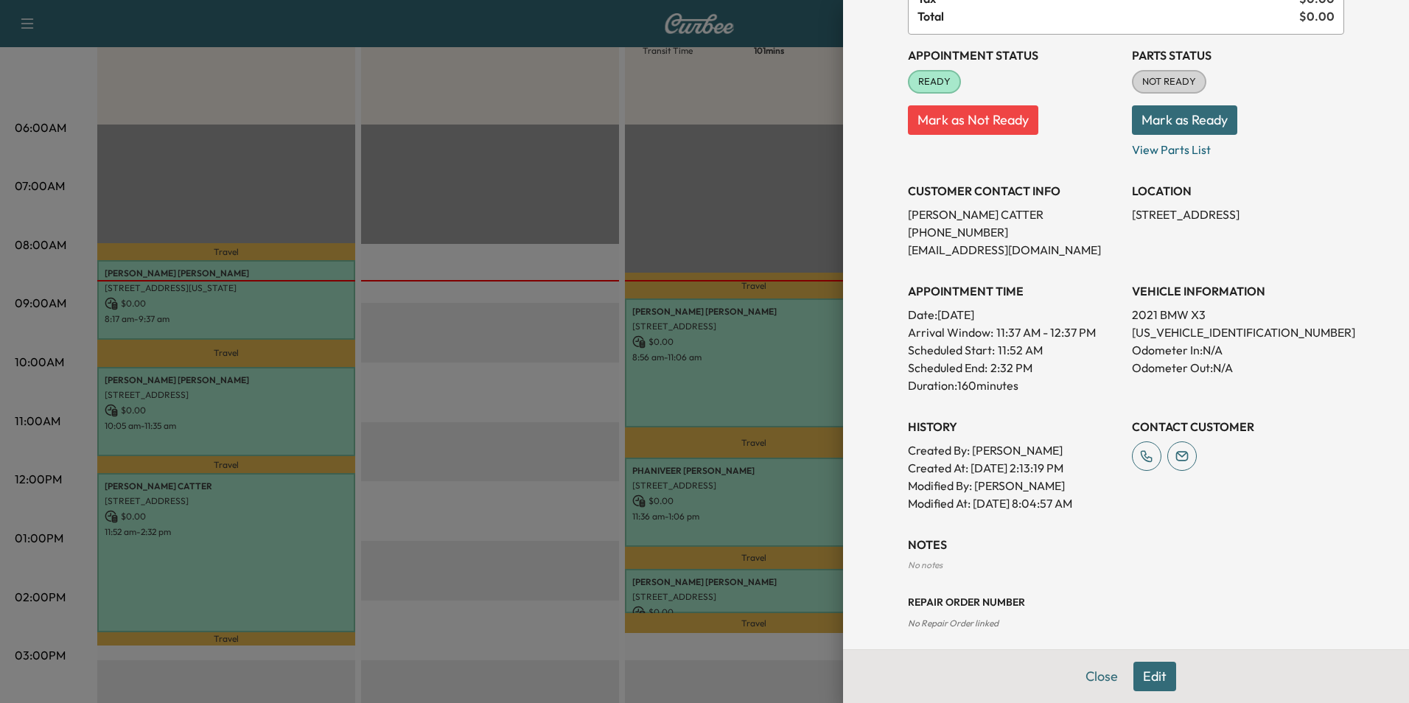
scroll to position [167, 0]
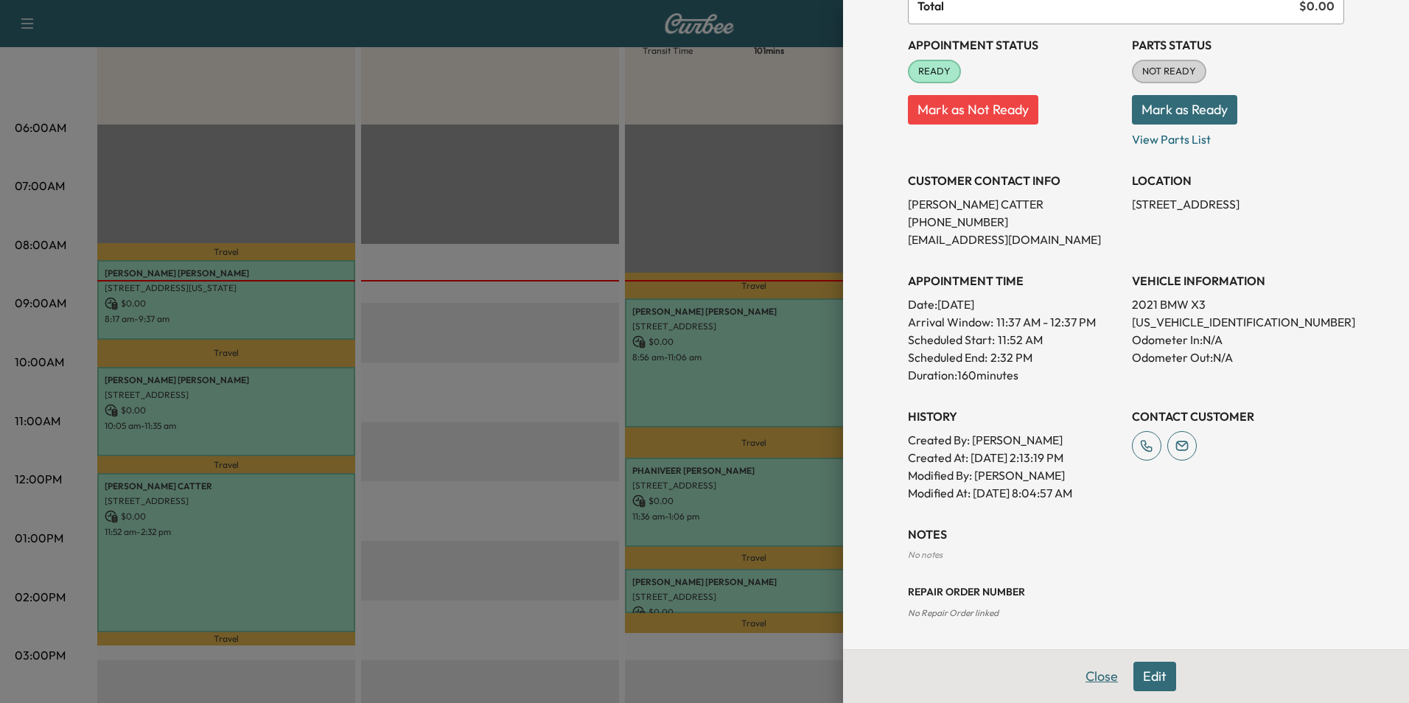
click at [1103, 671] on button "Close" at bounding box center [1102, 676] width 52 height 29
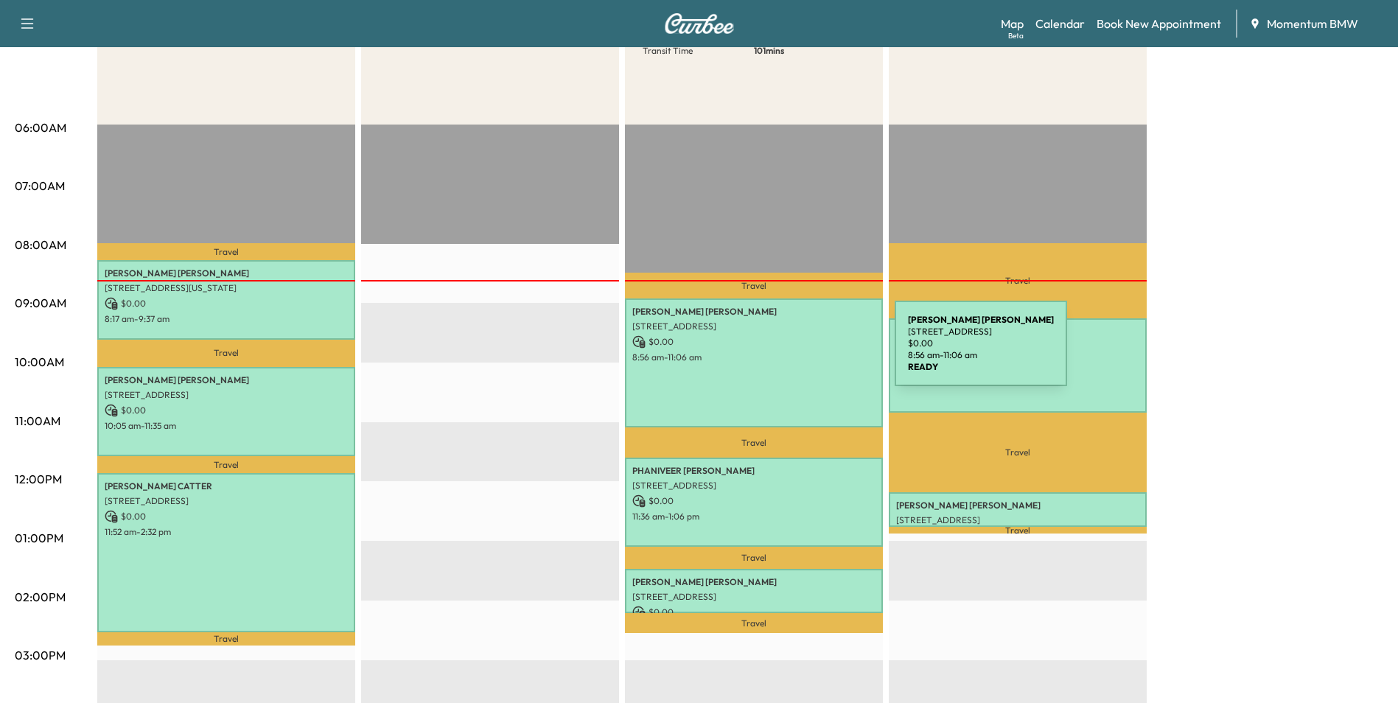
click at [785, 352] on p "8:56 am - 11:06 am" at bounding box center [753, 358] width 243 height 12
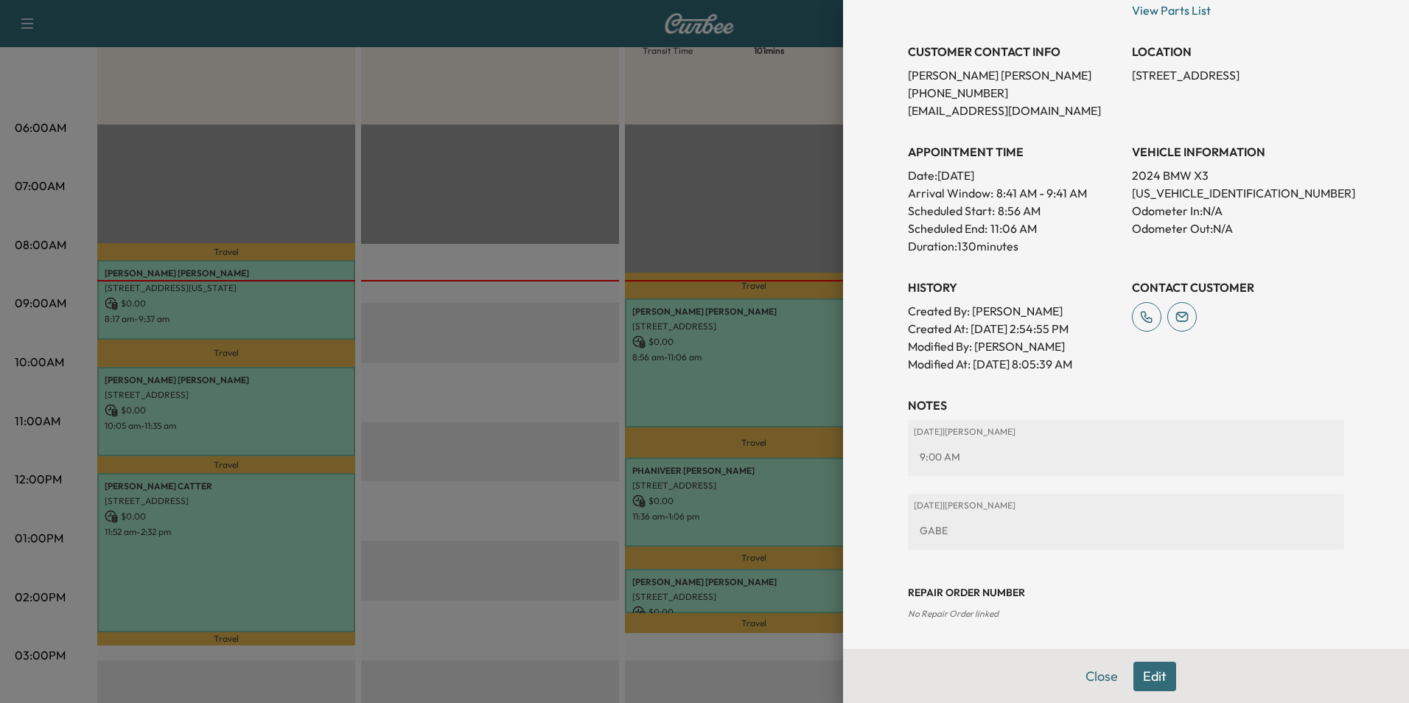
scroll to position [296, 0]
click at [1092, 674] on button "Close" at bounding box center [1102, 676] width 52 height 29
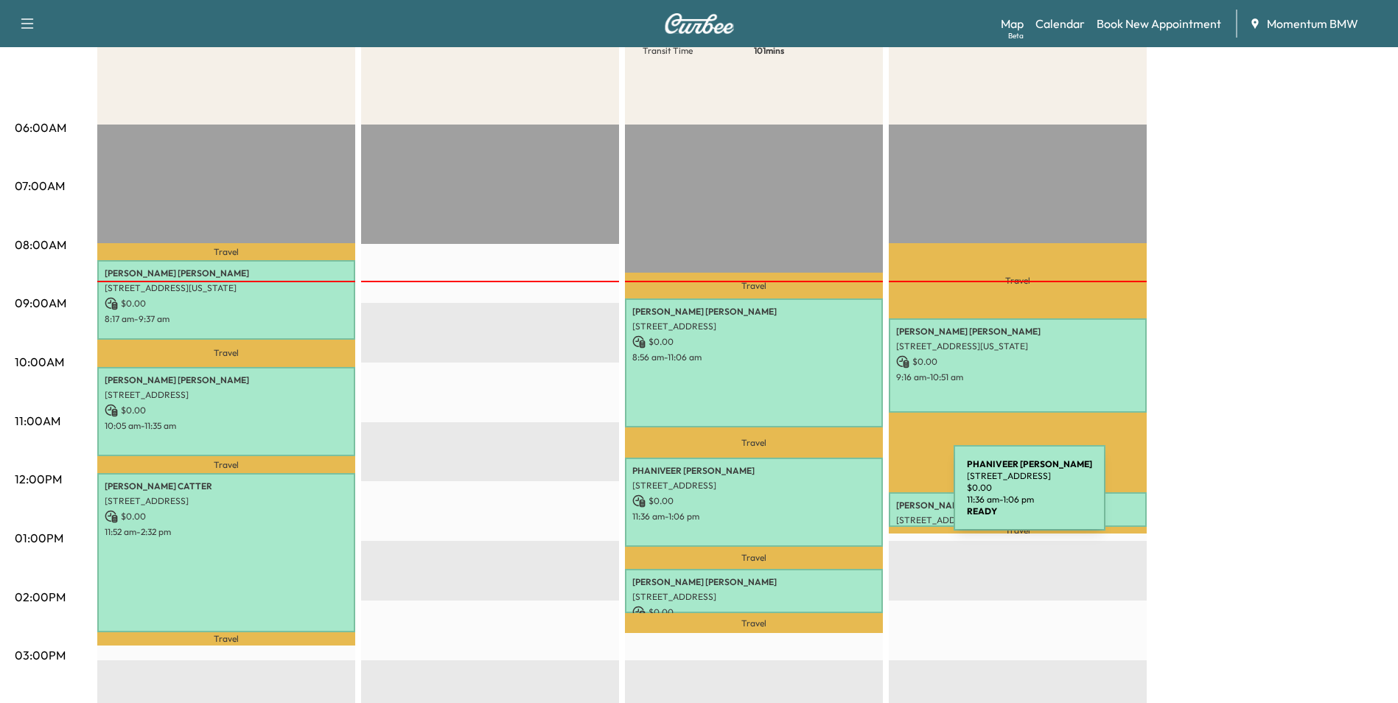
click at [843, 497] on p "$ 0.00" at bounding box center [753, 501] width 243 height 13
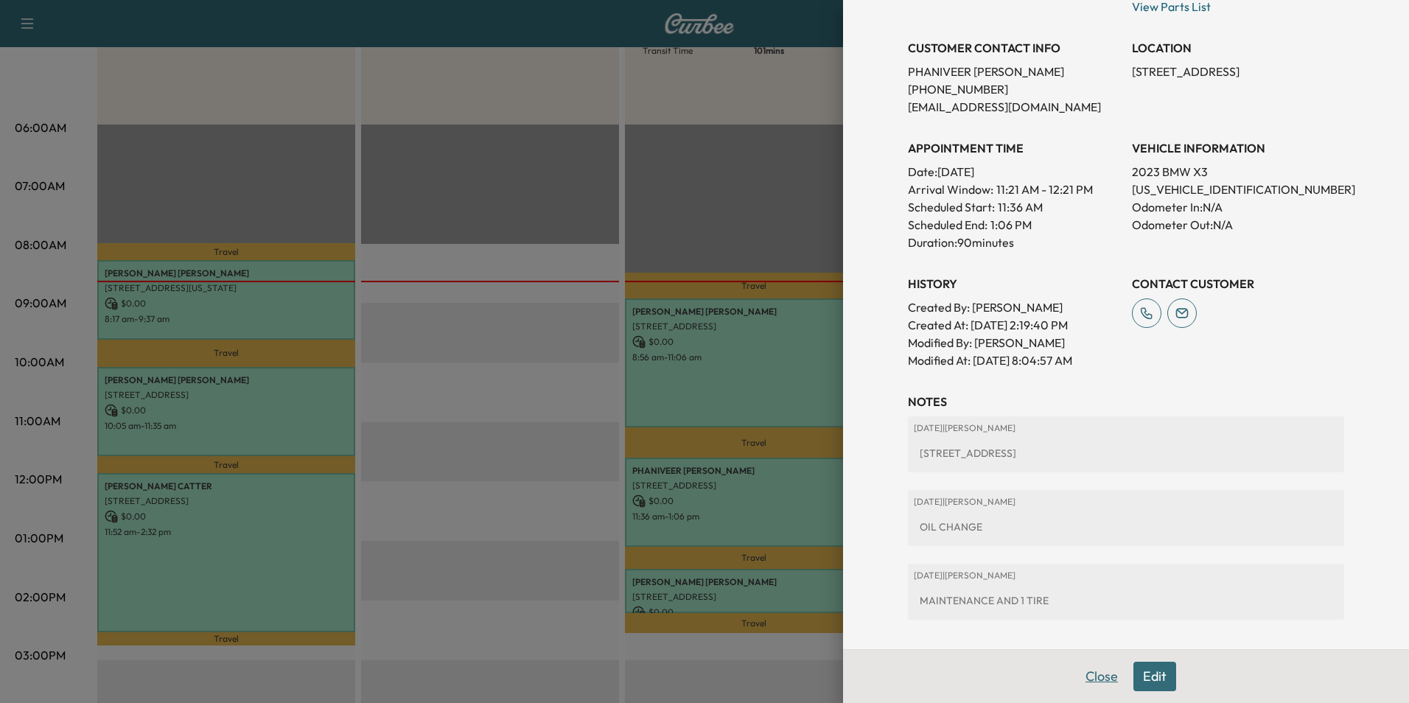
scroll to position [388, 0]
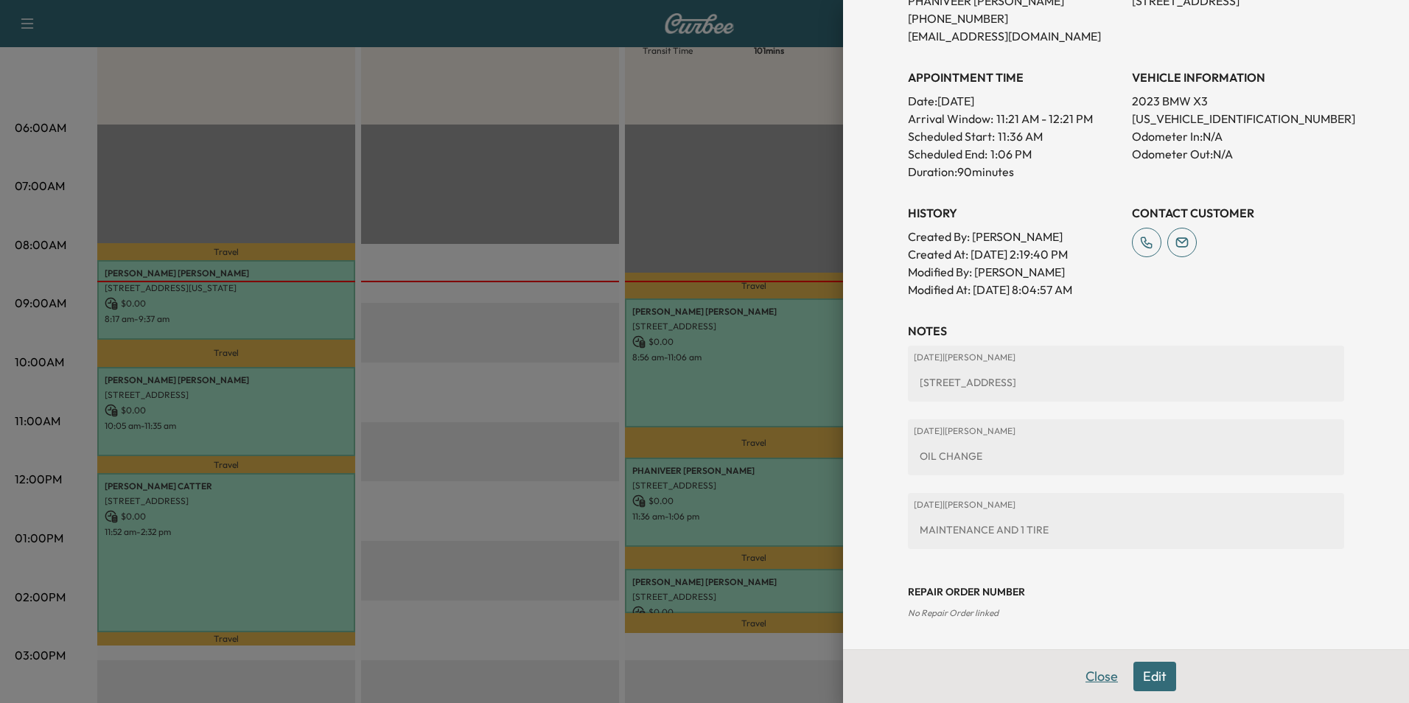
click at [1090, 683] on button "Close" at bounding box center [1102, 676] width 52 height 29
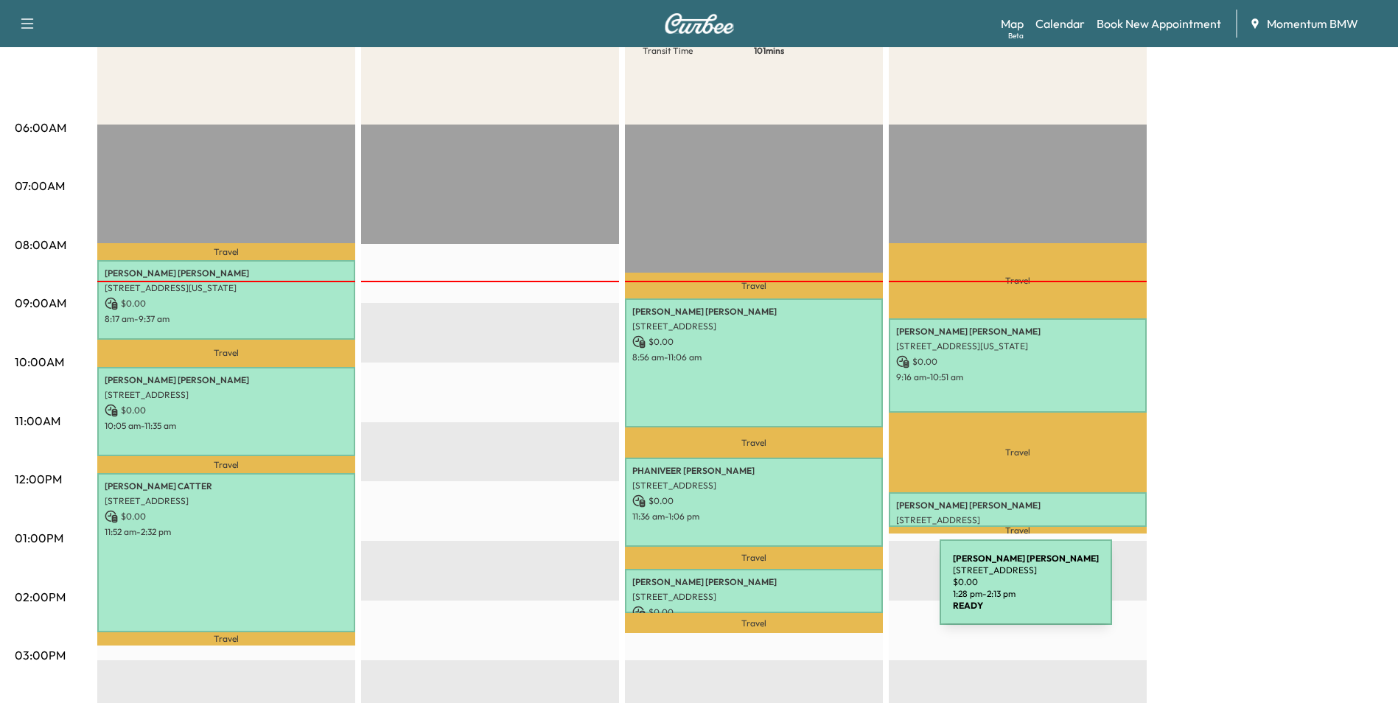
click at [829, 591] on p "[STREET_ADDRESS]" at bounding box center [753, 597] width 243 height 12
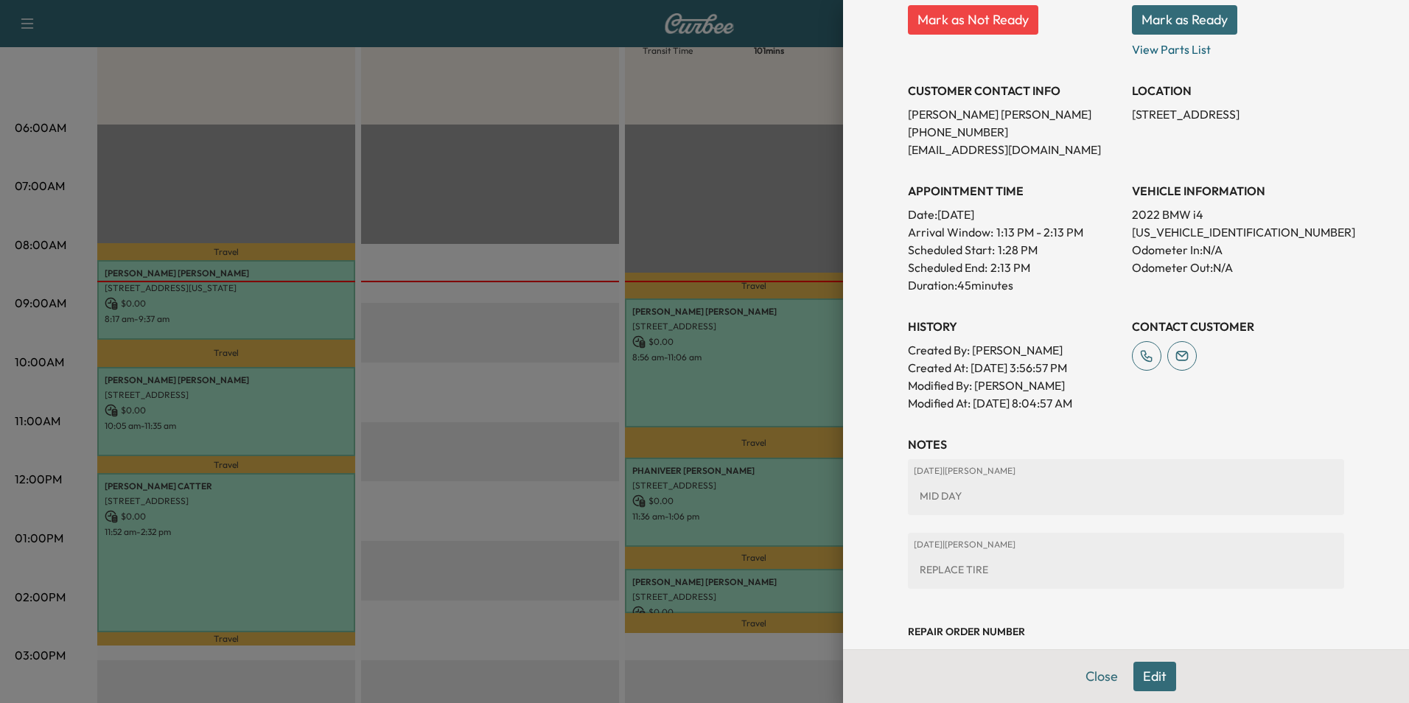
scroll to position [314, 0]
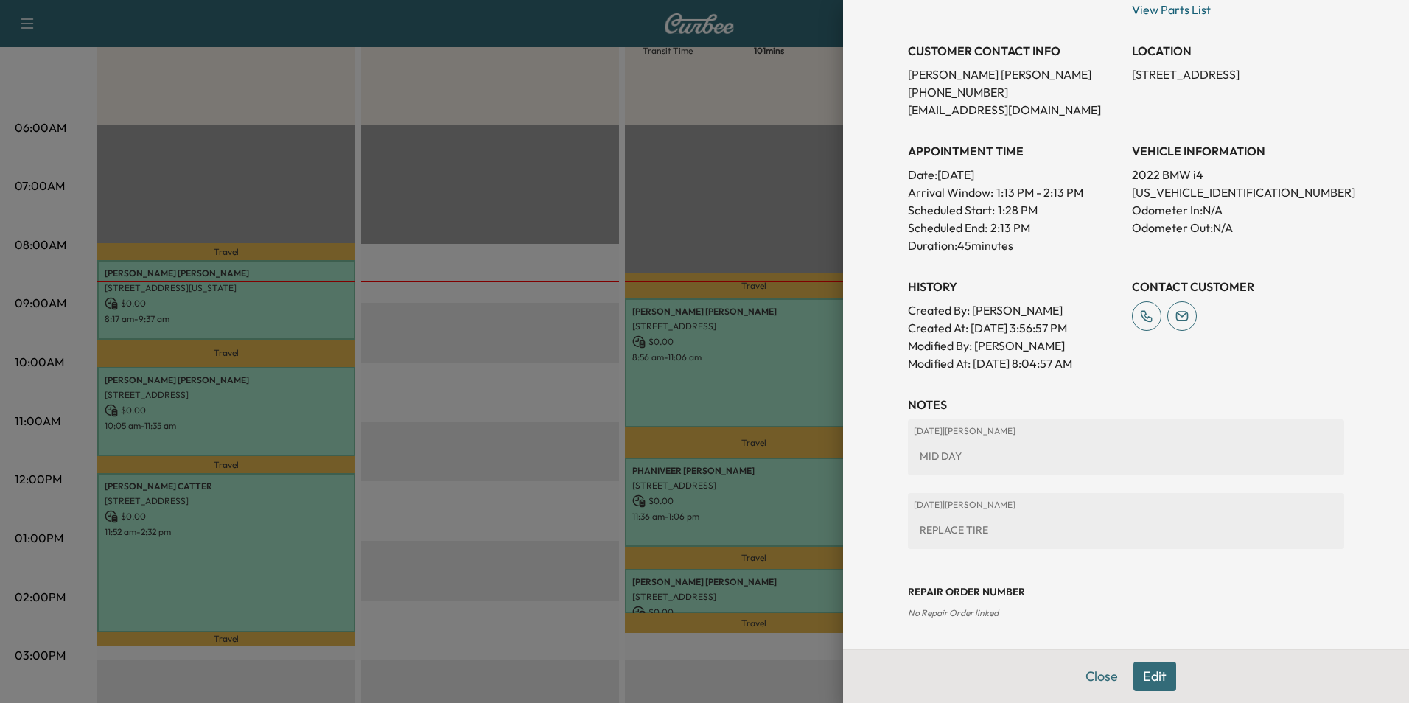
click at [1091, 683] on button "Close" at bounding box center [1102, 676] width 52 height 29
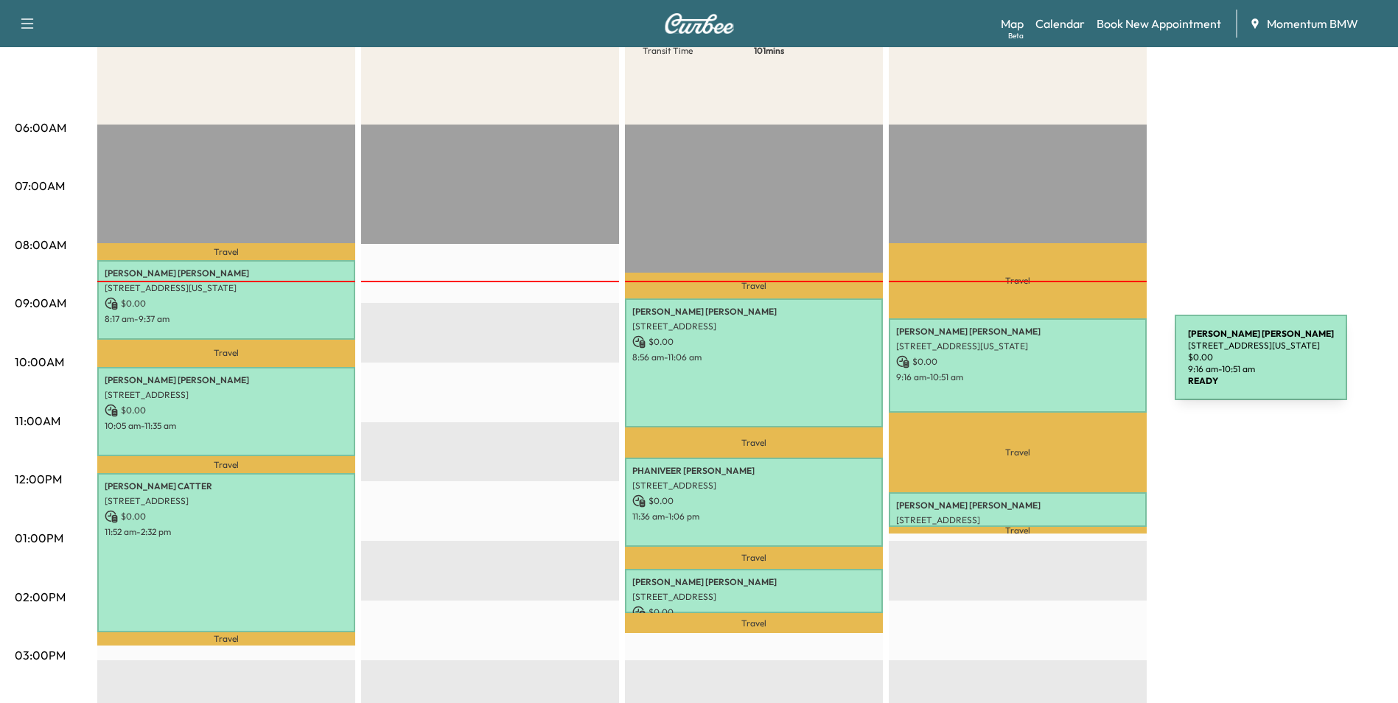
click at [1064, 366] on p "$ 0.00" at bounding box center [1017, 361] width 243 height 13
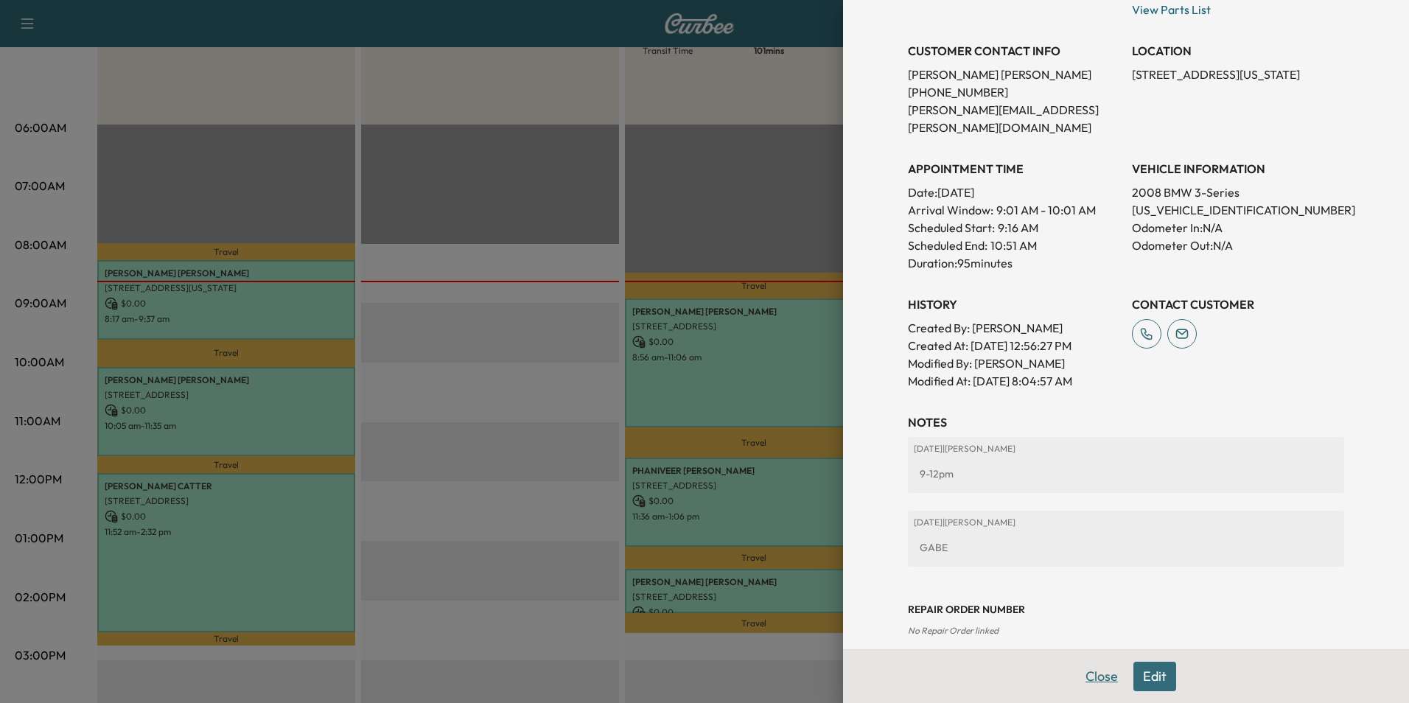
click at [1096, 677] on button "Close" at bounding box center [1102, 676] width 52 height 29
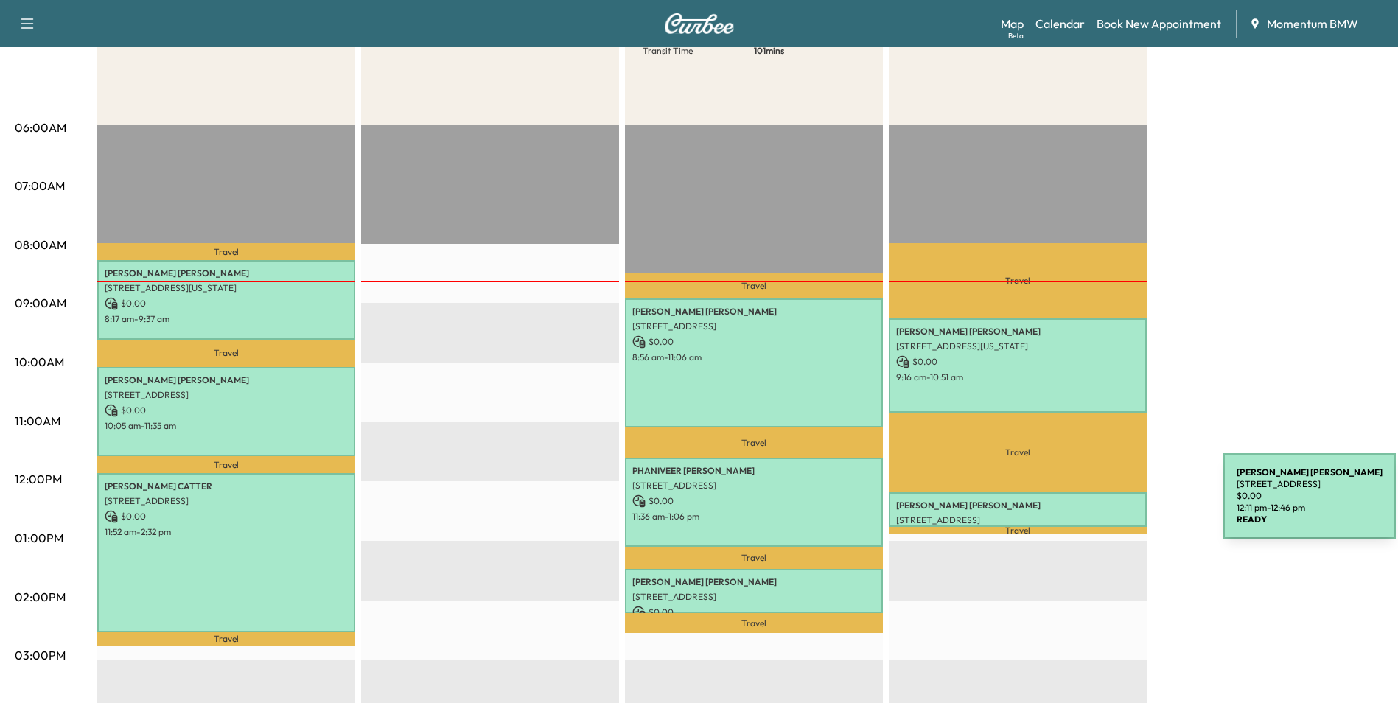
click at [1113, 505] on p "[PERSON_NAME]" at bounding box center [1017, 506] width 243 height 12
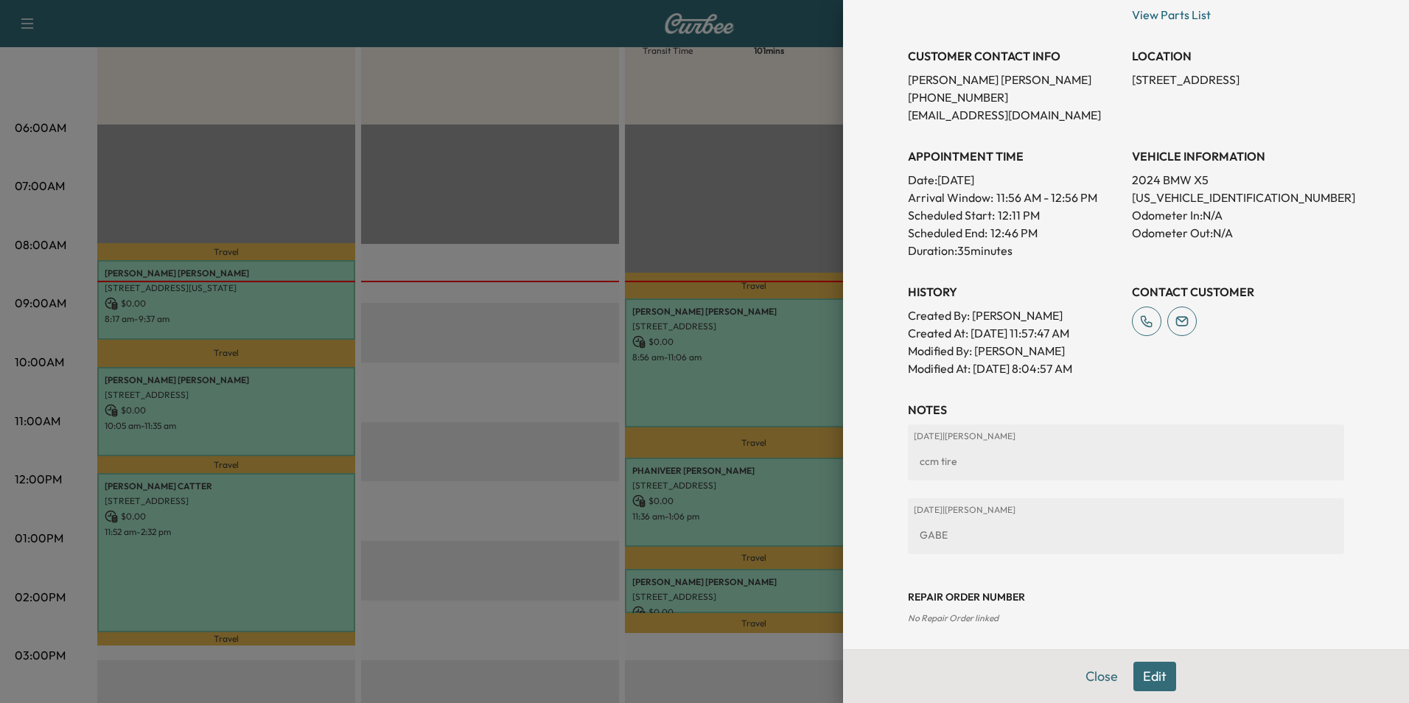
scroll to position [296, 0]
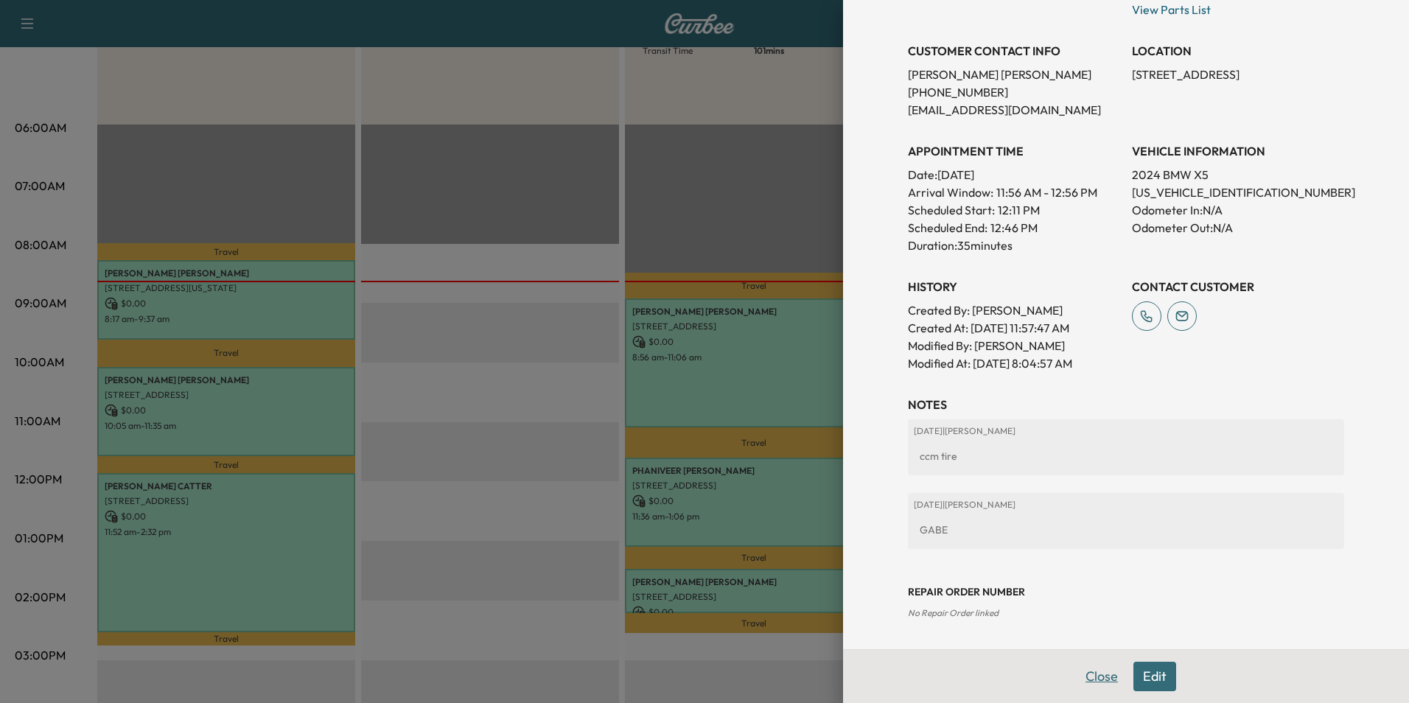
click at [1094, 681] on button "Close" at bounding box center [1102, 676] width 52 height 29
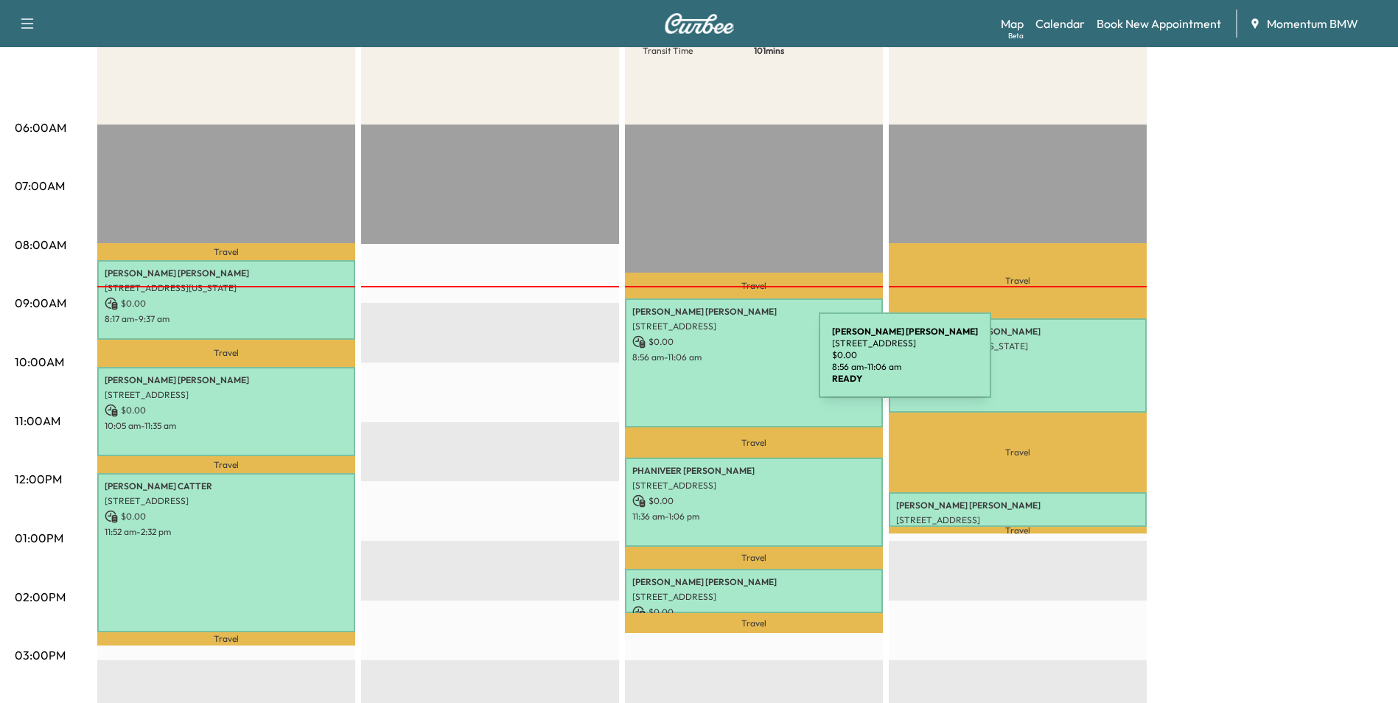
click at [708, 364] on div "[PERSON_NAME] [STREET_ADDRESS] $ 0.00 8:56 am - 11:06 am" at bounding box center [754, 363] width 258 height 129
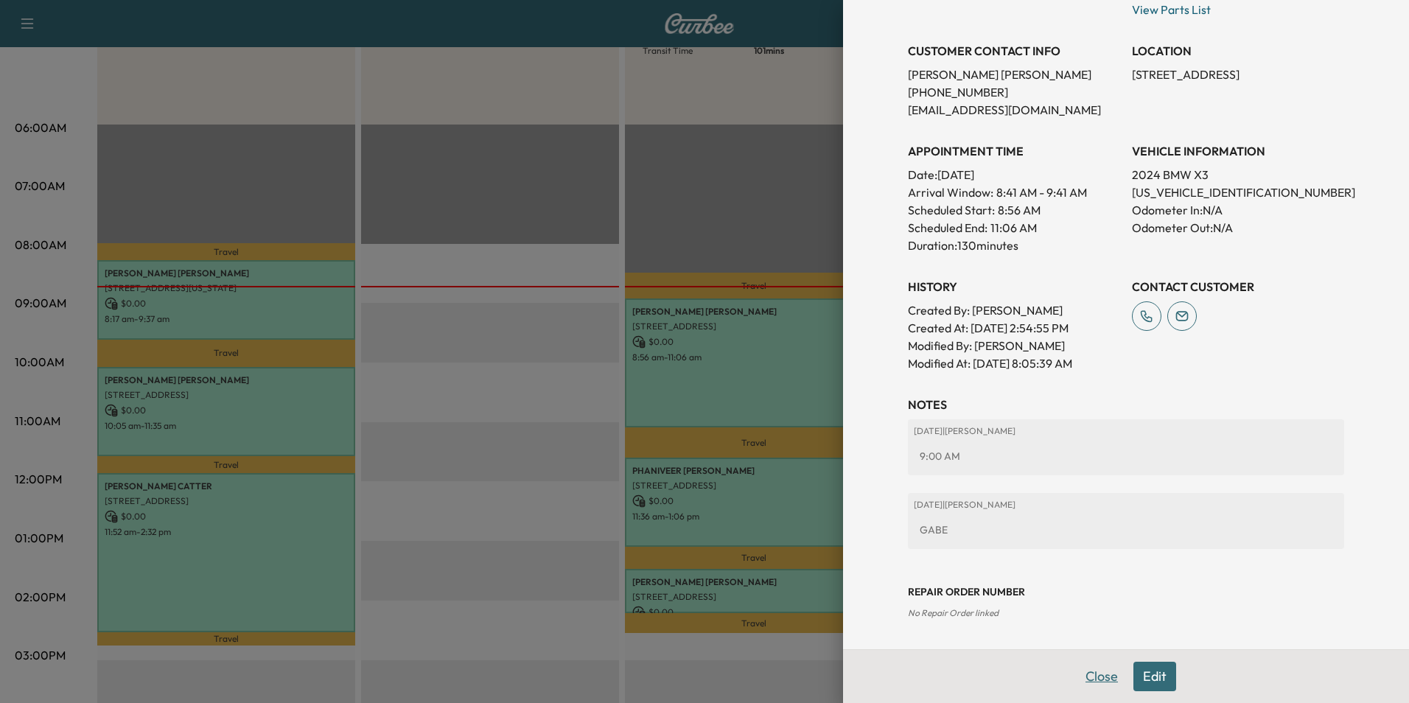
click at [1092, 676] on button "Close" at bounding box center [1102, 676] width 52 height 29
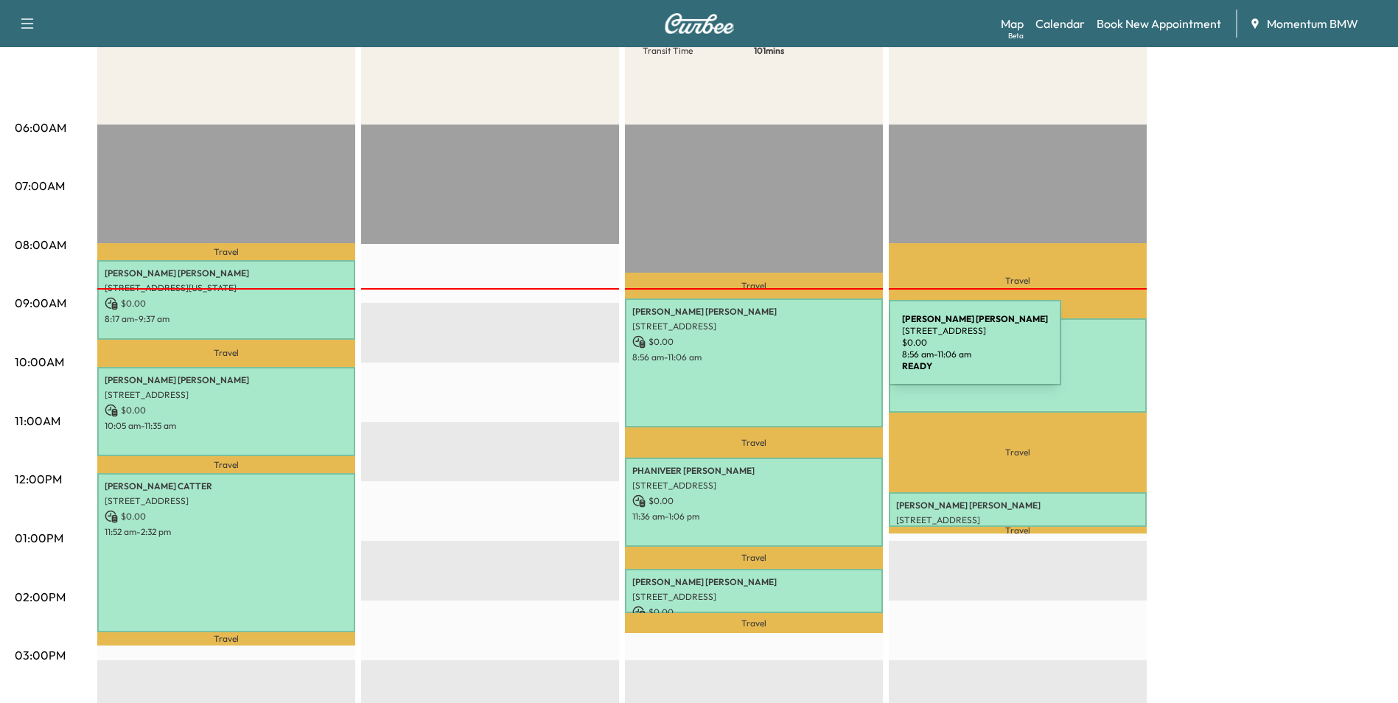
click at [778, 352] on p "8:56 am - 11:06 am" at bounding box center [753, 358] width 243 height 12
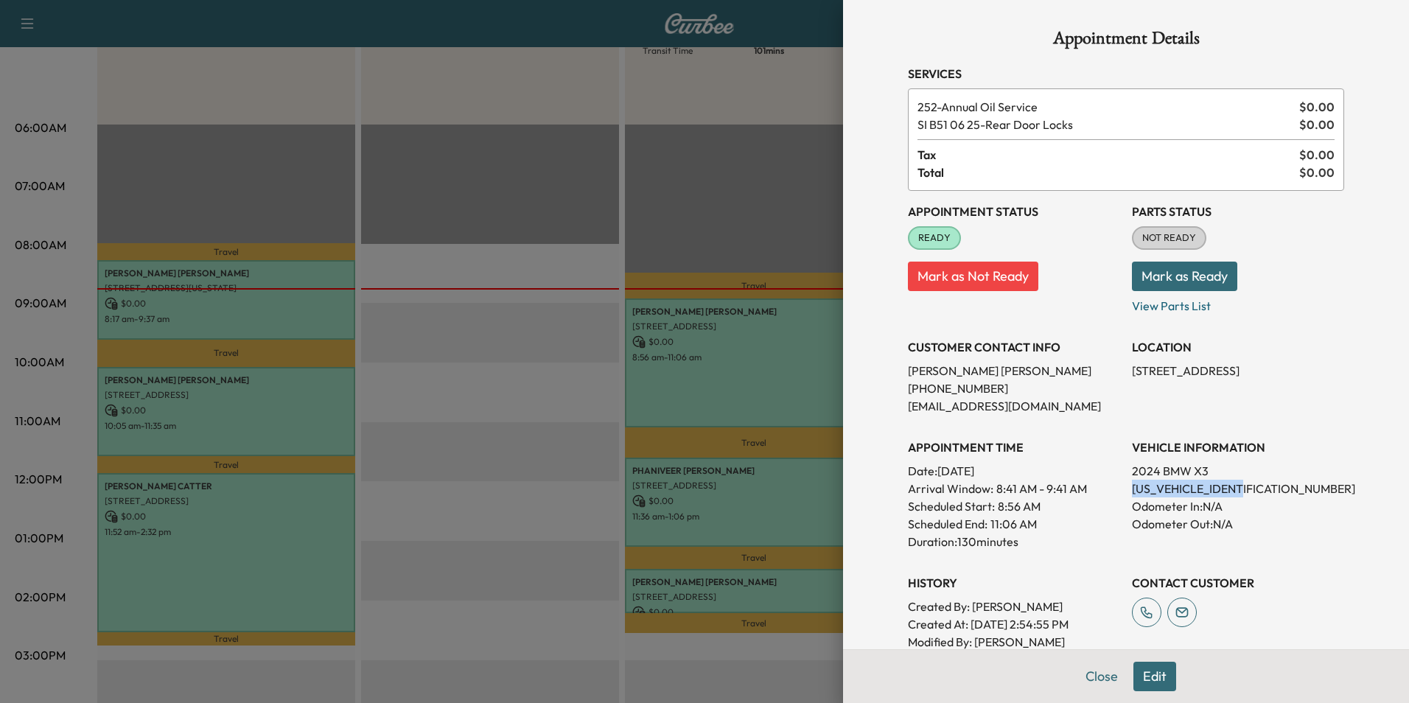
drag, startPoint x: 1244, startPoint y: 487, endPoint x: 1121, endPoint y: 489, distance: 123.1
click at [1132, 489] on p "[US_VEHICLE_IDENTIFICATION_NUMBER]" at bounding box center [1238, 489] width 212 height 18
drag, startPoint x: 1121, startPoint y: 489, endPoint x: 1210, endPoint y: 491, distance: 88.5
copy p "[US_VEHICLE_IDENTIFICATION_NUMBER]"
drag, startPoint x: 982, startPoint y: 388, endPoint x: 897, endPoint y: 395, distance: 85.0
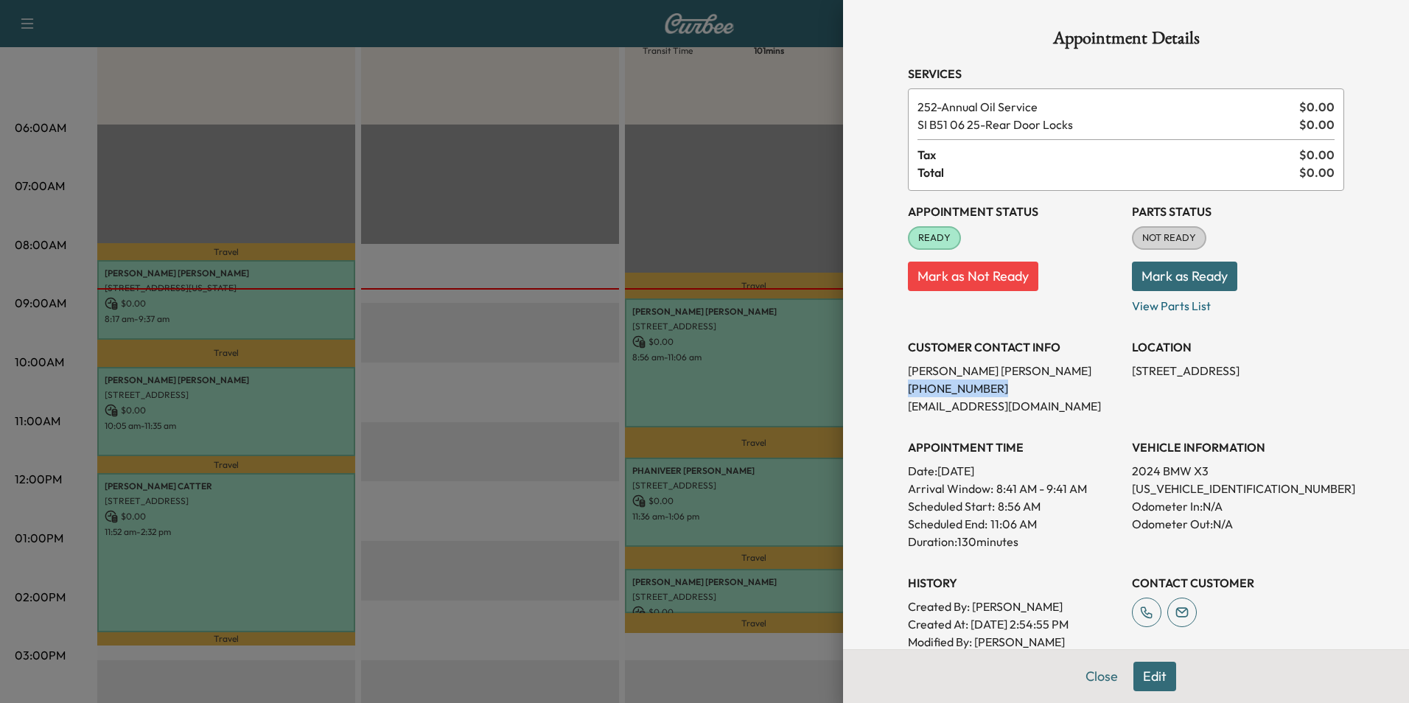
click at [908, 395] on p "[PHONE_NUMBER]" at bounding box center [1014, 389] width 212 height 18
drag, startPoint x: 897, startPoint y: 395, endPoint x: 968, endPoint y: 386, distance: 71.4
copy p "[PHONE_NUMBER]"
drag, startPoint x: 1302, startPoint y: 370, endPoint x: 1121, endPoint y: 366, distance: 180.6
click at [1132, 366] on p "[STREET_ADDRESS]" at bounding box center [1238, 371] width 212 height 18
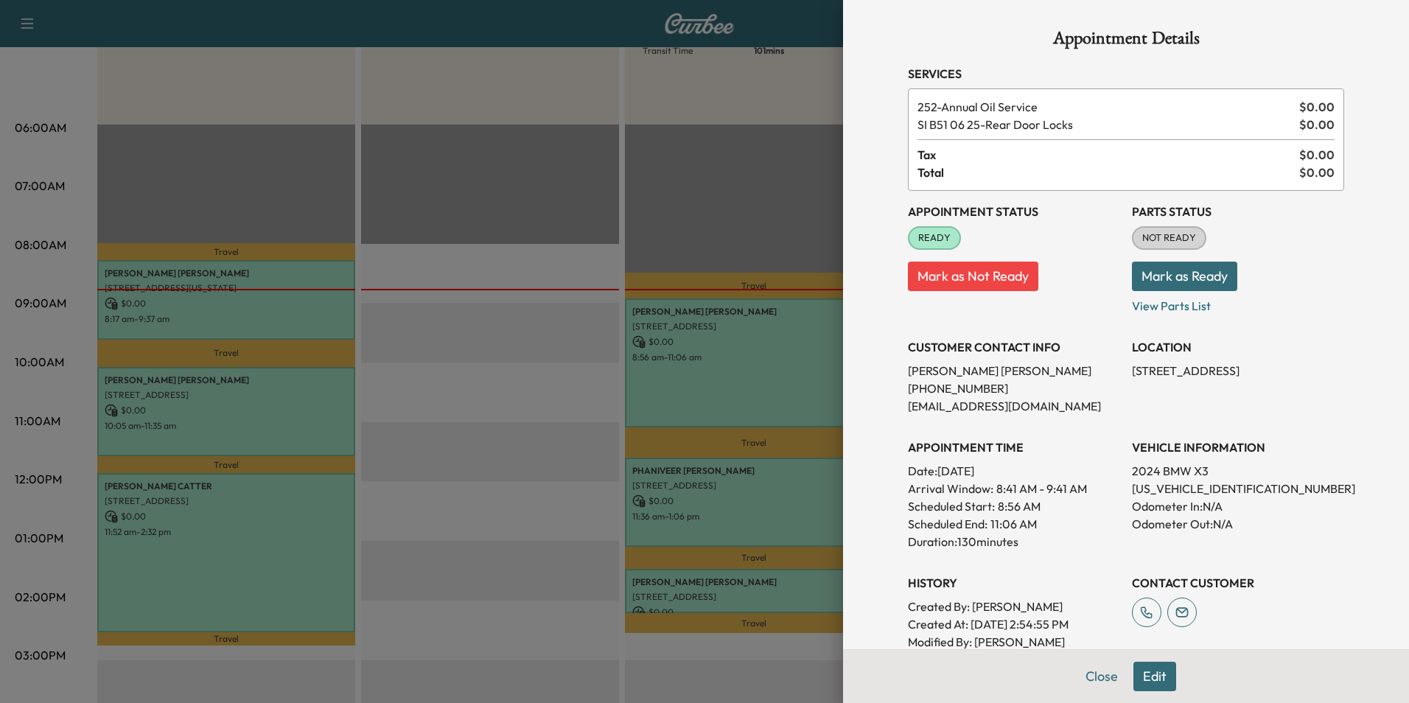
drag, startPoint x: 1121, startPoint y: 366, endPoint x: 1194, endPoint y: 367, distance: 73.0
copy p "[STREET_ADDRESS][PERSON_NAME]"
click at [1092, 674] on button "Close" at bounding box center [1102, 676] width 52 height 29
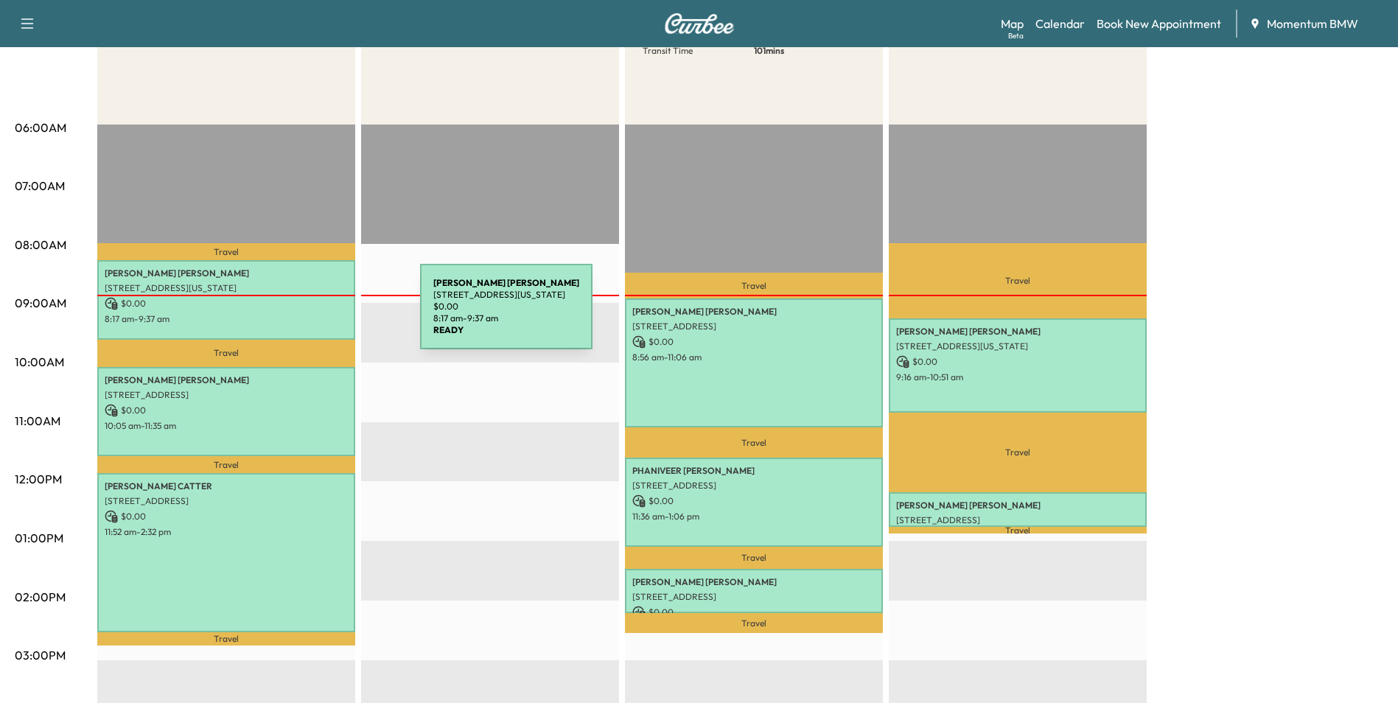
click at [310, 315] on p "8:17 am - 9:37 am" at bounding box center [226, 319] width 243 height 12
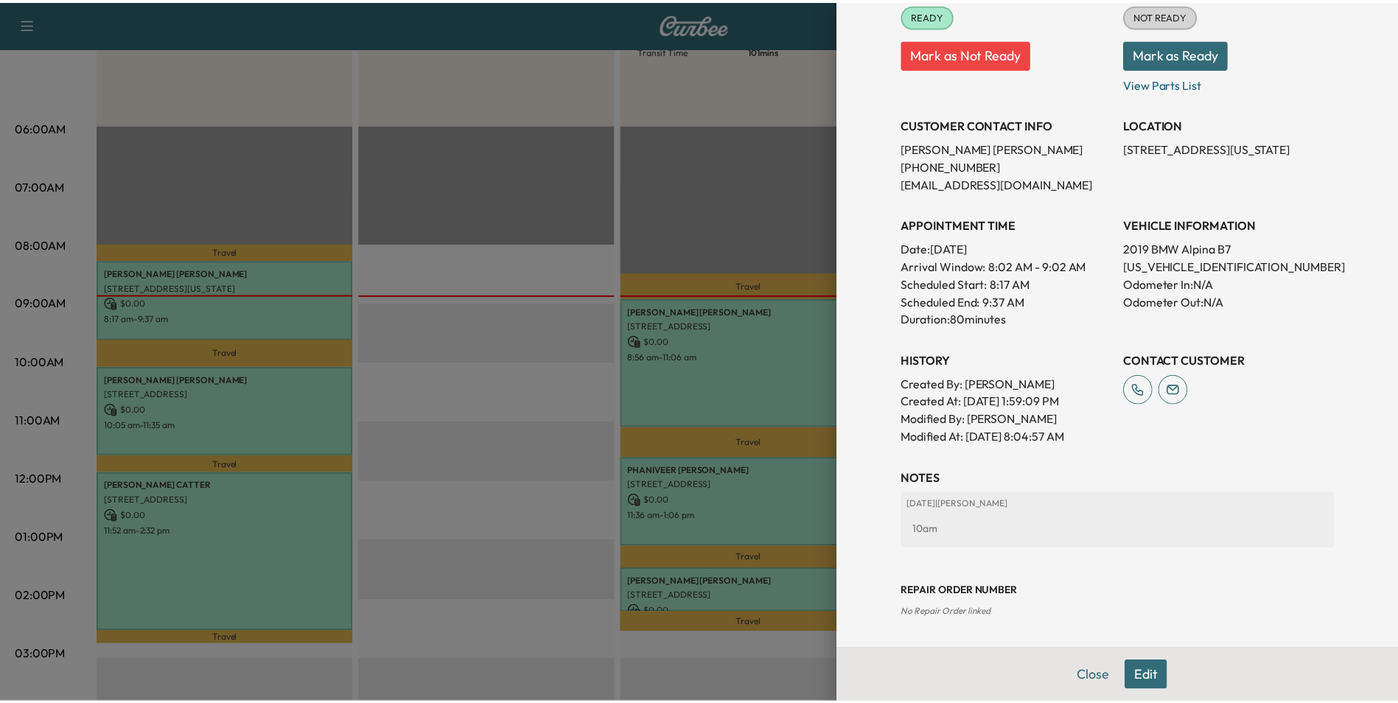
scroll to position [0, 0]
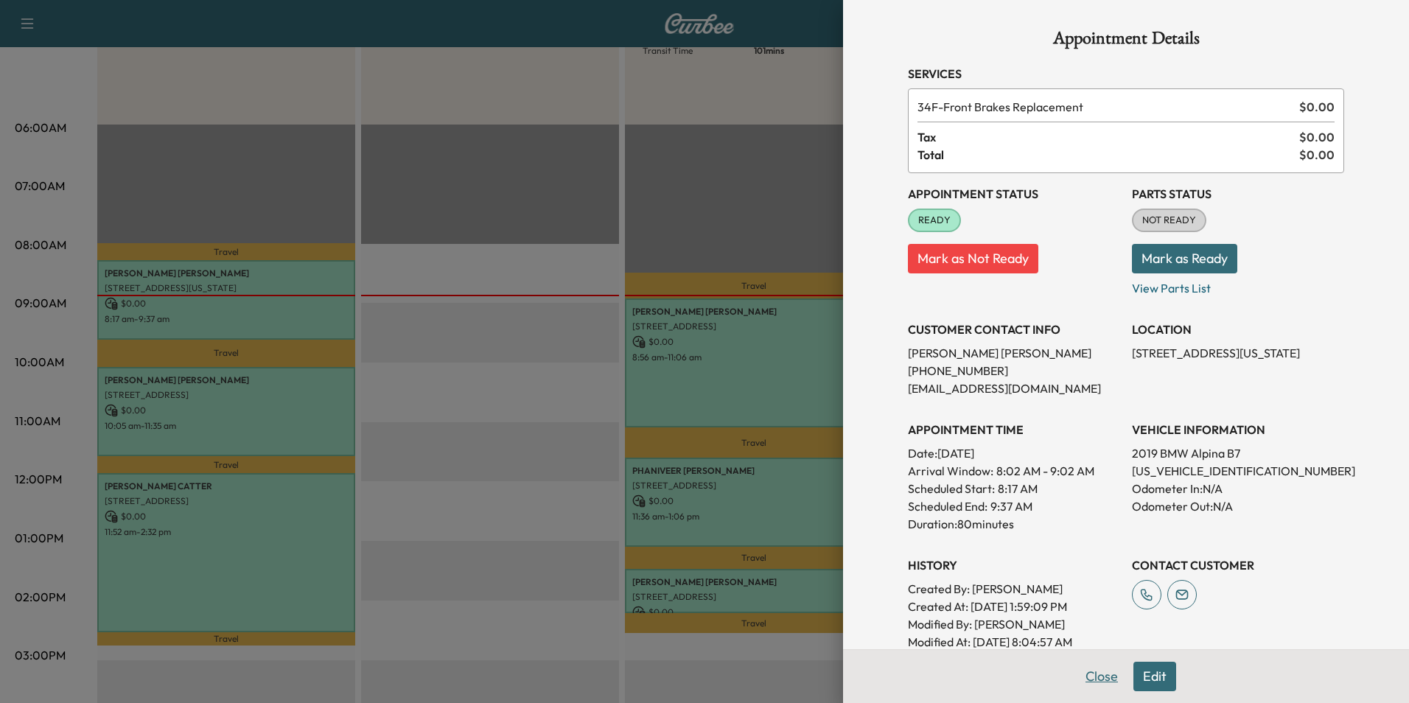
click at [1095, 678] on button "Close" at bounding box center [1102, 676] width 52 height 29
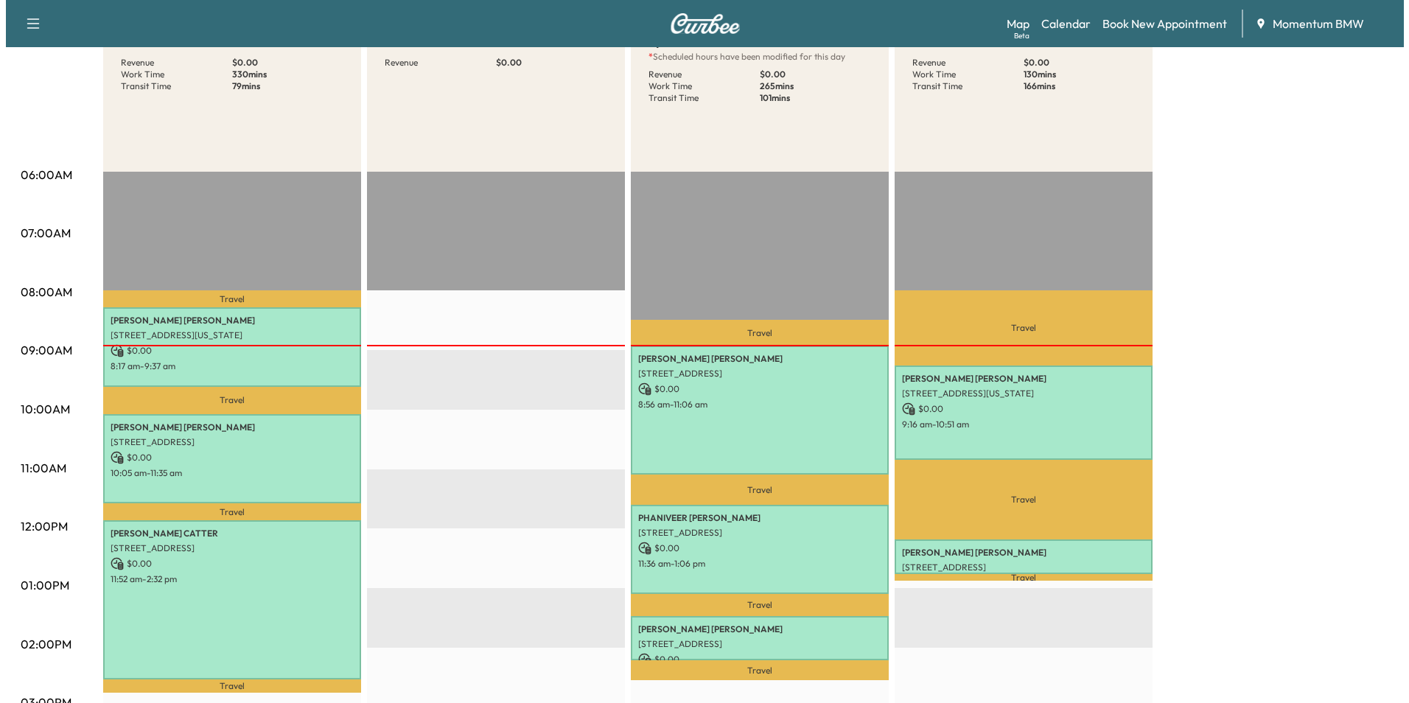
scroll to position [221, 0]
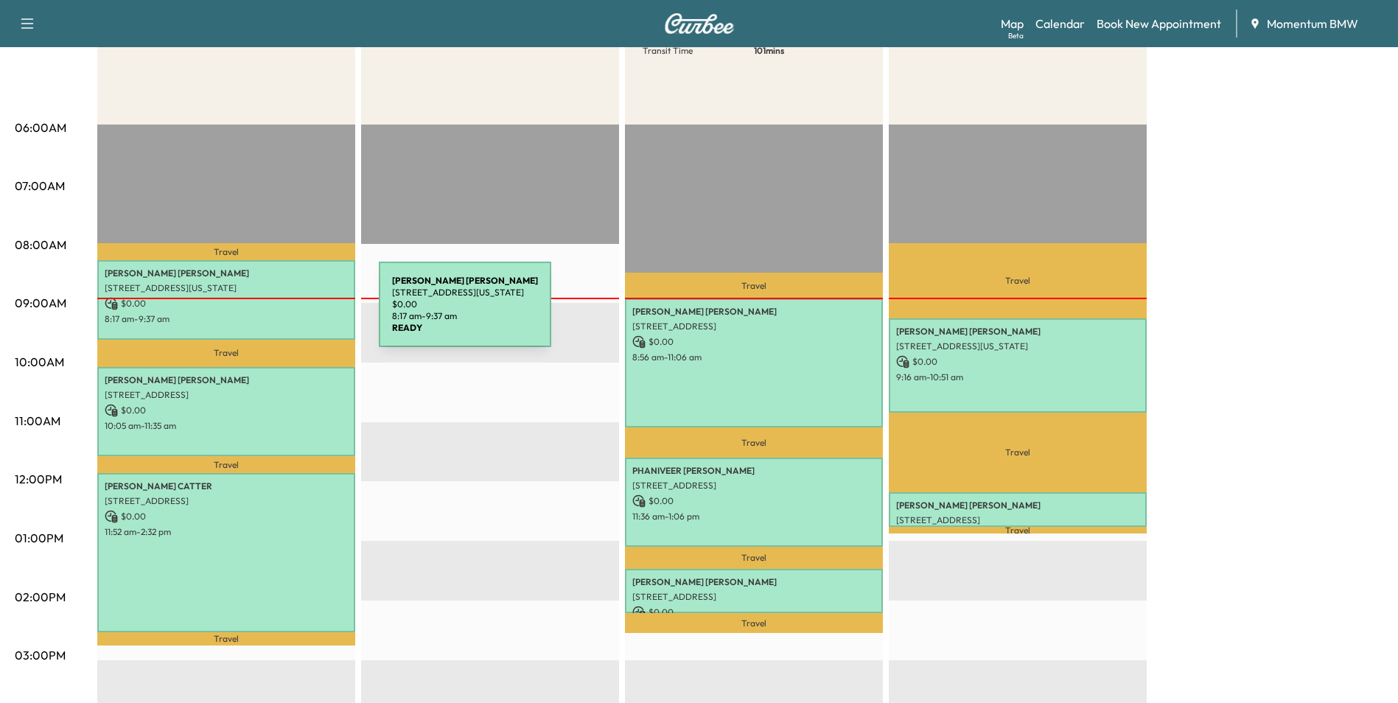
click at [268, 313] on p "8:17 am - 9:37 am" at bounding box center [226, 319] width 243 height 12
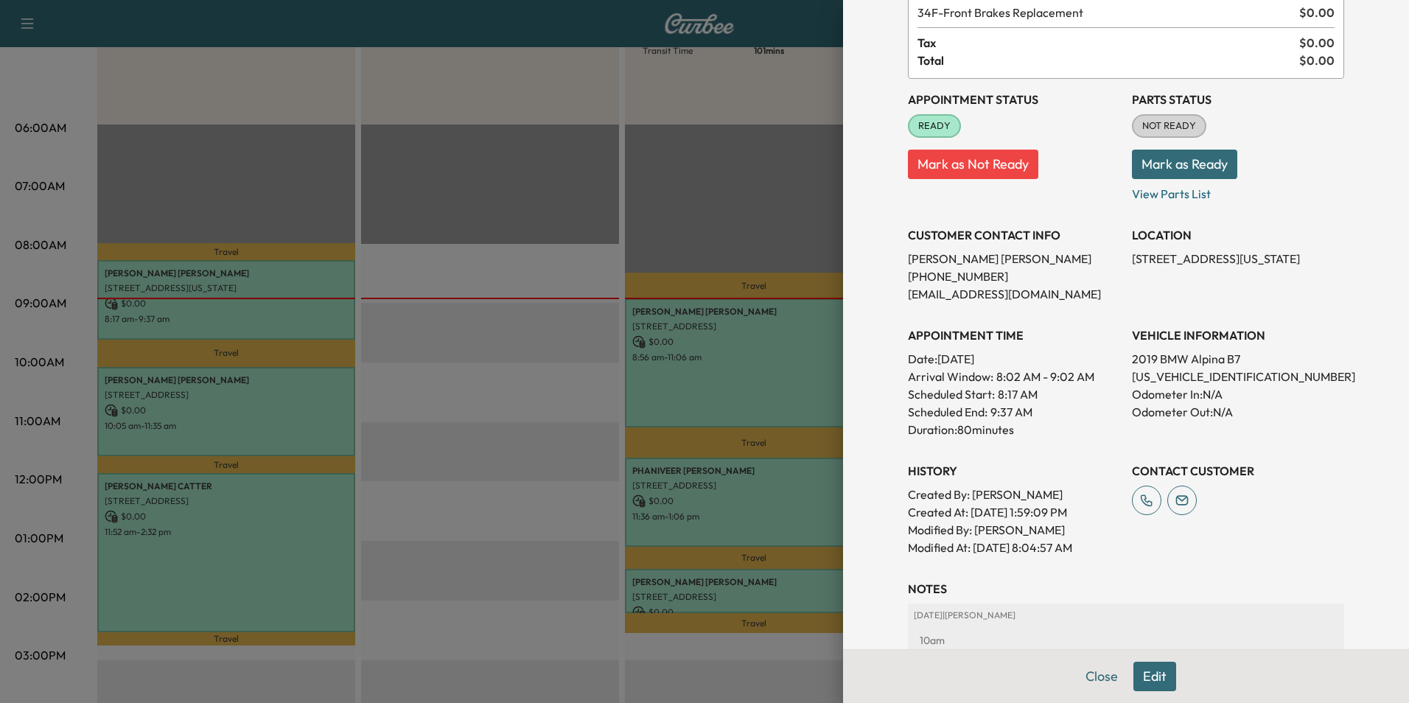
scroll to position [205, 0]
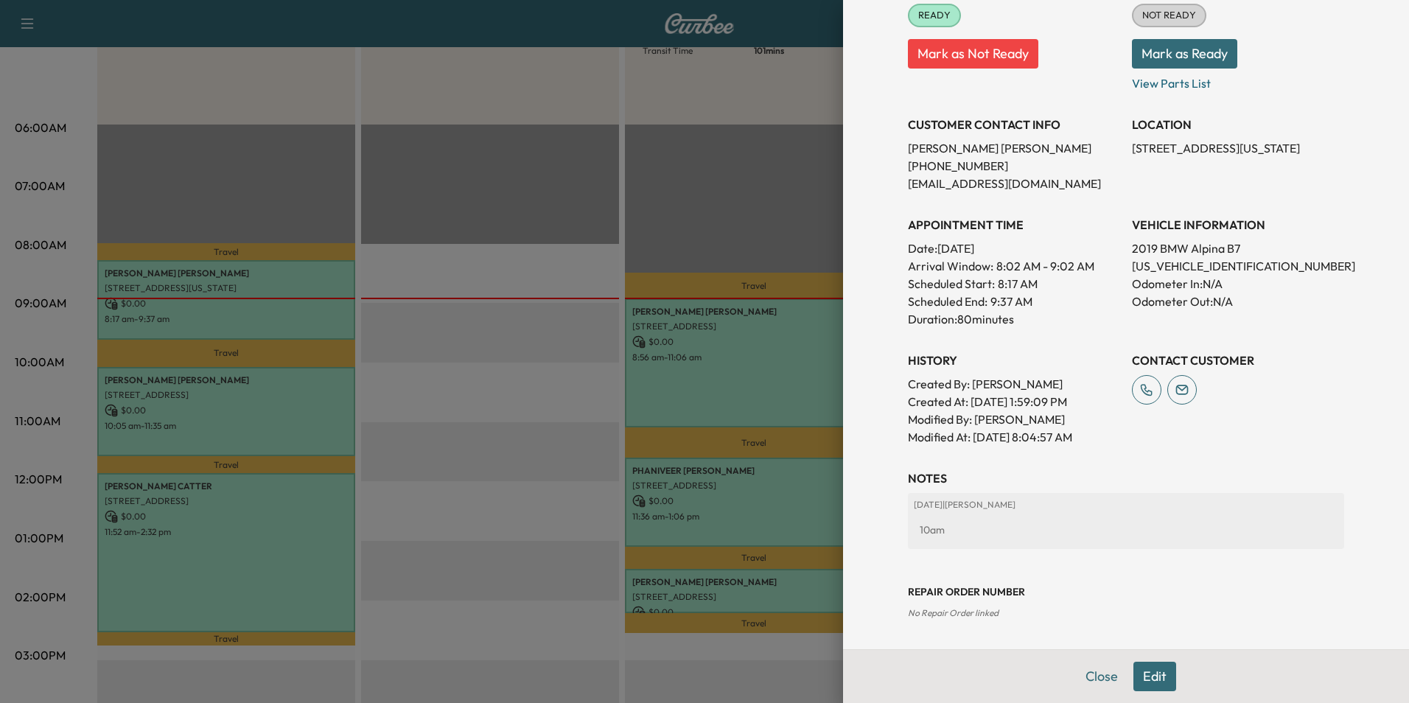
click at [1147, 681] on button "Edit" at bounding box center [1155, 676] width 43 height 29
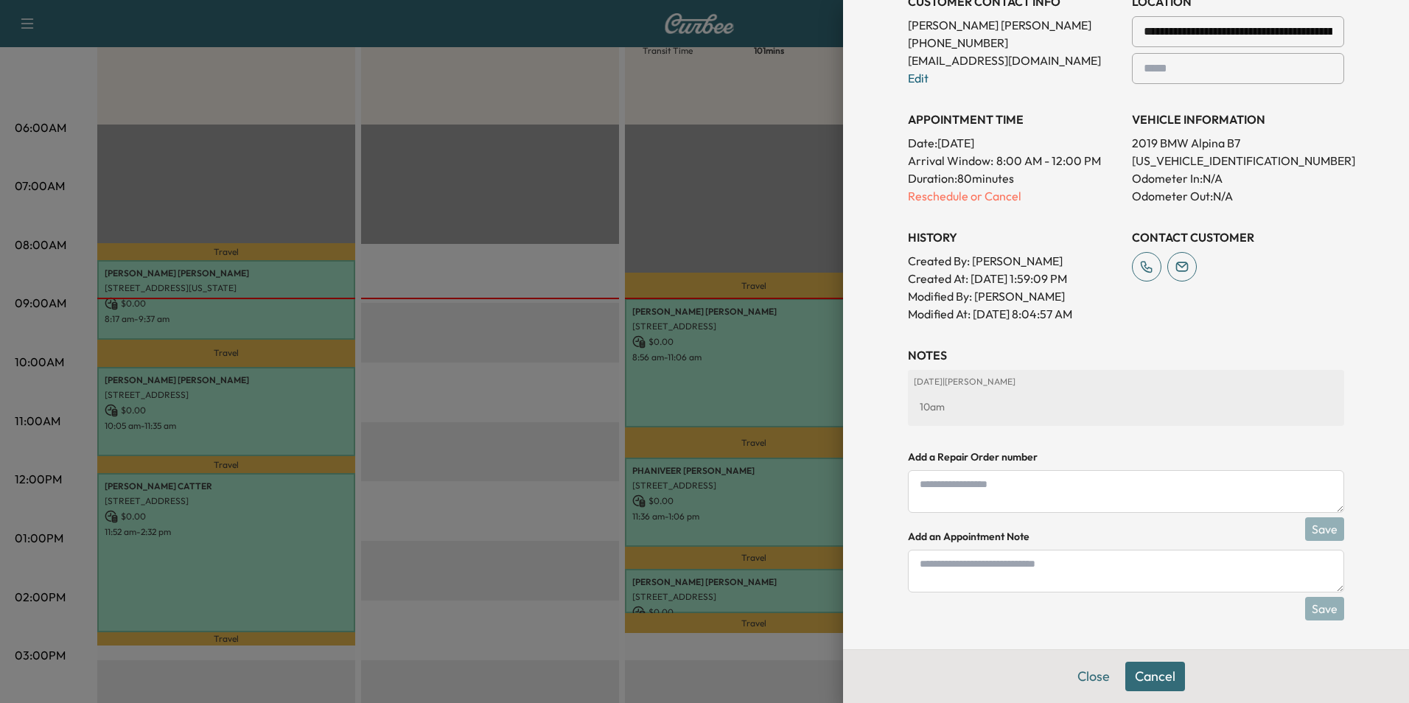
scroll to position [360, 0]
drag, startPoint x: 1006, startPoint y: 577, endPoint x: 977, endPoint y: 563, distance: 32.0
click at [1005, 577] on textarea at bounding box center [1126, 570] width 436 height 43
type textarea "****"
click at [1314, 609] on button "Save" at bounding box center [1324, 608] width 39 height 24
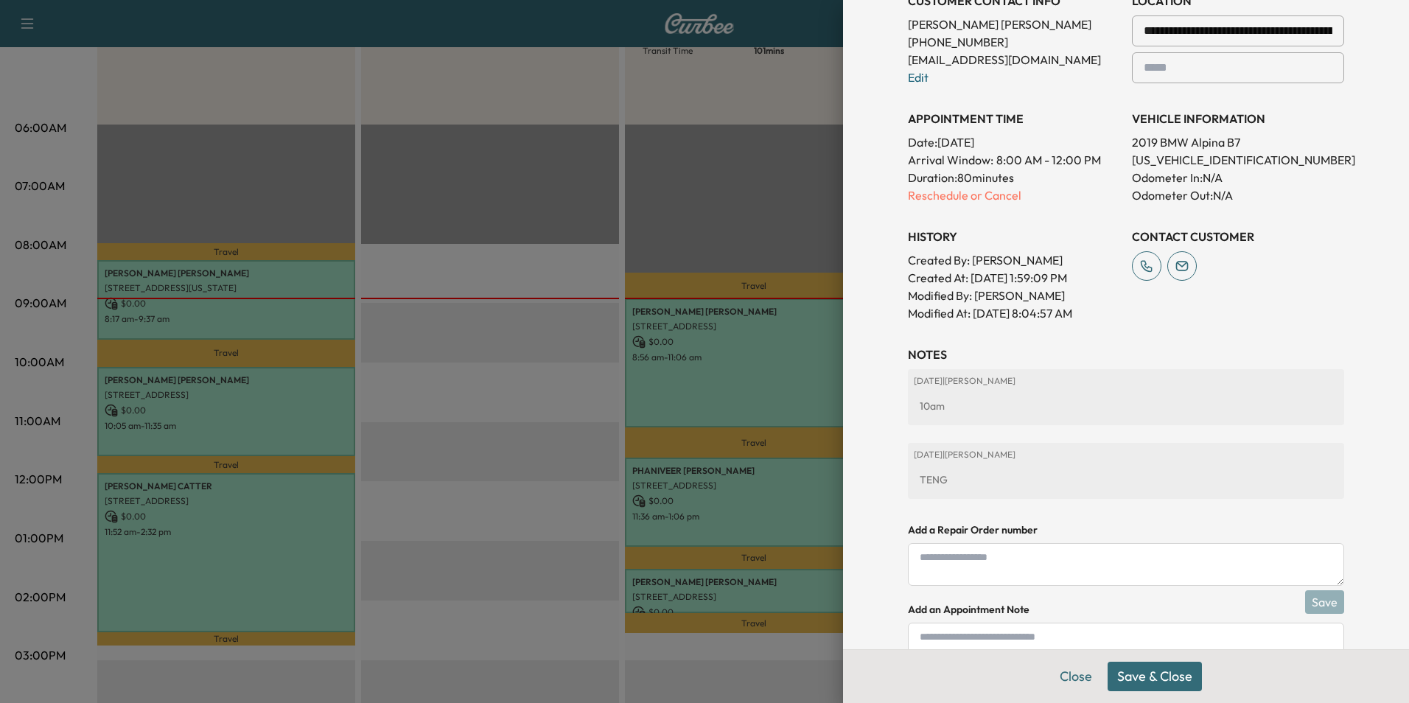
click at [1151, 670] on button "Save & Close" at bounding box center [1155, 676] width 94 height 29
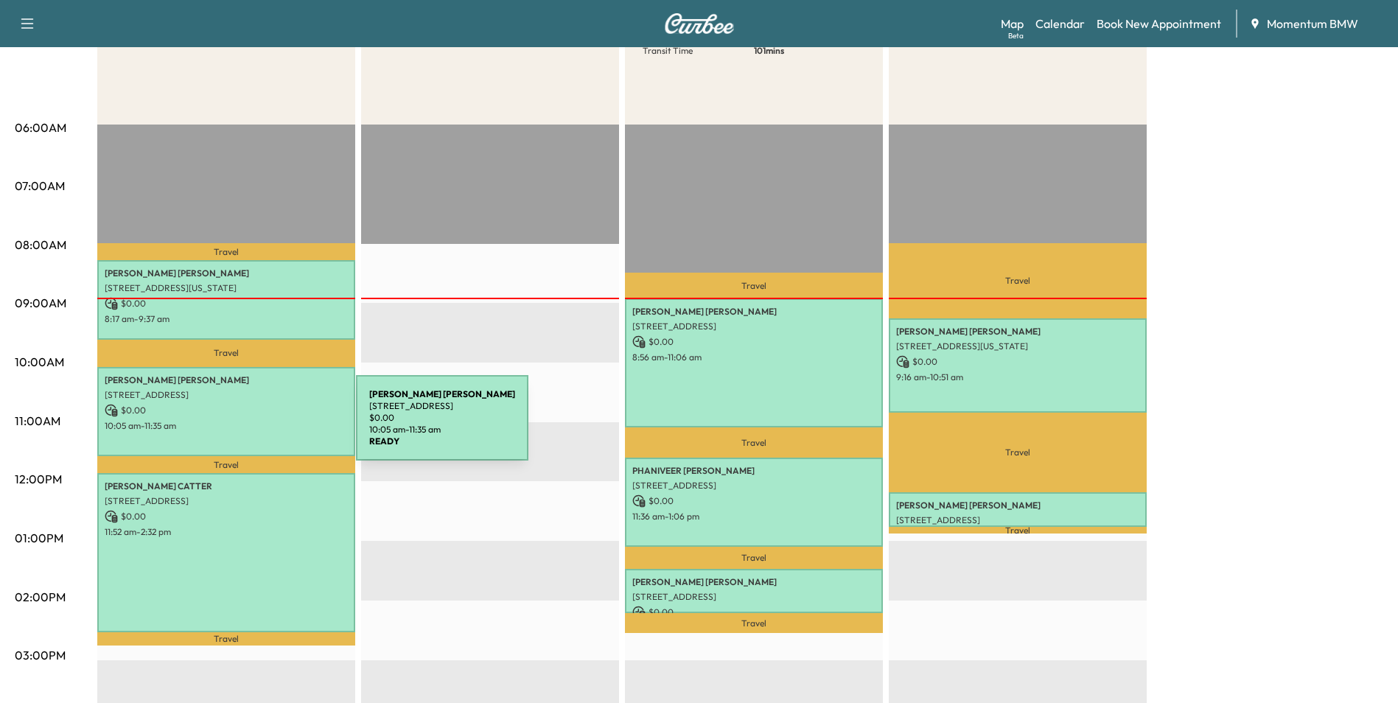
click at [245, 428] on p "10:05 am - 11:35 am" at bounding box center [226, 426] width 243 height 12
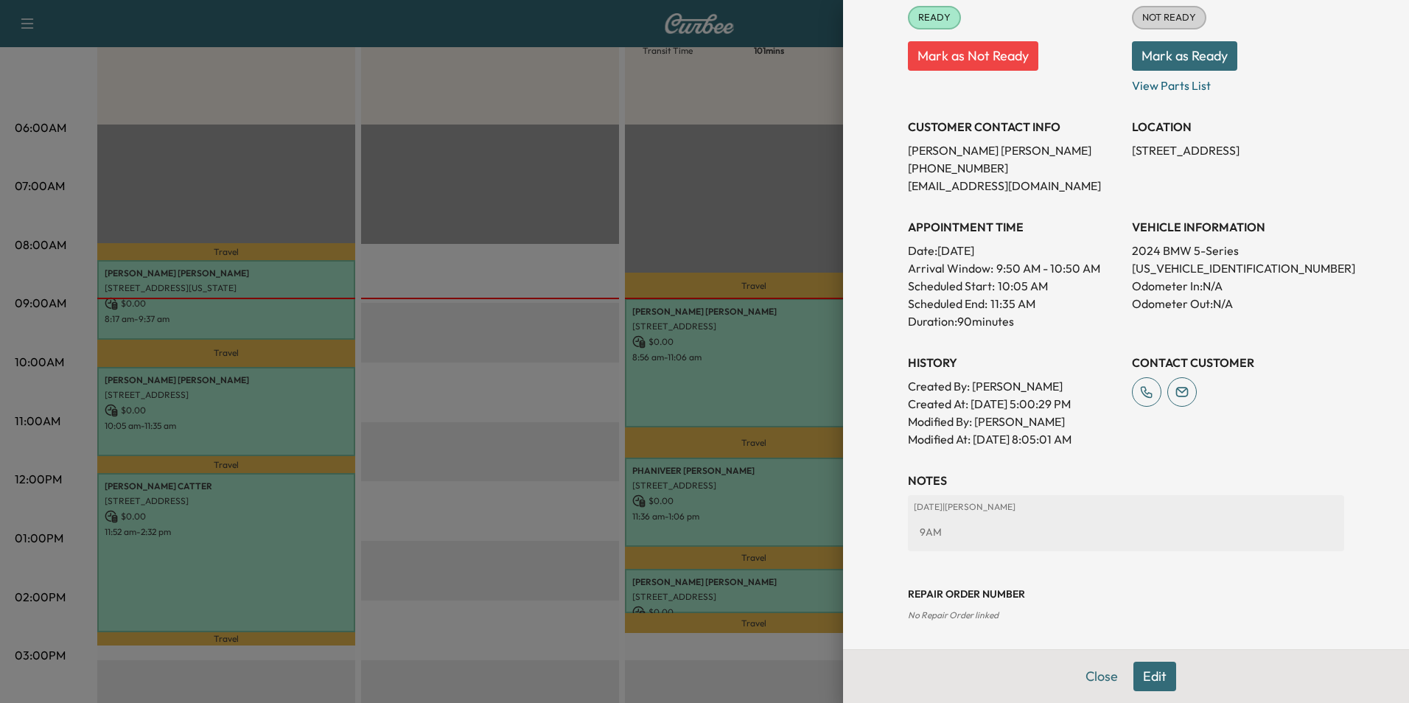
scroll to position [258, 0]
click at [1137, 671] on button "Edit" at bounding box center [1155, 676] width 43 height 29
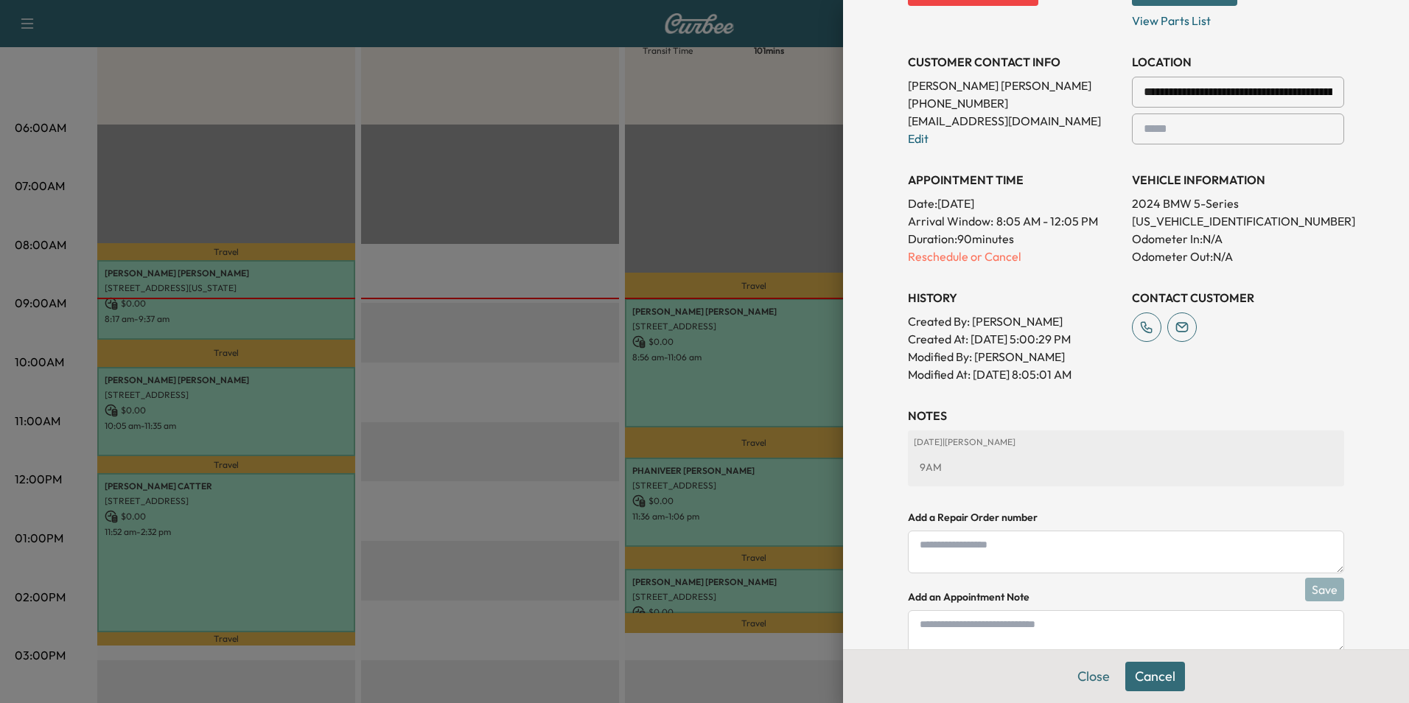
scroll to position [413, 0]
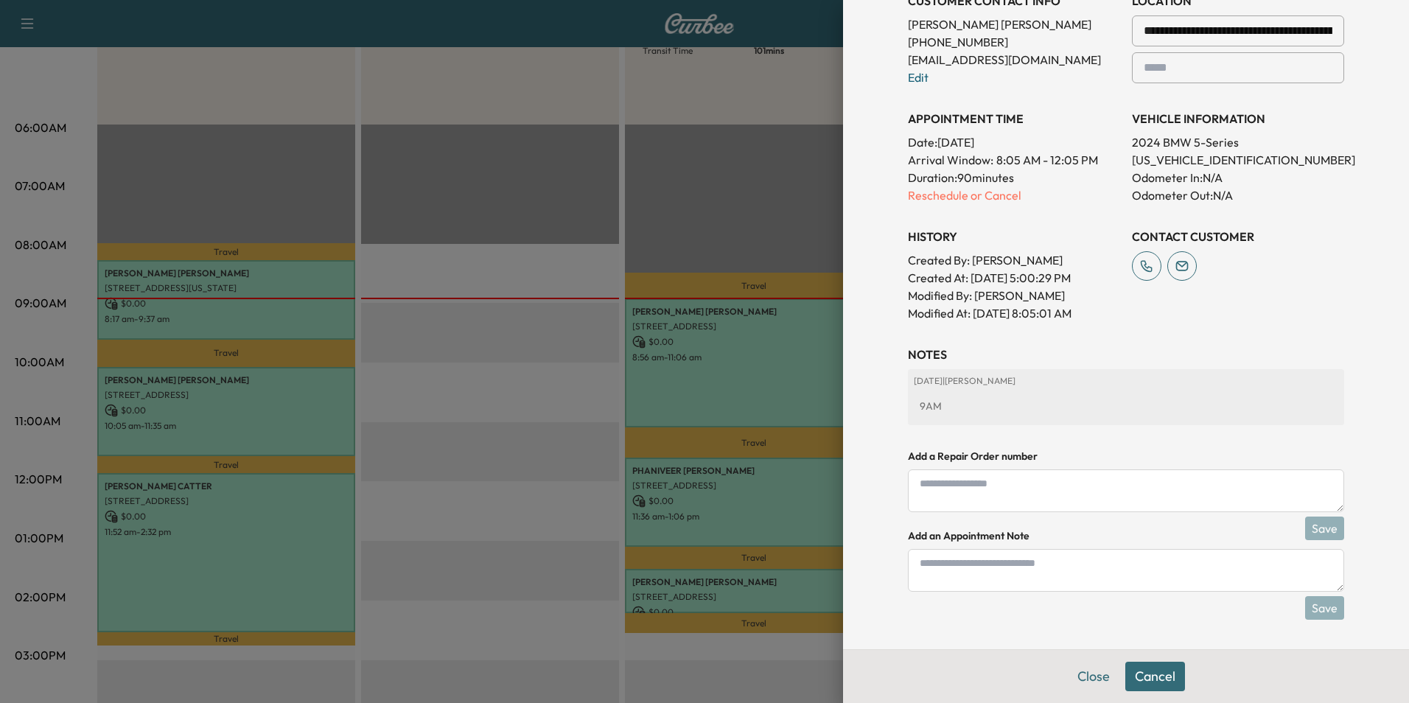
click at [1054, 582] on textarea at bounding box center [1126, 570] width 436 height 43
type textarea "****"
drag, startPoint x: 1310, startPoint y: 610, endPoint x: 1319, endPoint y: 609, distance: 9.6
click at [1313, 610] on button "Save" at bounding box center [1324, 608] width 39 height 24
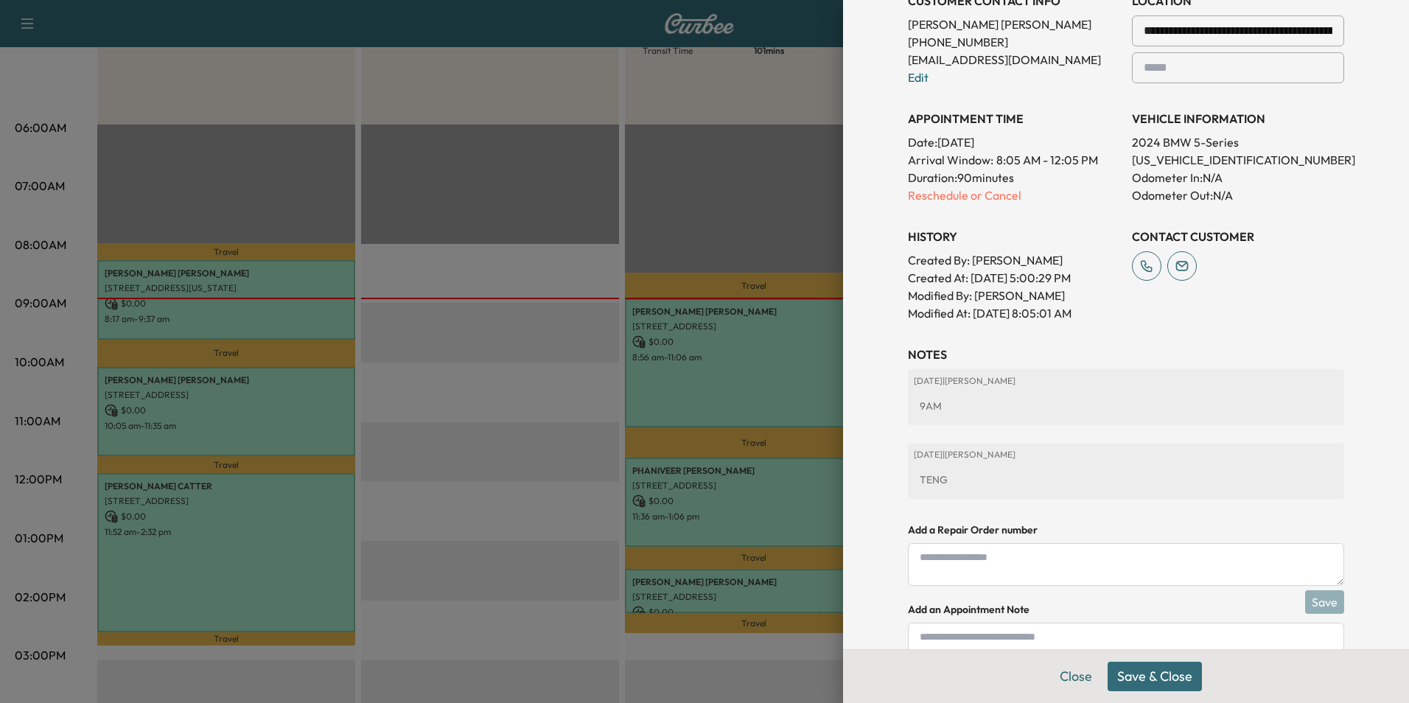
click at [1159, 676] on button "Save & Close" at bounding box center [1155, 676] width 94 height 29
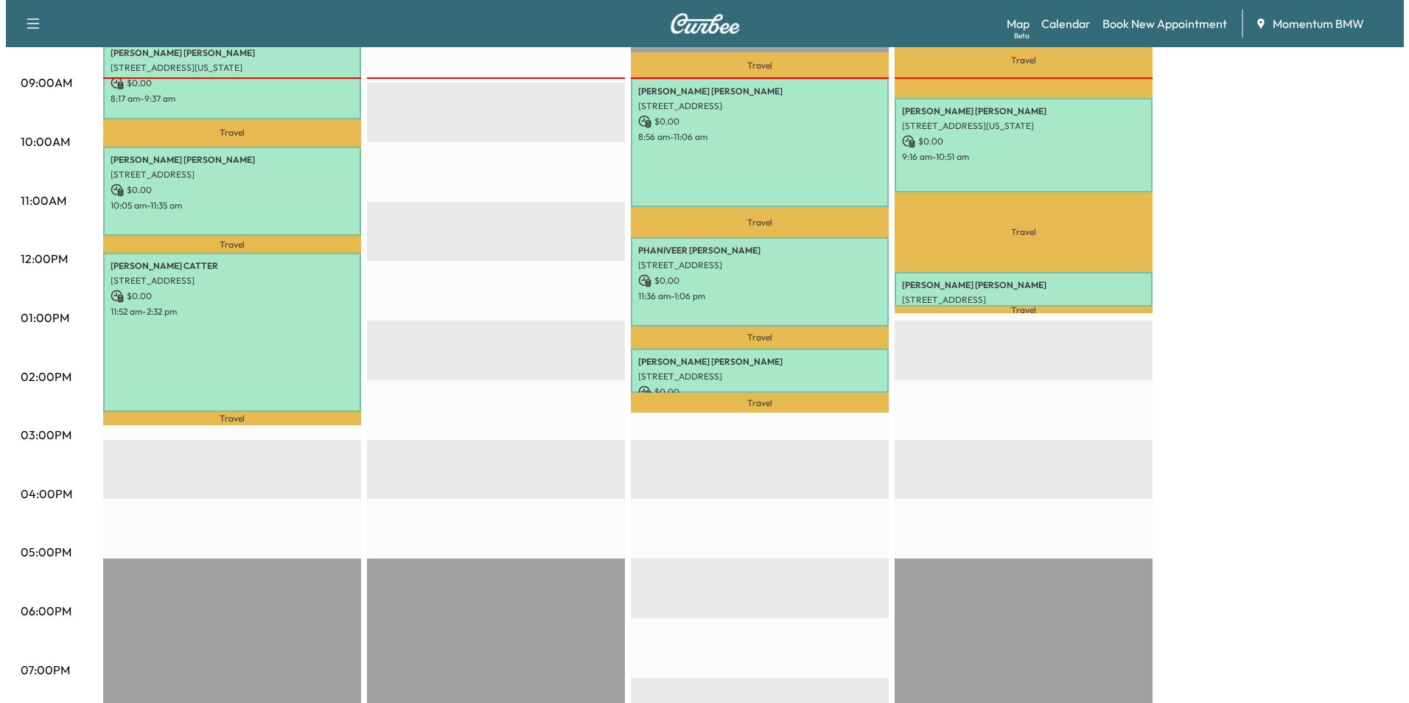
scroll to position [442, 0]
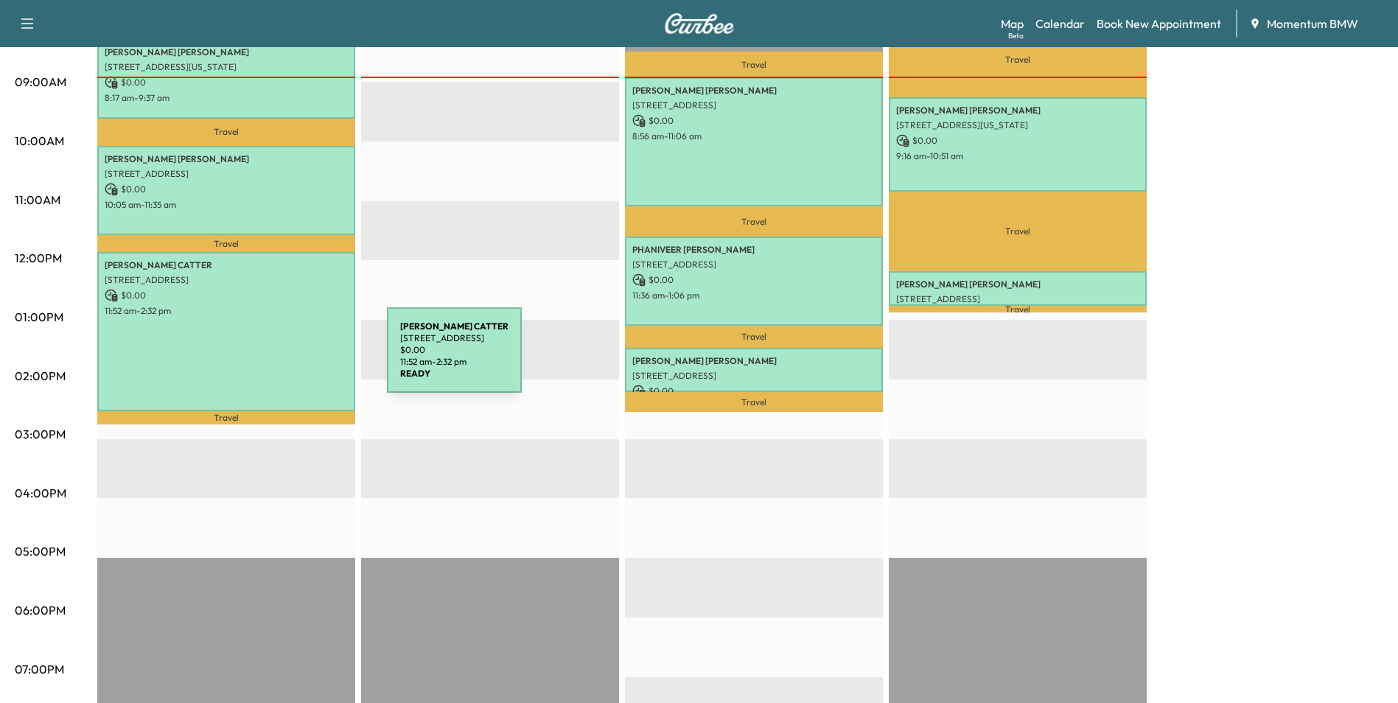
click at [276, 359] on div "[PERSON_NAME] [STREET_ADDRESS] $ 0.00 11:52 am - 2:32 pm" at bounding box center [226, 331] width 258 height 158
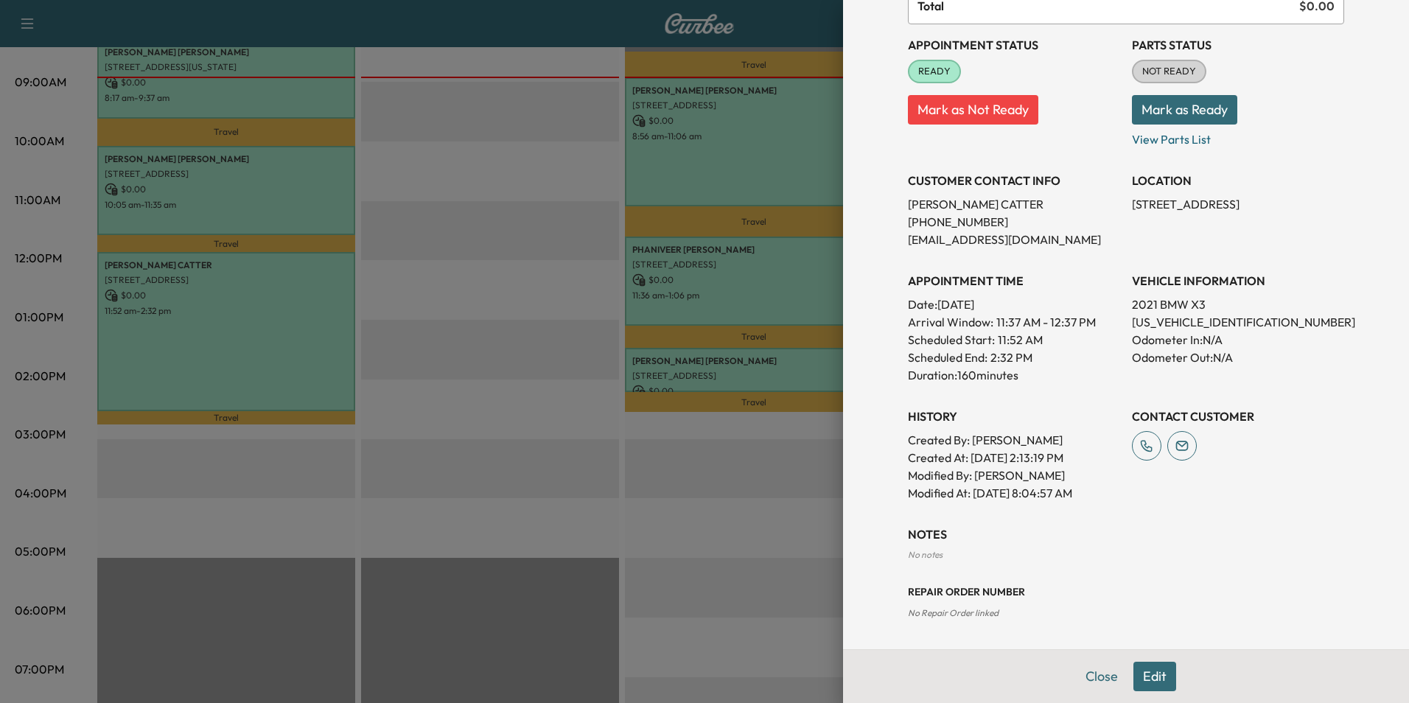
click at [1148, 674] on button "Edit" at bounding box center [1155, 676] width 43 height 29
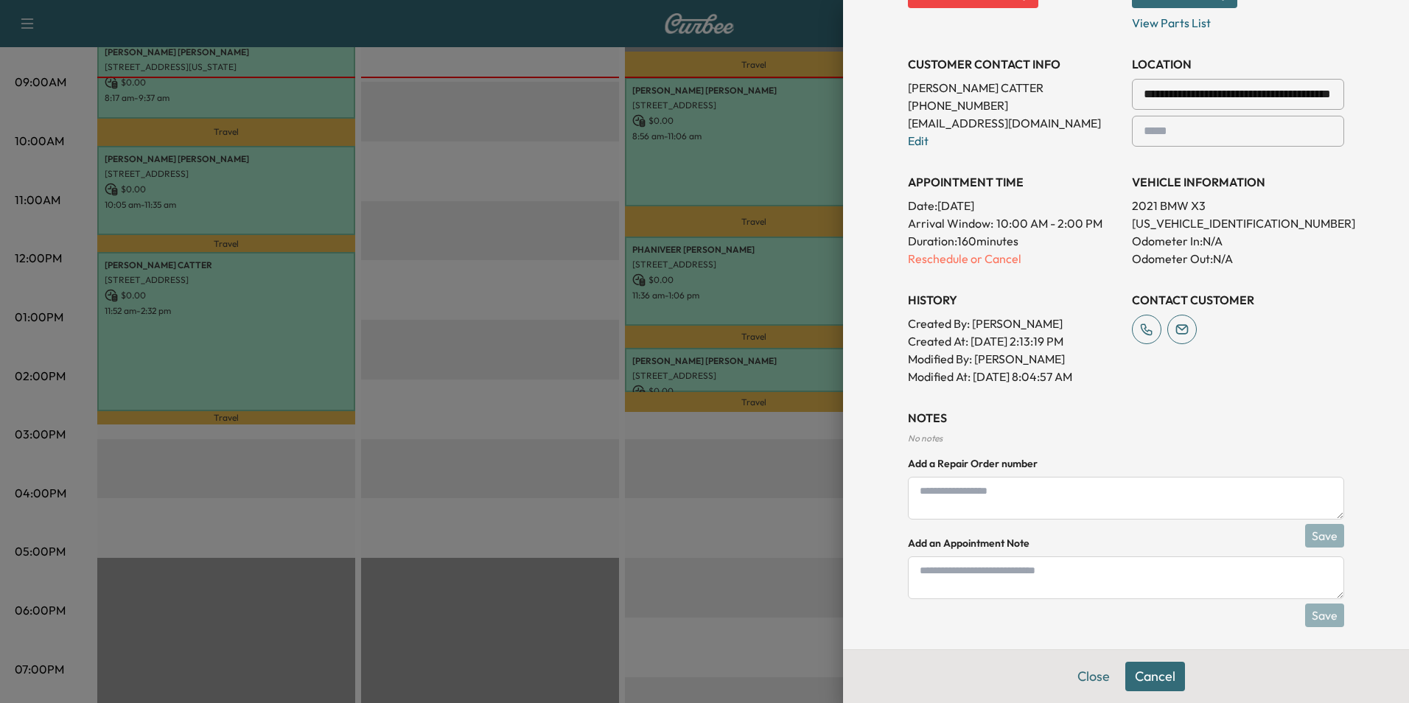
scroll to position [321, 0]
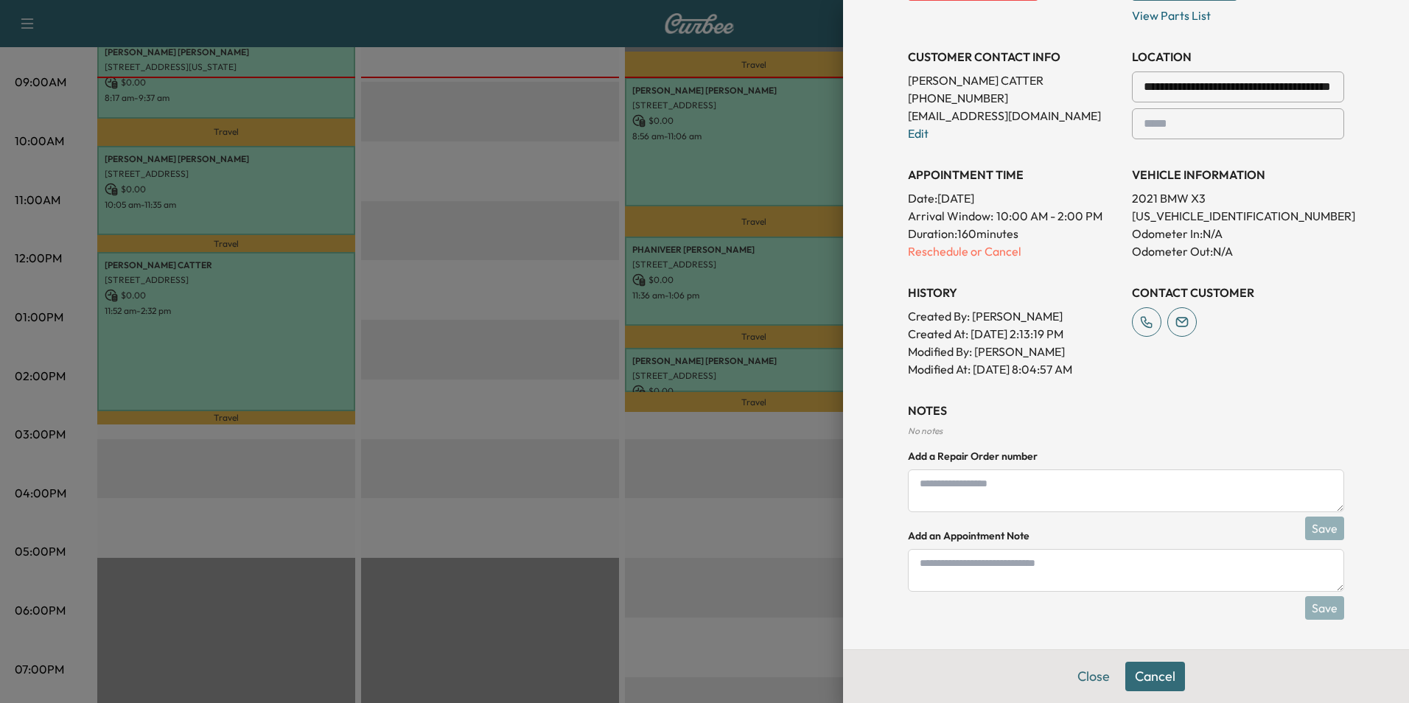
click at [1065, 576] on textarea at bounding box center [1126, 570] width 436 height 43
type textarea "****"
click at [1317, 608] on button "Save" at bounding box center [1324, 608] width 39 height 24
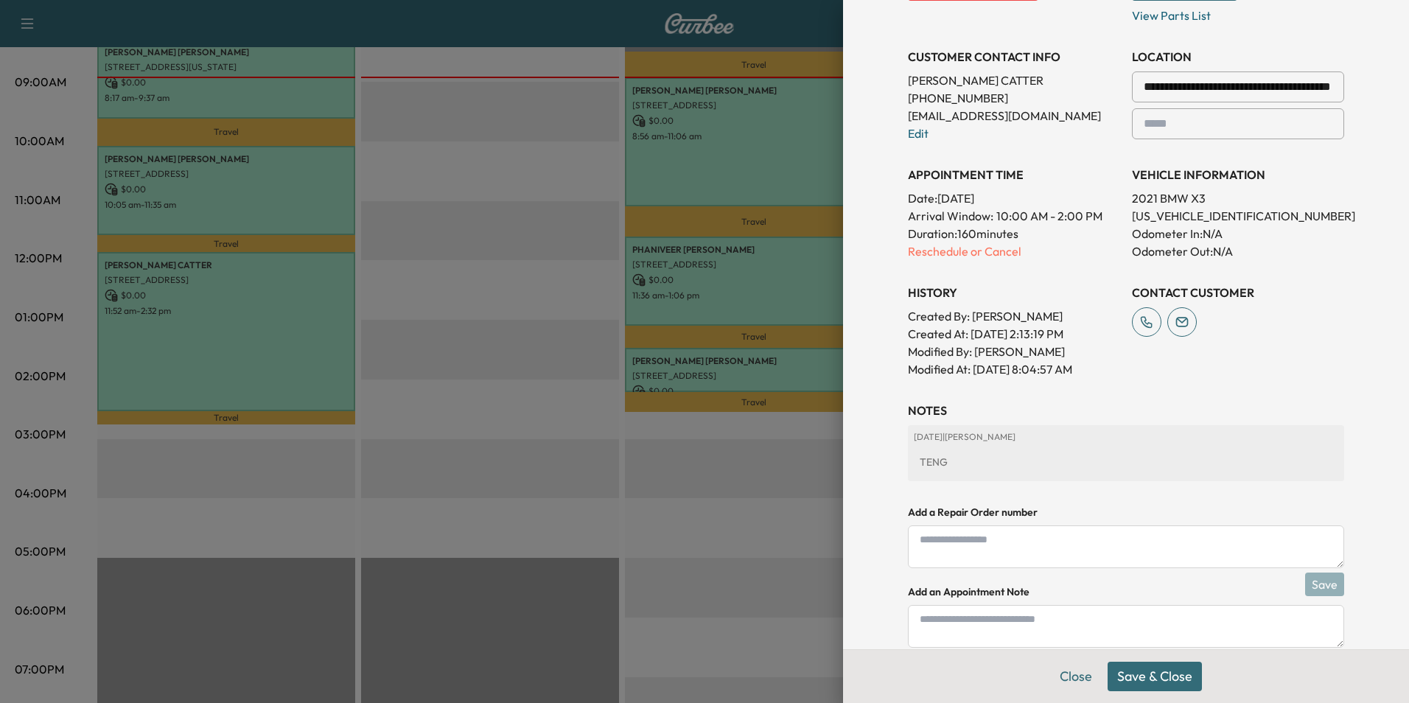
click at [1151, 677] on button "Save & Close" at bounding box center [1155, 676] width 94 height 29
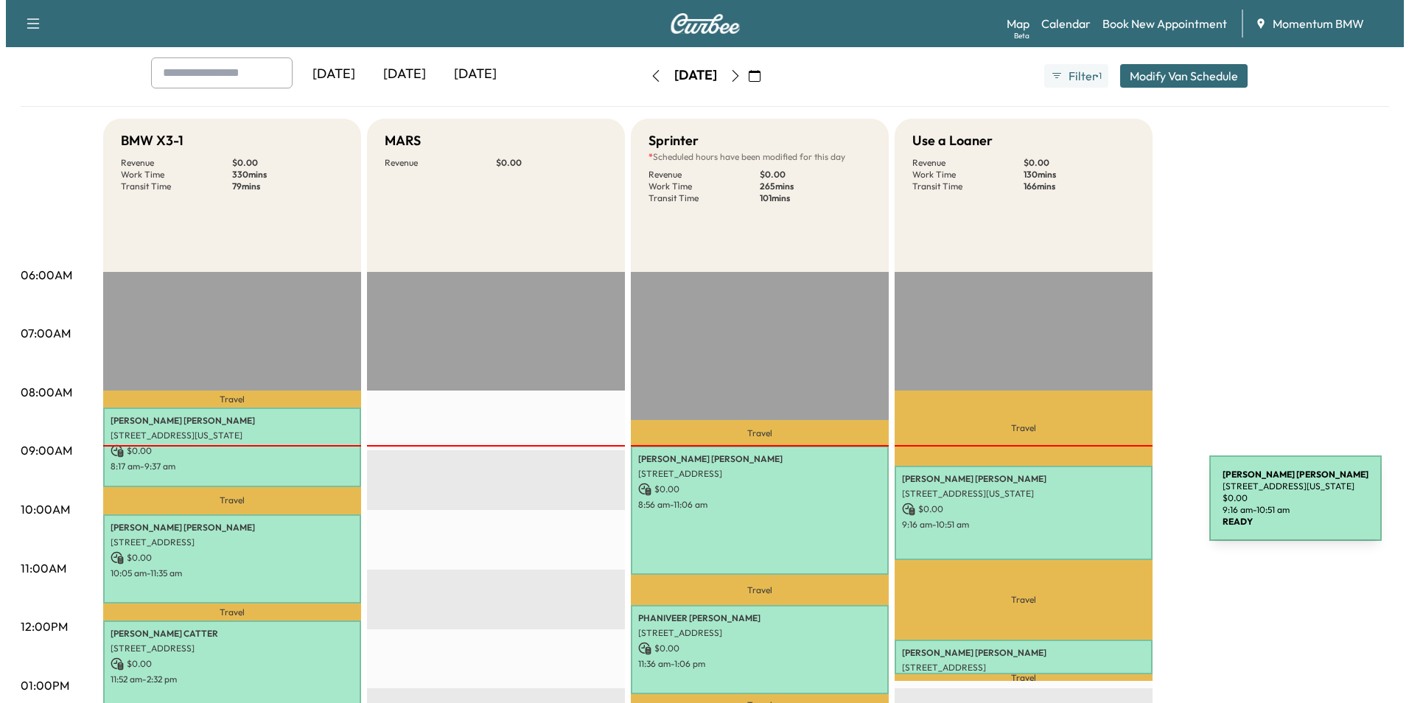
scroll to position [147, 0]
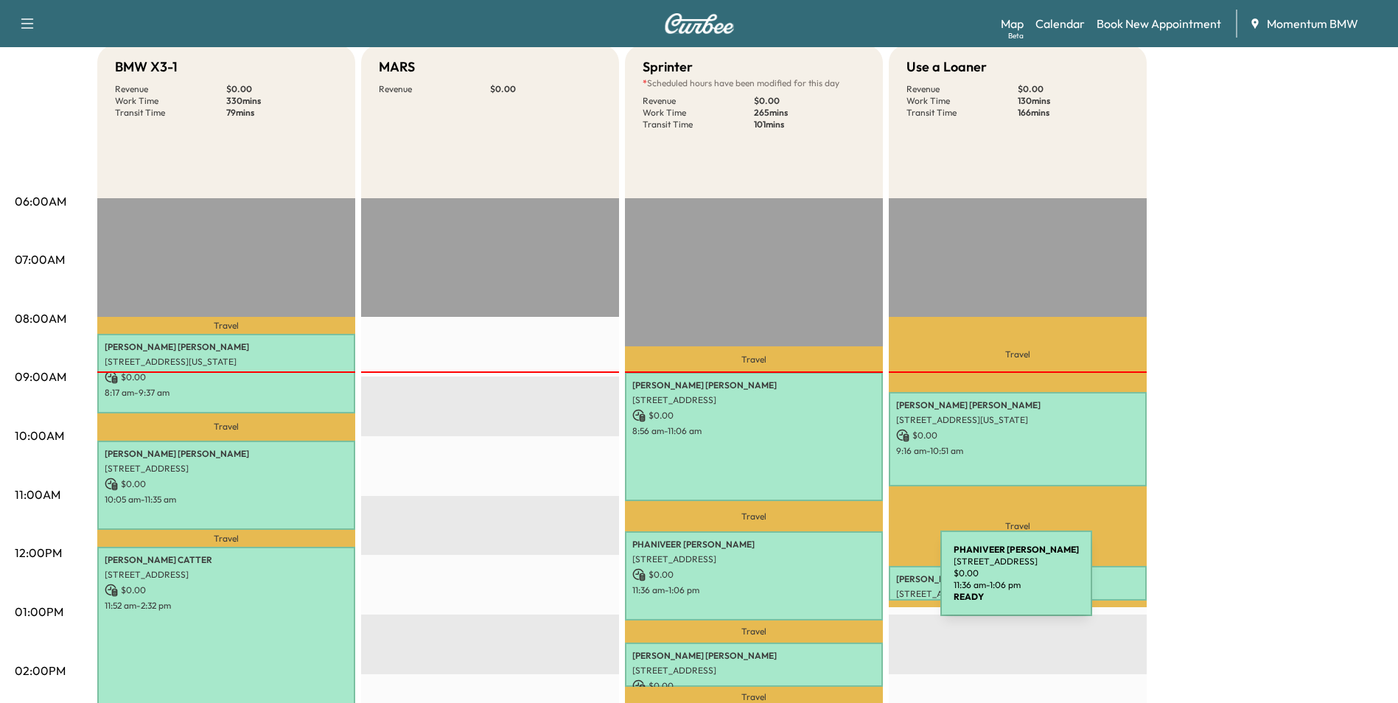
click at [830, 585] on p "11:36 am - 1:06 pm" at bounding box center [753, 591] width 243 height 12
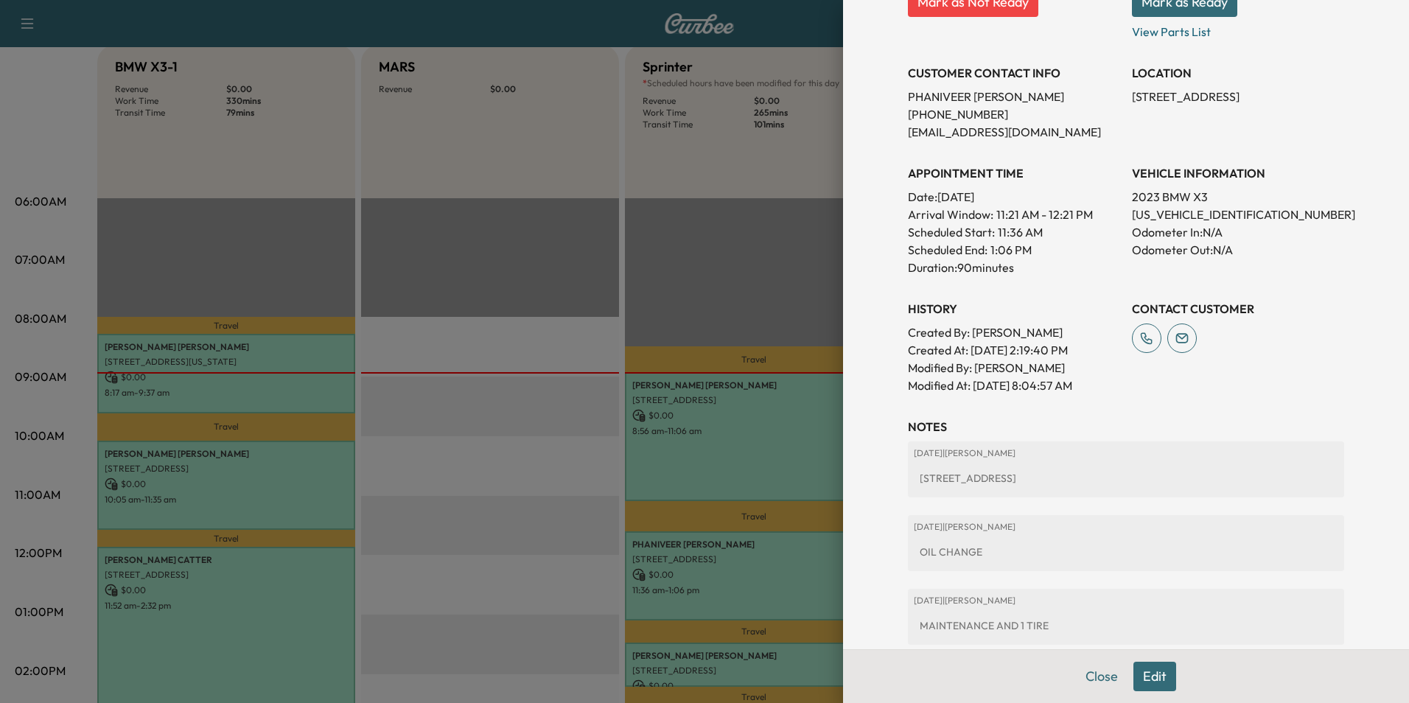
scroll to position [388, 0]
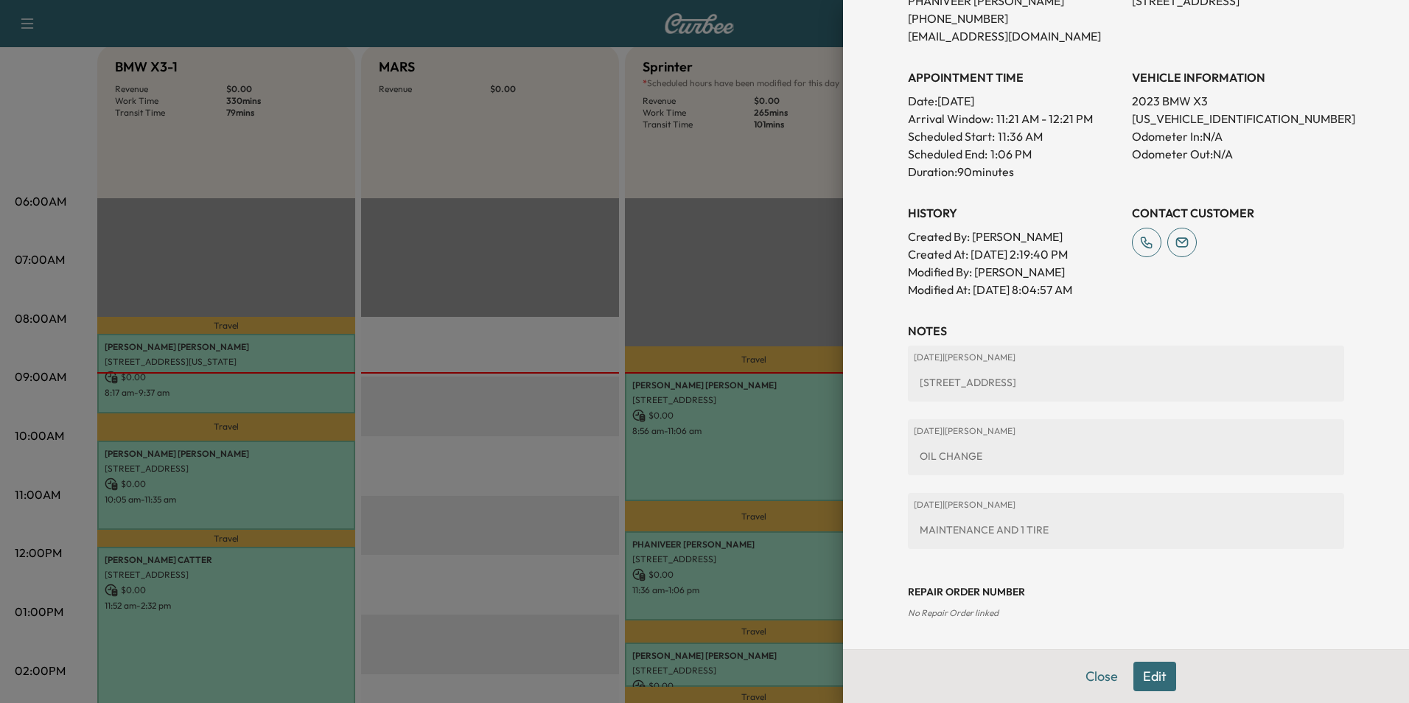
click at [1147, 670] on button "Edit" at bounding box center [1155, 676] width 43 height 29
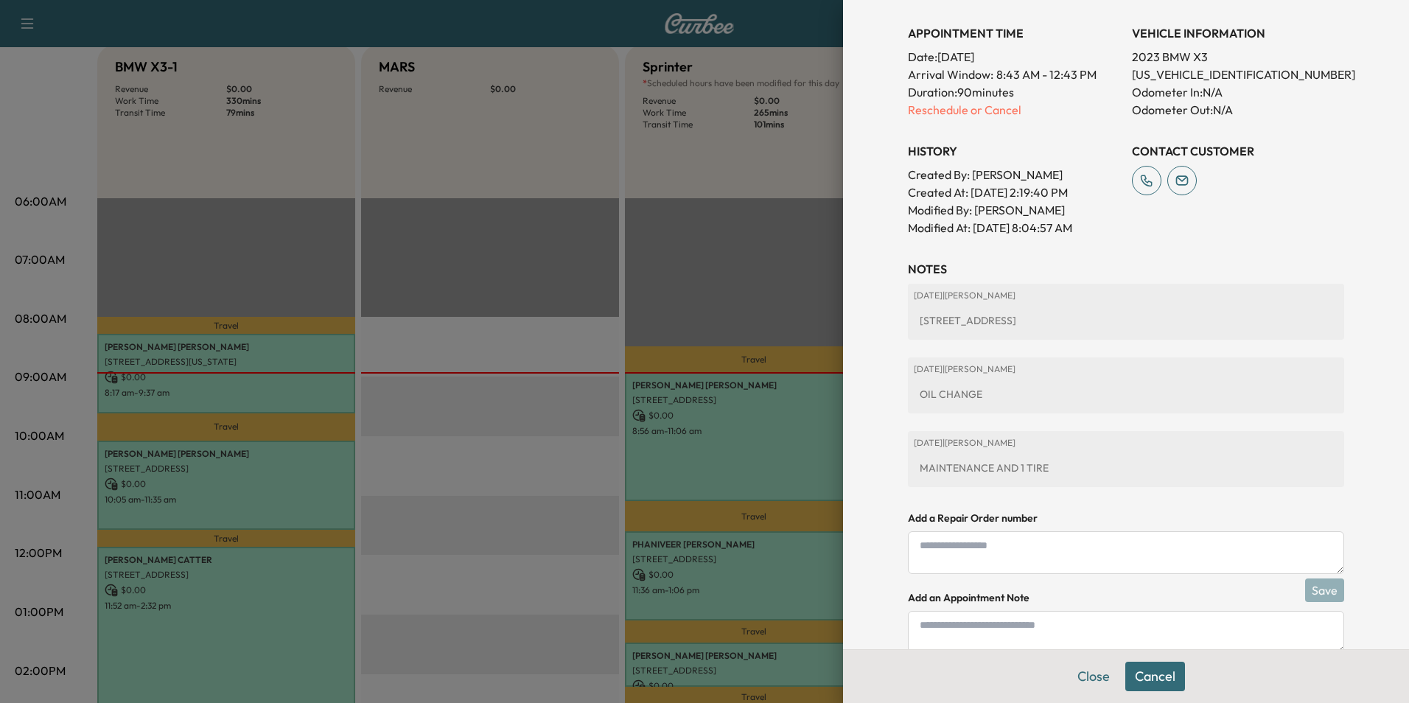
scroll to position [543, 0]
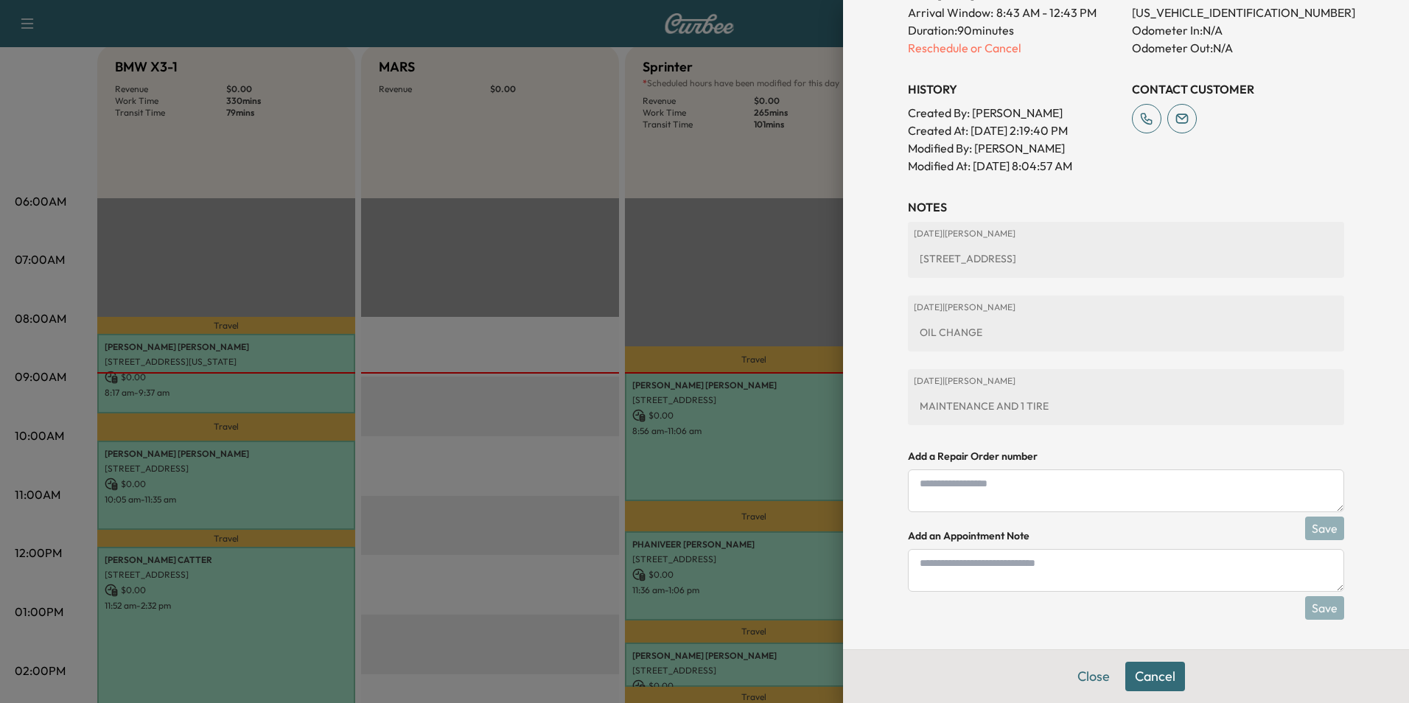
click at [1061, 578] on textarea at bounding box center [1126, 570] width 436 height 43
type textarea "*****"
click at [1306, 602] on button "Save" at bounding box center [1324, 608] width 39 height 24
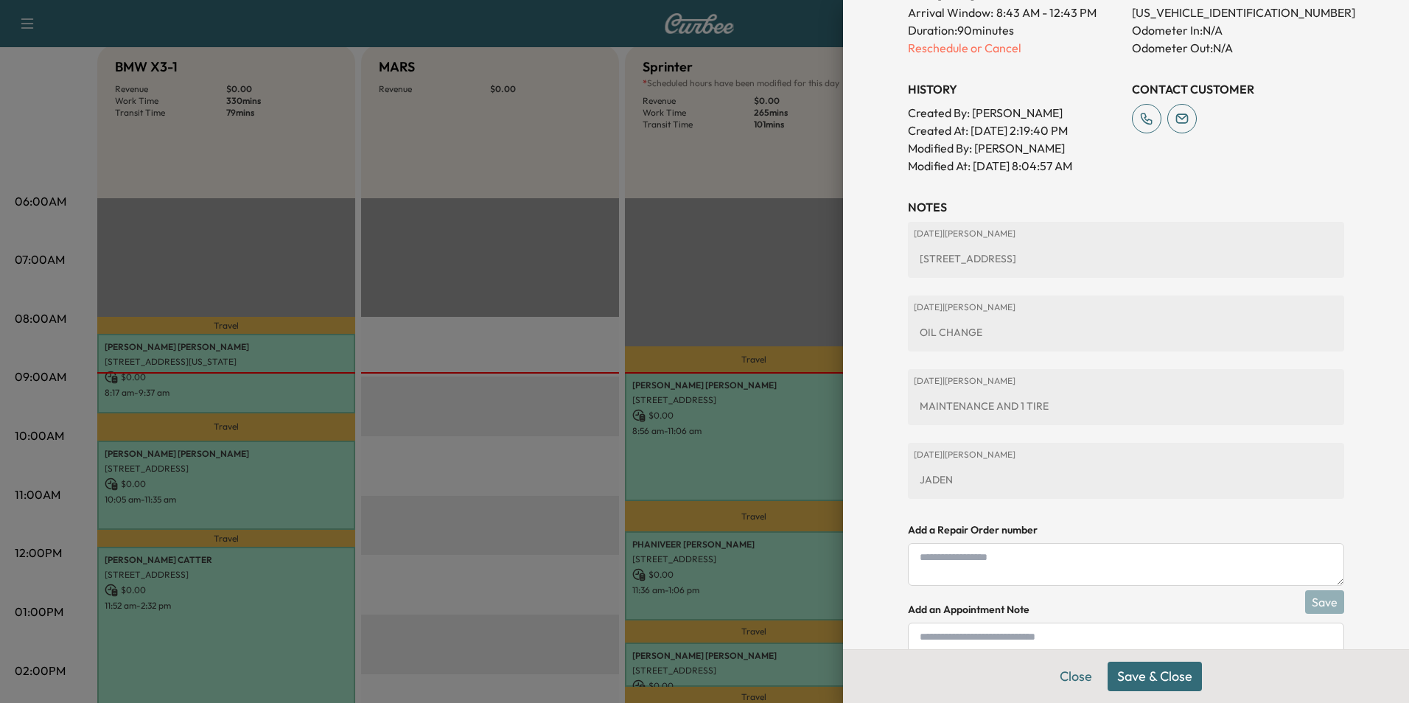
scroll to position [616, 0]
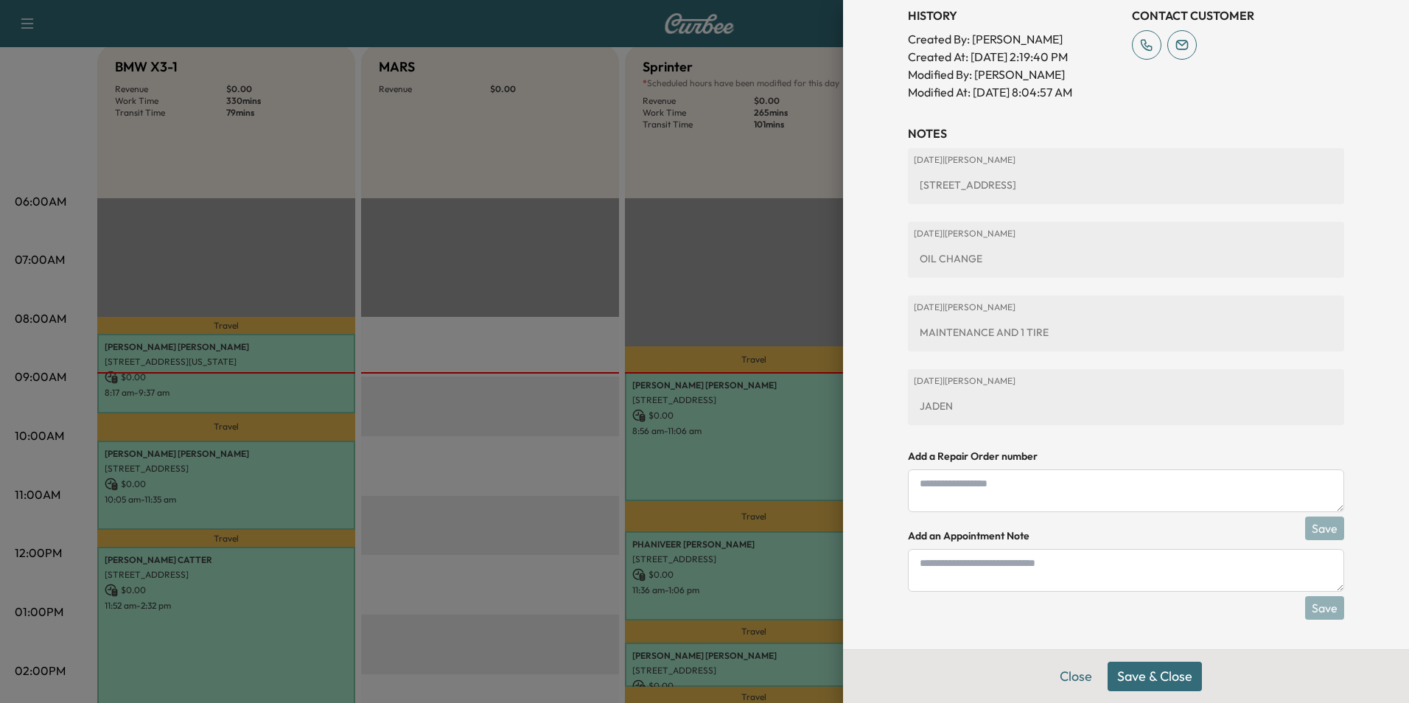
click at [1157, 674] on button "Save & Close" at bounding box center [1155, 676] width 94 height 29
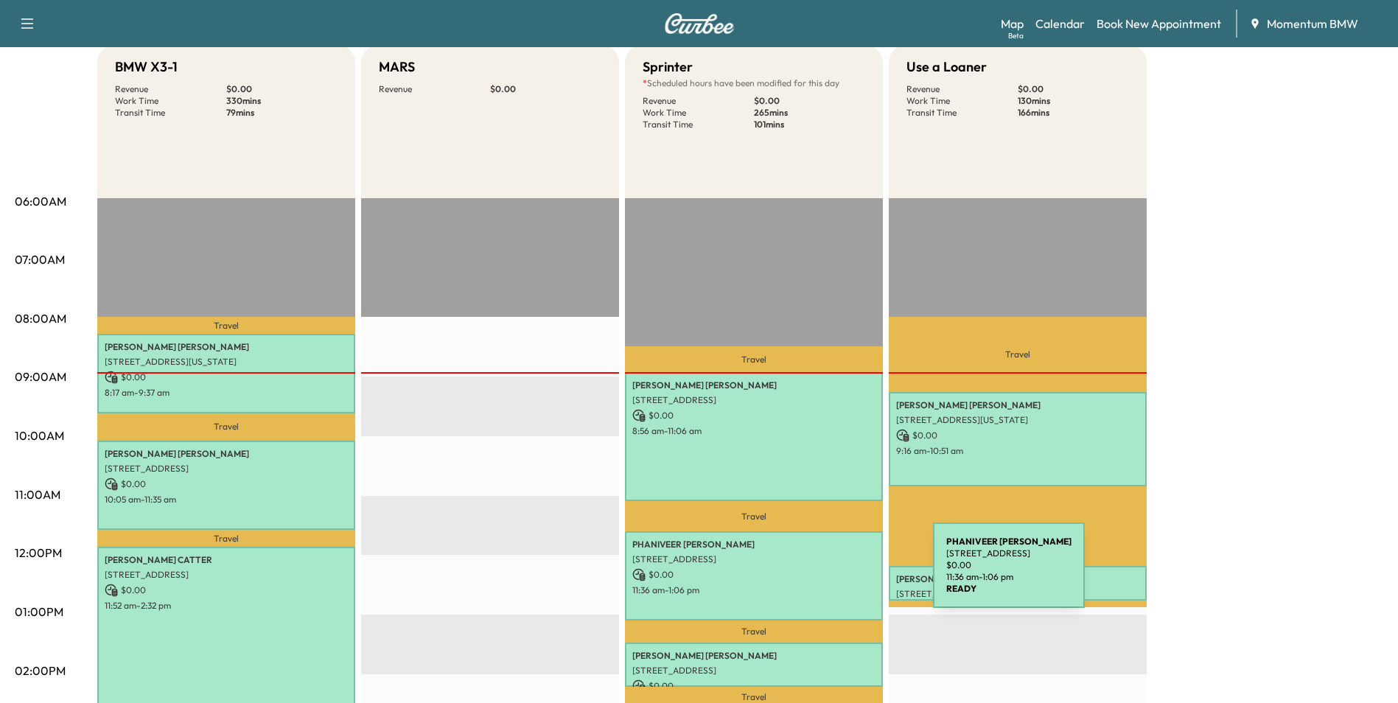
click at [823, 575] on p "$ 0.00" at bounding box center [753, 574] width 243 height 13
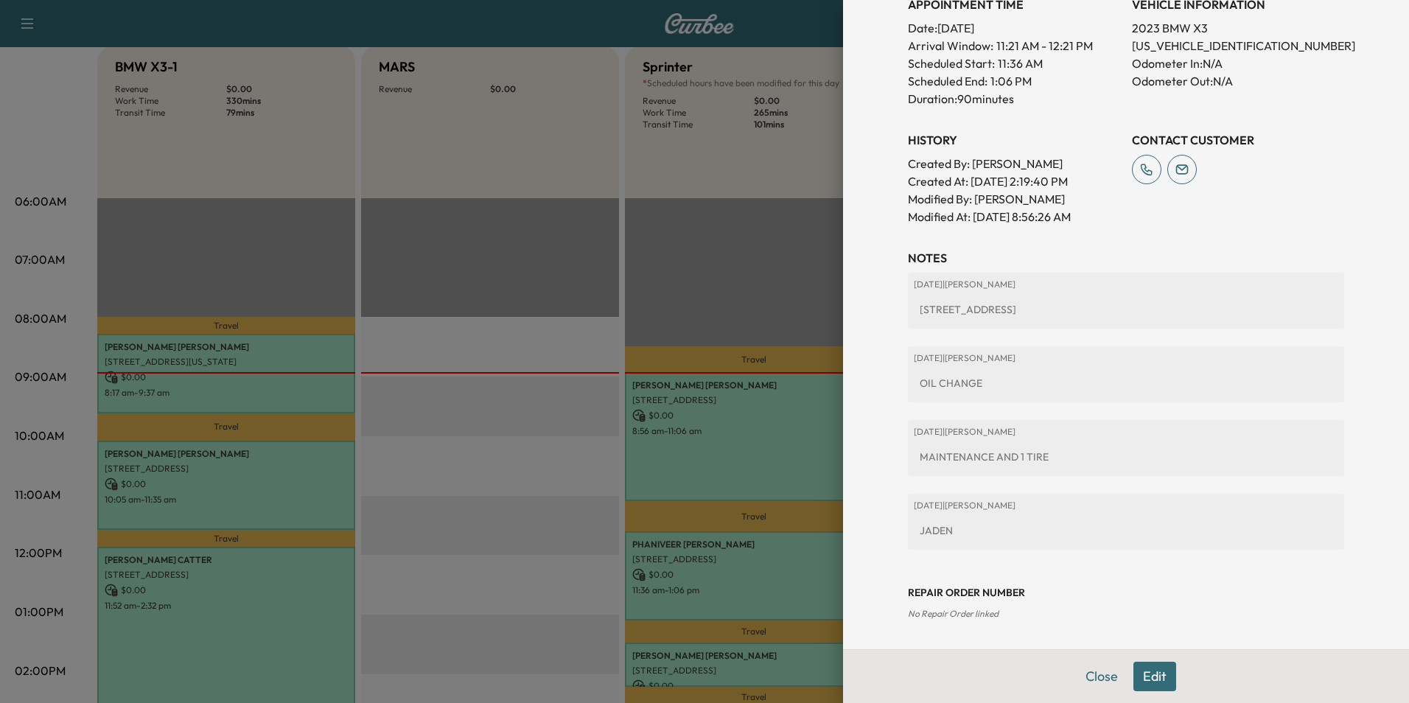
scroll to position [461, 0]
click at [1085, 672] on button "Close" at bounding box center [1102, 676] width 52 height 29
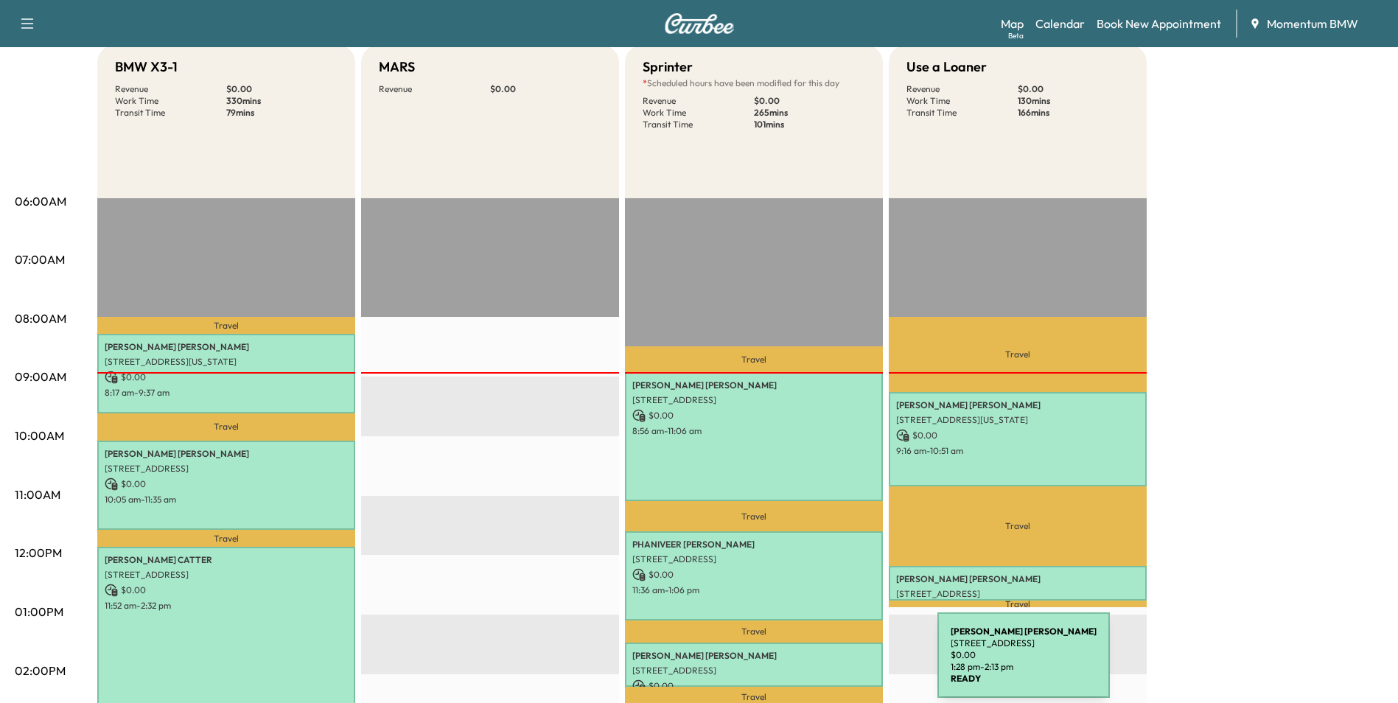
click at [827, 665] on p "[STREET_ADDRESS]" at bounding box center [753, 671] width 243 height 12
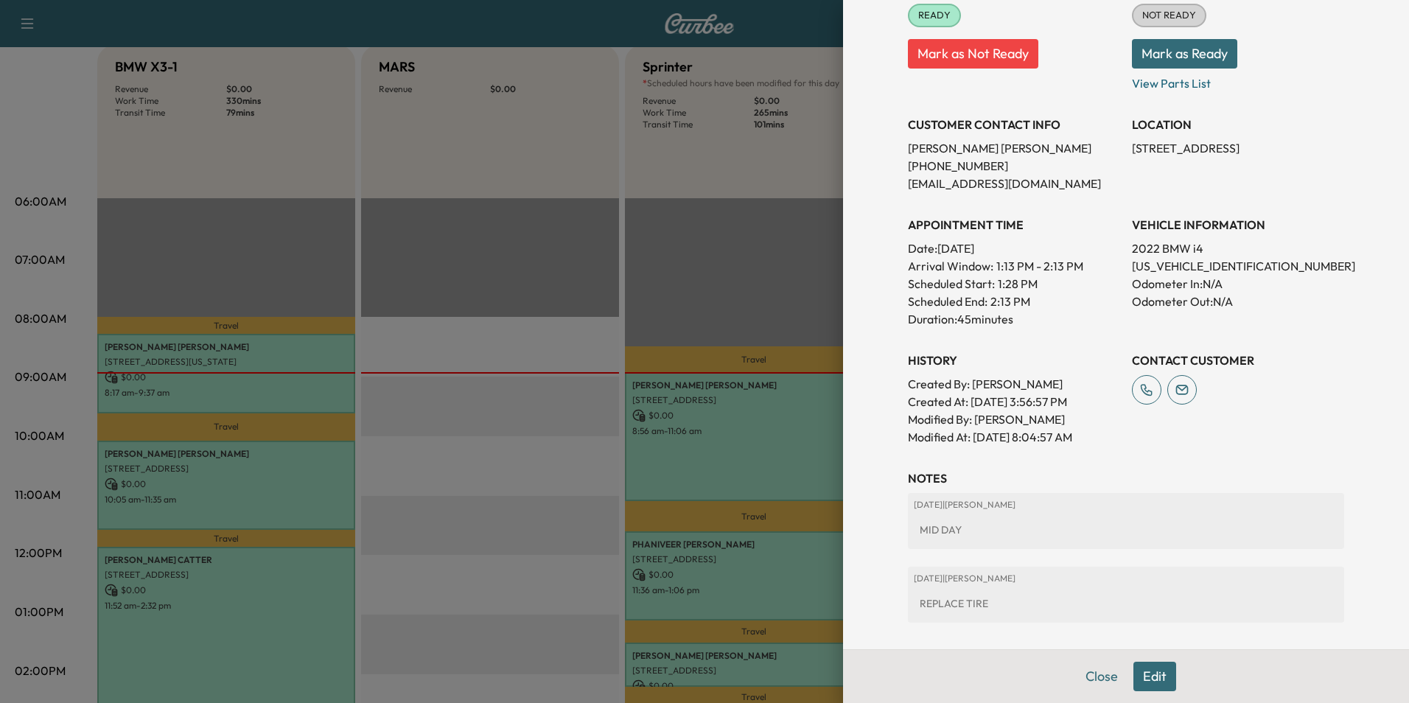
scroll to position [314, 0]
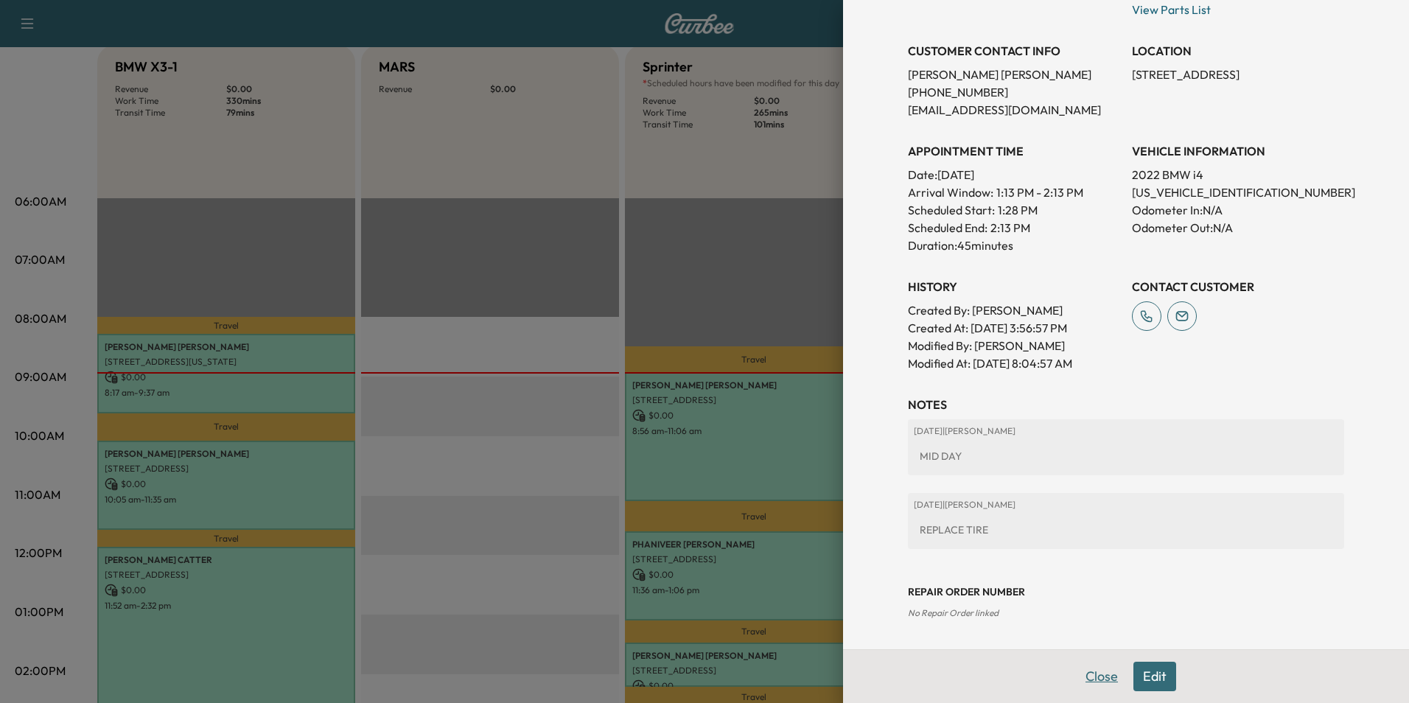
click at [1087, 679] on button "Close" at bounding box center [1102, 676] width 52 height 29
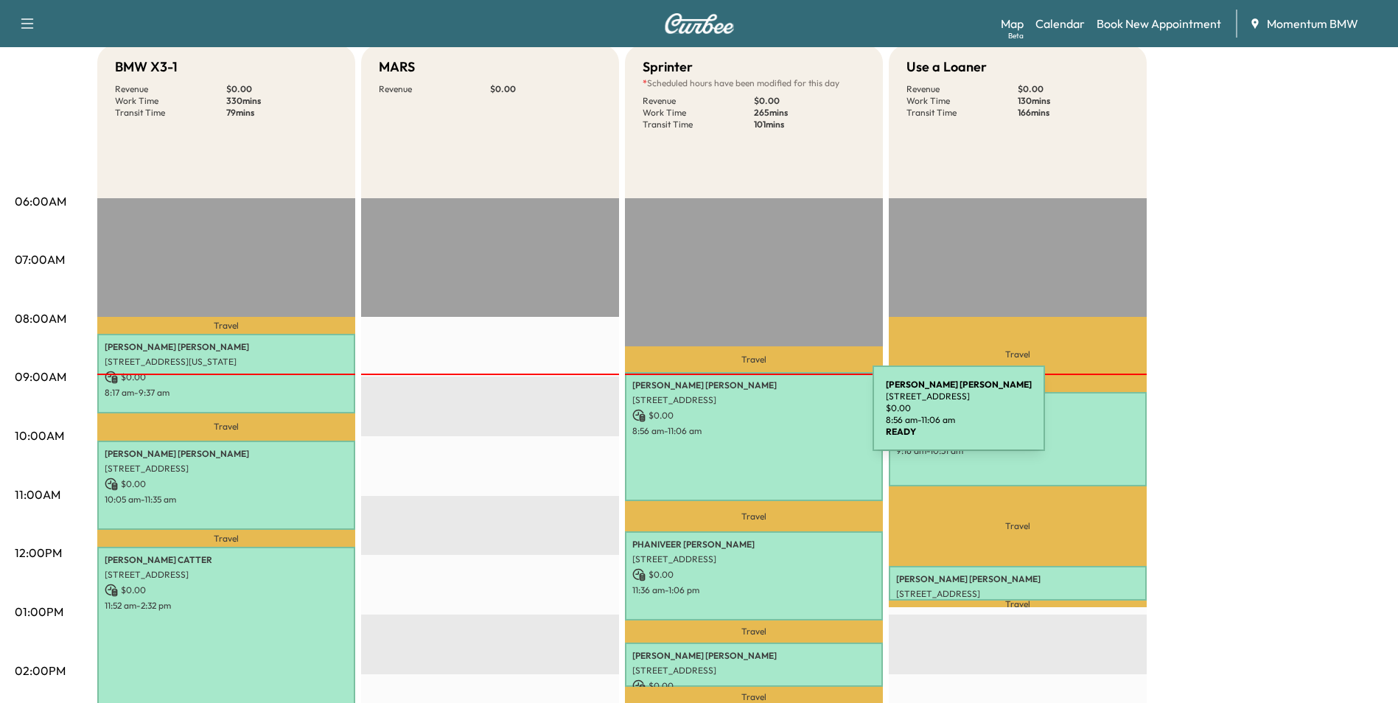
click at [762, 417] on p "$ 0.00" at bounding box center [753, 415] width 243 height 13
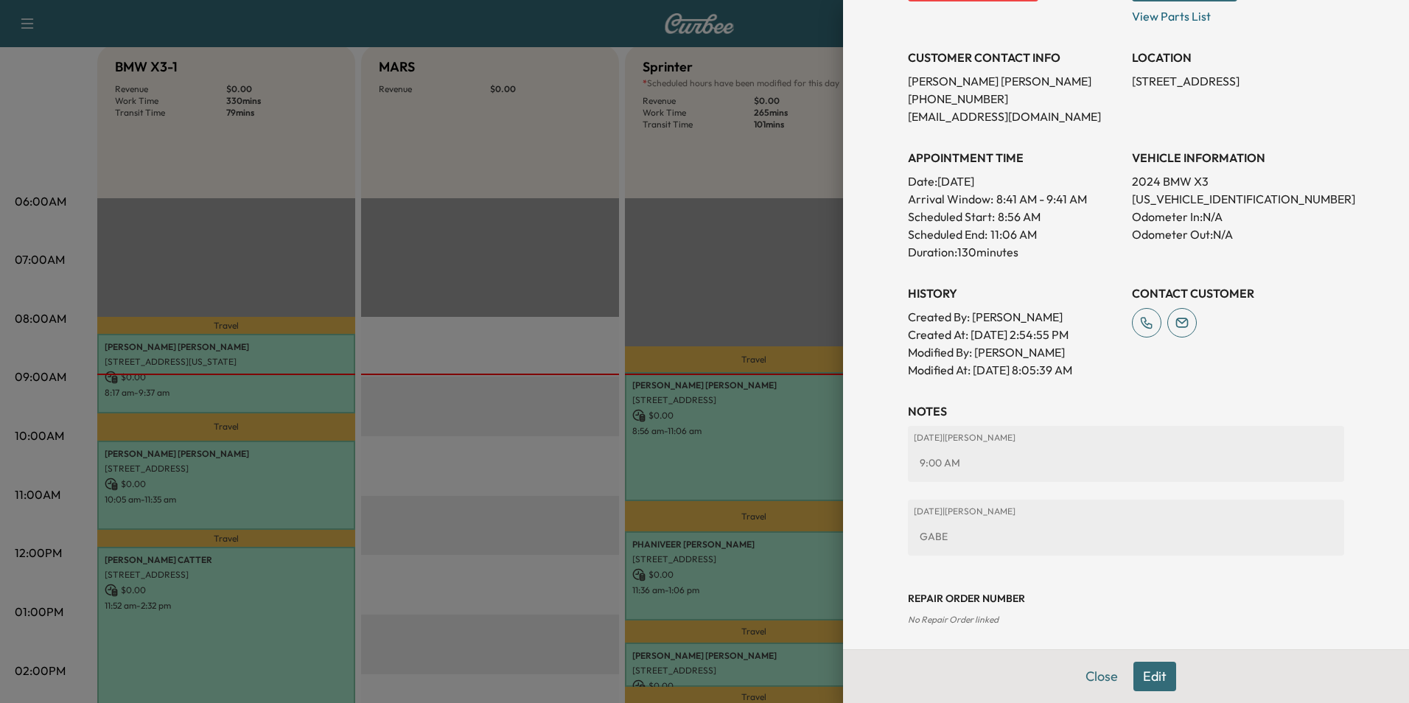
scroll to position [296, 0]
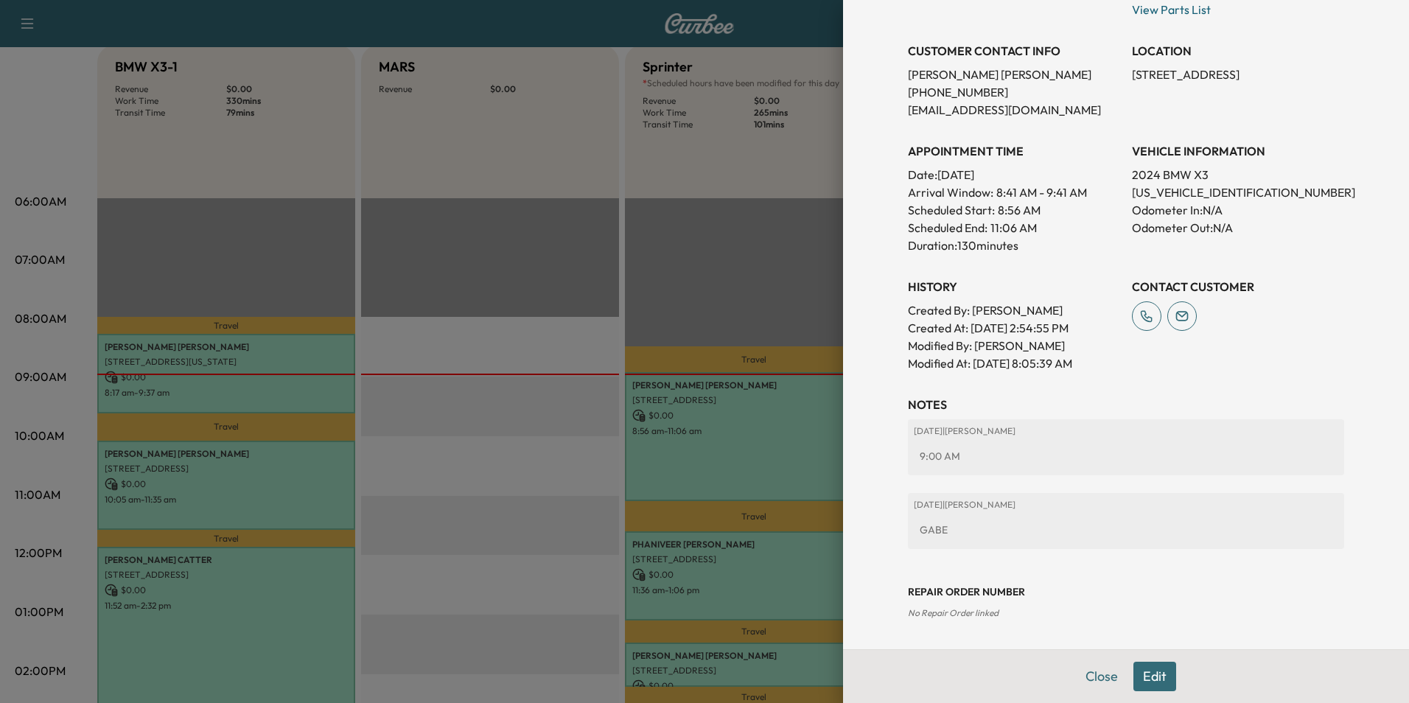
click at [1096, 672] on button "Close" at bounding box center [1102, 676] width 52 height 29
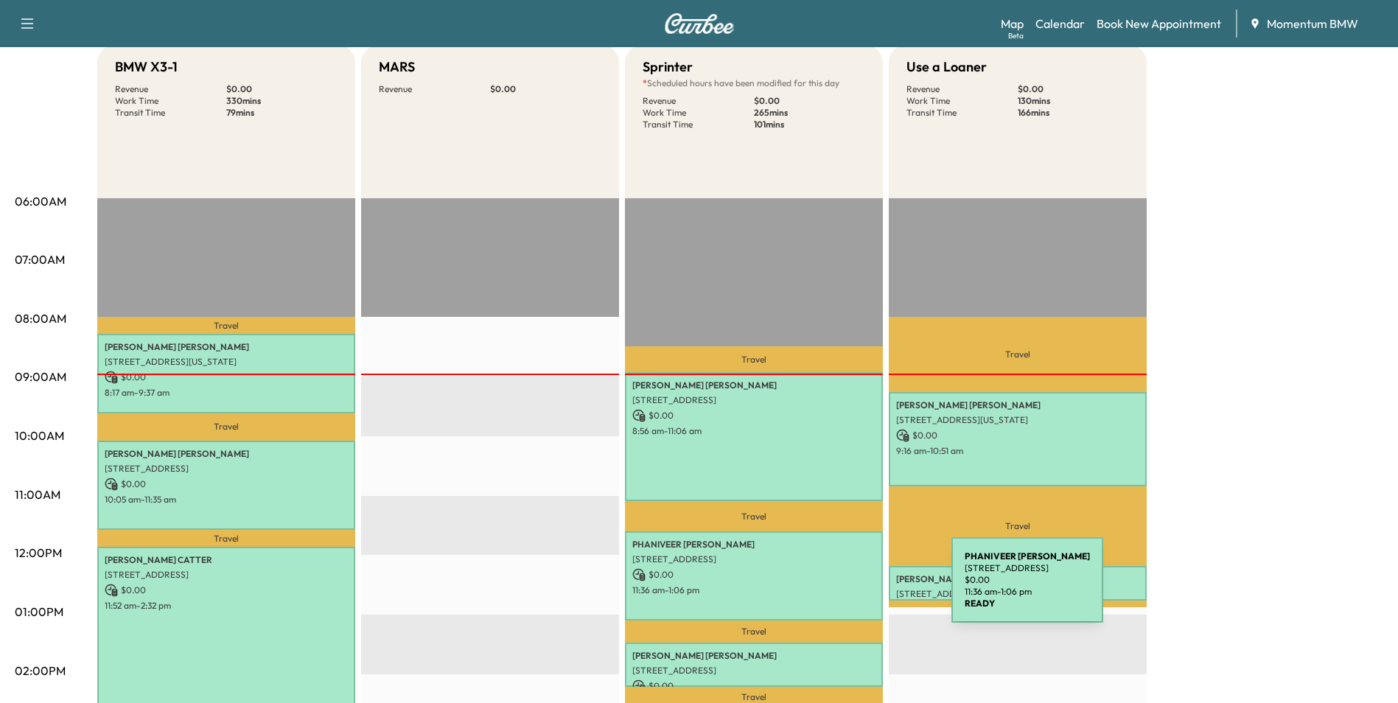
click at [841, 590] on p "11:36 am - 1:06 pm" at bounding box center [753, 591] width 243 height 12
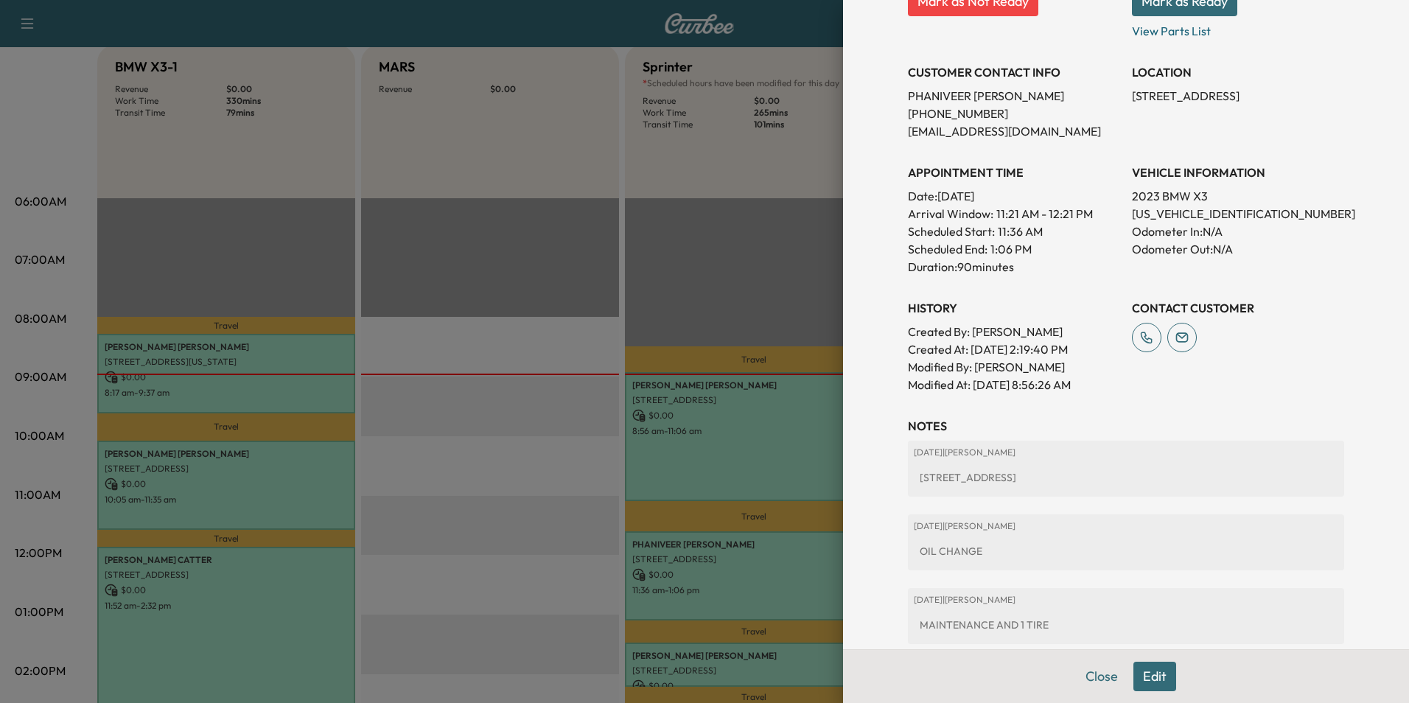
scroll to position [19, 0]
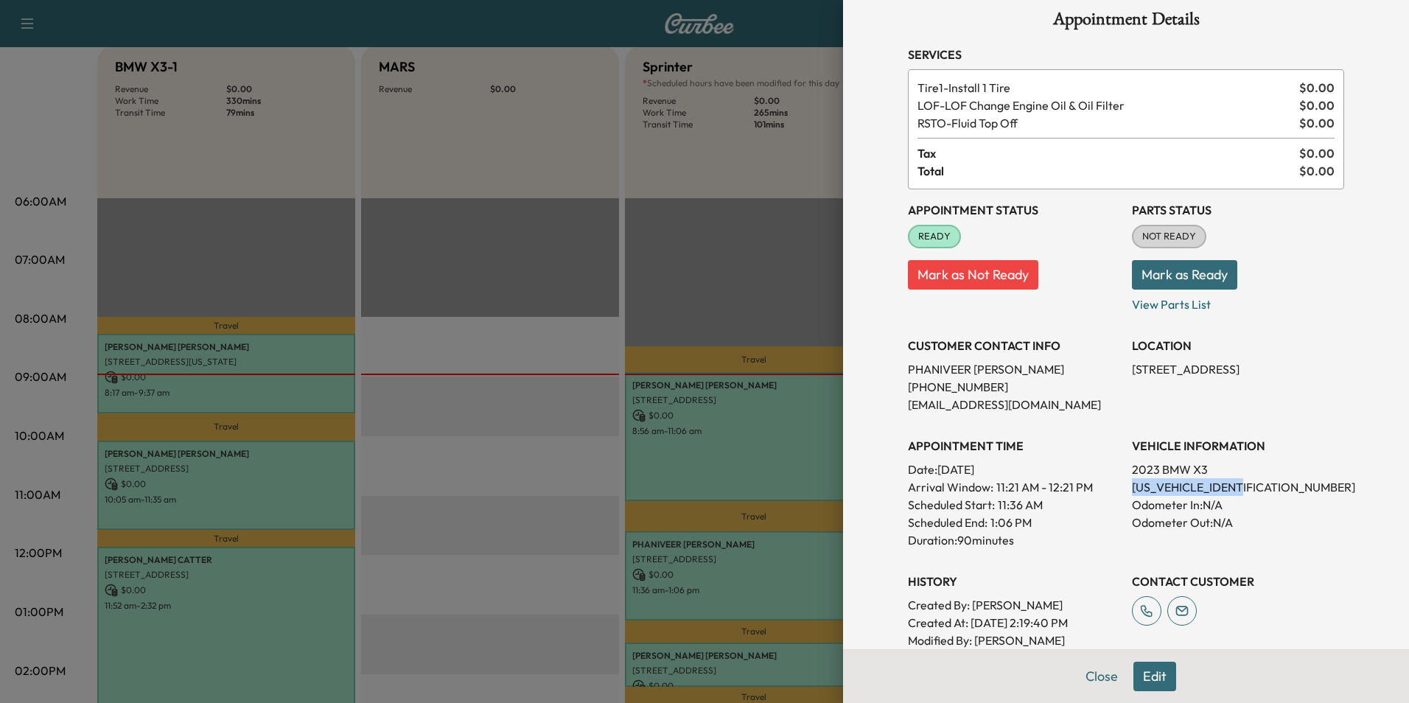
drag, startPoint x: 1228, startPoint y: 489, endPoint x: 1119, endPoint y: 486, distance: 109.2
click at [1119, 486] on div "Appointment Status READY Mark as Not Ready Parts Status NOT READY Mark as Ready…" at bounding box center [1126, 428] width 436 height 478
drag, startPoint x: 1119, startPoint y: 486, endPoint x: 1182, endPoint y: 484, distance: 62.7
copy p "[US_VEHICLE_IDENTIFICATION_NUMBER]"
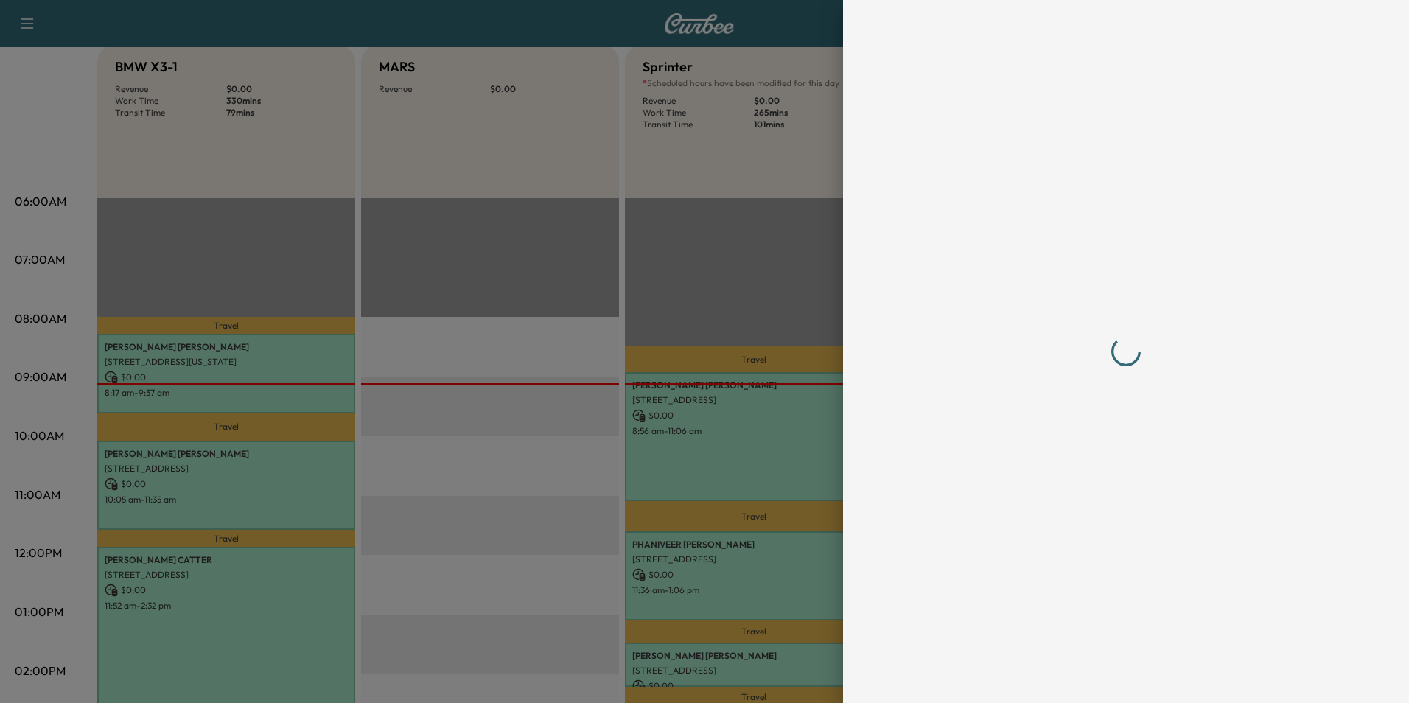
scroll to position [0, 0]
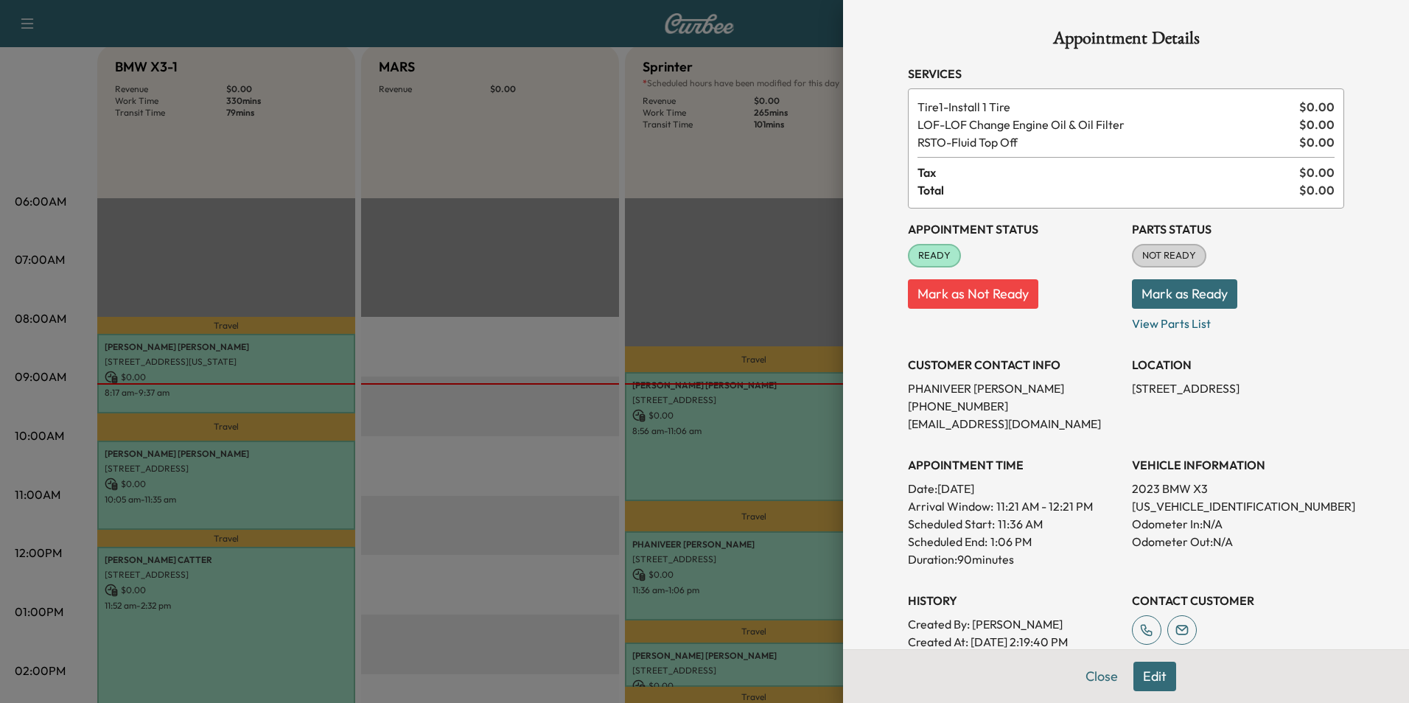
click at [1090, 672] on button "Close" at bounding box center [1102, 676] width 52 height 29
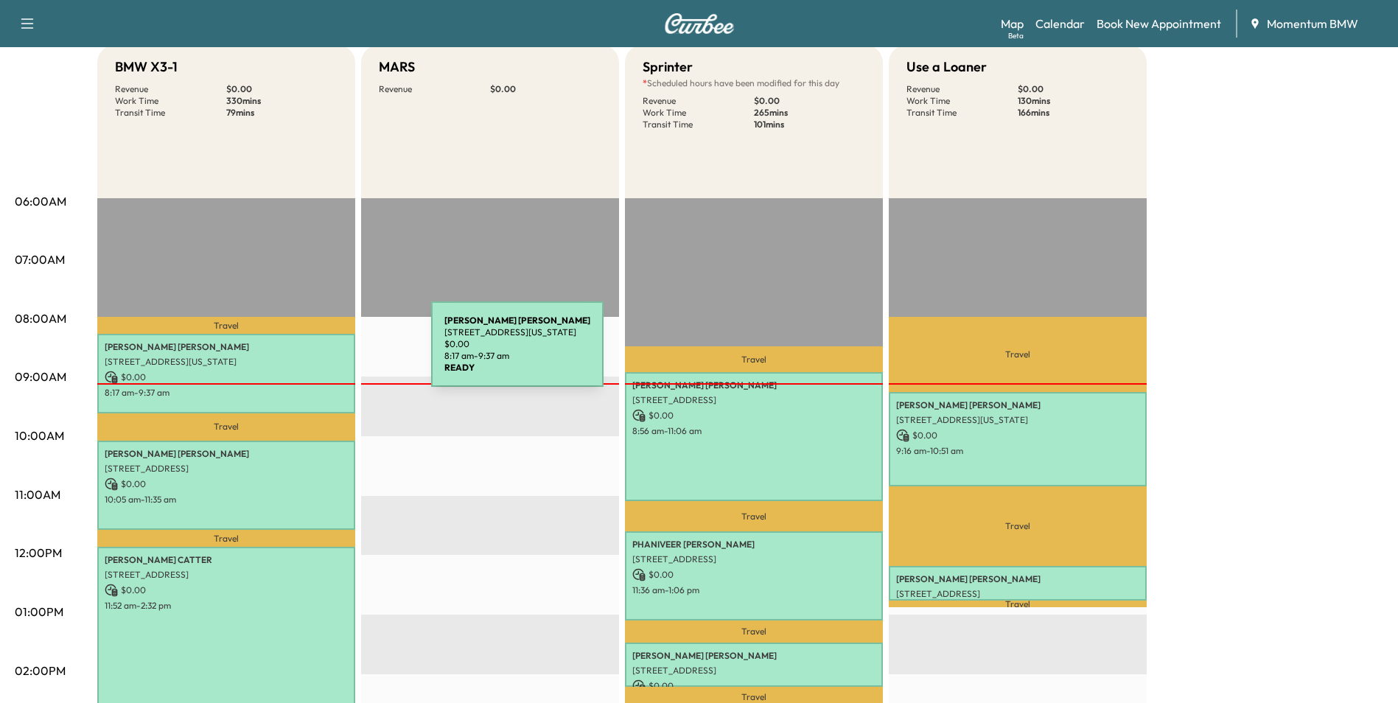
click at [321, 353] on div "[PERSON_NAME] [STREET_ADDRESS][US_STATE] $ 0.00 8:17 am - 9:37 am" at bounding box center [226, 374] width 258 height 80
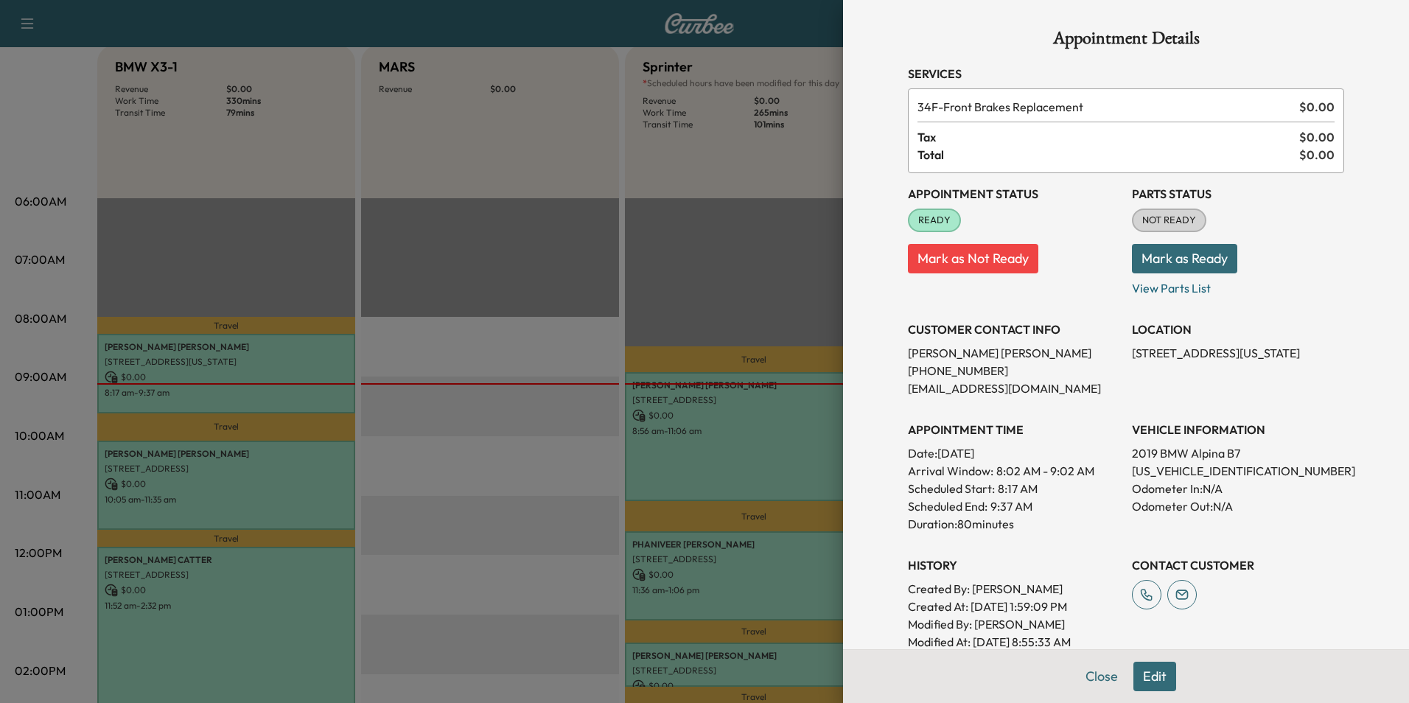
scroll to position [74, 0]
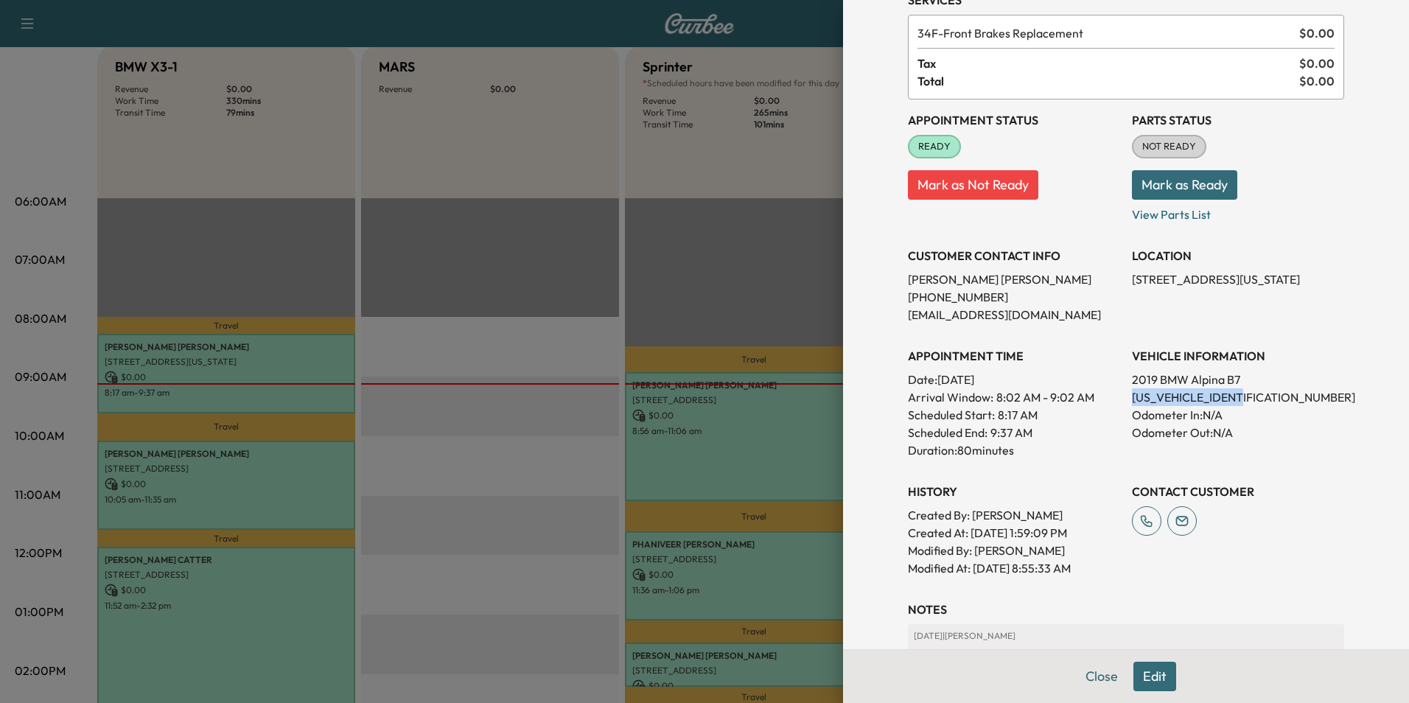
drag, startPoint x: 1243, startPoint y: 397, endPoint x: 1126, endPoint y: 399, distance: 117.2
click at [1132, 399] on p "[US_VEHICLE_IDENTIFICATION_NUMBER]" at bounding box center [1238, 397] width 212 height 18
drag, startPoint x: 1126, startPoint y: 399, endPoint x: 1188, endPoint y: 397, distance: 62.7
copy p "[US_VEHICLE_IDENTIFICATION_NUMBER]"
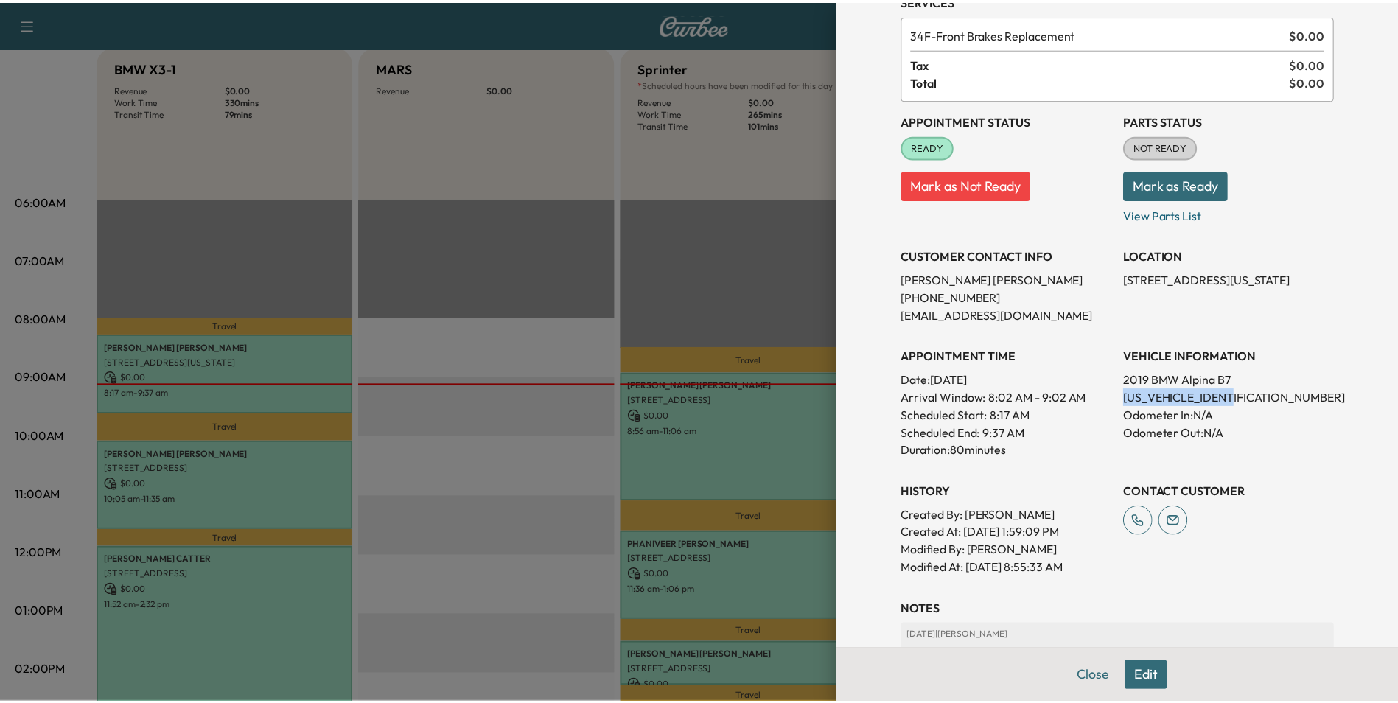
scroll to position [0, 0]
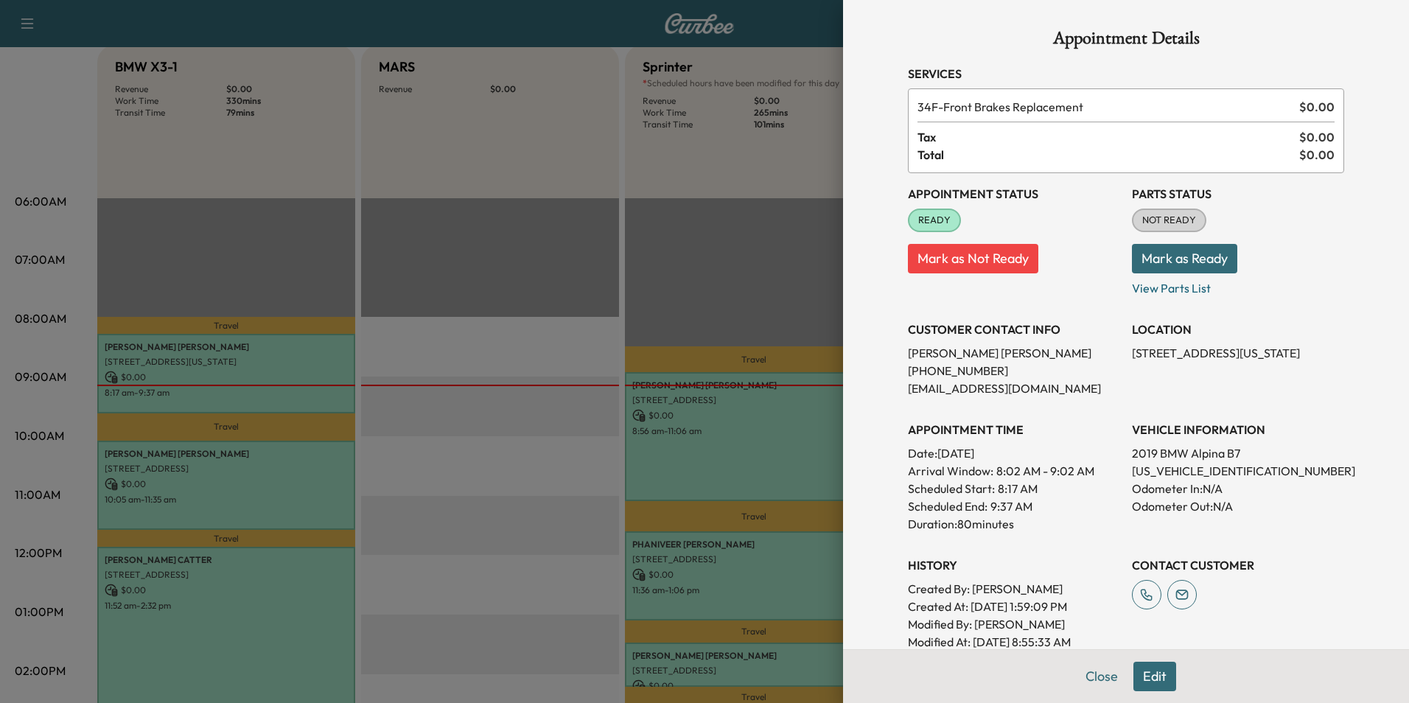
drag, startPoint x: 1288, startPoint y: 353, endPoint x: 1122, endPoint y: 346, distance: 166.8
click at [1132, 346] on p "[STREET_ADDRESS][US_STATE]" at bounding box center [1238, 353] width 212 height 18
drag, startPoint x: 1122, startPoint y: 346, endPoint x: 1221, endPoint y: 355, distance: 100.0
copy p "[STREET_ADDRESS][US_STATE]"
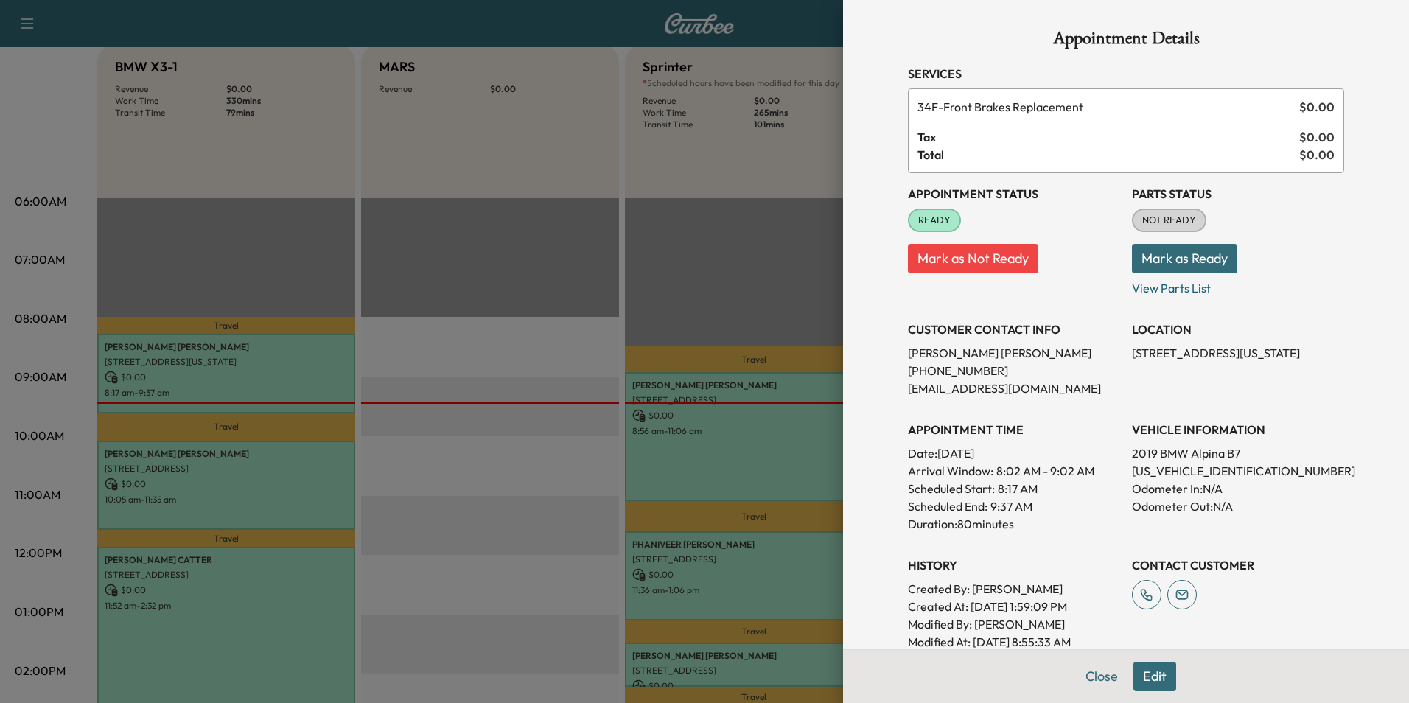
click at [1111, 681] on button "Close" at bounding box center [1102, 676] width 52 height 29
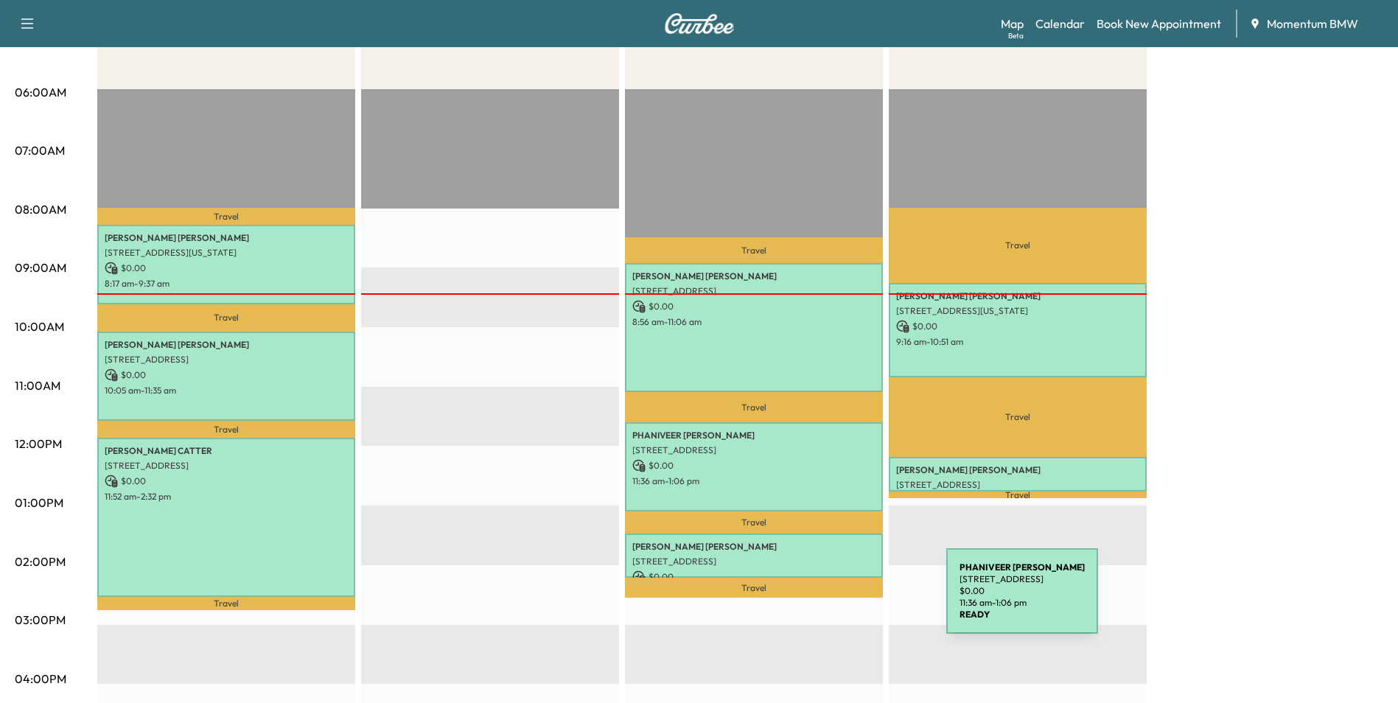
scroll to position [295, 0]
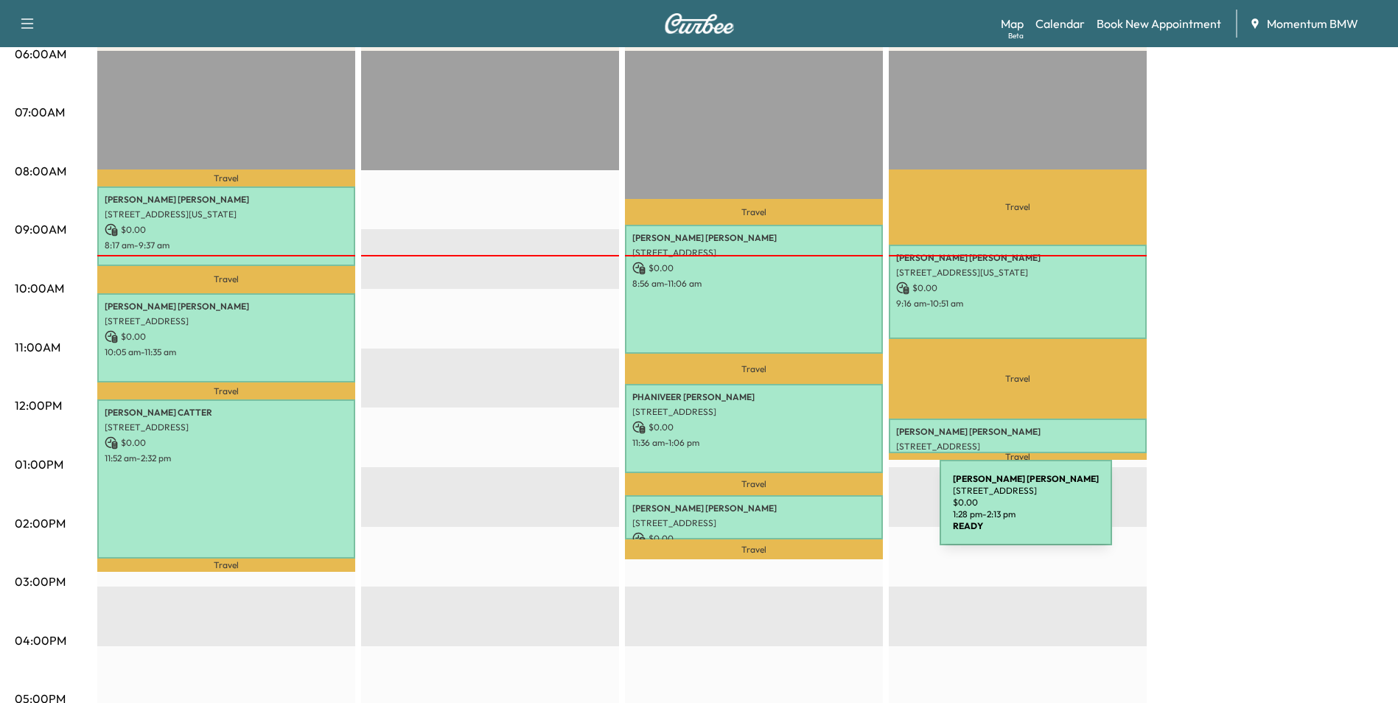
click at [829, 517] on p "[STREET_ADDRESS]" at bounding box center [753, 523] width 243 height 12
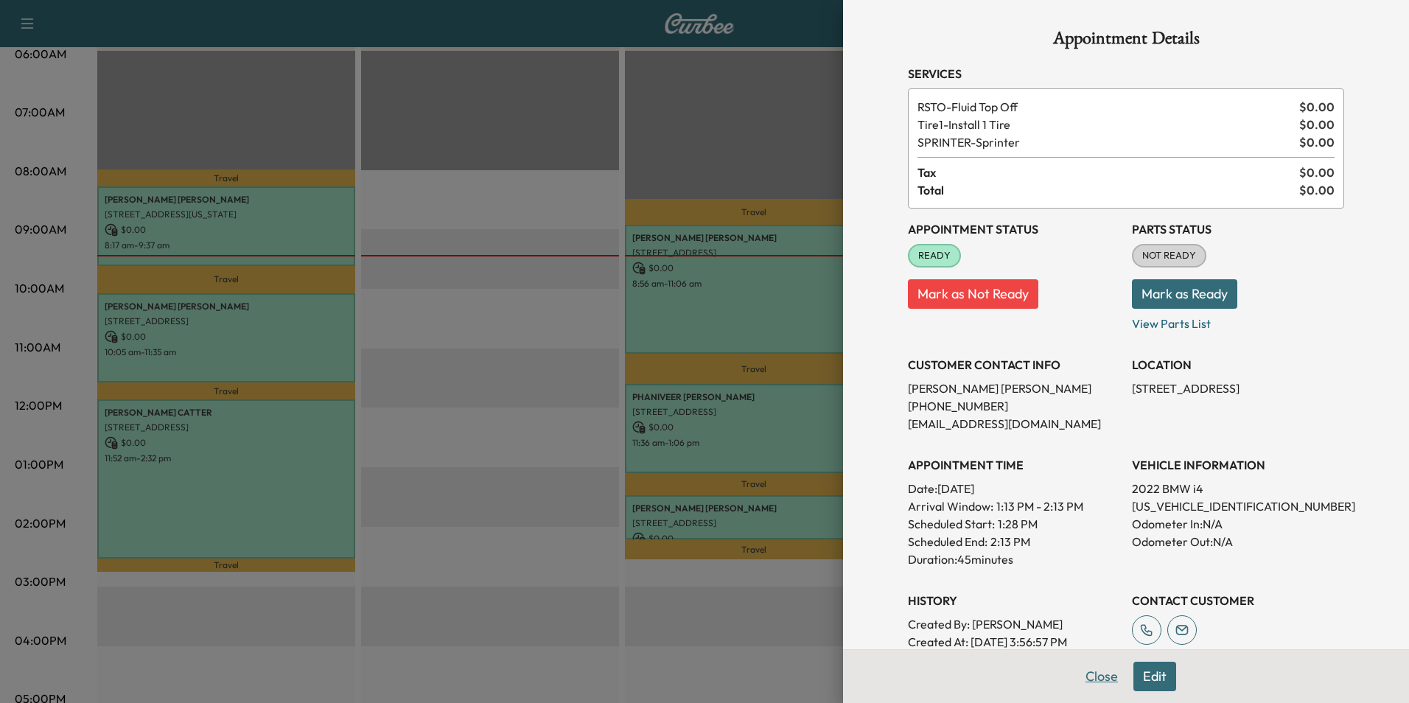
click at [1098, 676] on button "Close" at bounding box center [1102, 676] width 52 height 29
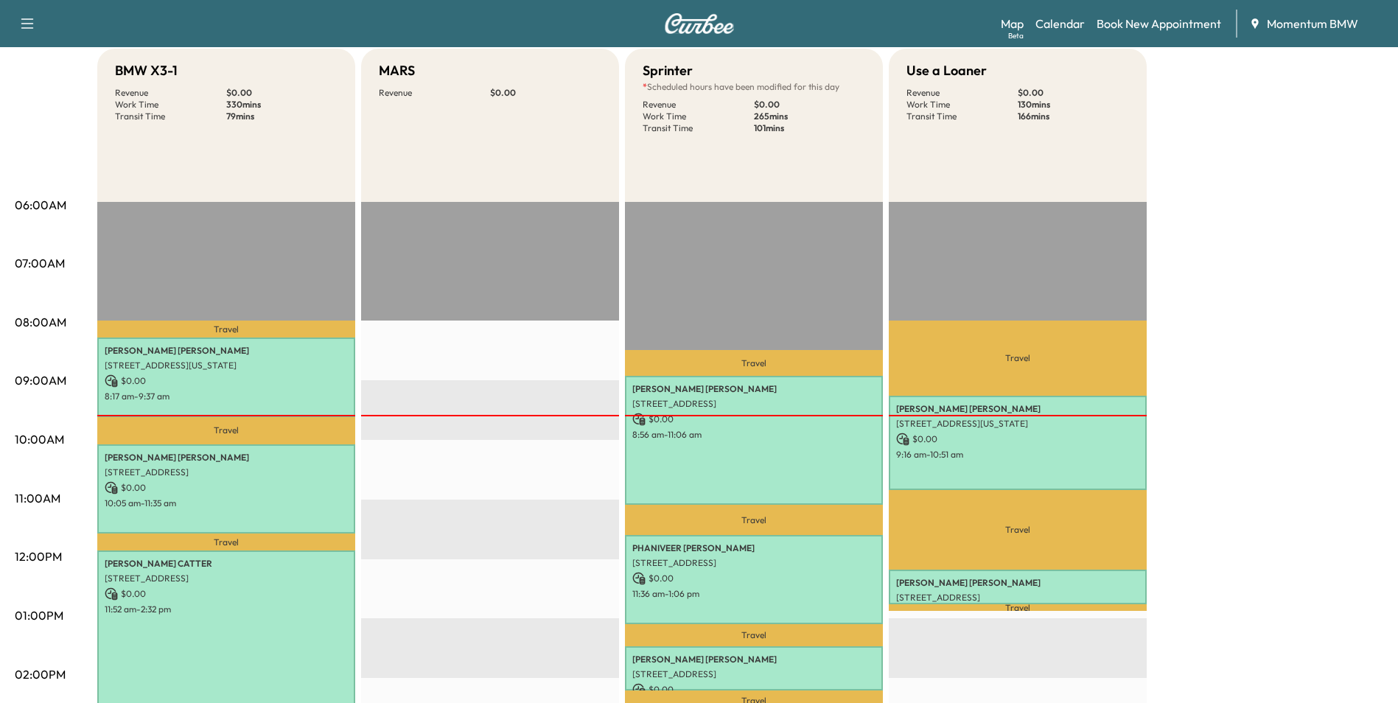
scroll to position [221, 0]
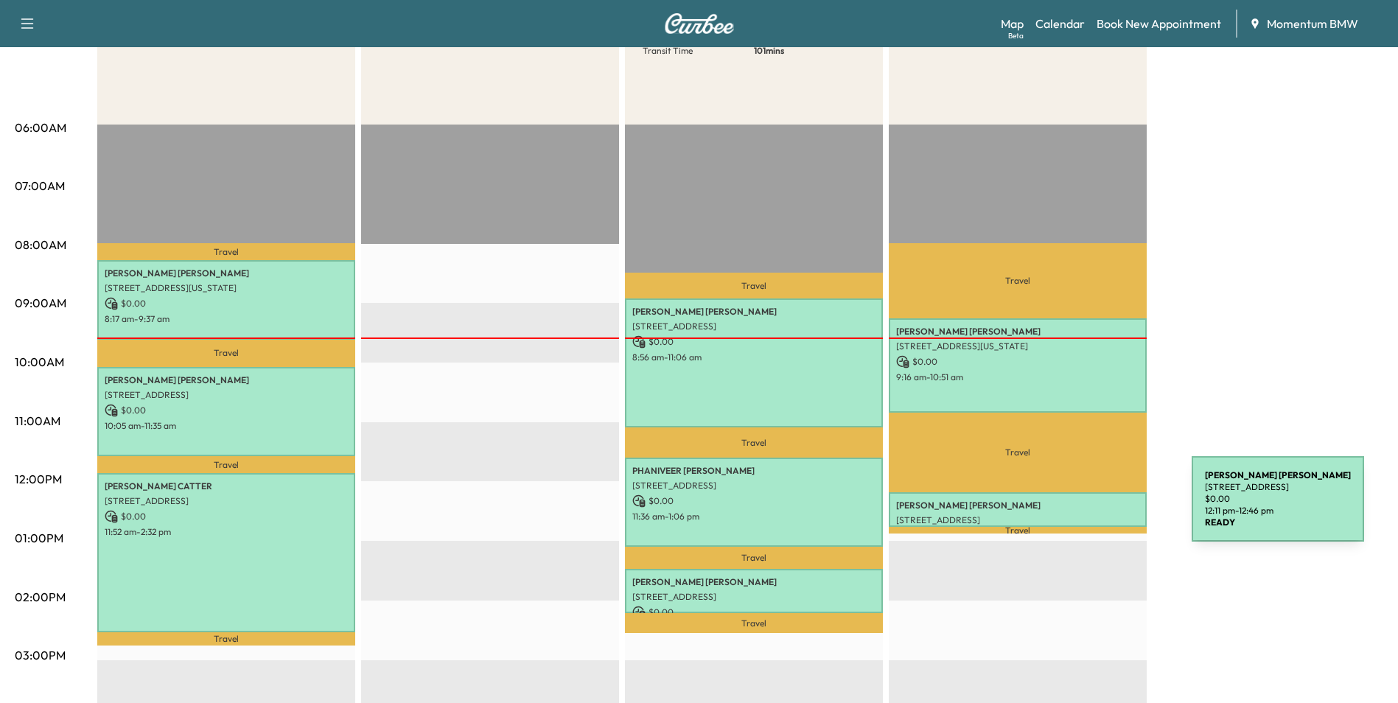
click at [1081, 508] on div "[PERSON_NAME] [STREET_ADDRESS] $ 0.00 12:11 pm - 12:46 pm" at bounding box center [1018, 509] width 258 height 35
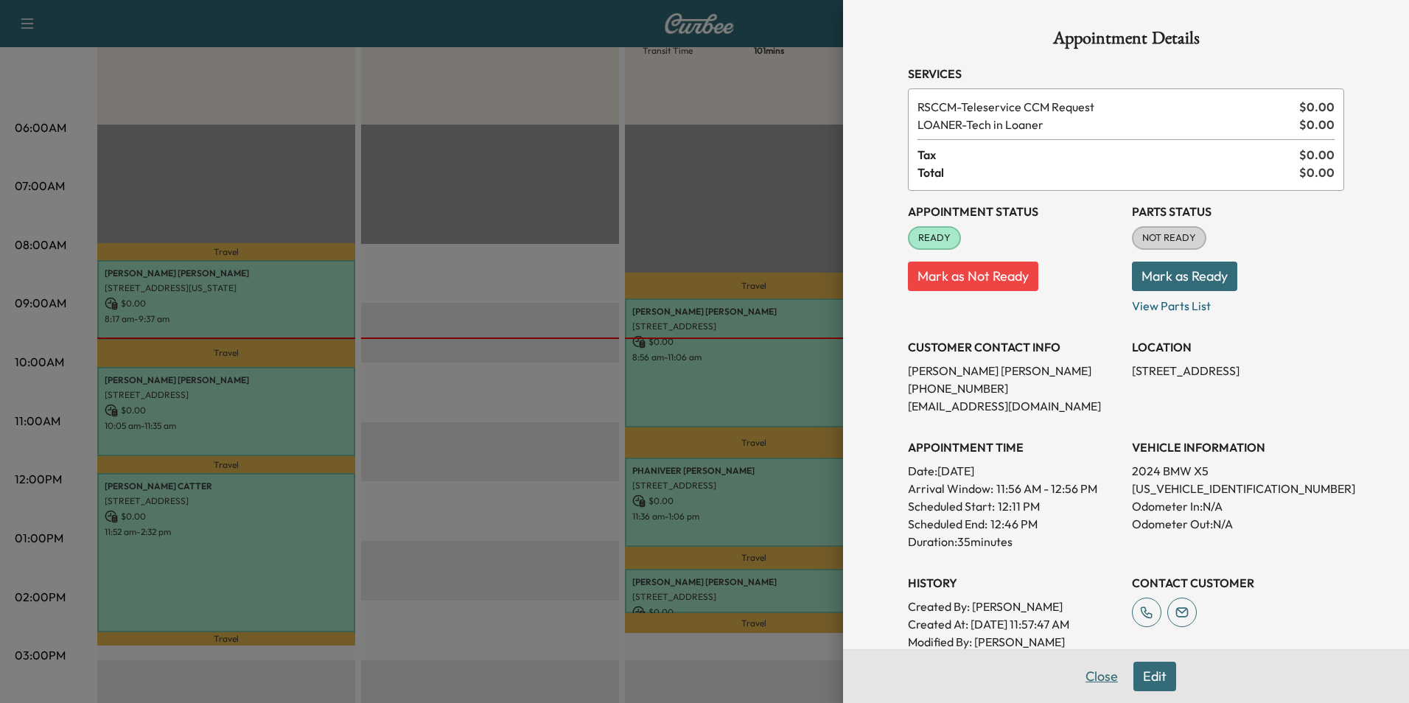
click at [1098, 680] on button "Close" at bounding box center [1102, 676] width 52 height 29
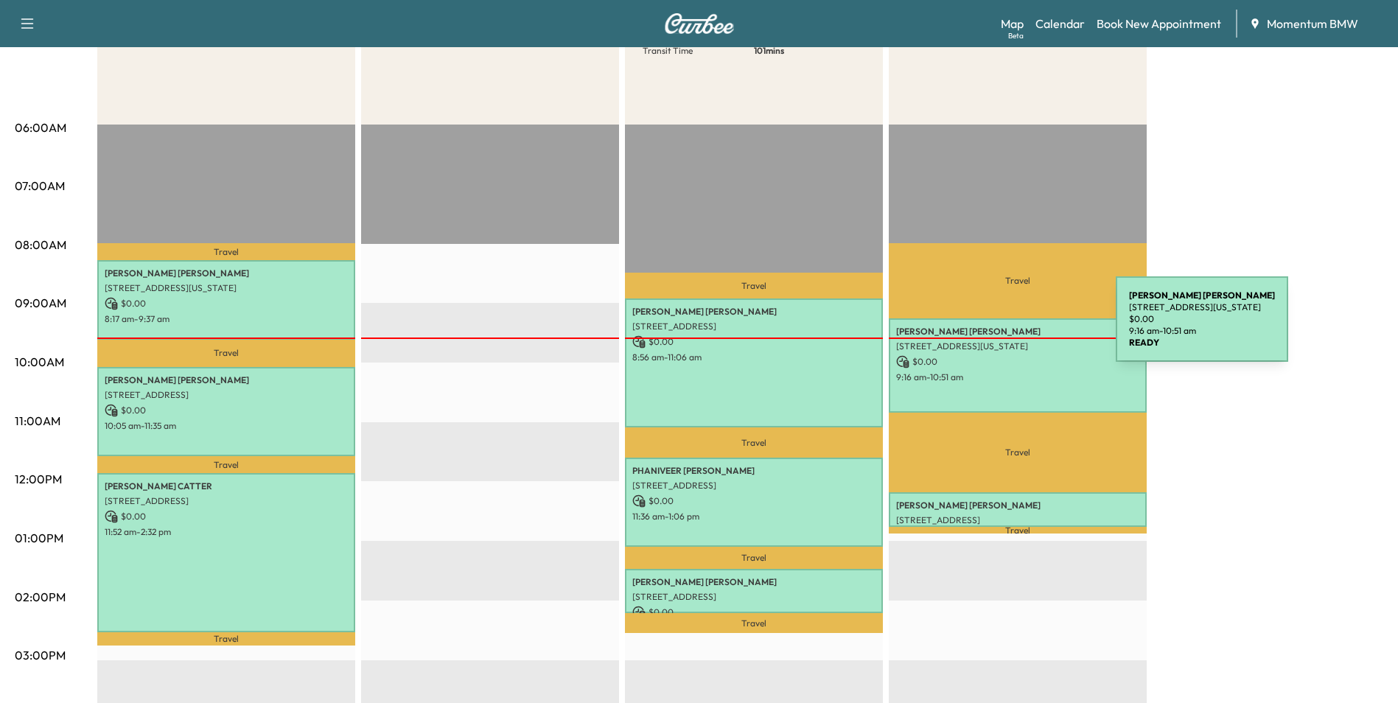
click at [1005, 327] on p "[PERSON_NAME]" at bounding box center [1017, 332] width 243 height 12
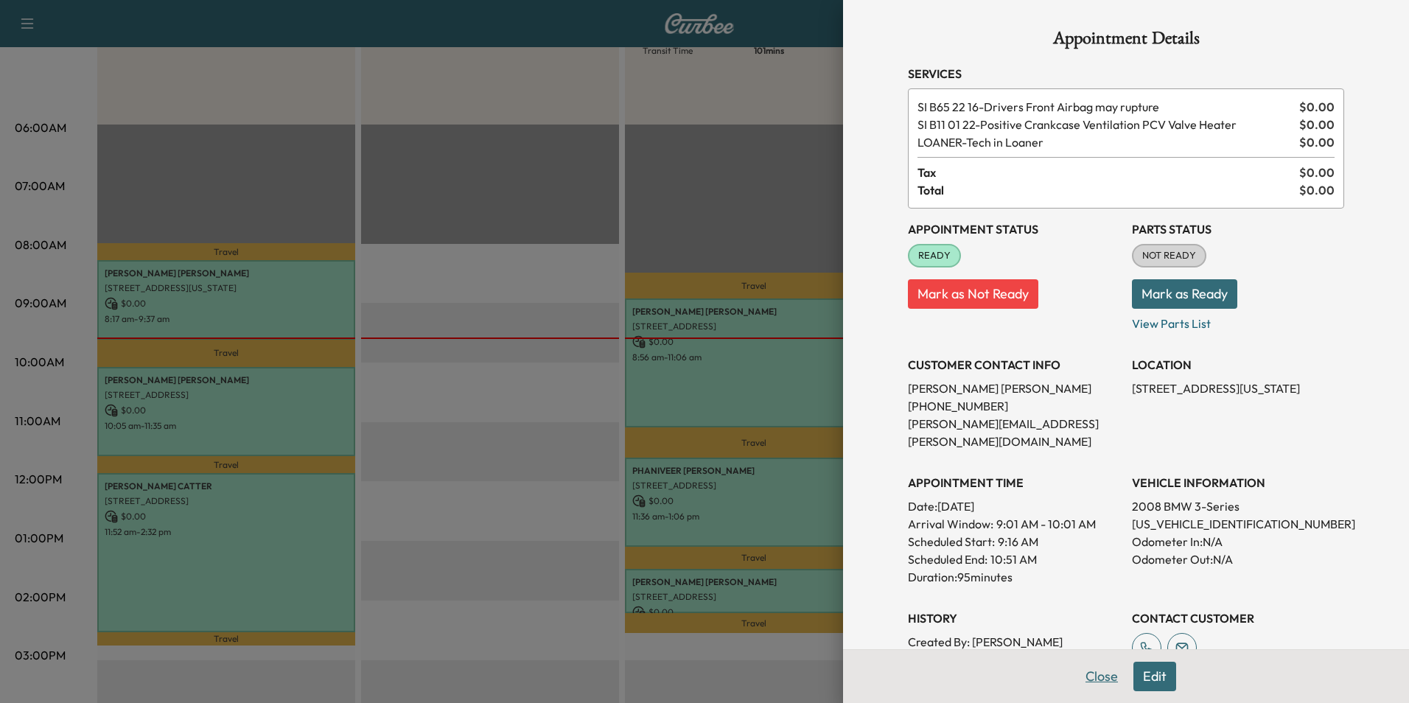
click at [1091, 677] on button "Close" at bounding box center [1102, 676] width 52 height 29
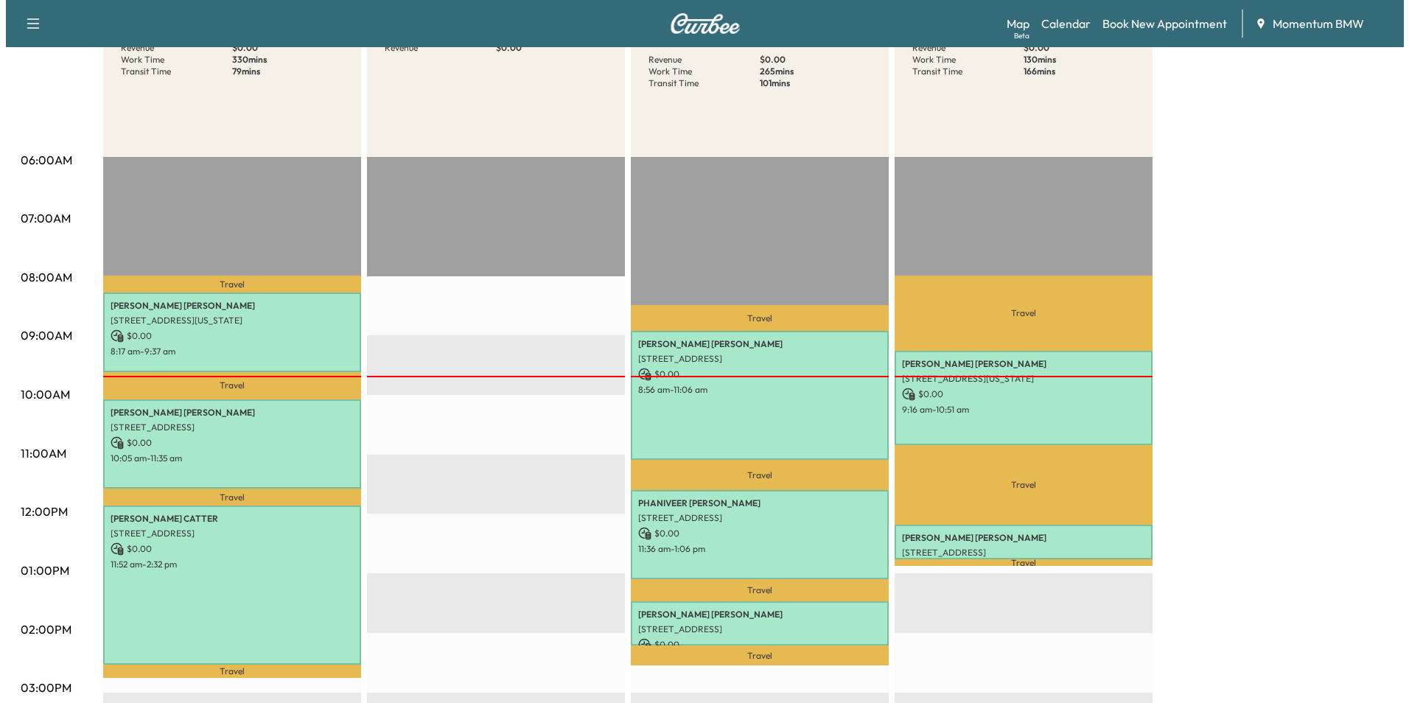
scroll to position [295, 0]
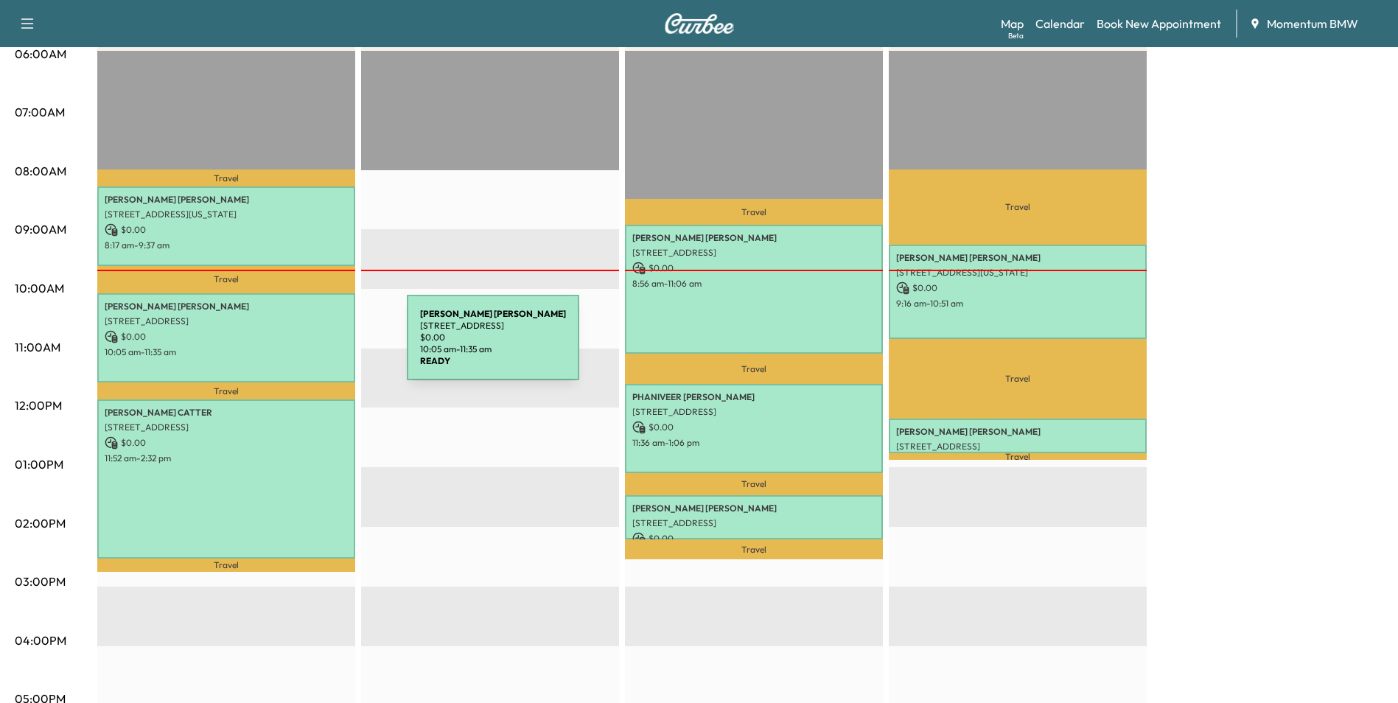
click at [296, 346] on p "10:05 am - 11:35 am" at bounding box center [226, 352] width 243 height 12
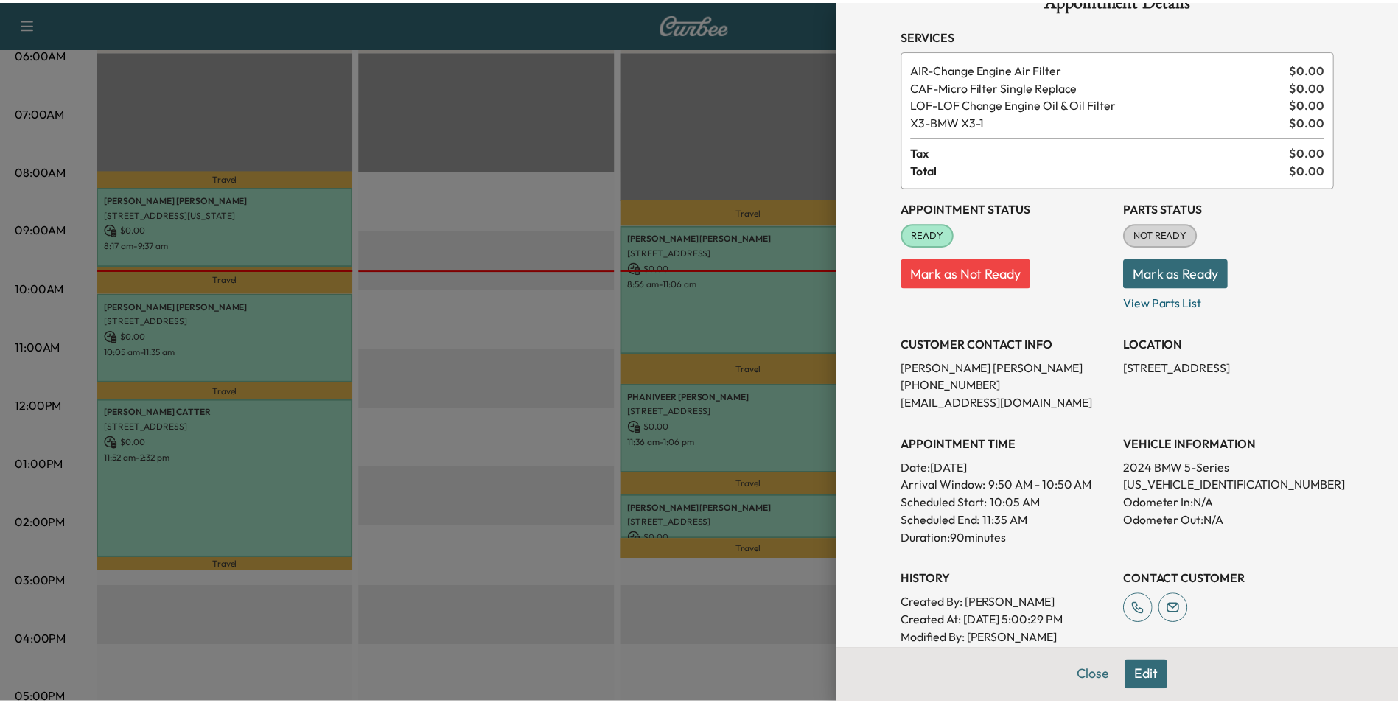
scroll to position [74, 0]
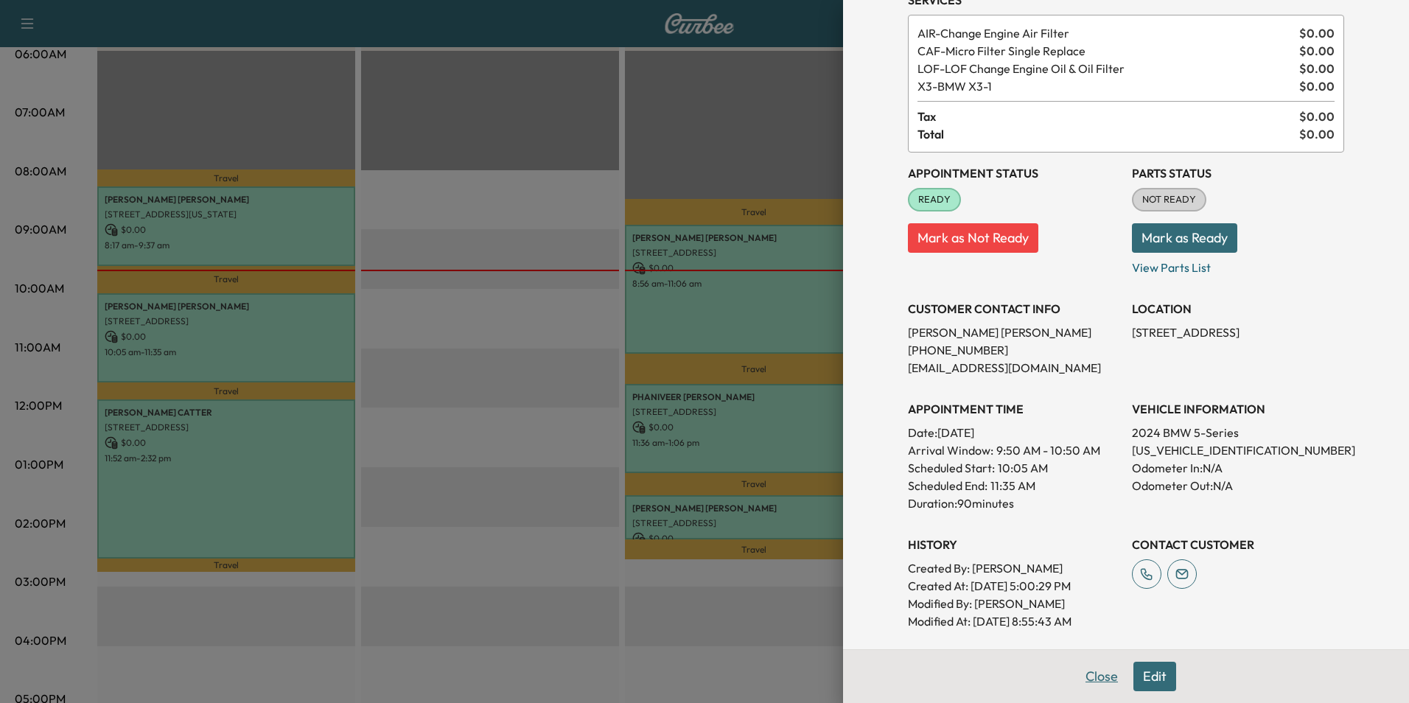
click at [1096, 677] on button "Close" at bounding box center [1102, 676] width 52 height 29
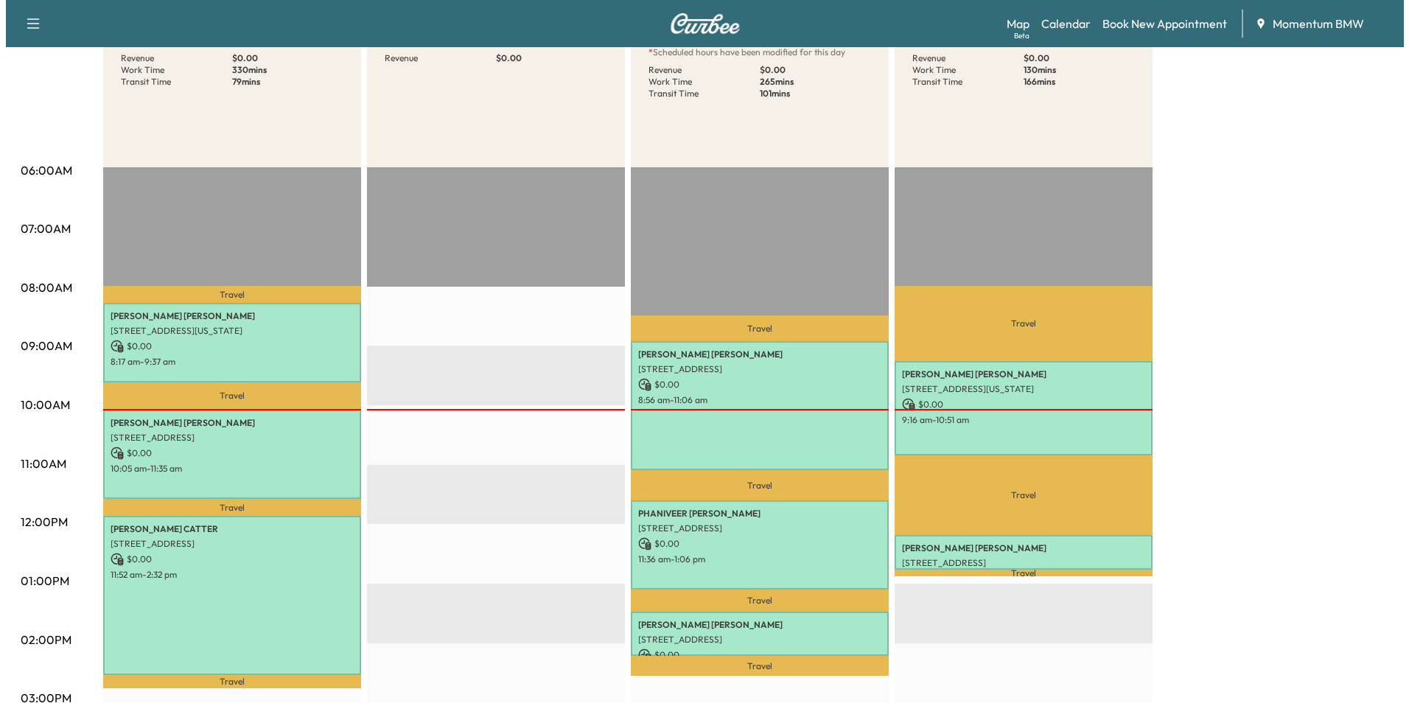
scroll to position [295, 0]
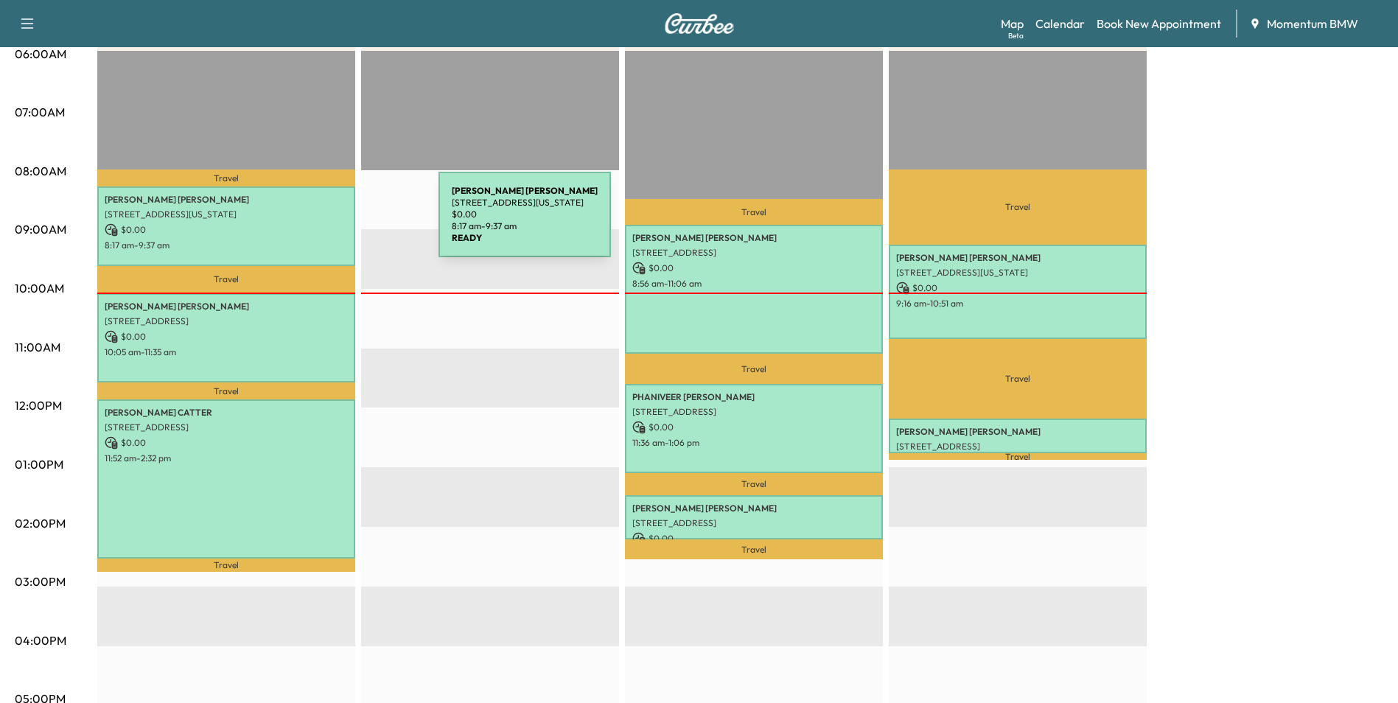
click at [328, 224] on p "$ 0.00" at bounding box center [226, 229] width 243 height 13
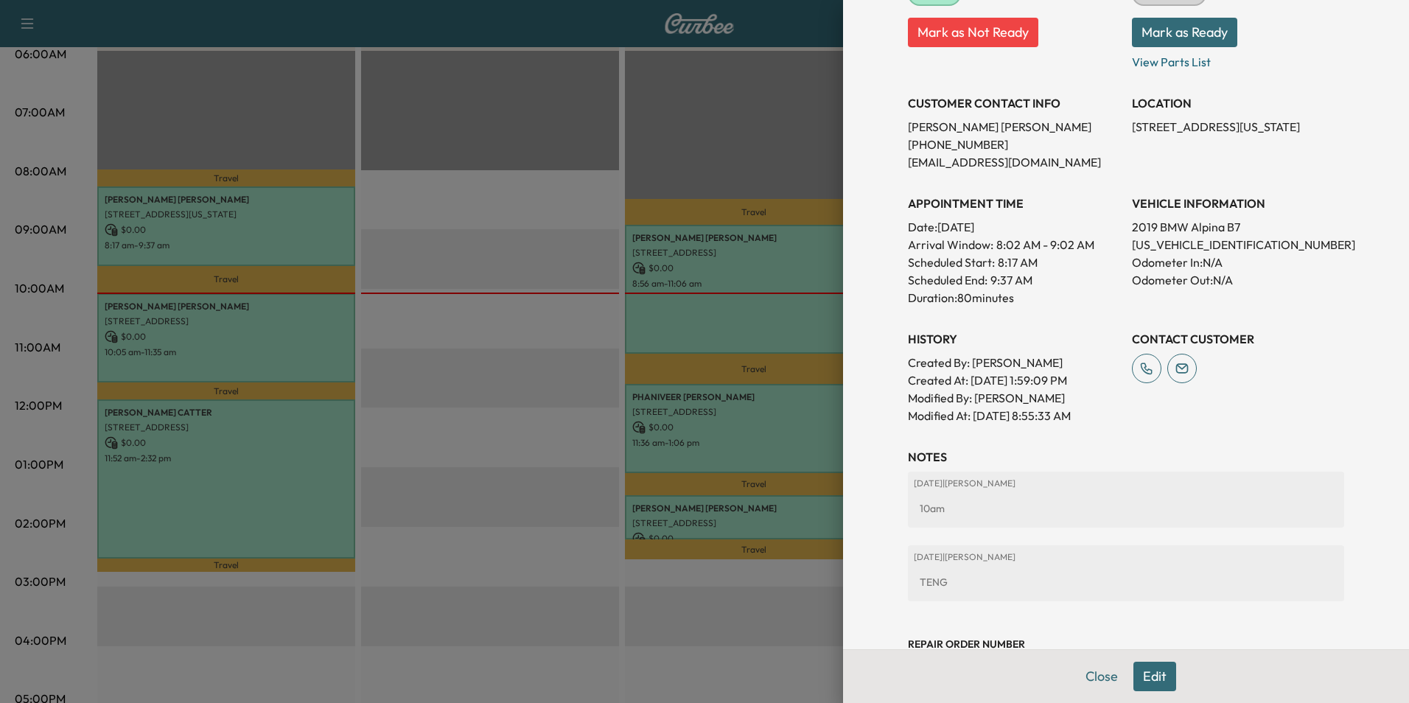
scroll to position [279, 0]
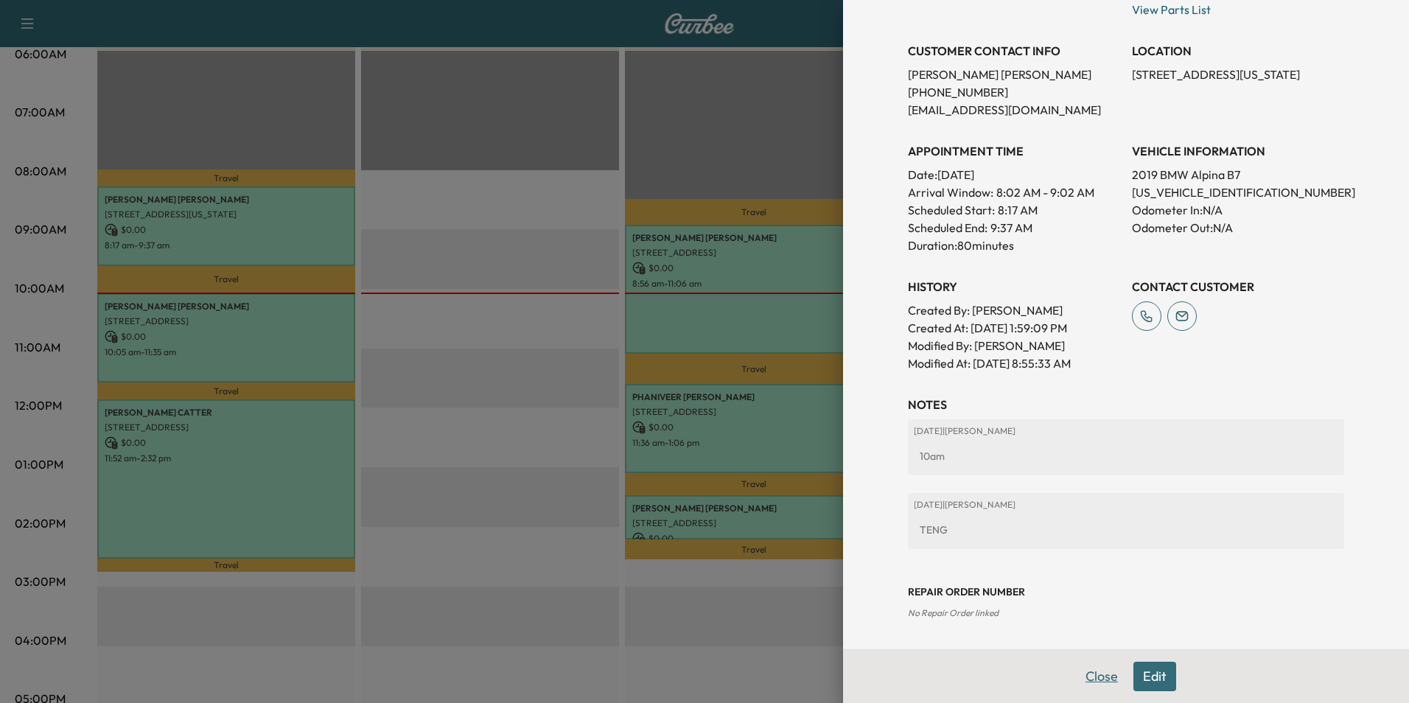
click at [1095, 674] on button "Close" at bounding box center [1102, 676] width 52 height 29
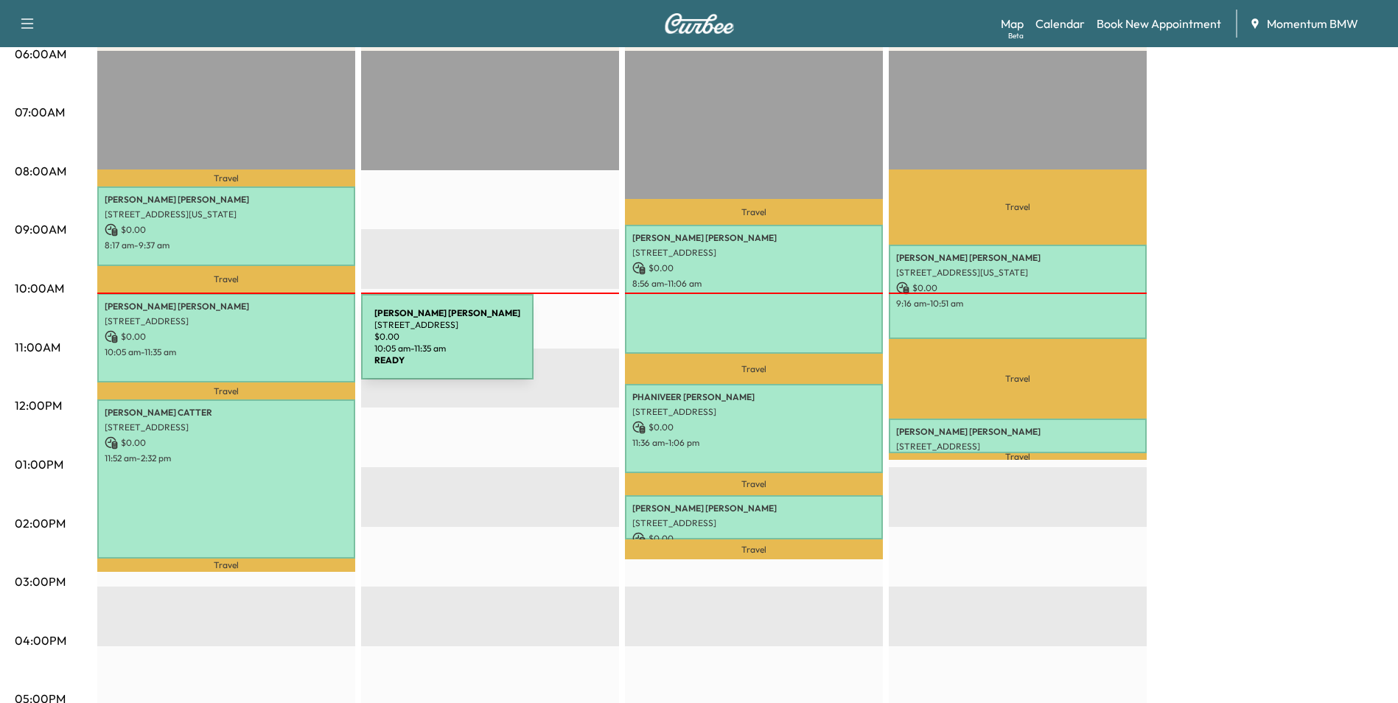
click at [251, 346] on p "10:05 am - 11:35 am" at bounding box center [226, 352] width 243 height 12
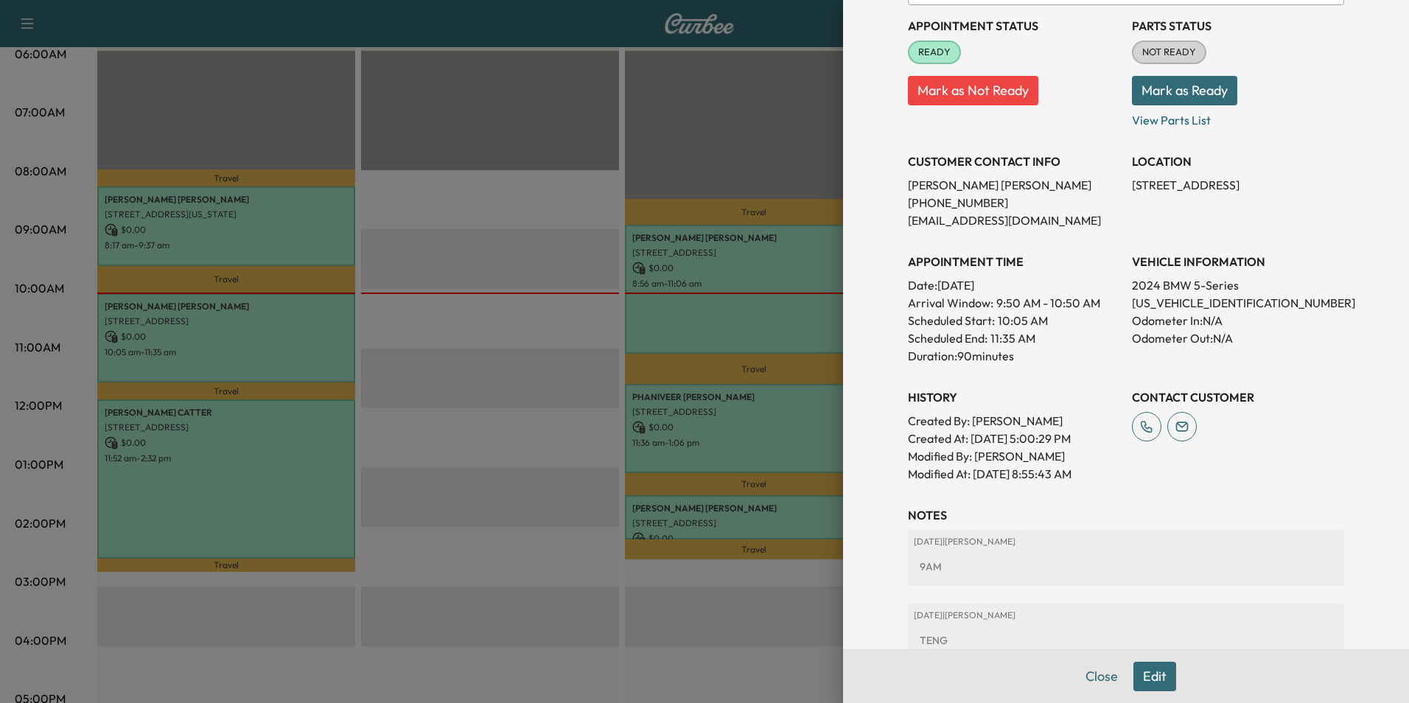
scroll to position [332, 0]
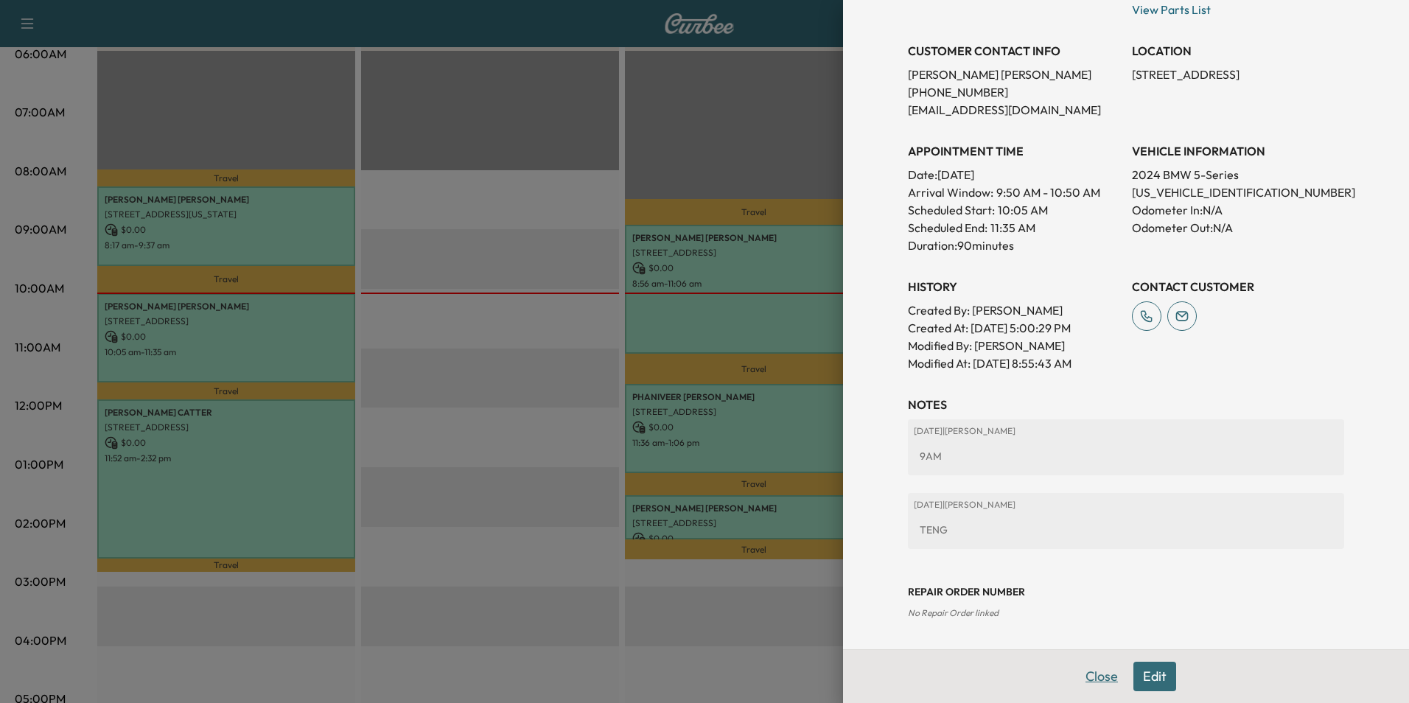
click at [1085, 675] on button "Close" at bounding box center [1102, 676] width 52 height 29
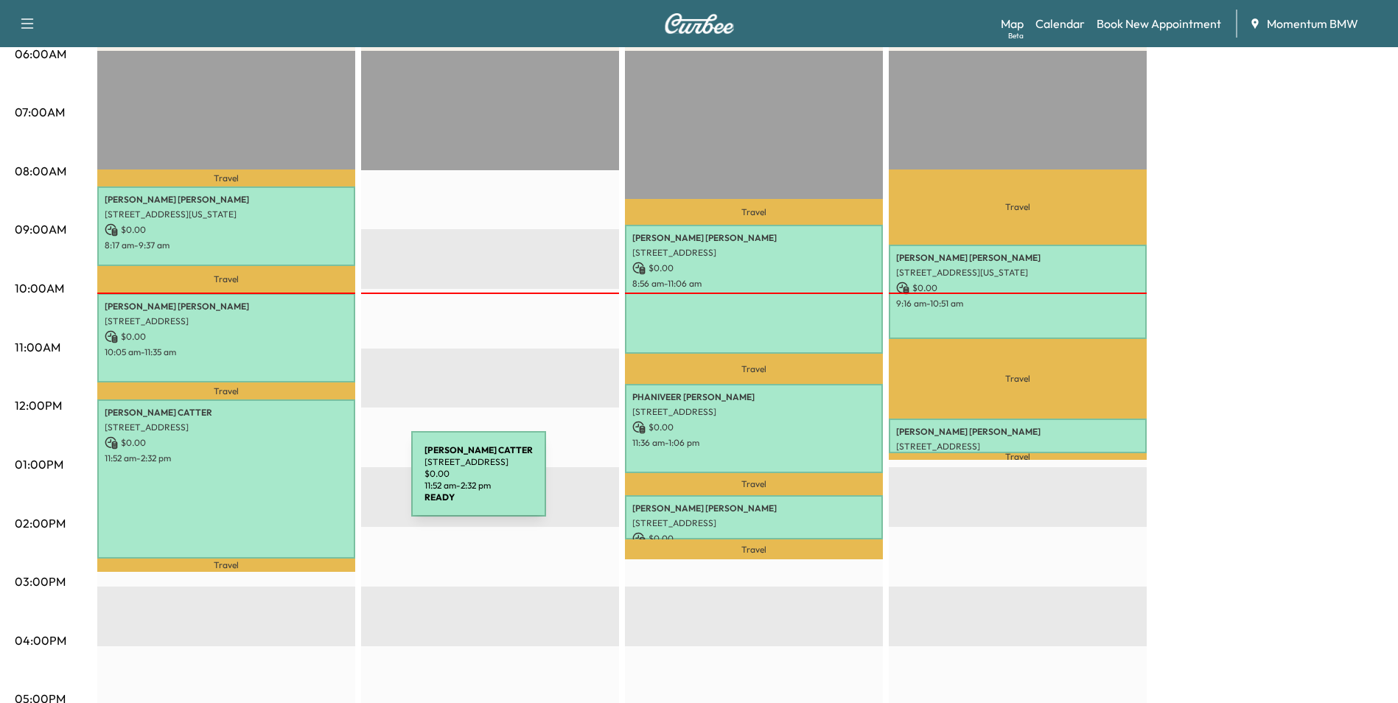
click at [301, 483] on div "[PERSON_NAME] [STREET_ADDRESS] $ 0.00 11:52 am - 2:32 pm" at bounding box center [226, 479] width 258 height 158
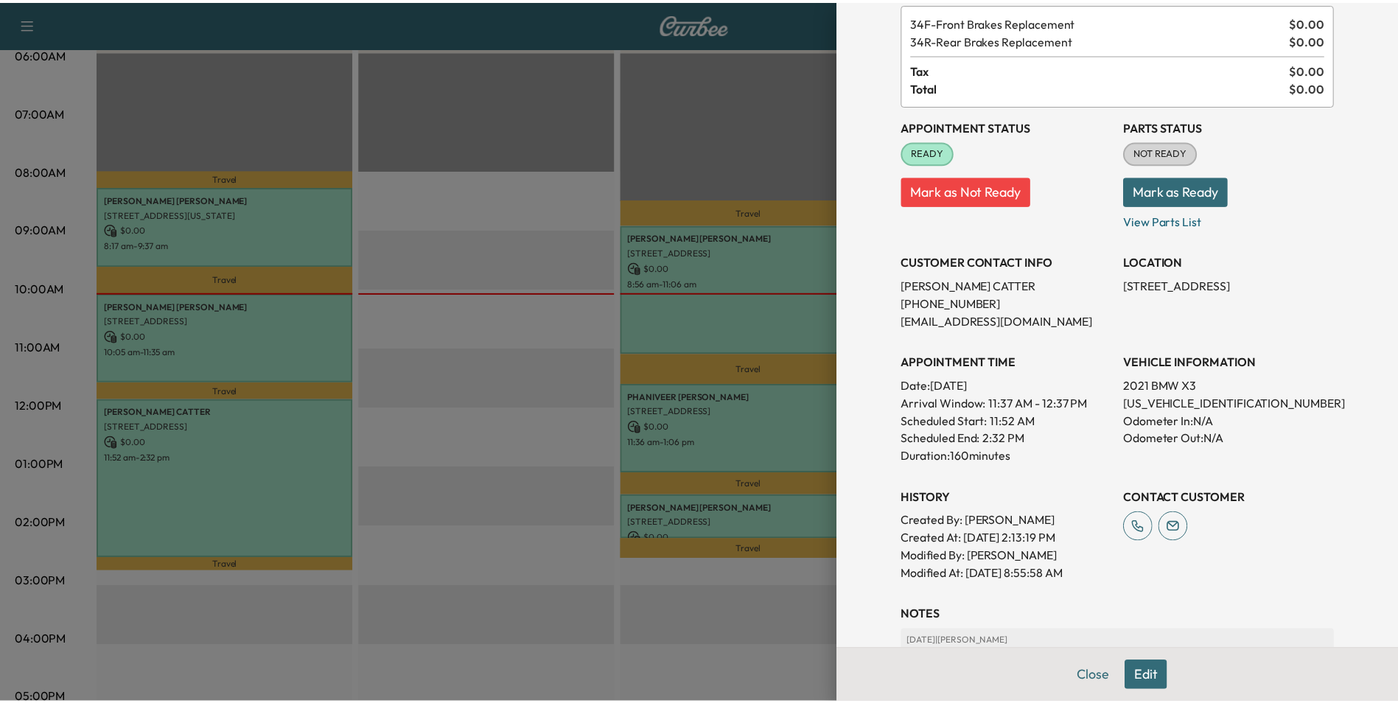
scroll to position [223, 0]
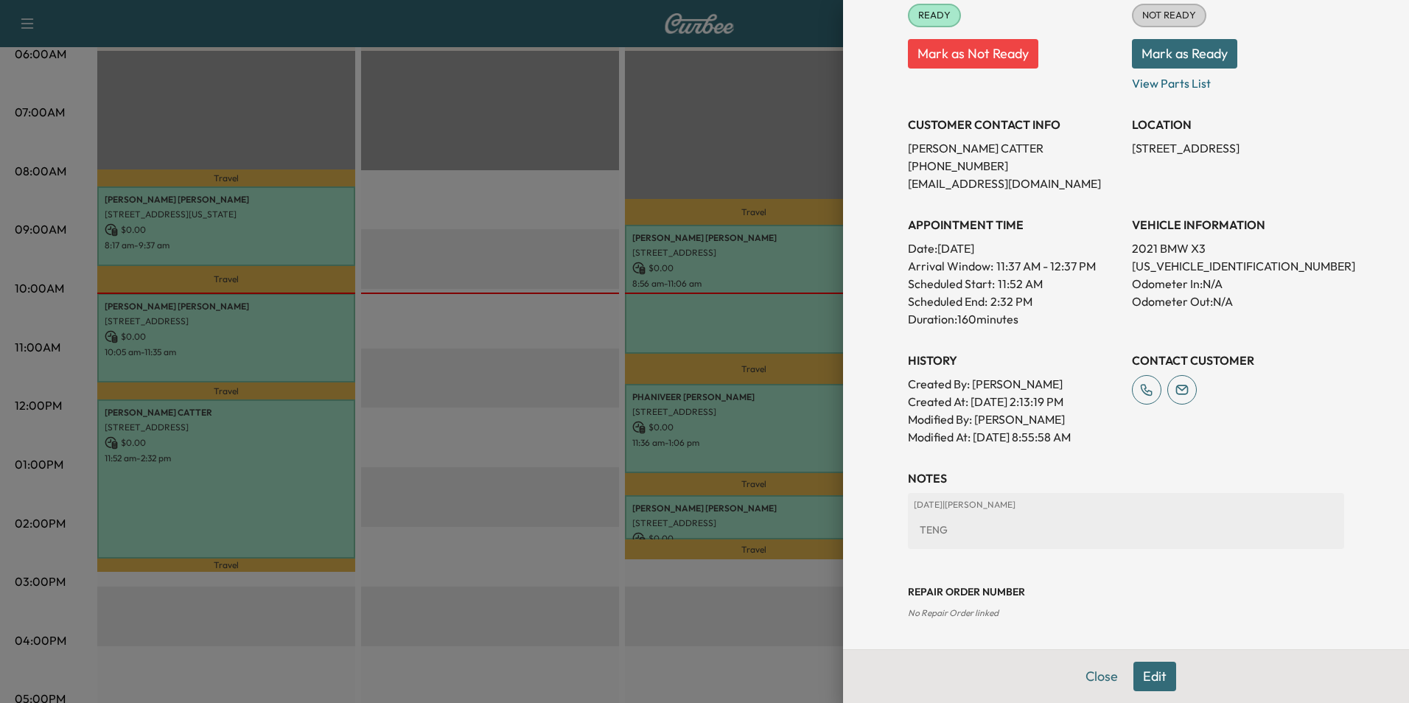
click at [1094, 679] on button "Close" at bounding box center [1102, 676] width 52 height 29
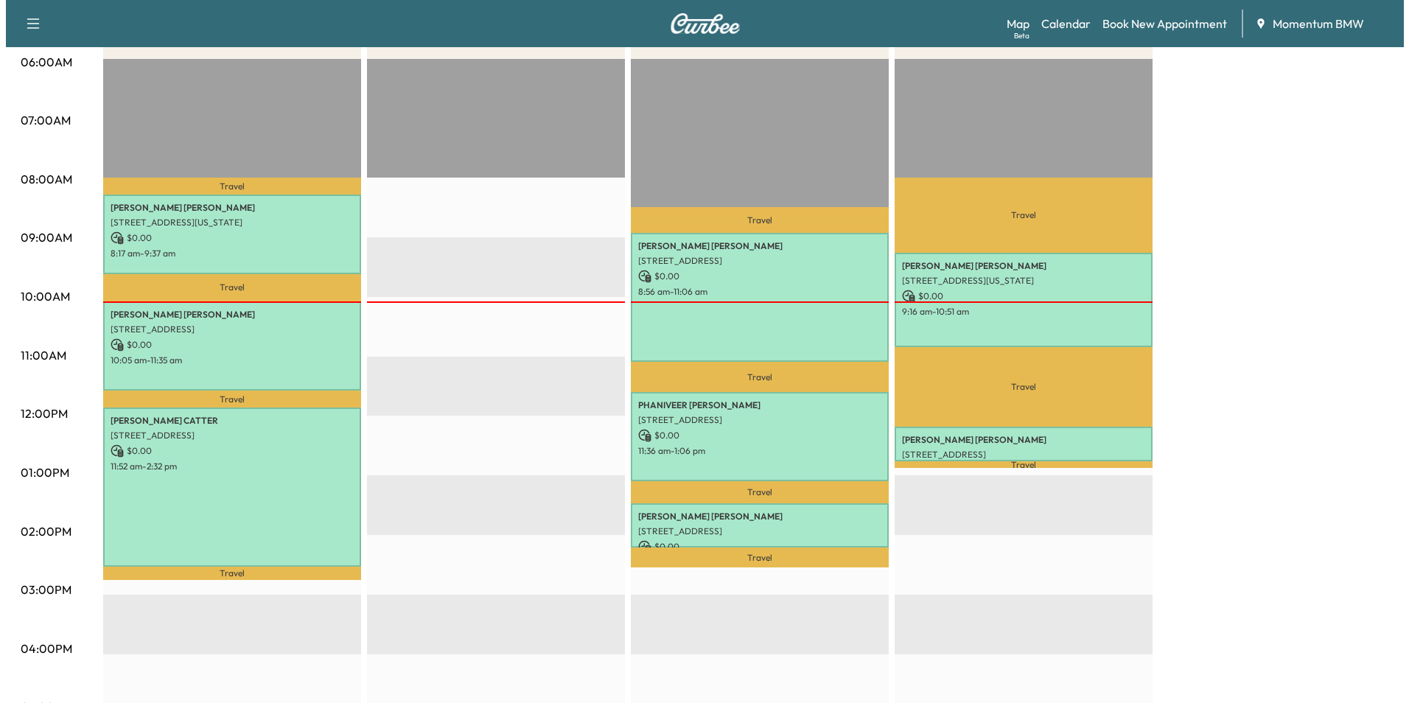
scroll to position [295, 0]
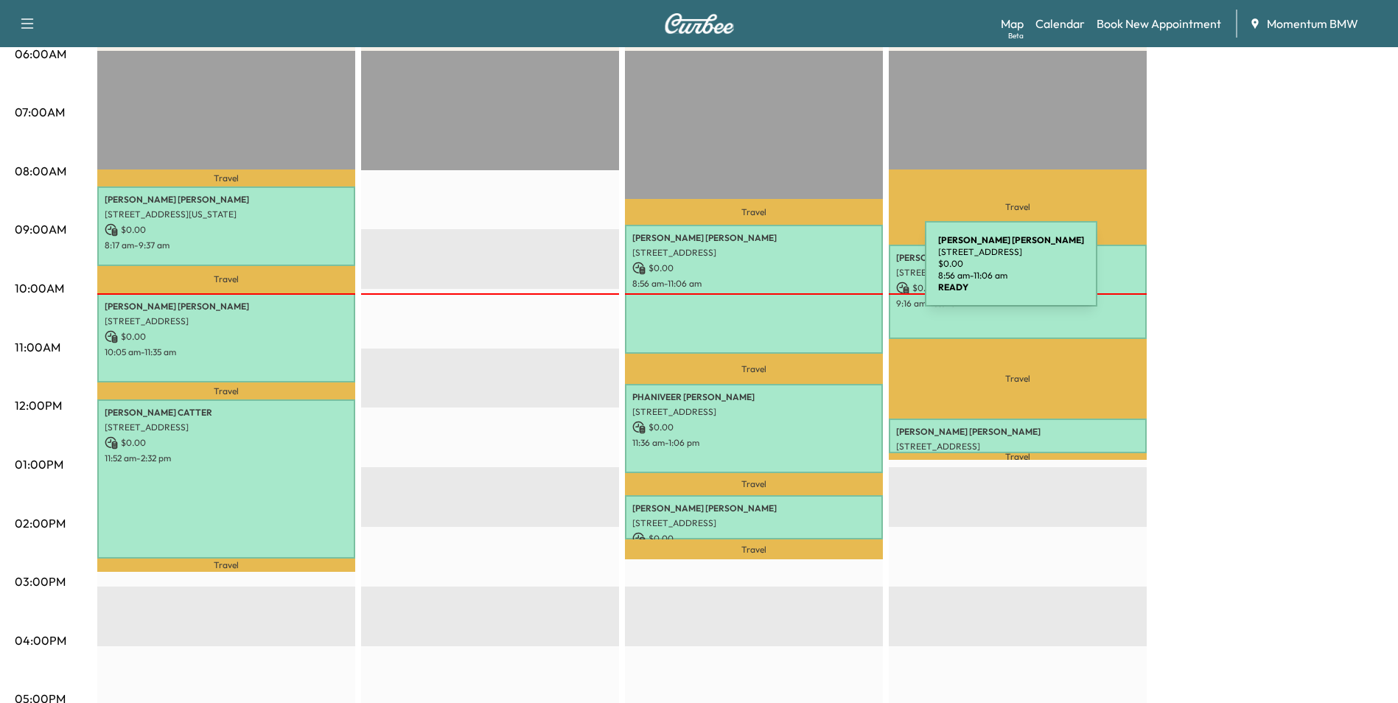
click at [815, 273] on div "[PERSON_NAME] [STREET_ADDRESS] $ 0.00 8:56 am - 11:06 am" at bounding box center [754, 289] width 258 height 129
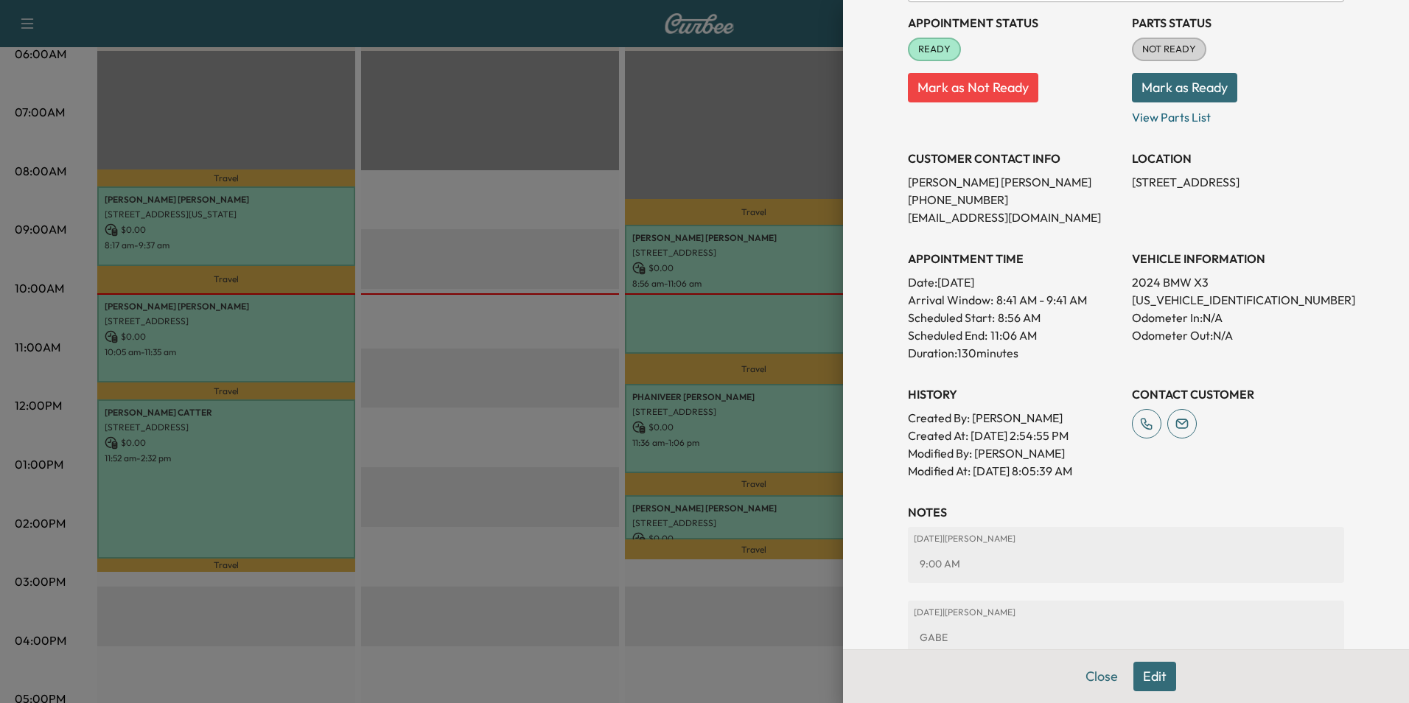
scroll to position [296, 0]
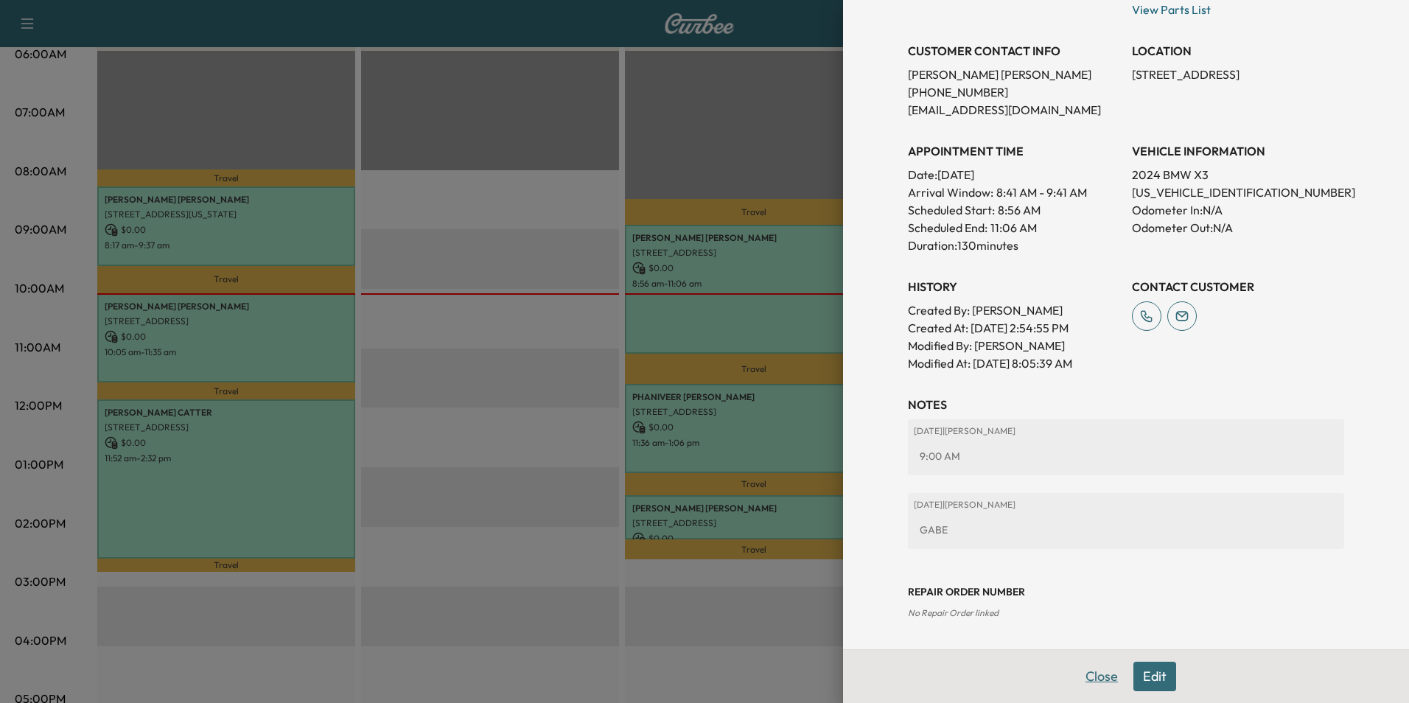
click at [1090, 668] on button "Close" at bounding box center [1102, 676] width 52 height 29
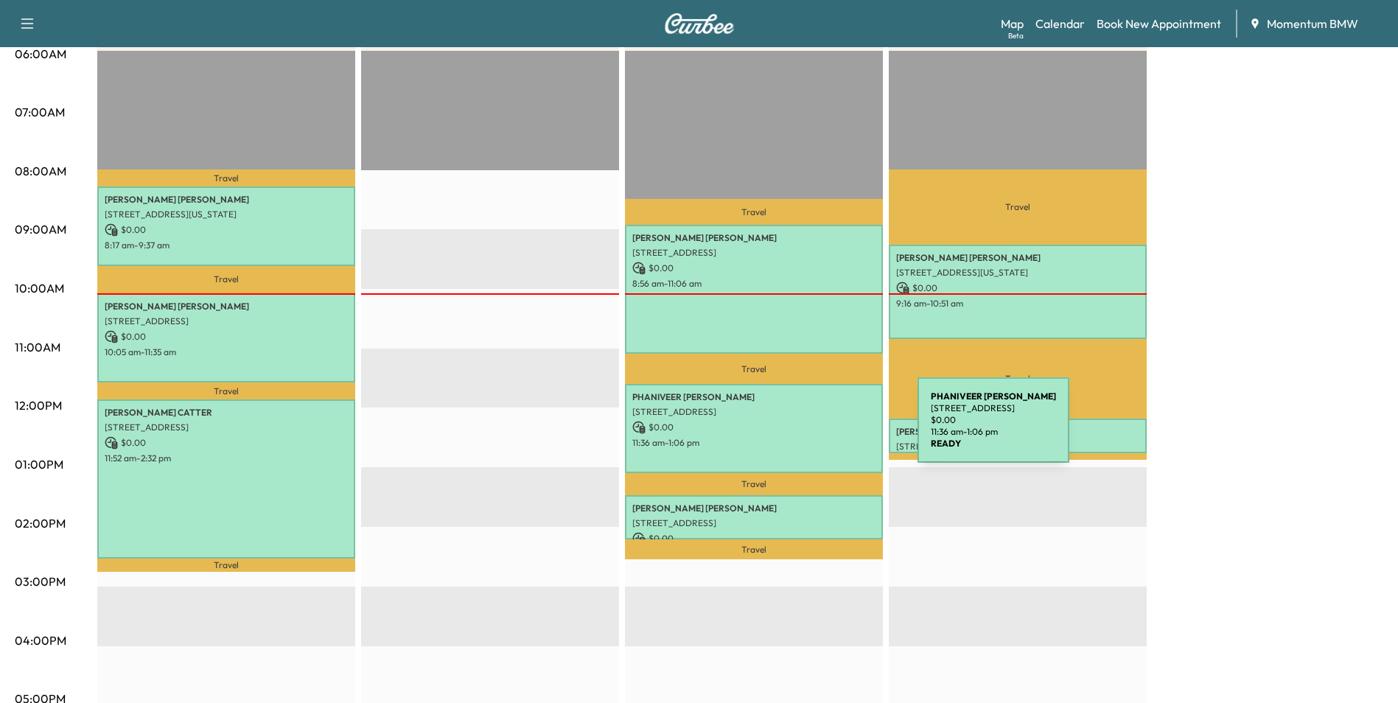
click at [807, 429] on p "$ 0.00" at bounding box center [753, 427] width 243 height 13
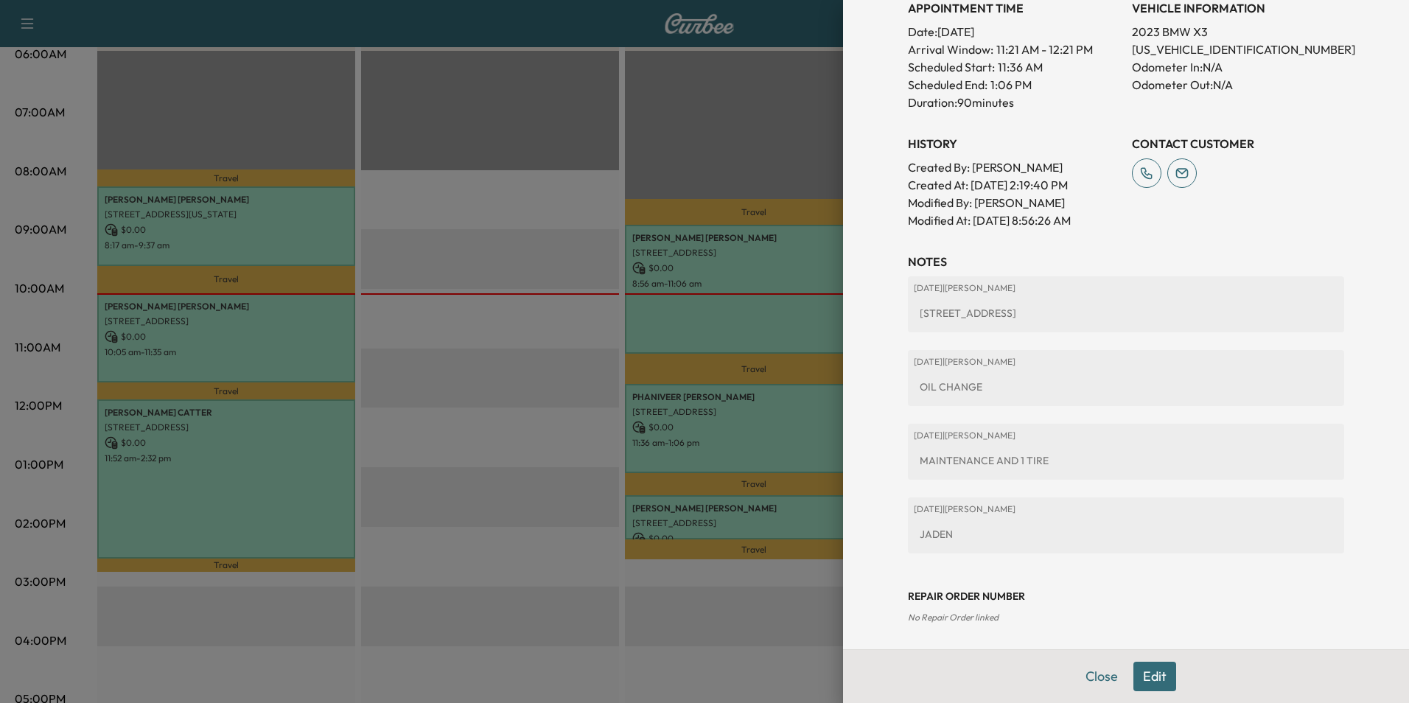
scroll to position [461, 0]
click at [1085, 673] on button "Close" at bounding box center [1102, 676] width 52 height 29
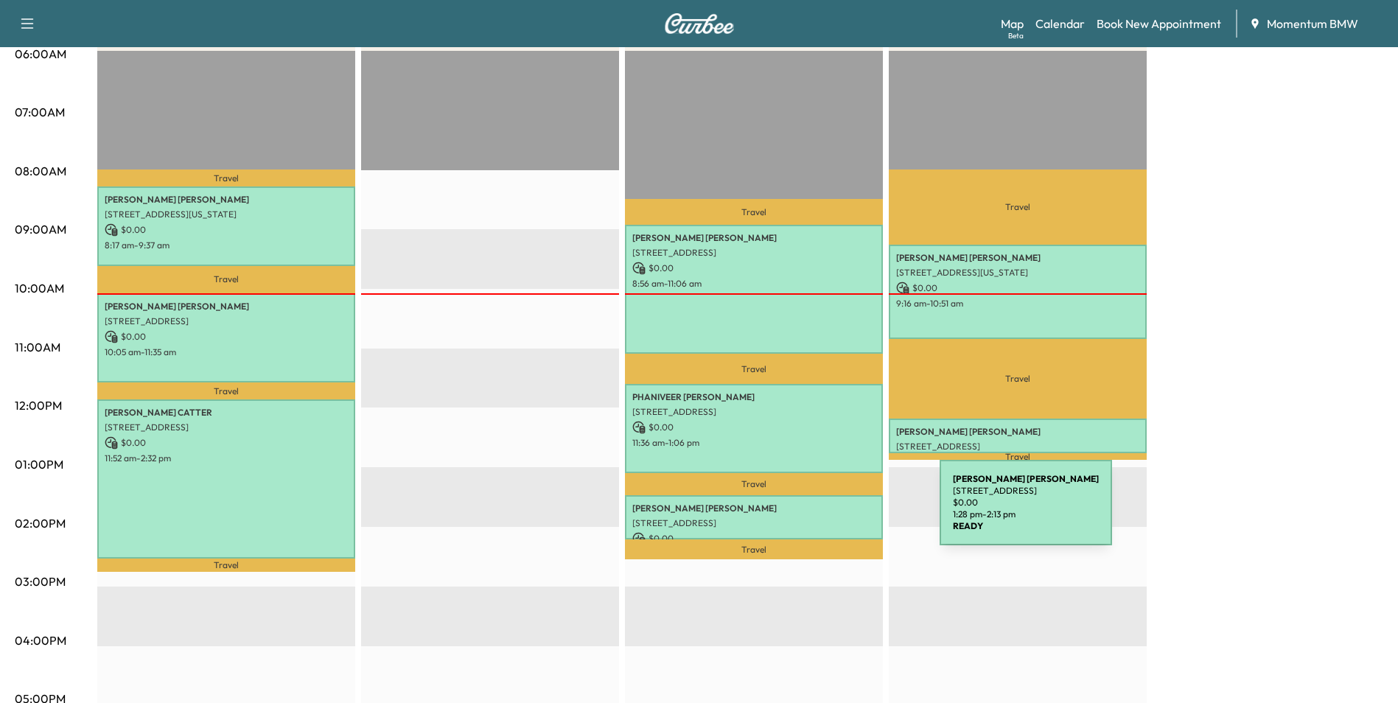
click at [829, 517] on p "[STREET_ADDRESS]" at bounding box center [753, 523] width 243 height 12
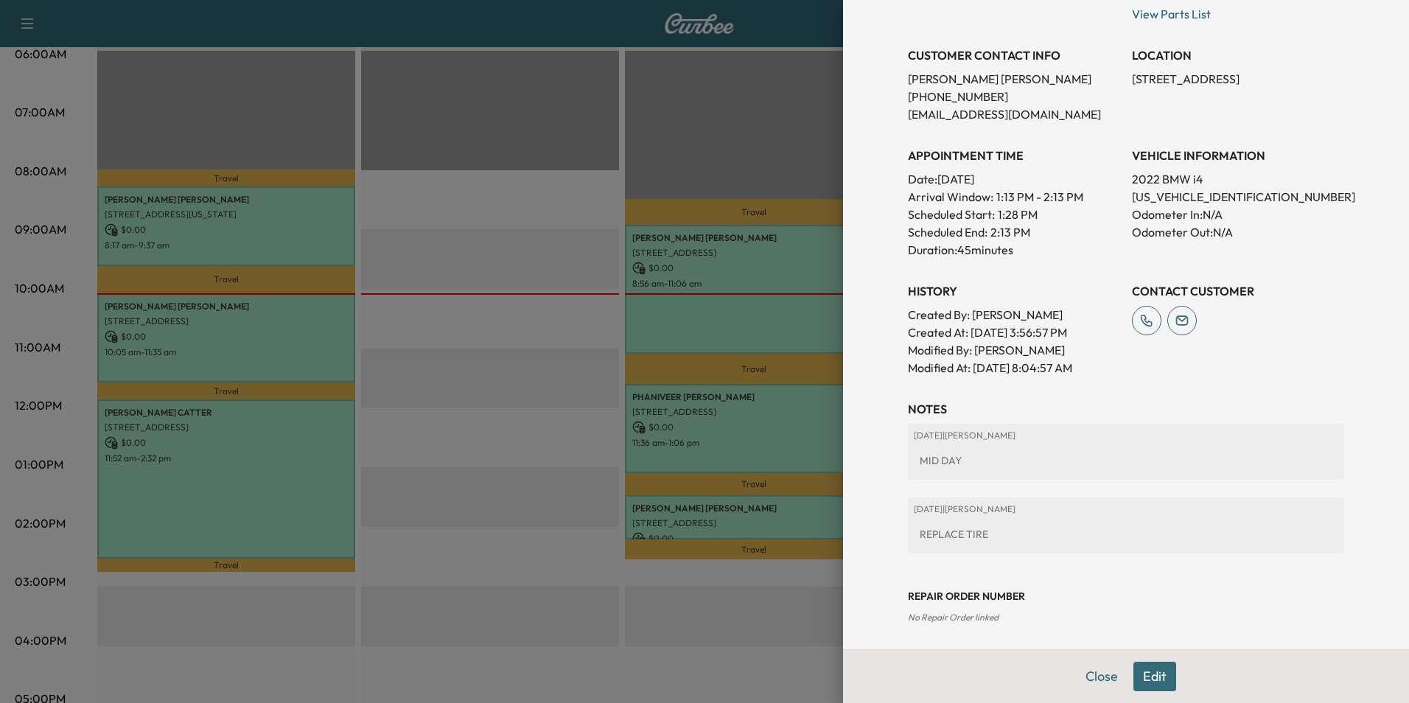
scroll to position [314, 0]
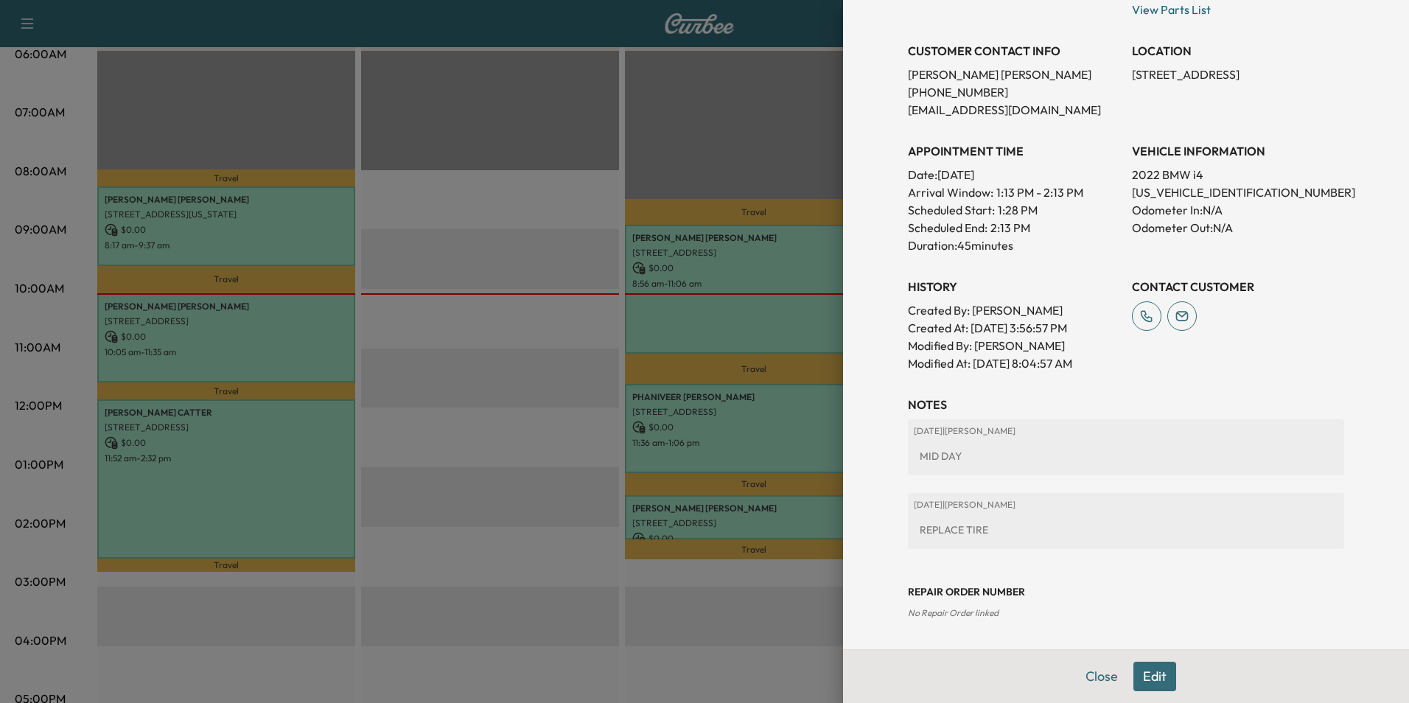
drag, startPoint x: 1081, startPoint y: 672, endPoint x: 1068, endPoint y: 670, distance: 12.6
click at [1076, 674] on button "Close" at bounding box center [1102, 676] width 52 height 29
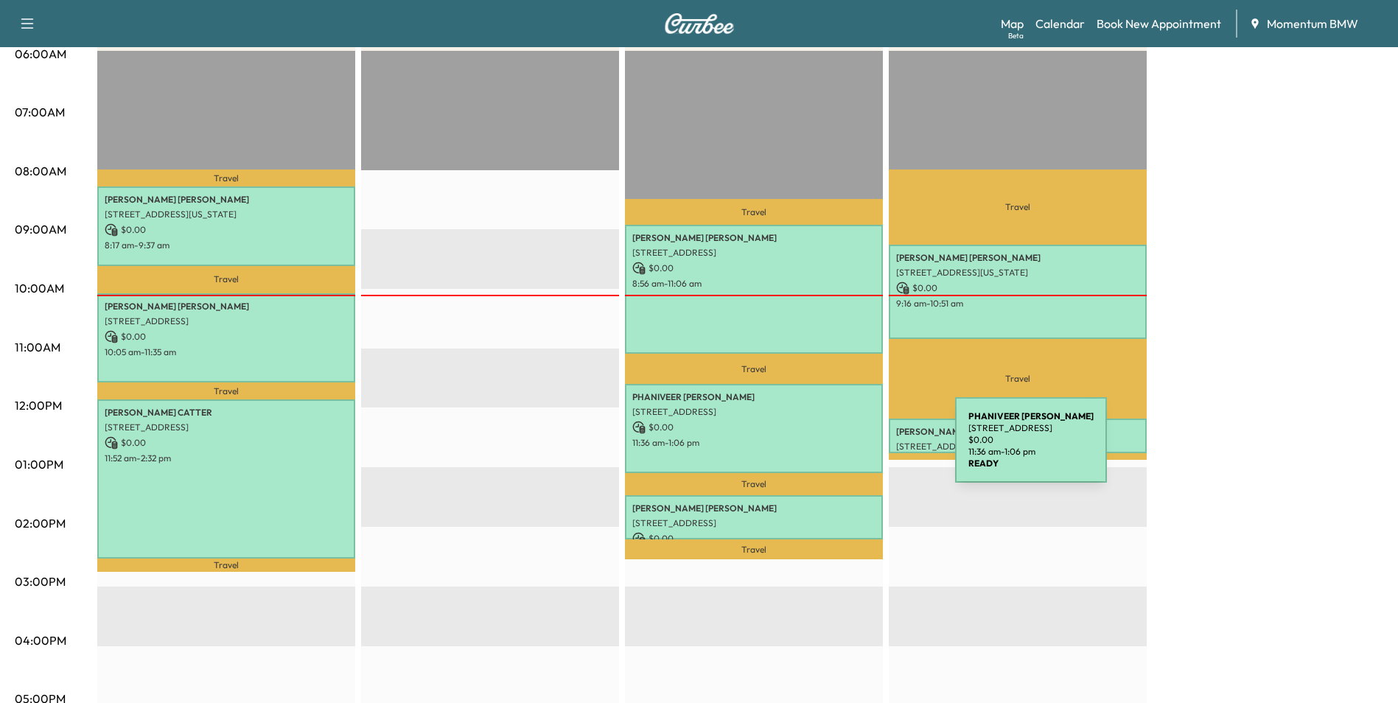
click at [845, 449] on div "PHANIVEER [PERSON_NAME] [STREET_ADDRESS] $ 0.00 11:36 am - 1:06 pm" at bounding box center [754, 428] width 258 height 89
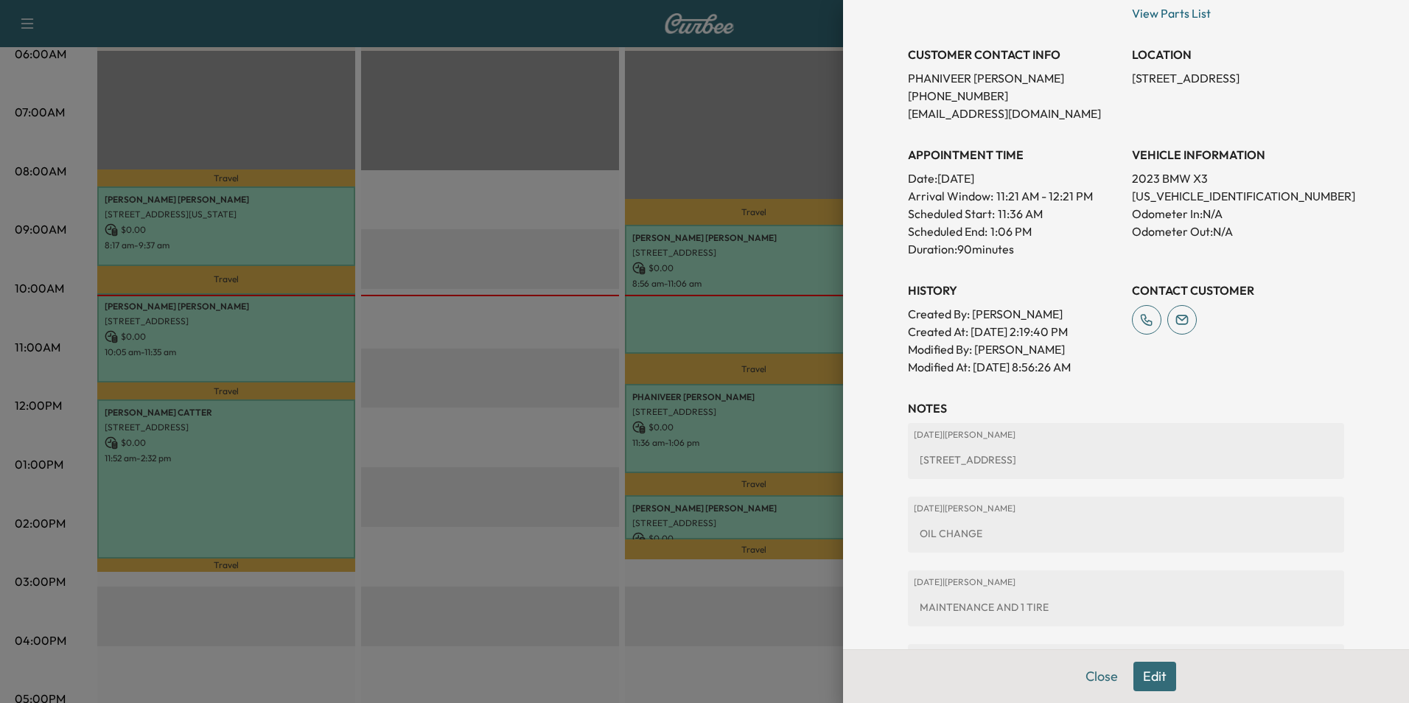
scroll to position [221, 0]
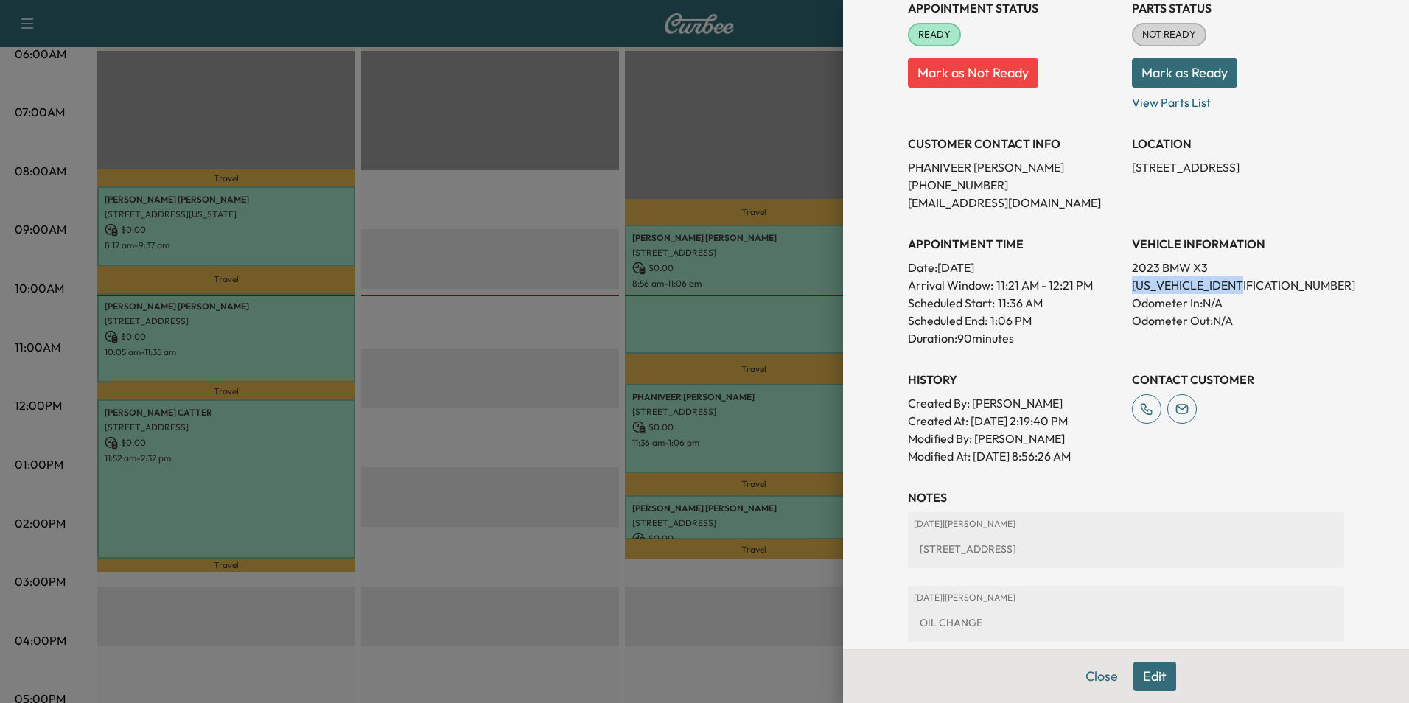
drag, startPoint x: 1243, startPoint y: 286, endPoint x: 1122, endPoint y: 279, distance: 121.1
click at [1132, 279] on p "[US_VEHICLE_IDENTIFICATION_NUMBER]" at bounding box center [1238, 285] width 212 height 18
drag, startPoint x: 1122, startPoint y: 279, endPoint x: 1210, endPoint y: 282, distance: 88.5
copy p "[US_VEHICLE_IDENTIFICATION_NUMBER]"
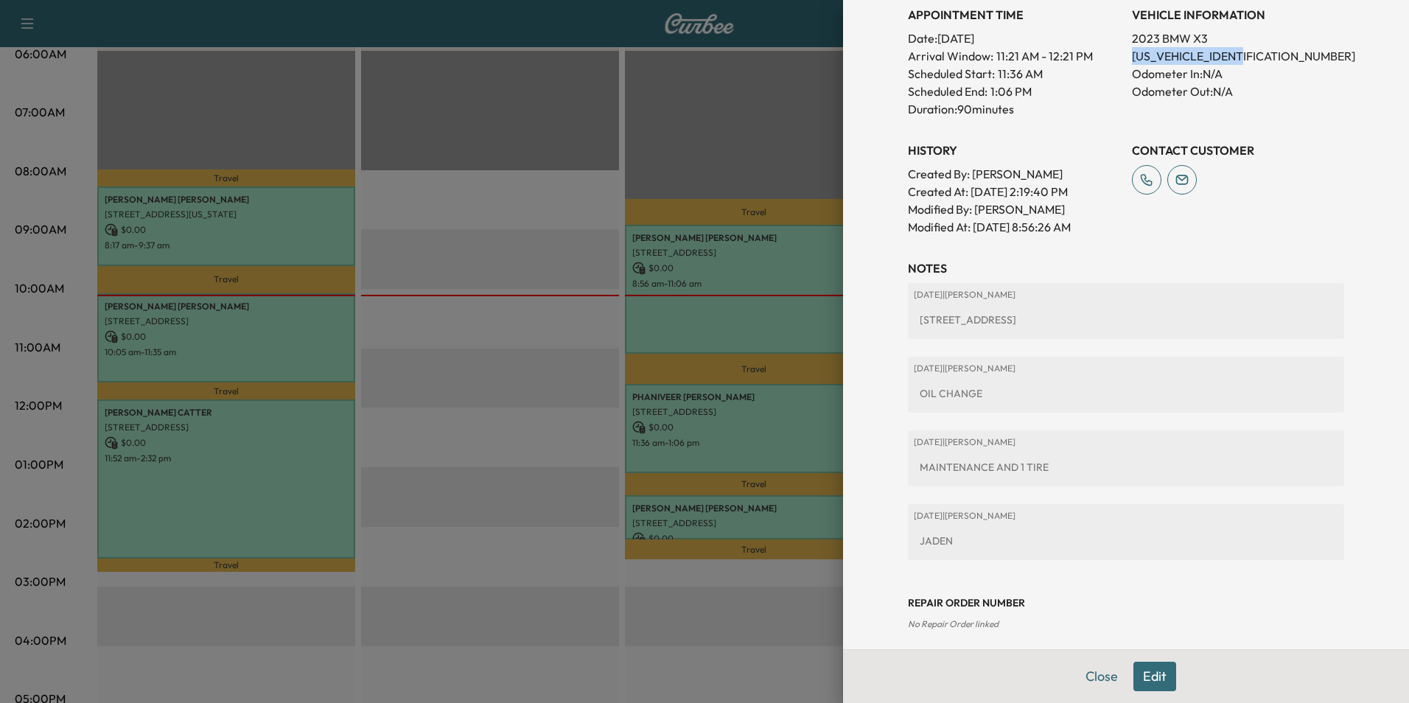
scroll to position [461, 0]
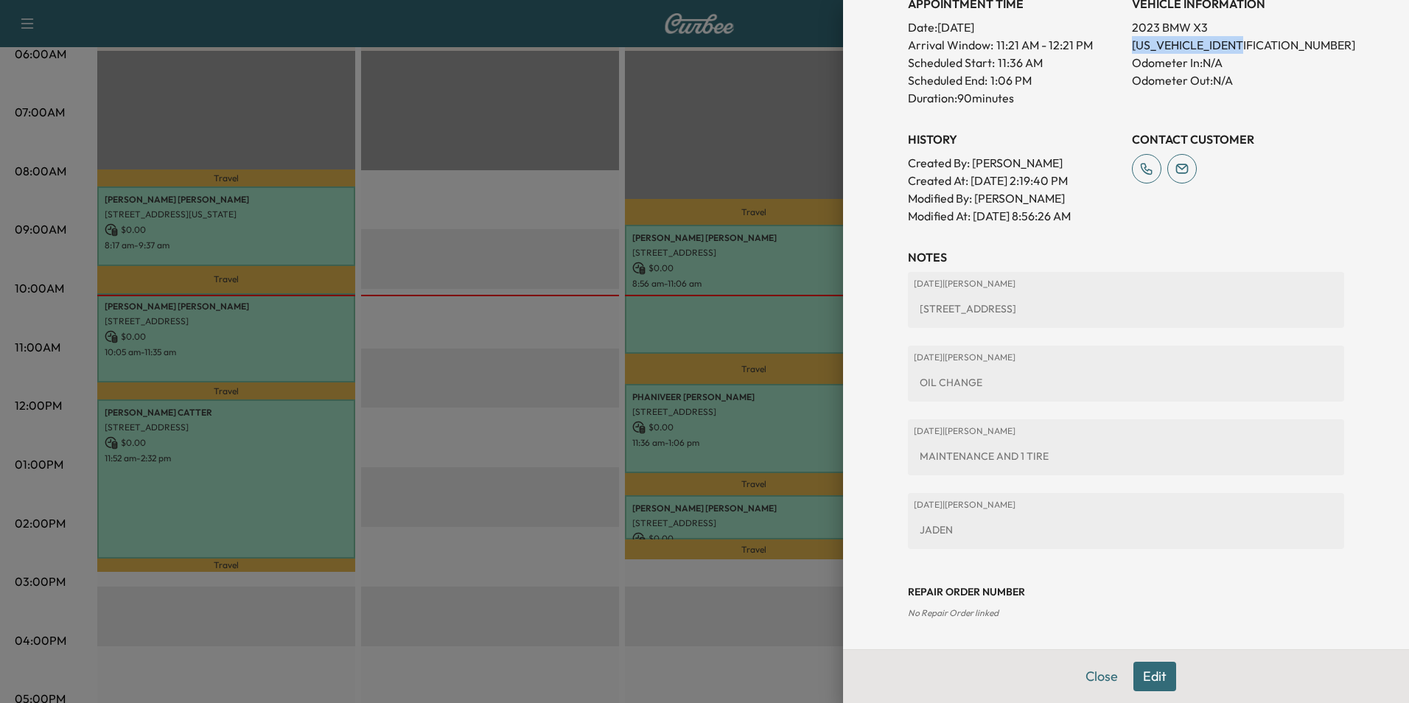
click at [1093, 680] on button "Close" at bounding box center [1102, 676] width 52 height 29
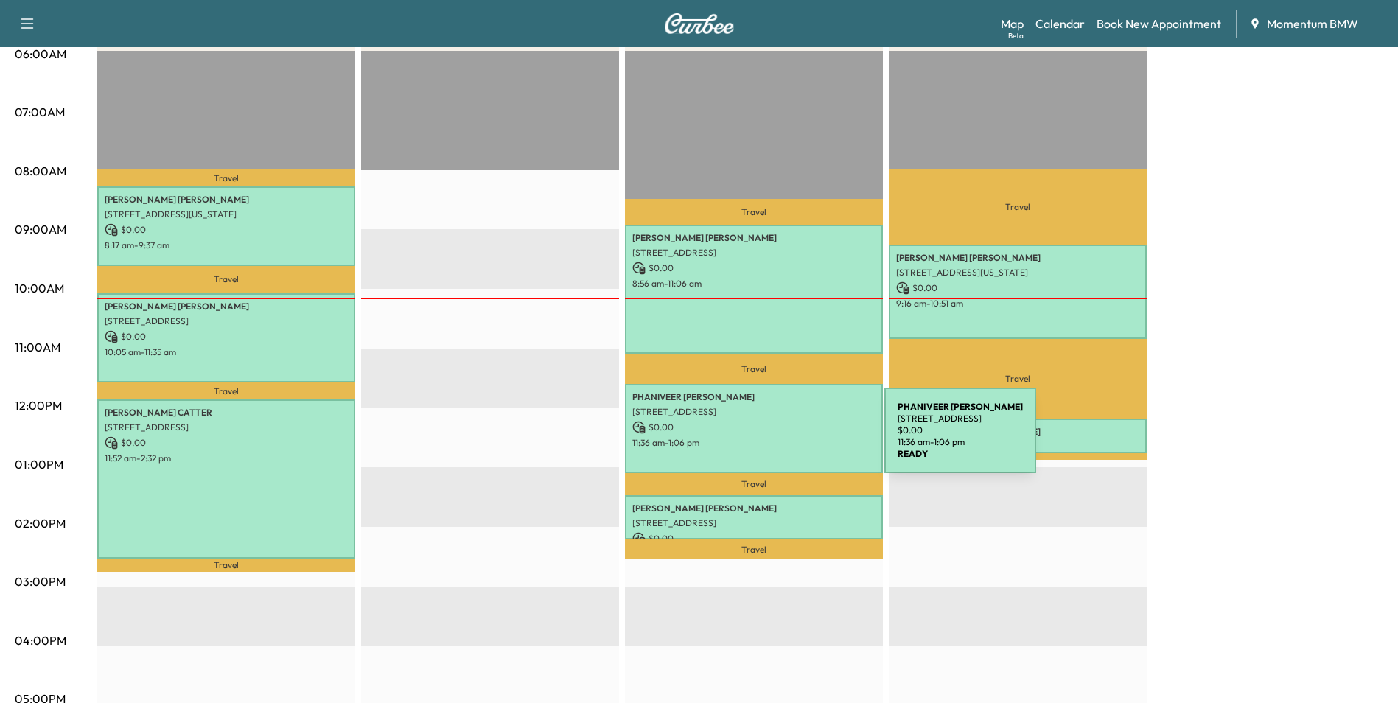
click at [774, 439] on p "11:36 am - 1:06 pm" at bounding box center [753, 443] width 243 height 12
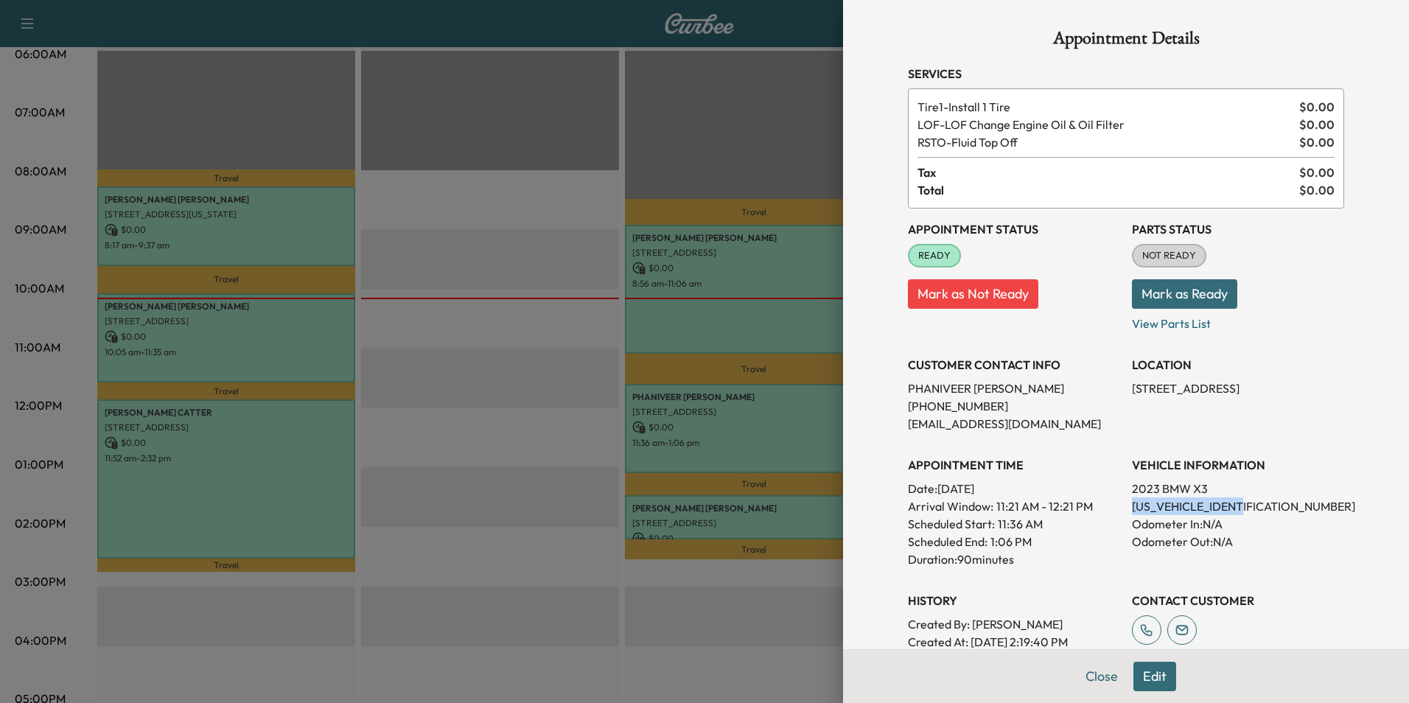
drag, startPoint x: 1241, startPoint y: 506, endPoint x: 1115, endPoint y: 504, distance: 126.1
click at [1115, 504] on div "Appointment Status READY Mark as Not Ready Parts Status NOT READY Mark as Ready…" at bounding box center [1126, 448] width 436 height 478
drag, startPoint x: 1115, startPoint y: 504, endPoint x: 1187, endPoint y: 504, distance: 71.5
copy p "[US_VEHICLE_IDENTIFICATION_NUMBER]"
click at [1097, 681] on button "Close" at bounding box center [1102, 676] width 52 height 29
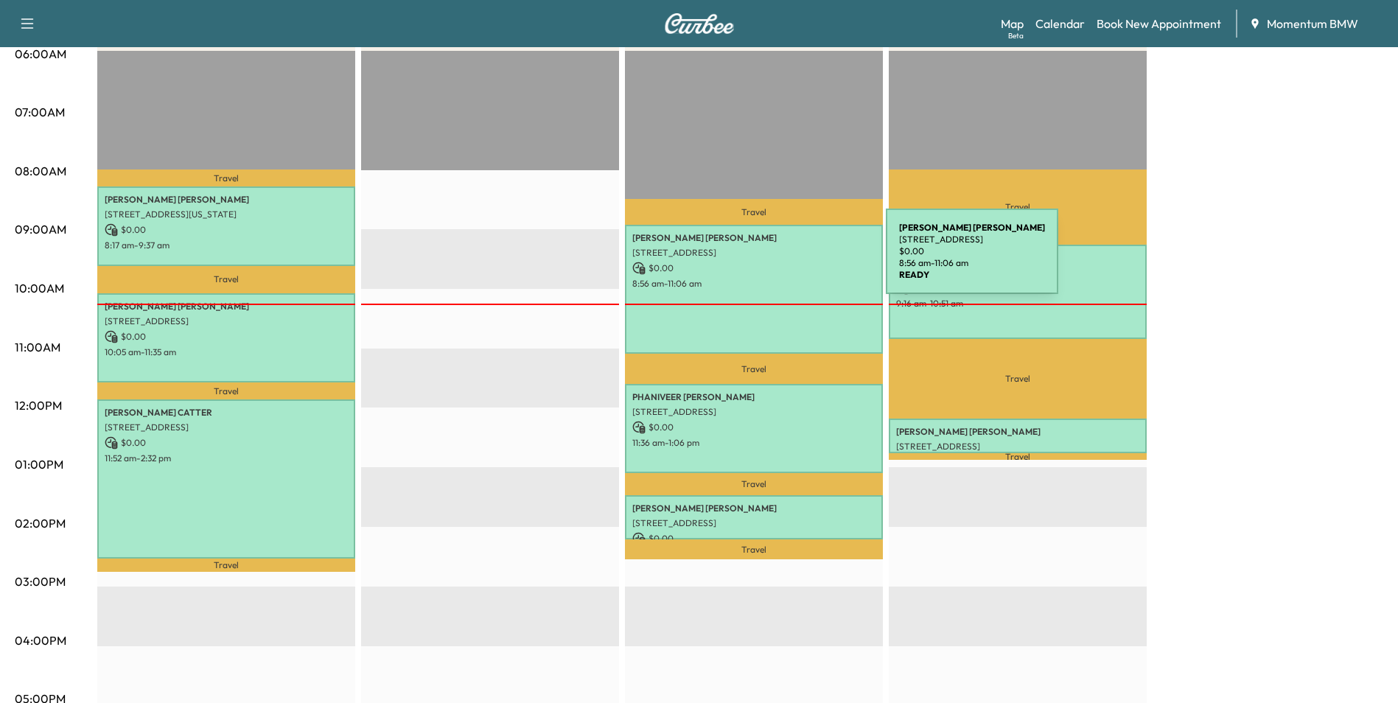
click at [775, 262] on p "$ 0.00" at bounding box center [753, 268] width 243 height 13
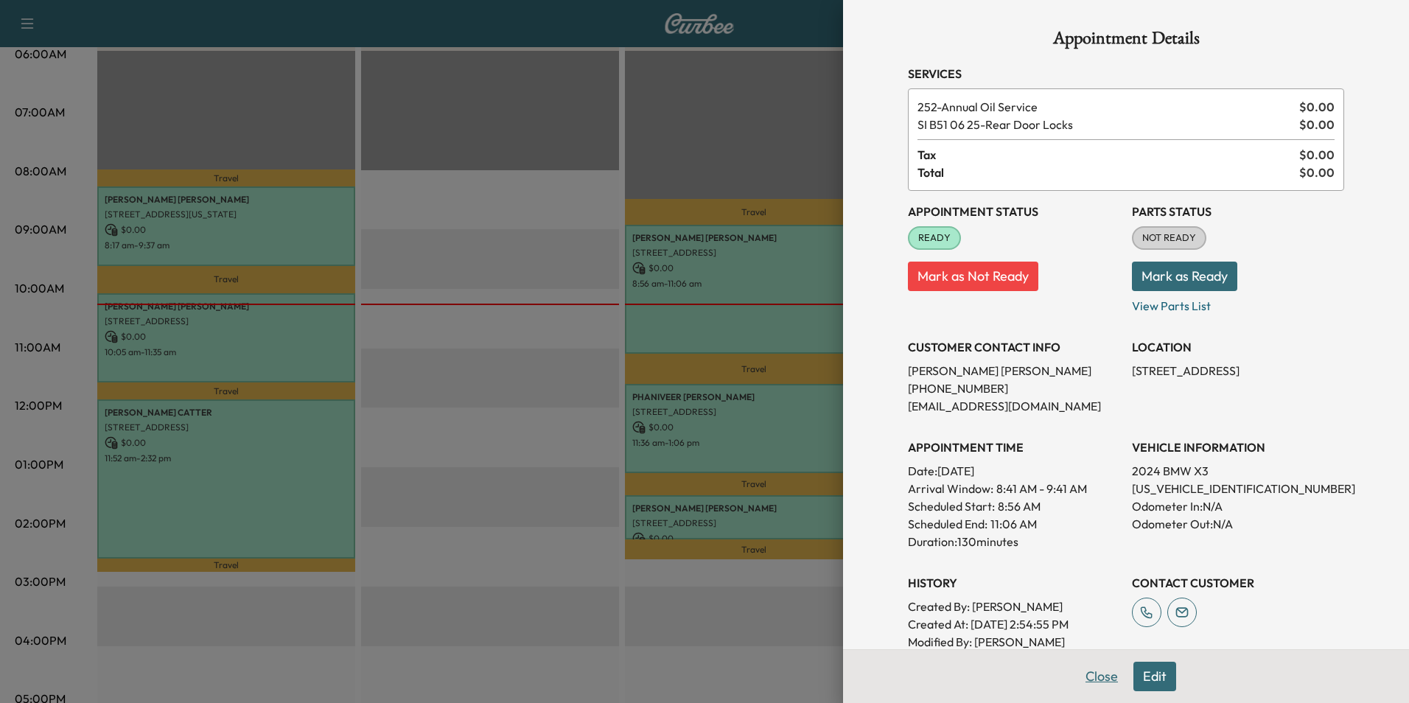
click at [1094, 683] on button "Close" at bounding box center [1102, 676] width 52 height 29
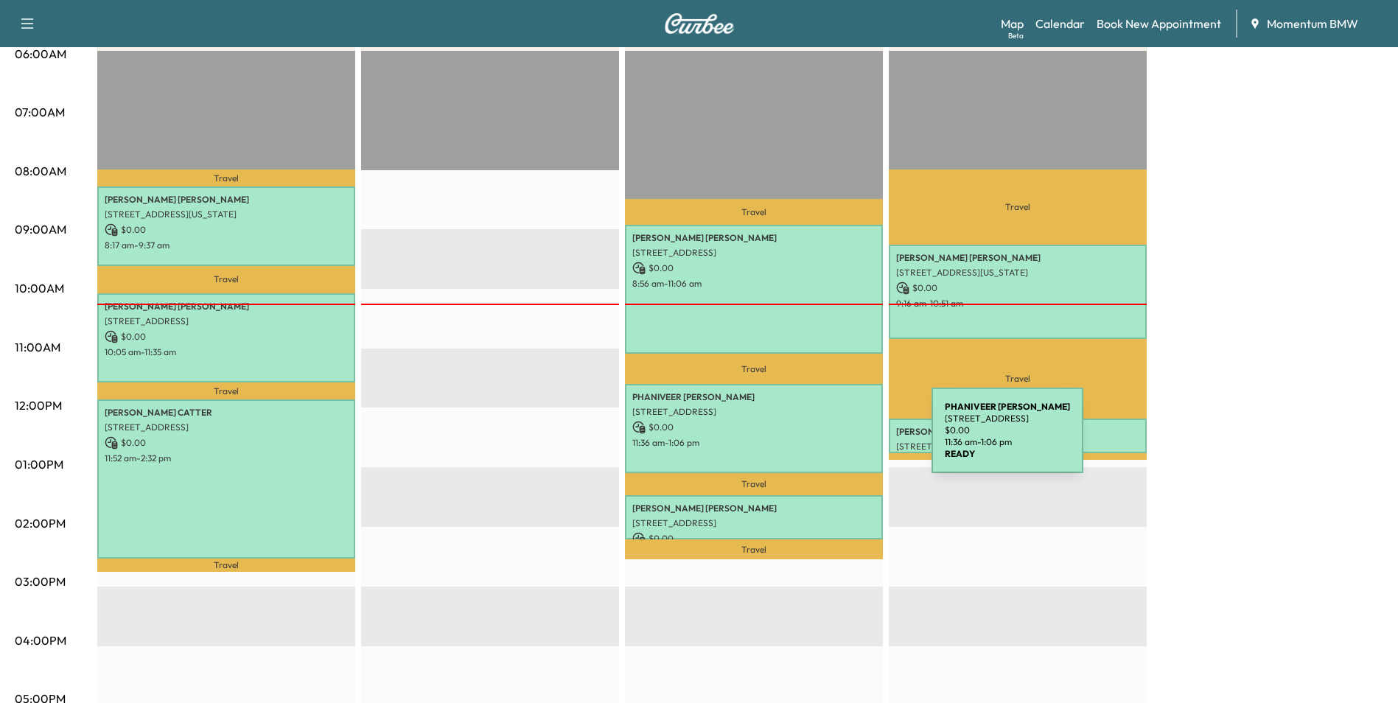
click at [821, 439] on p "11:36 am - 1:06 pm" at bounding box center [753, 443] width 243 height 12
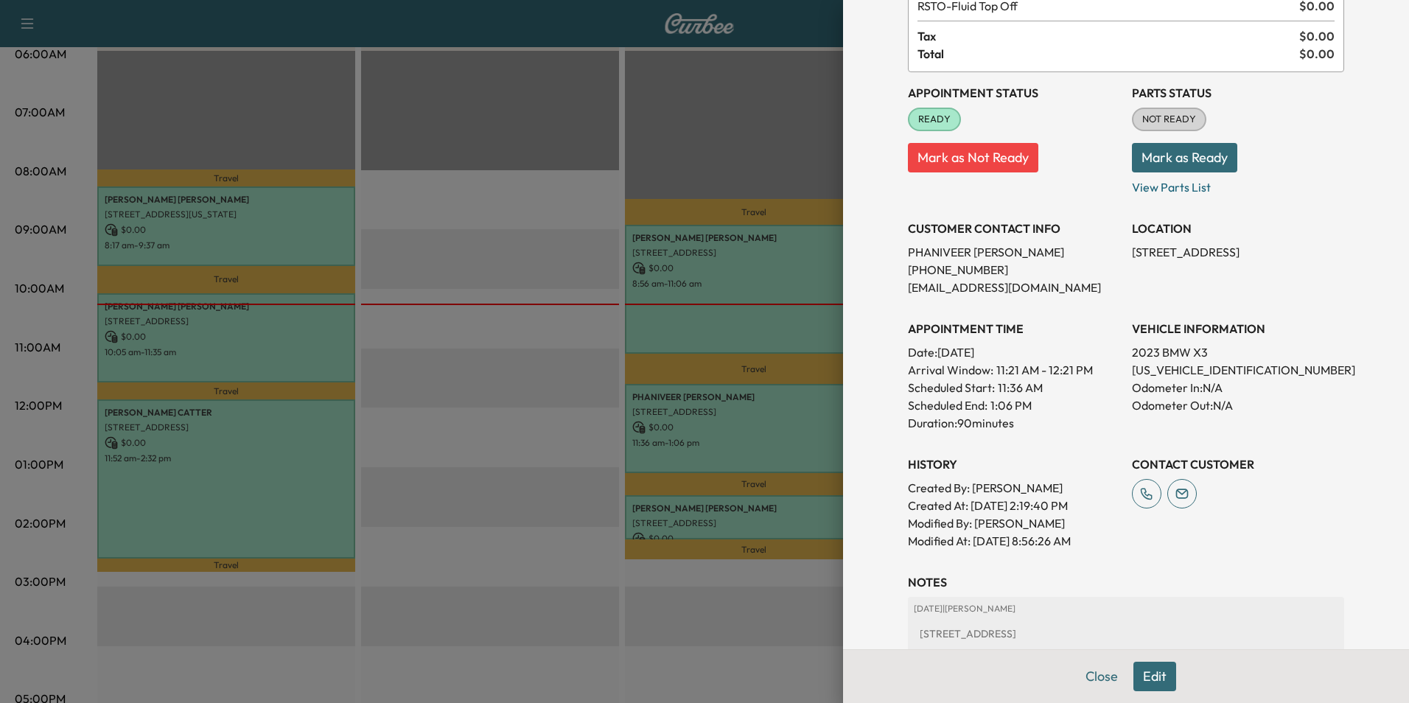
scroll to position [147, 0]
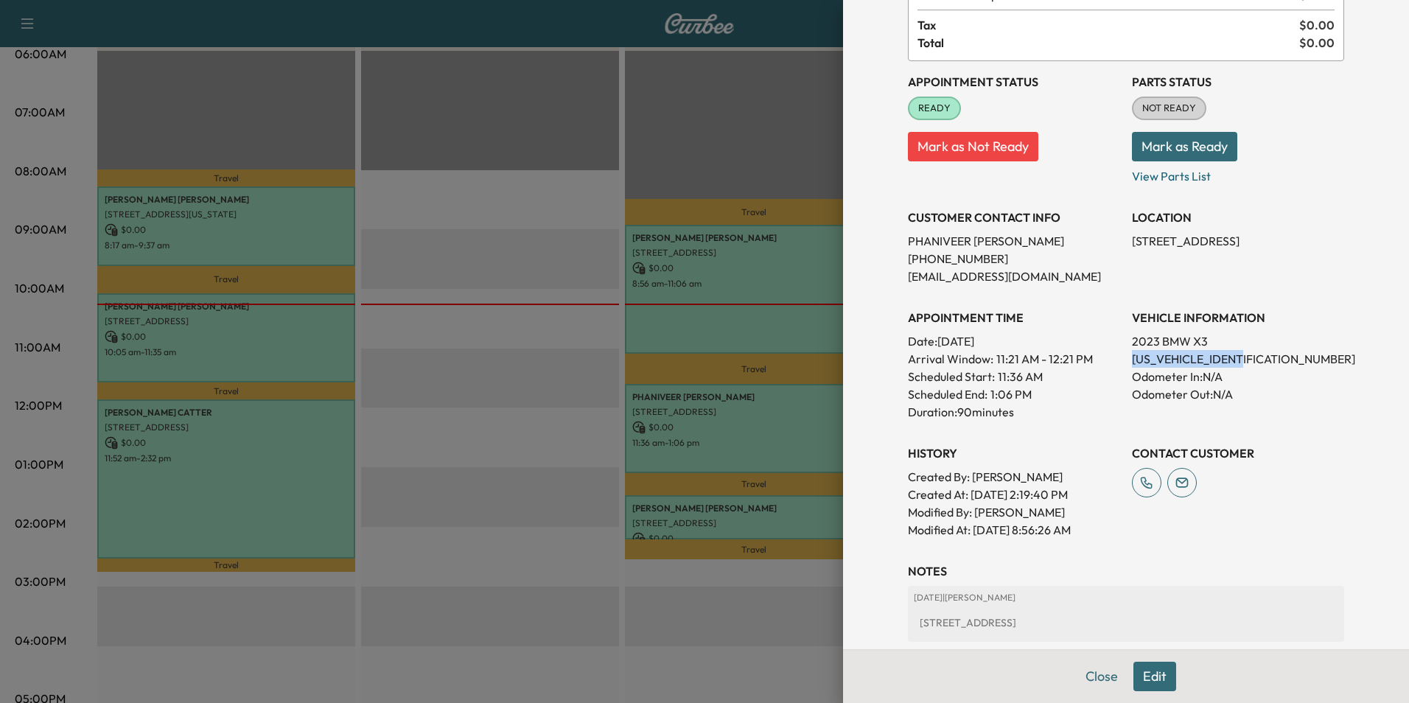
drag, startPoint x: 1238, startPoint y: 359, endPoint x: 1120, endPoint y: 355, distance: 118.8
click at [1120, 355] on div "Appointment Status READY Mark as Not Ready Parts Status NOT READY Mark as Ready…" at bounding box center [1126, 300] width 436 height 478
drag, startPoint x: 1120, startPoint y: 355, endPoint x: 1193, endPoint y: 360, distance: 73.9
copy p "[US_VEHICLE_IDENTIFICATION_NUMBER]"
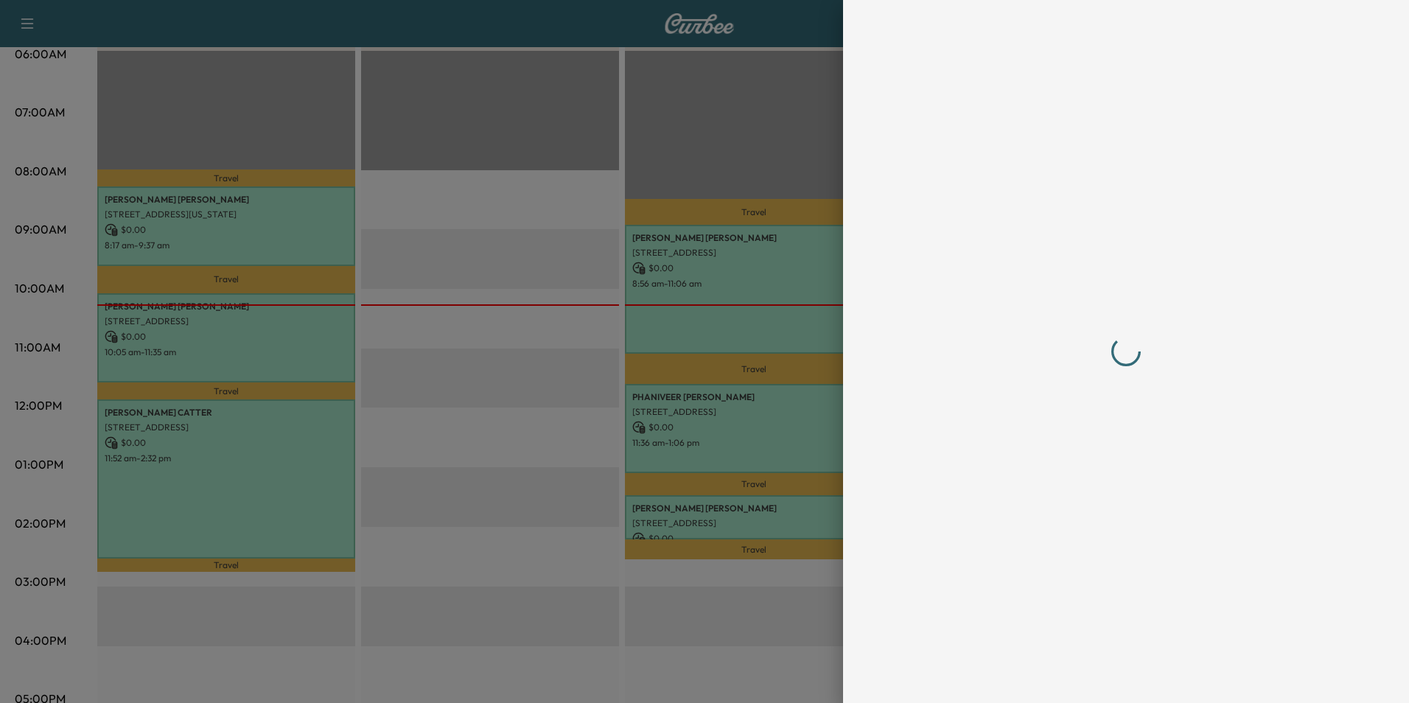
scroll to position [0, 0]
